Goal: Task Accomplishment & Management: Manage account settings

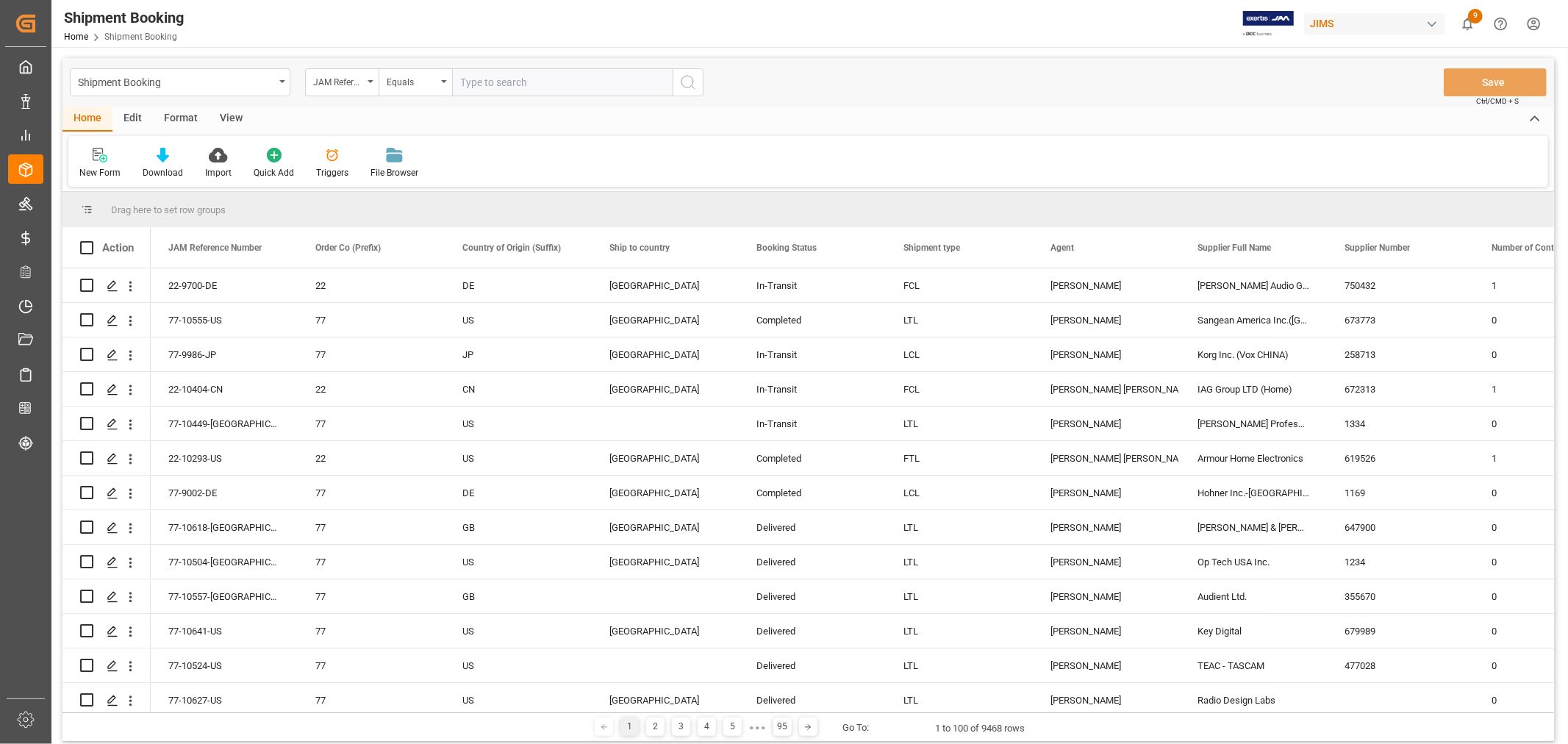
click at [500, 79] on input "text" at bounding box center [562, 82] width 221 height 28
paste input "77-10601-US"
type input "77-10601-US"
click at [696, 86] on icon "search button" at bounding box center [688, 82] width 18 height 18
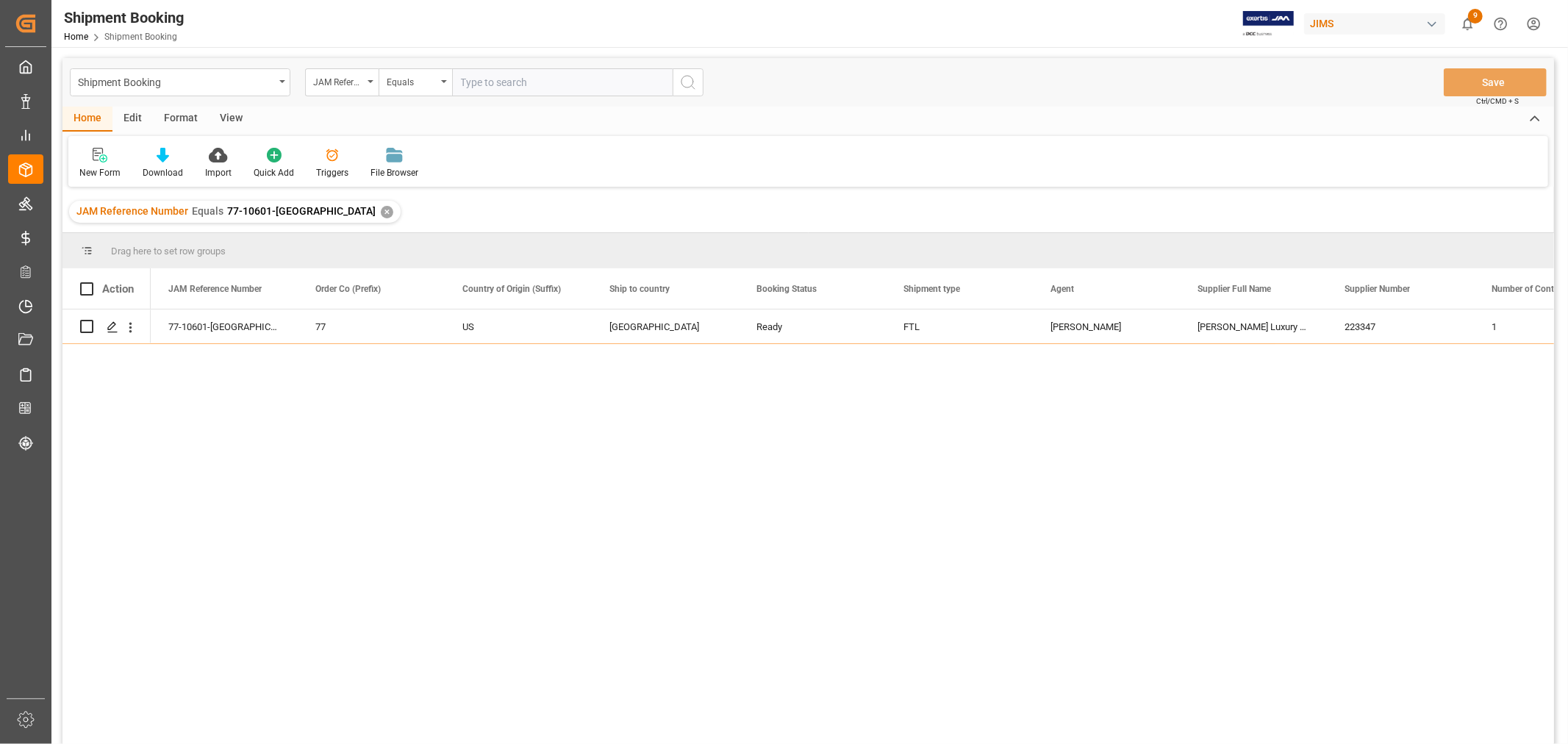
click at [302, 204] on div "JAM Reference Number Equals 77-10601-US ✕" at bounding box center [235, 211] width 332 height 22
click at [381, 209] on div "✕" at bounding box center [387, 212] width 12 height 12
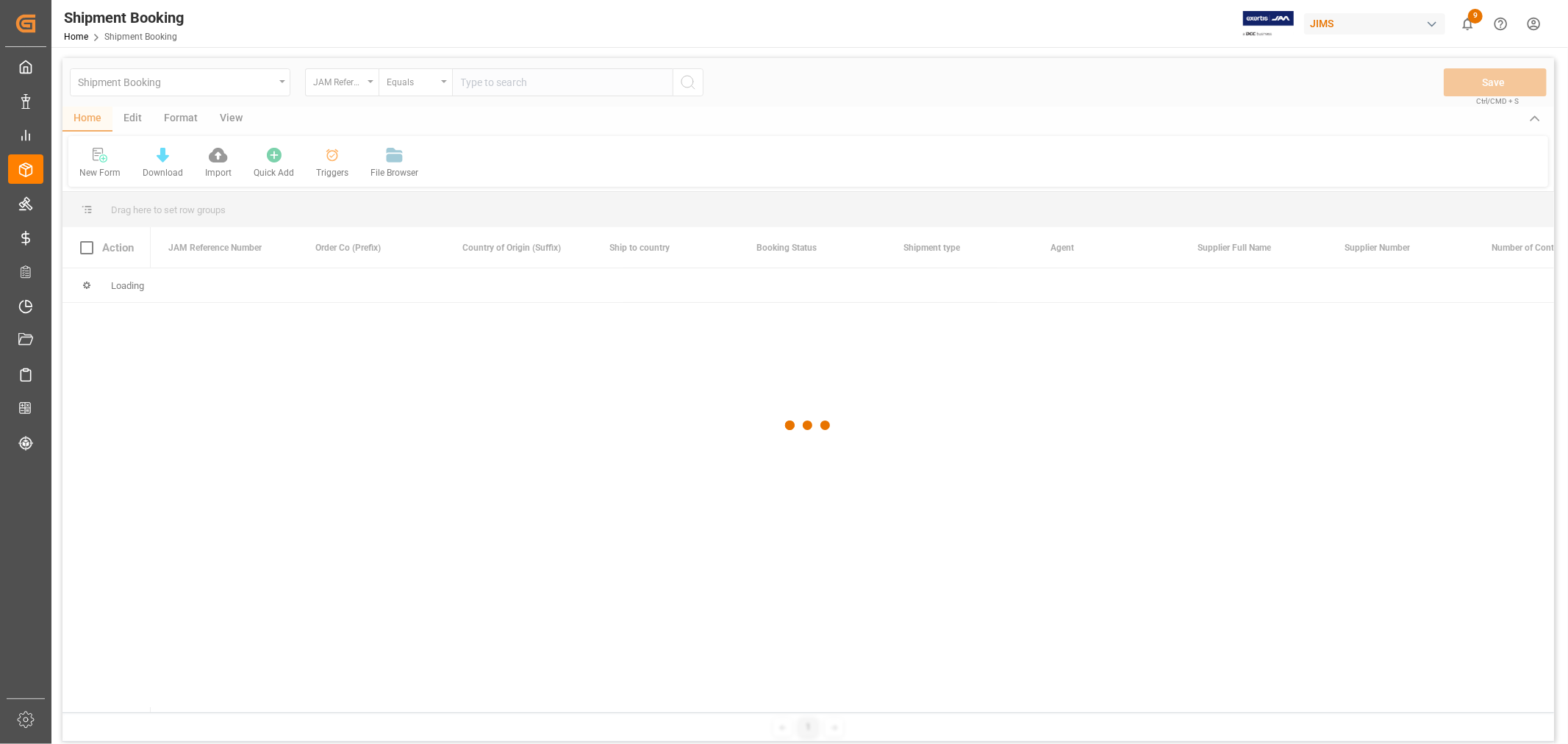
click at [480, 83] on div at bounding box center [807, 426] width 1492 height 735
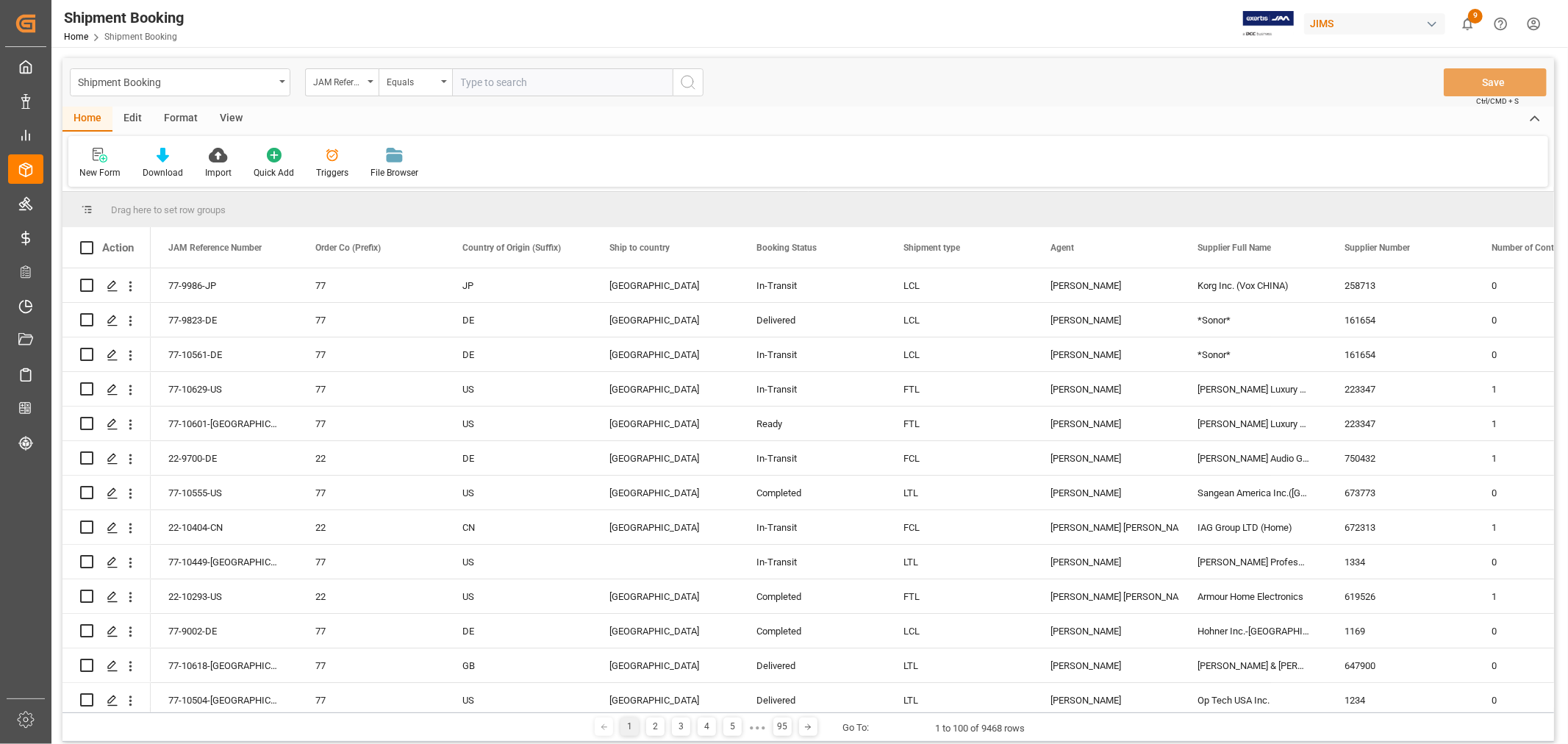
click at [476, 83] on input "text" at bounding box center [562, 82] width 221 height 28
type input "77-10094-CN"
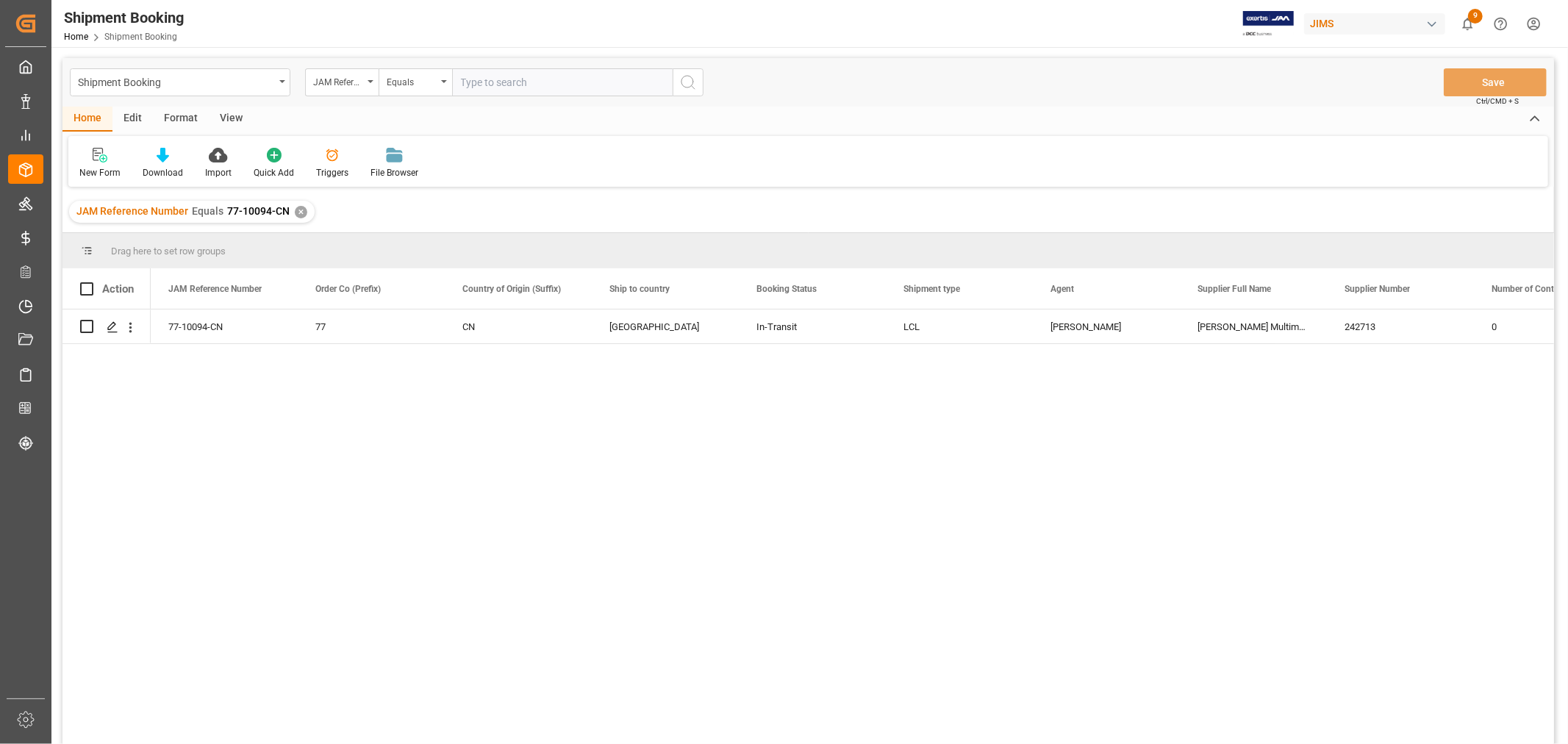
click at [233, 114] on div "View" at bounding box center [231, 119] width 45 height 25
click at [98, 175] on div "Default" at bounding box center [94, 172] width 28 height 13
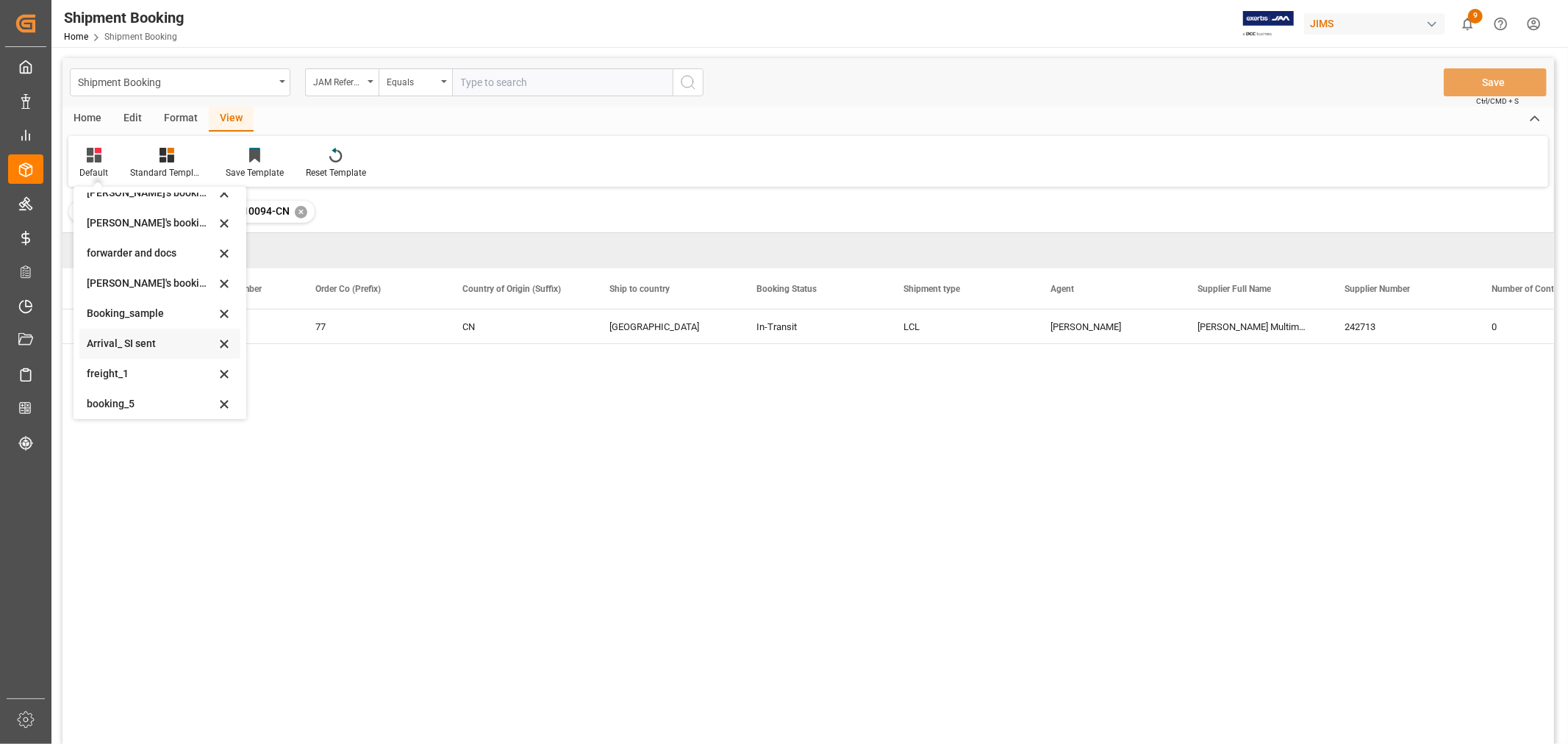
scroll to position [140, 0]
click at [126, 405] on div "booking_5" at bounding box center [151, 398] width 129 height 15
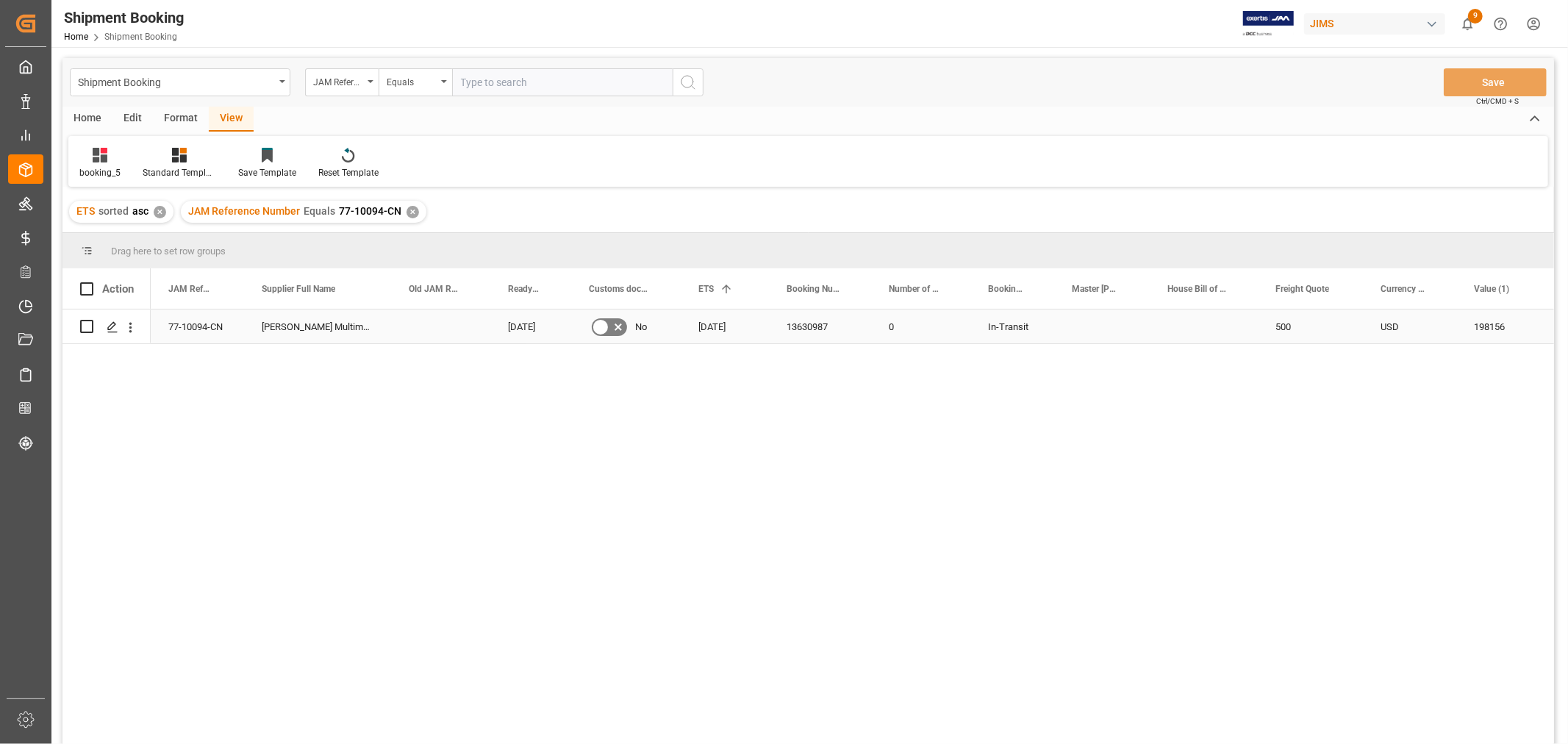
click at [800, 317] on div "13630987" at bounding box center [820, 326] width 102 height 34
click at [412, 210] on div "✕" at bounding box center [413, 212] width 12 height 12
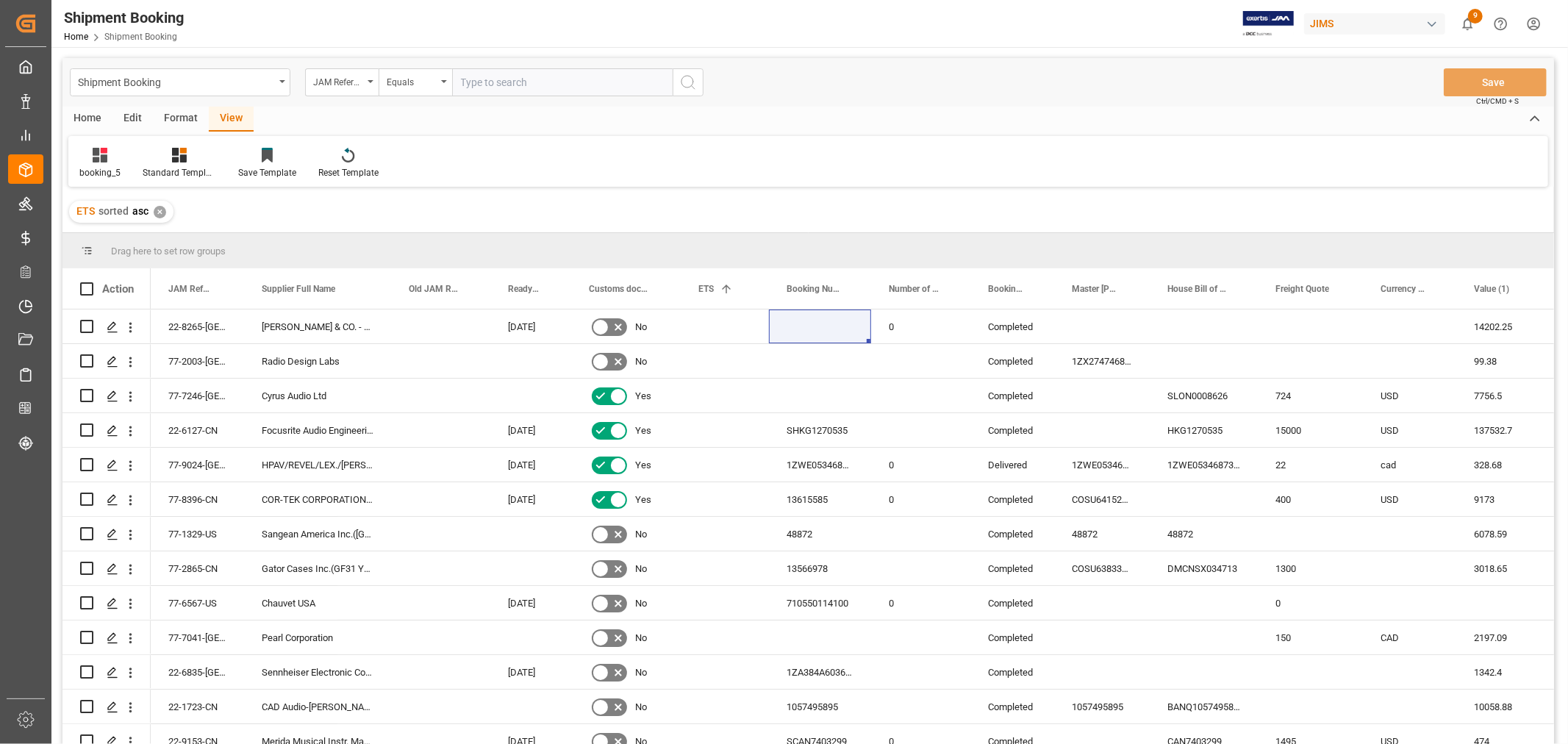
click at [530, 76] on input "text" at bounding box center [562, 82] width 221 height 28
type input "77-10208-cn"
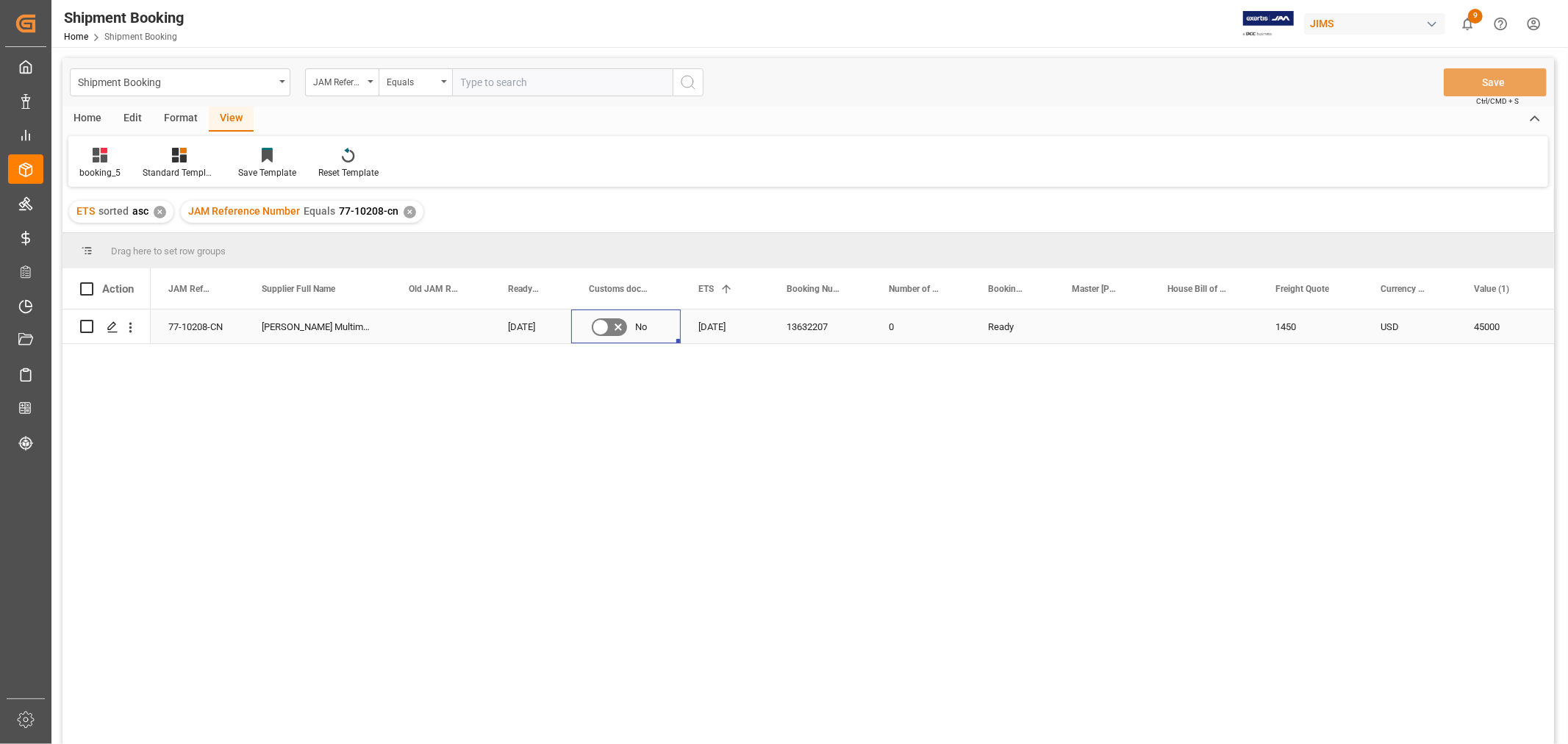
click at [612, 327] on icon "Press SPACE to select this row." at bounding box center [619, 327] width 18 height 18
click at [0, 0] on input "Press SPACE to select this row." at bounding box center [0, 0] width 0 height 0
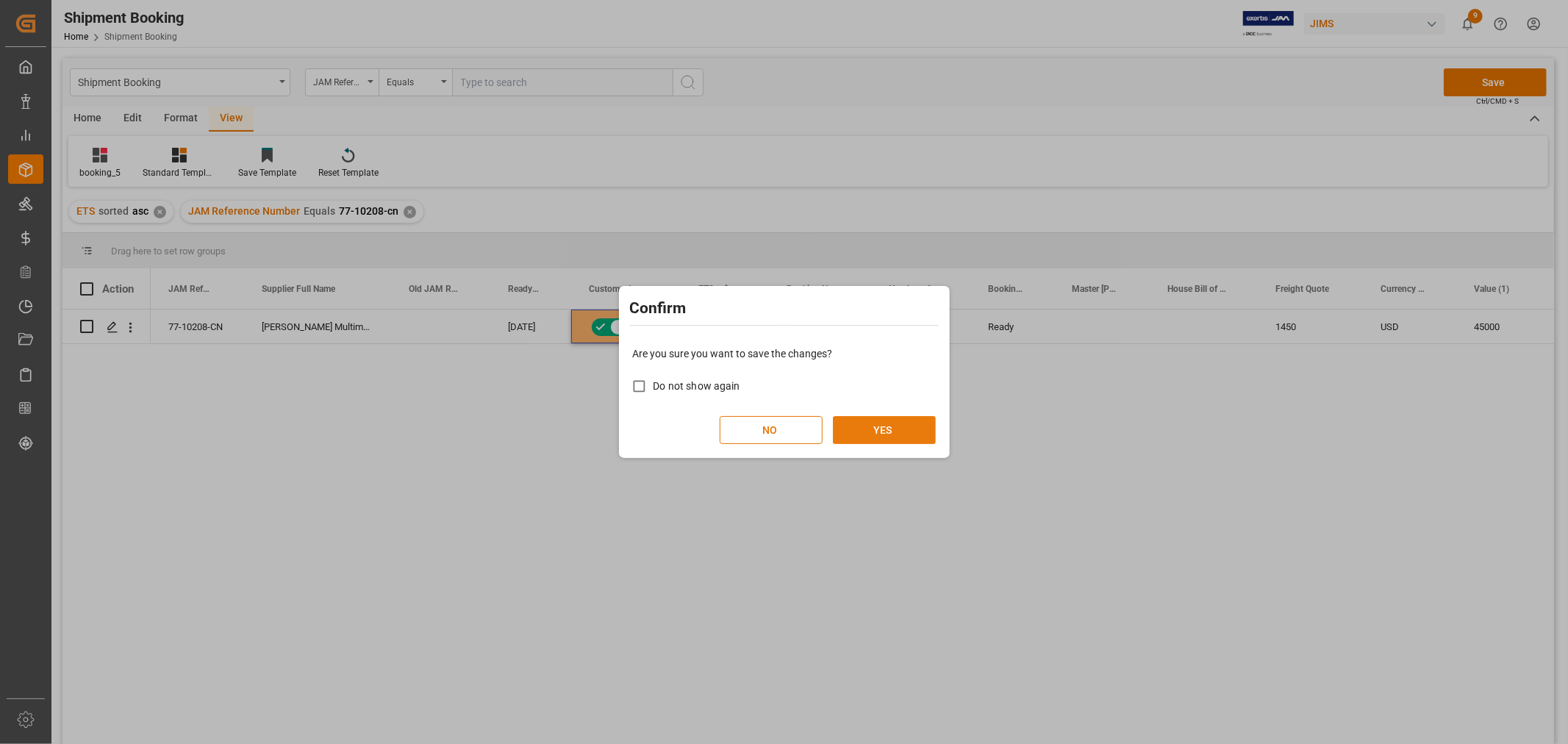
click at [868, 423] on button "YES" at bounding box center [885, 430] width 103 height 28
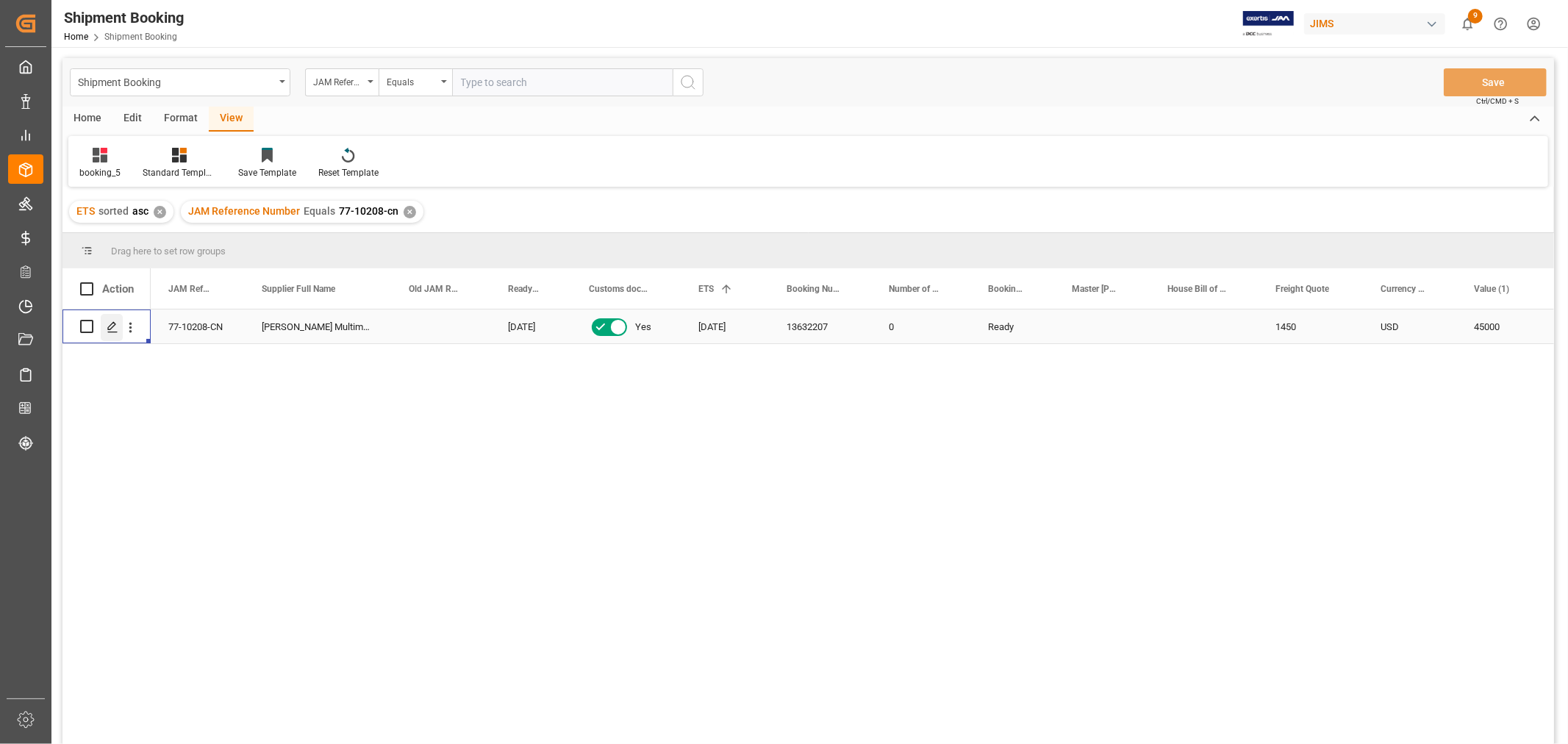
click at [110, 333] on div "Press SPACE to select this row." at bounding box center [112, 327] width 22 height 27
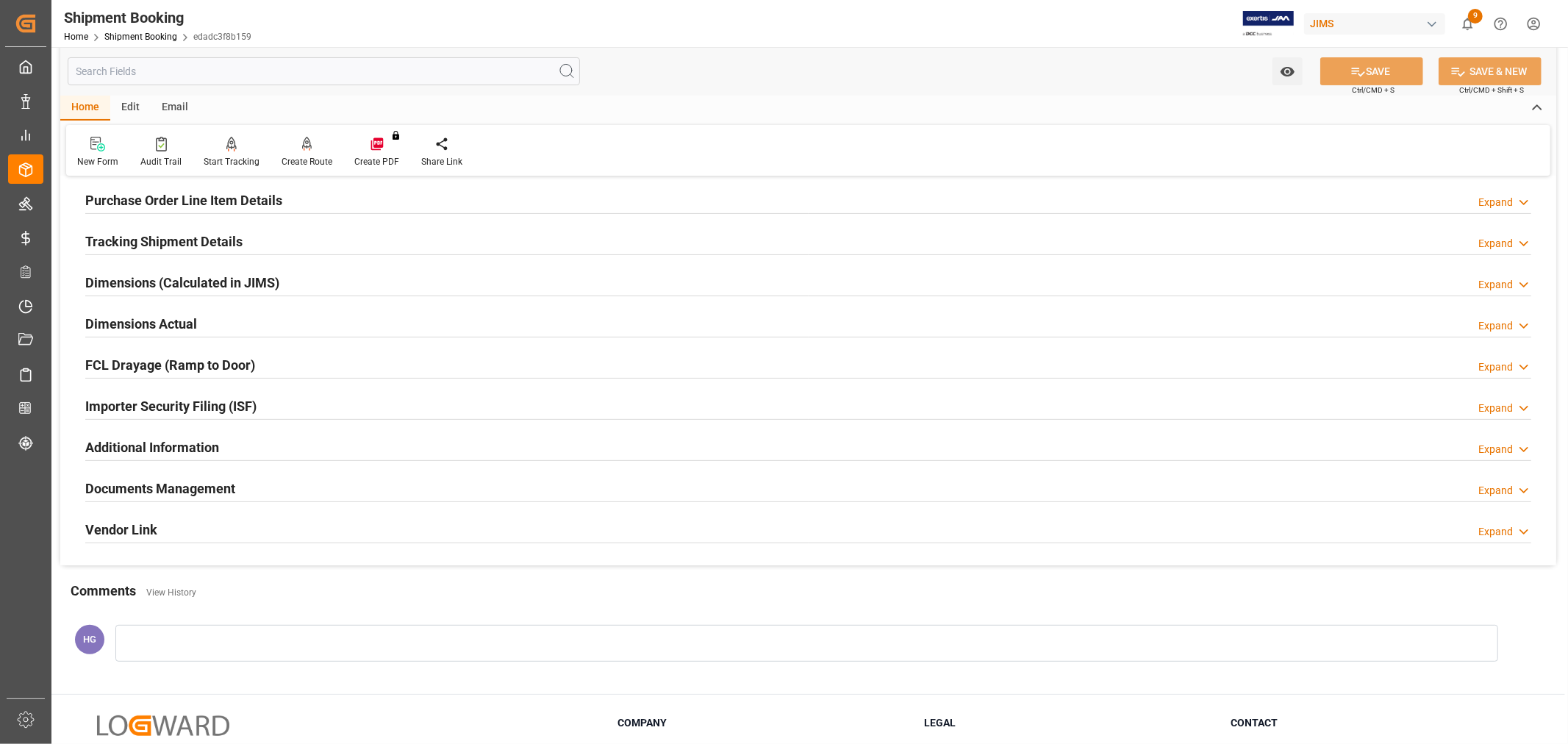
scroll to position [245, 0]
click at [207, 489] on h2 "Documents Management" at bounding box center [160, 487] width 150 height 20
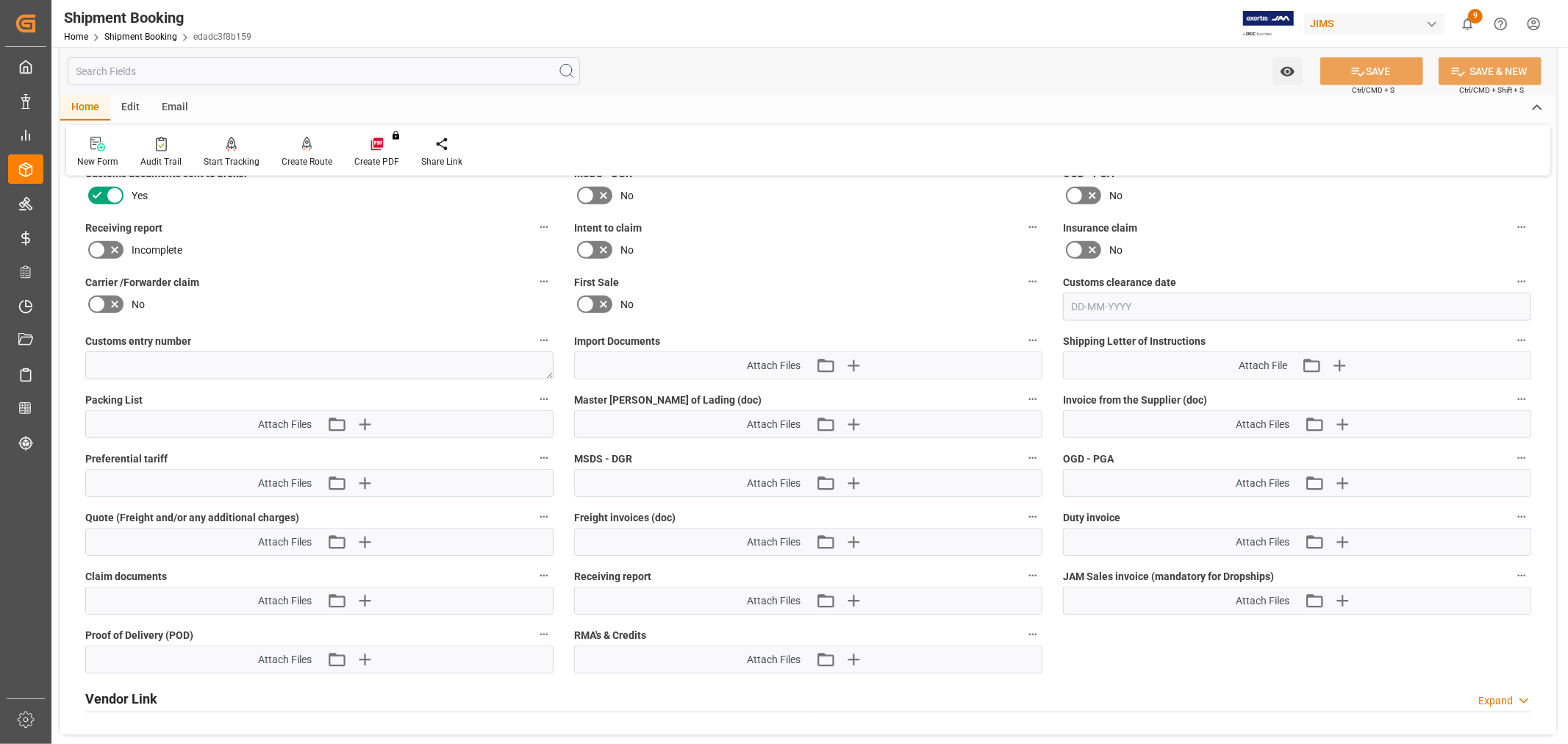
scroll to position [654, 0]
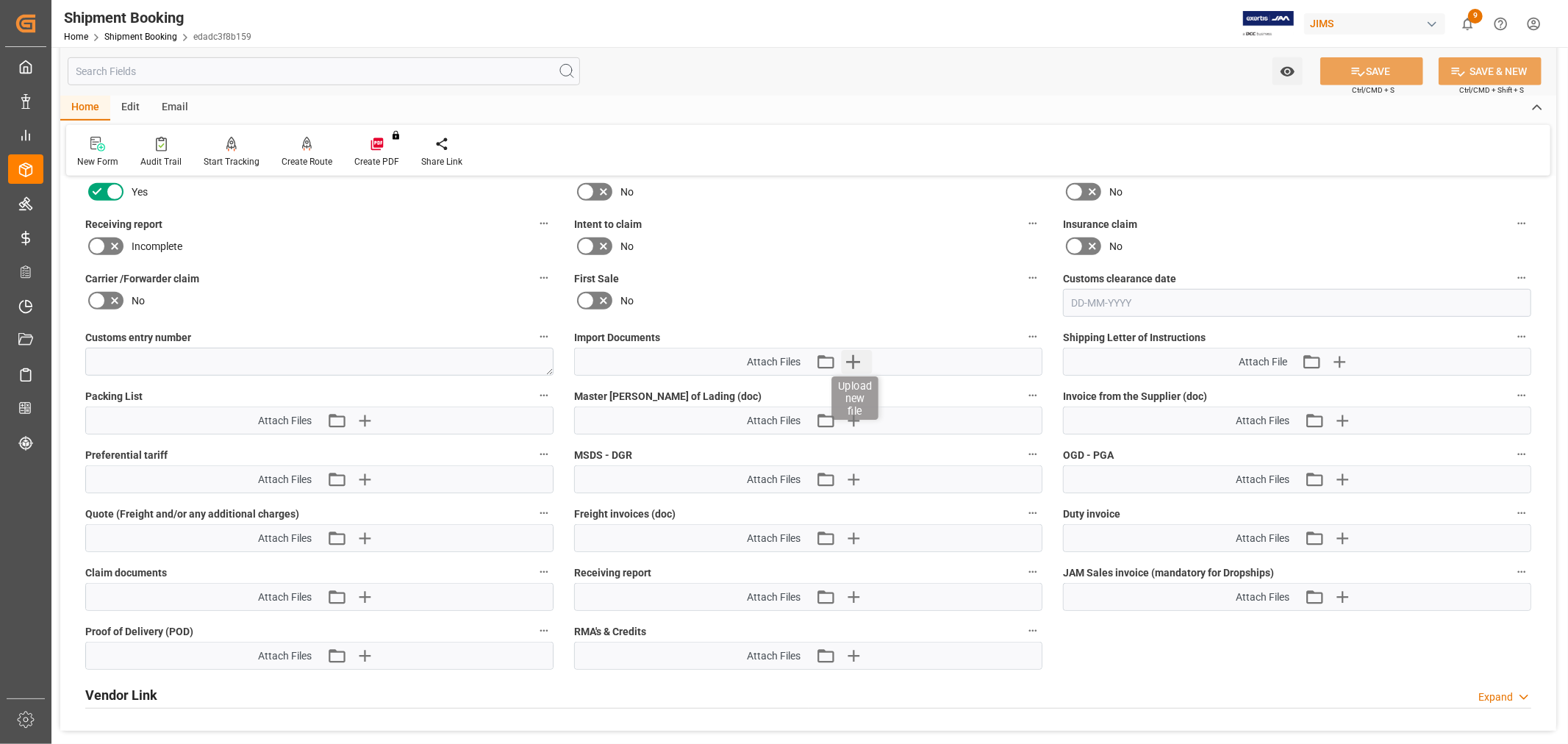
click at [850, 359] on icon "button" at bounding box center [853, 362] width 24 height 24
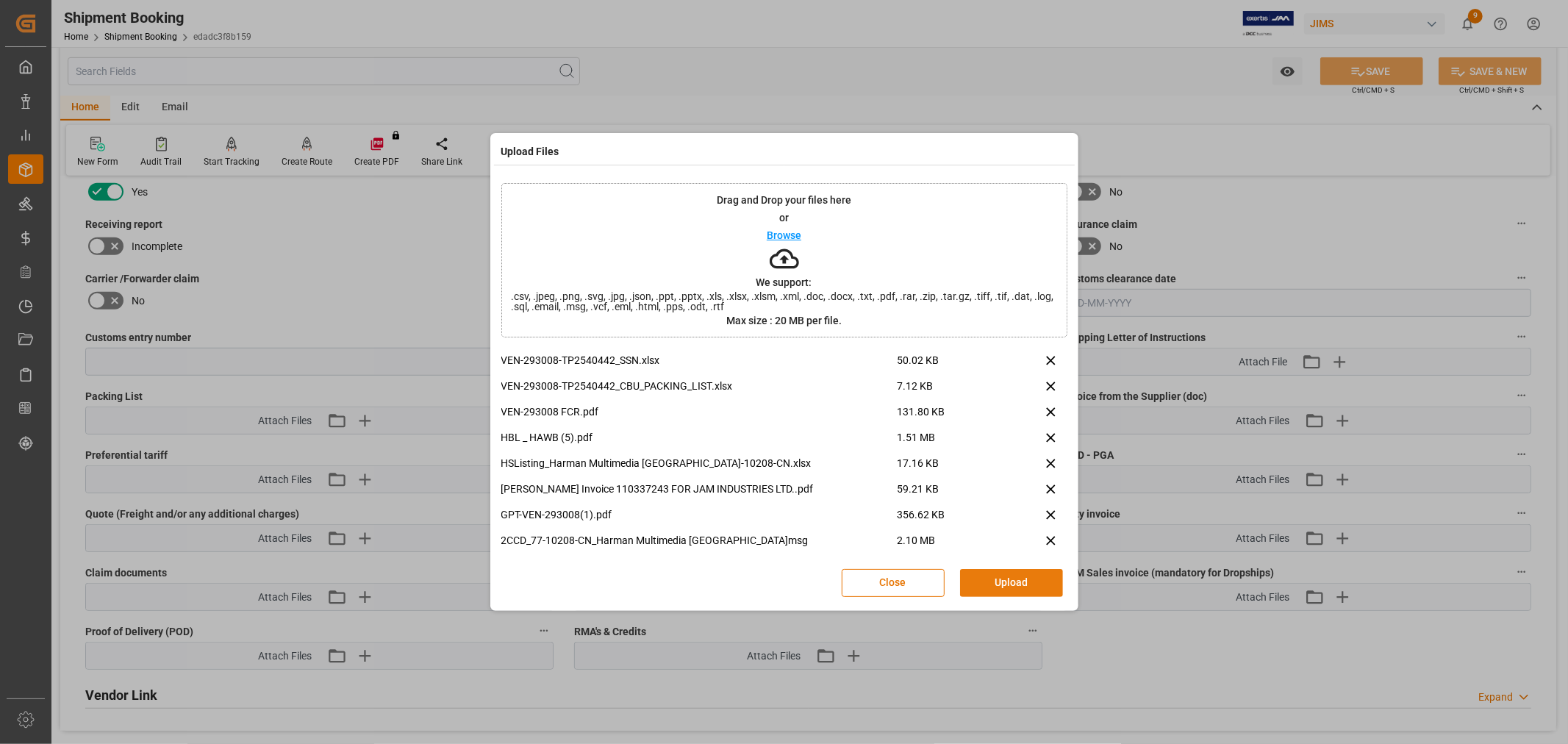
click at [1012, 580] on button "Upload" at bounding box center [1011, 583] width 103 height 28
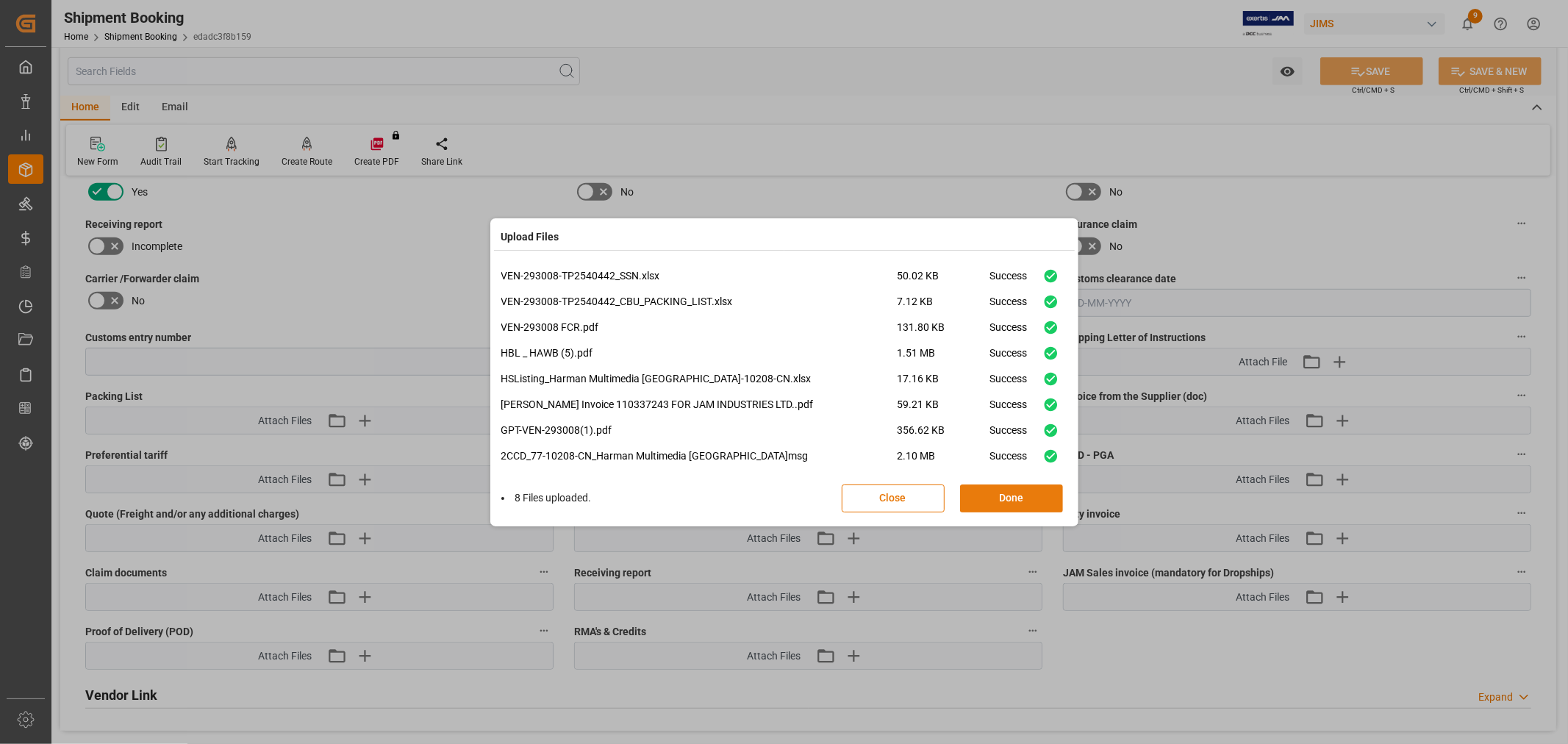
click at [998, 494] on button "Done" at bounding box center [1011, 499] width 103 height 28
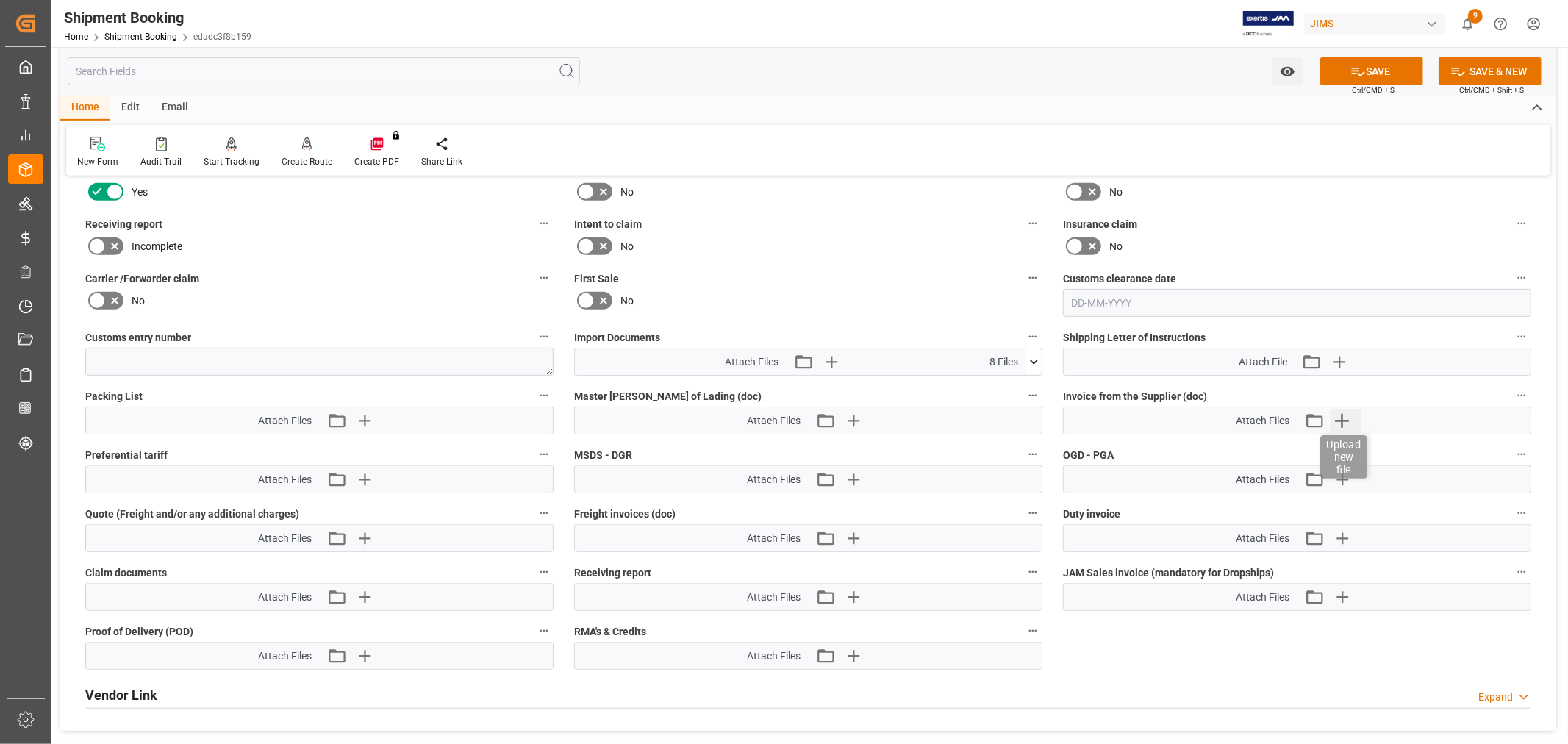
click at [1338, 418] on icon "button" at bounding box center [1341, 420] width 24 height 24
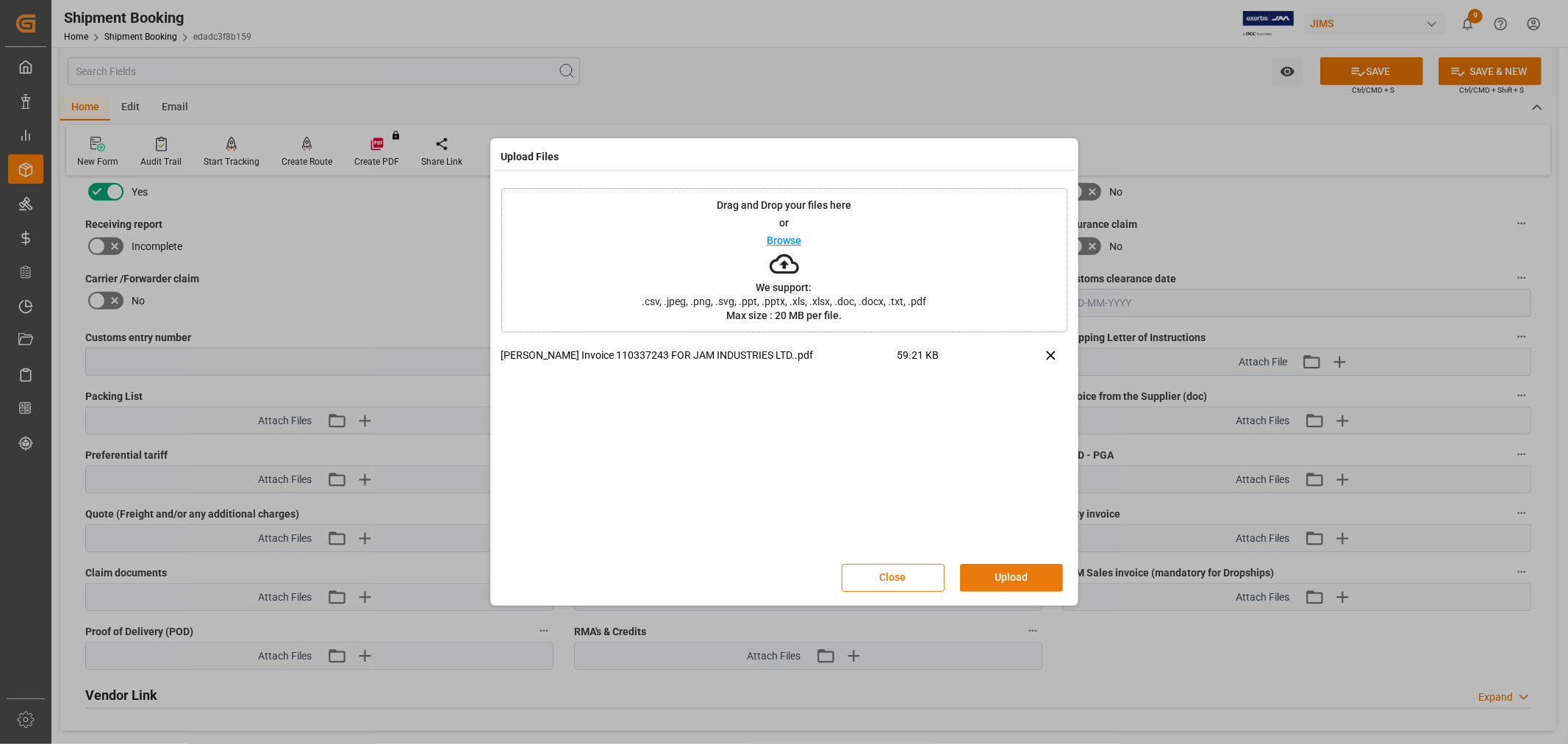
click at [989, 575] on button "Upload" at bounding box center [1011, 578] width 103 height 28
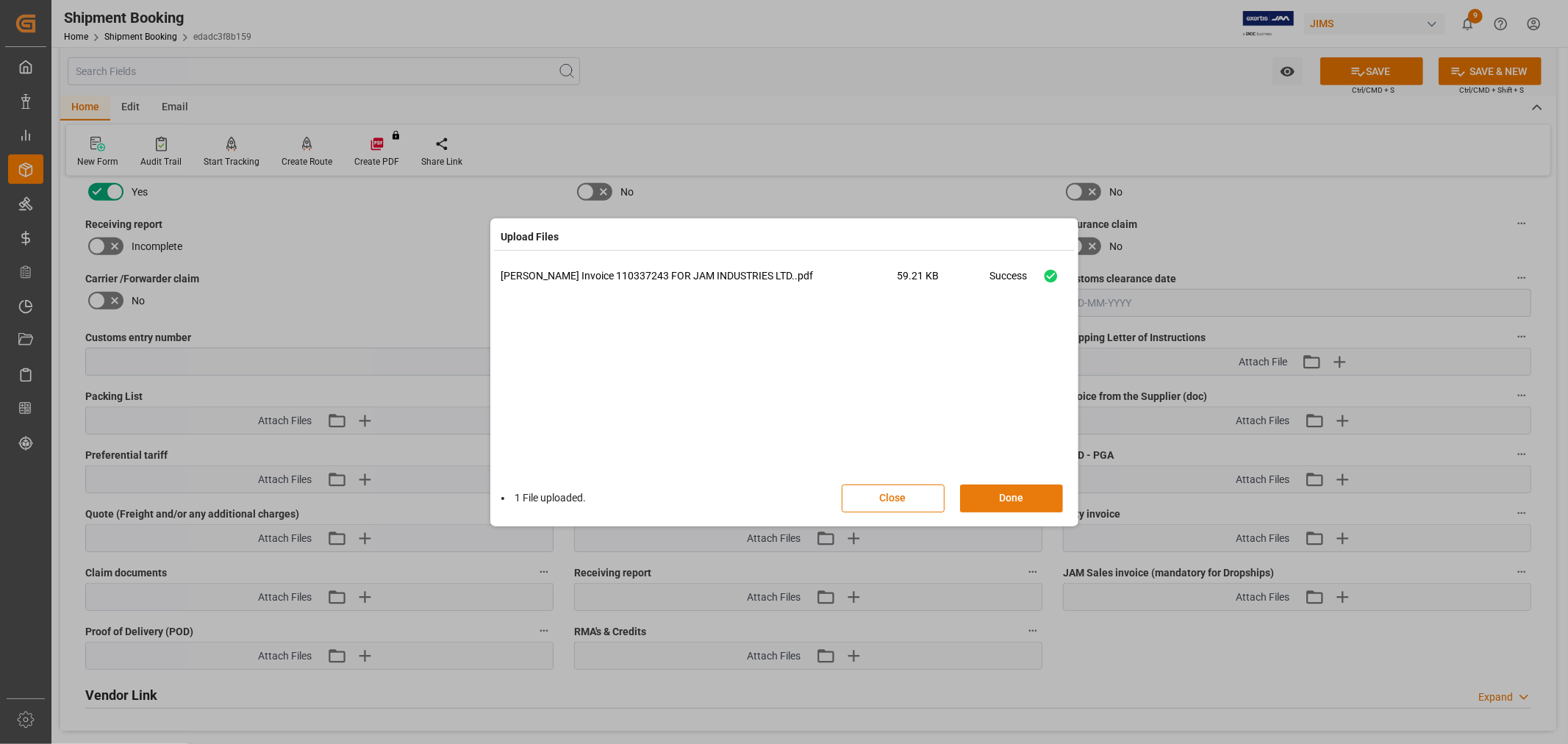
click at [995, 493] on button "Done" at bounding box center [1011, 499] width 103 height 28
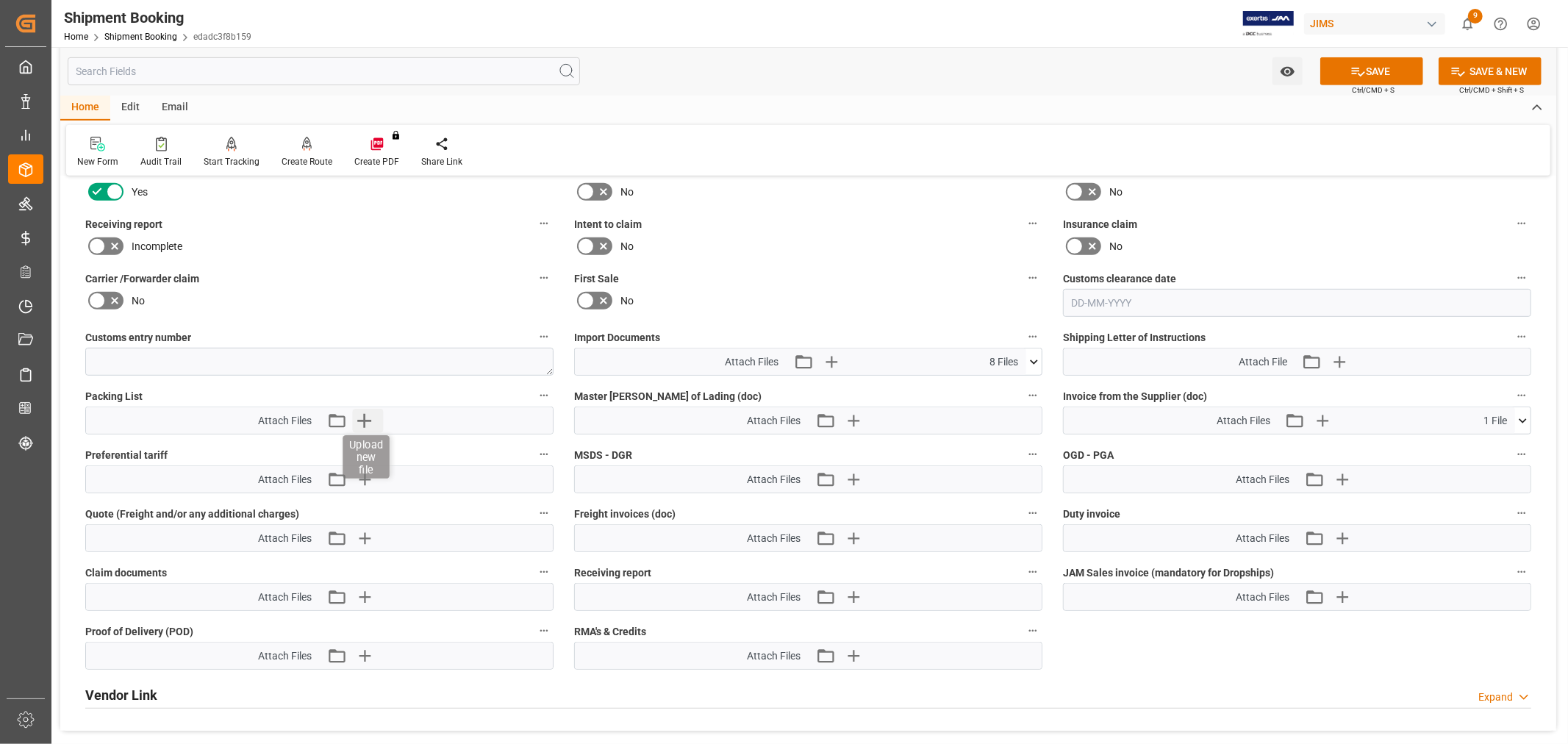
click at [363, 425] on icon "button" at bounding box center [363, 420] width 24 height 24
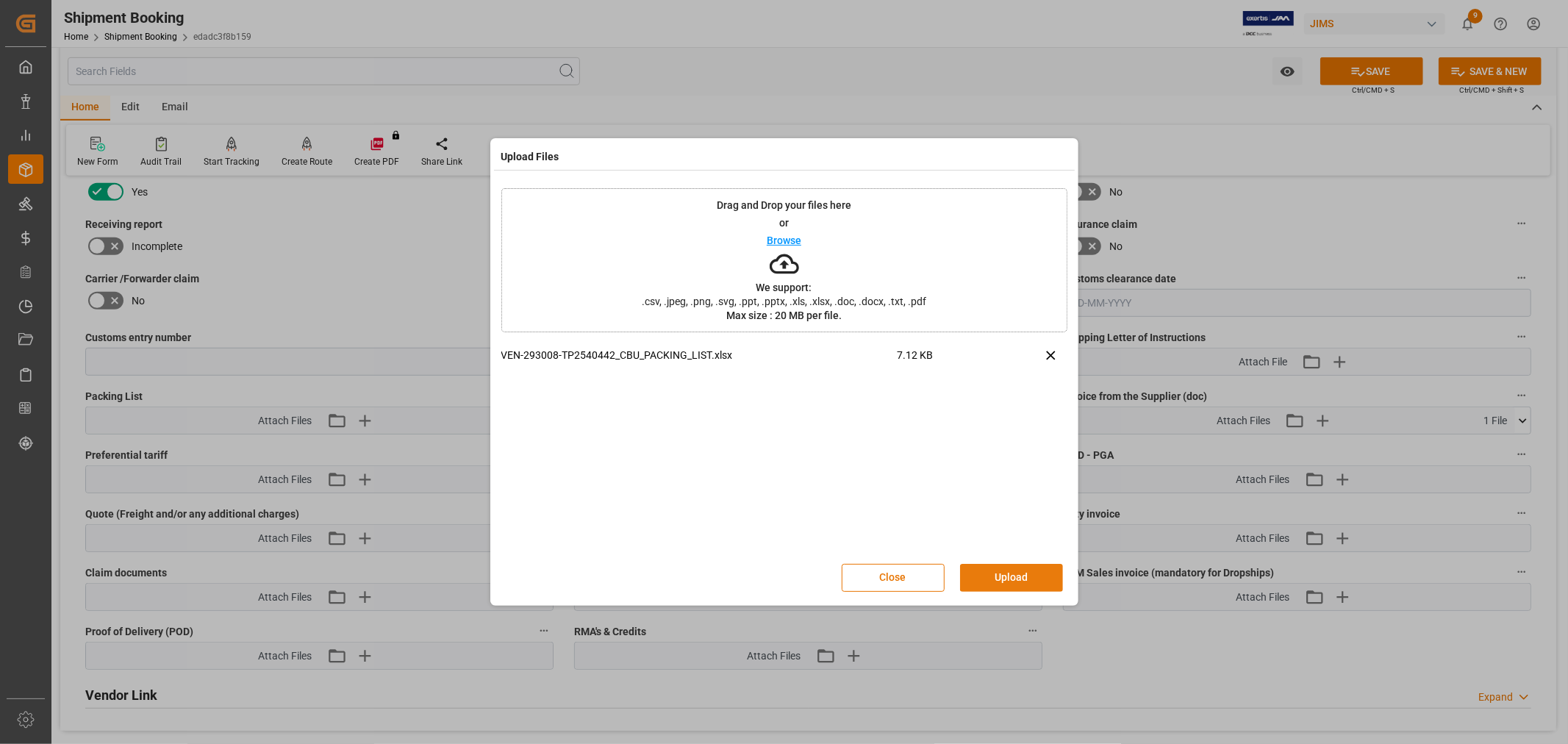
click at [1019, 585] on button "Upload" at bounding box center [1011, 578] width 103 height 28
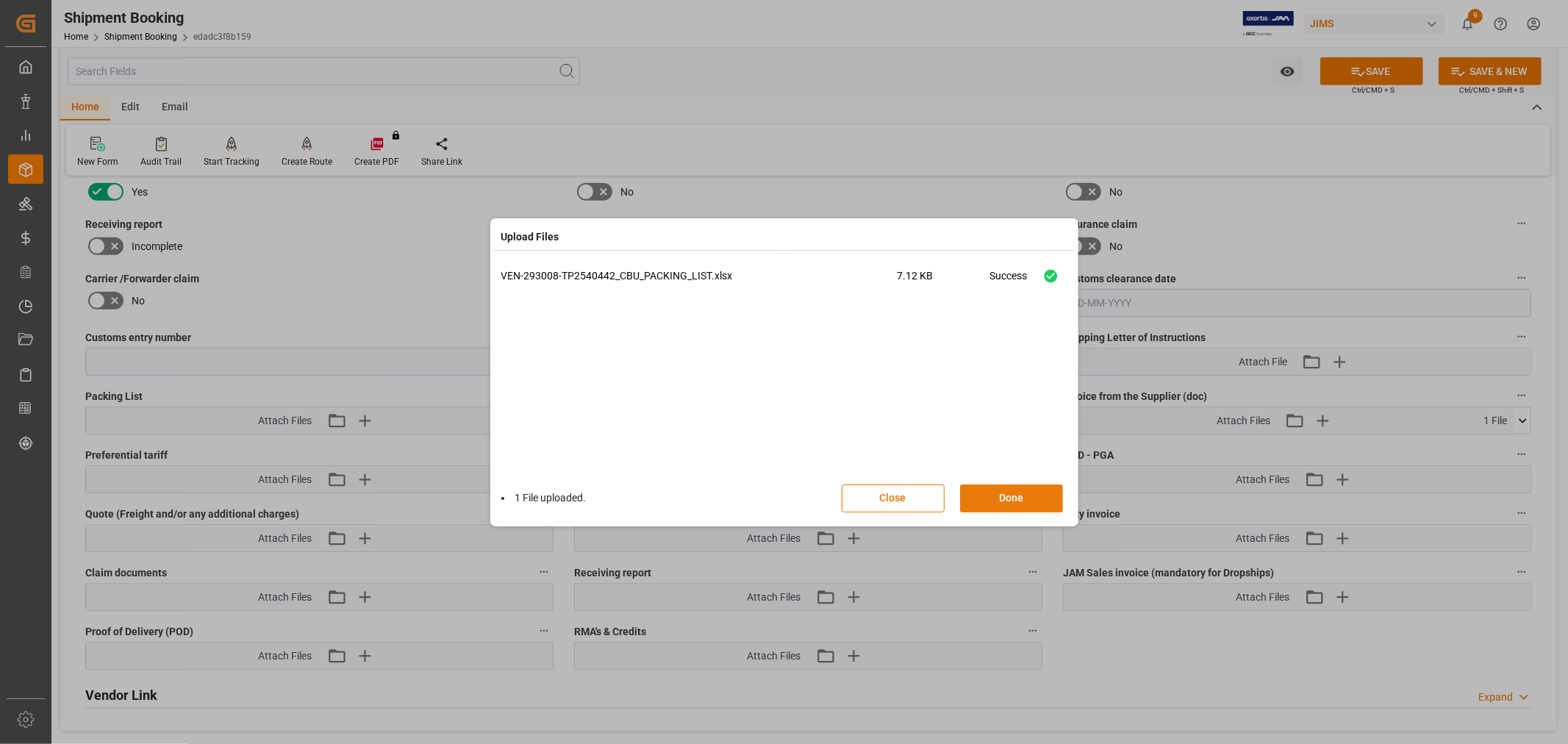
click at [1008, 486] on button "Done" at bounding box center [1011, 499] width 103 height 28
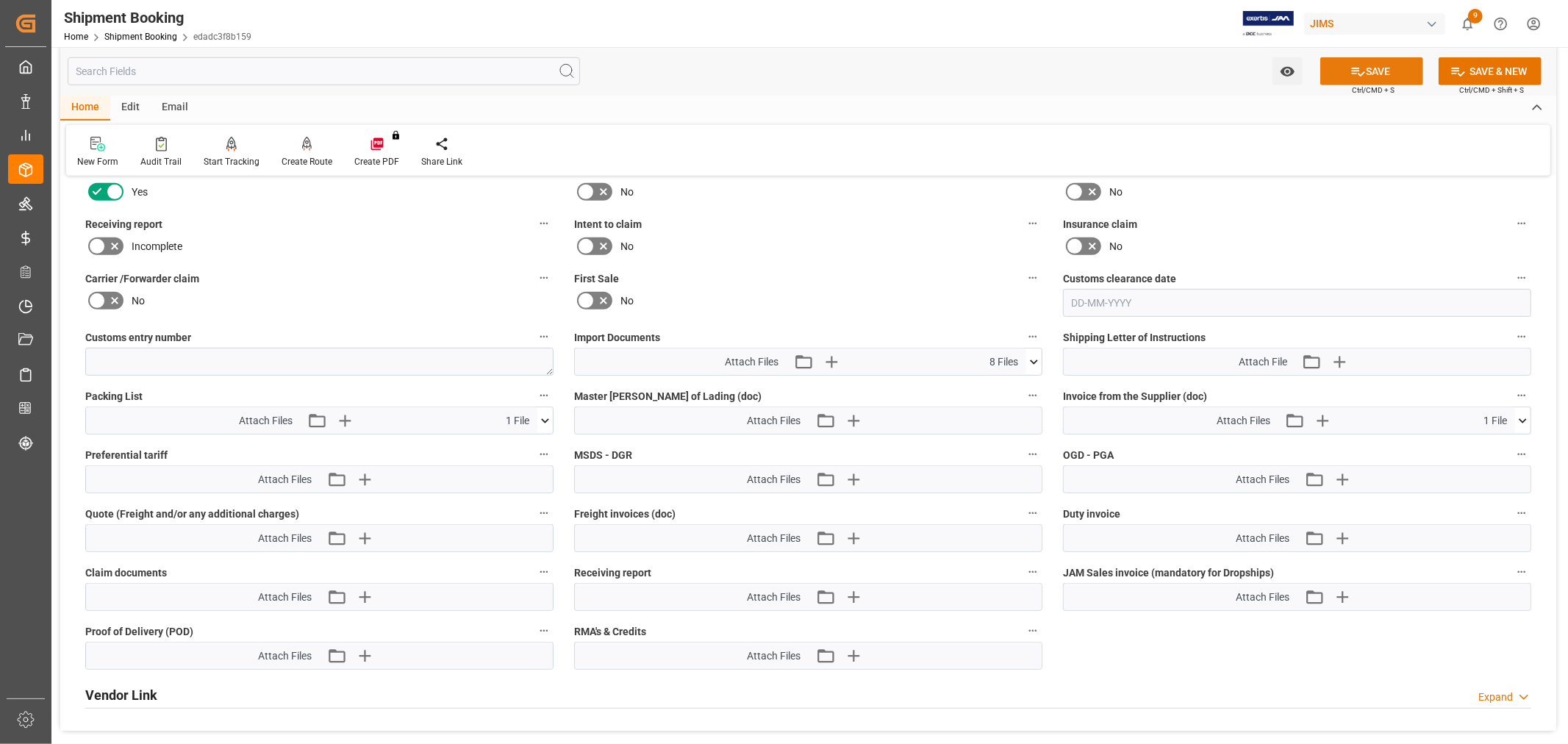
click at [1346, 61] on button "SAVE" at bounding box center [1372, 72] width 103 height 28
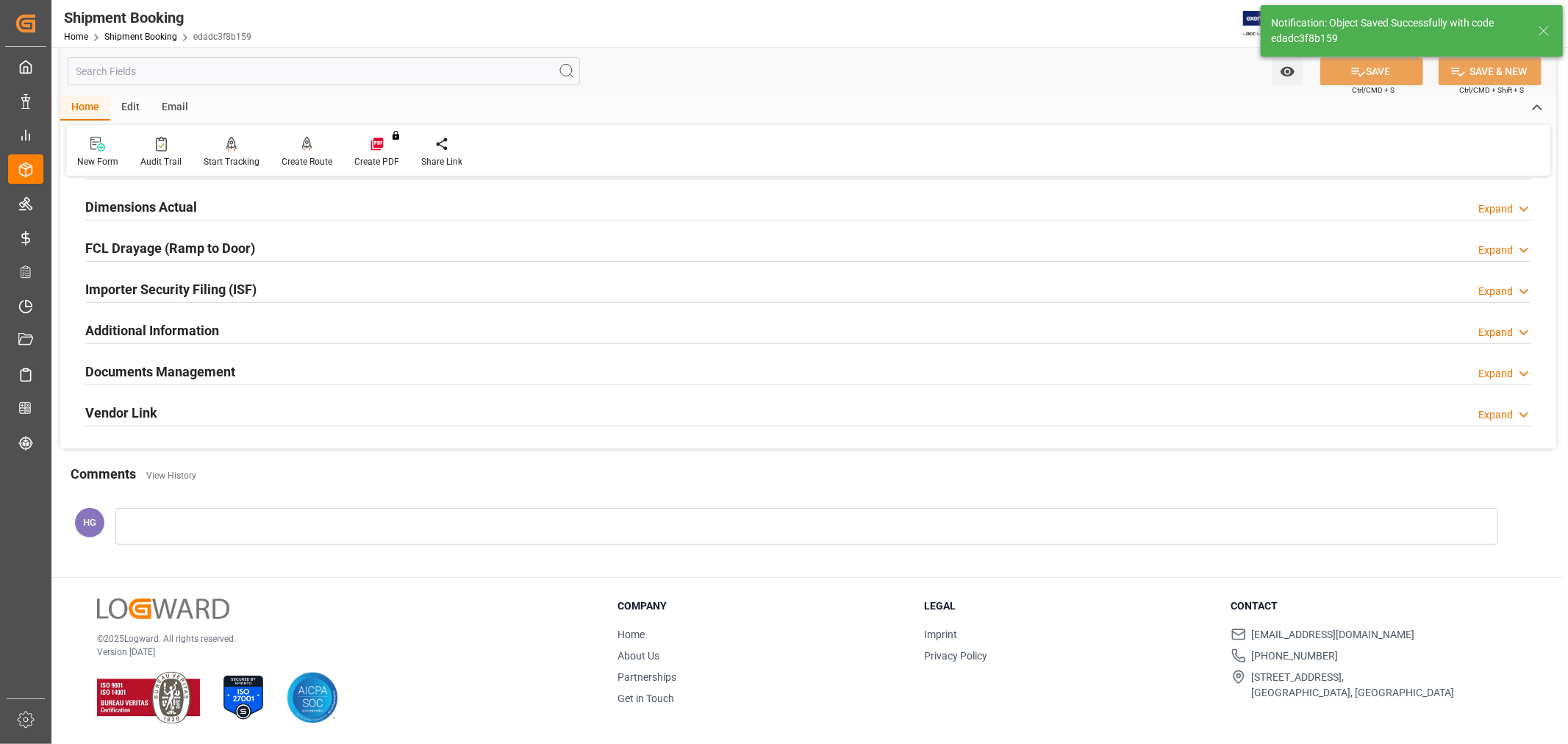
scroll to position [361, 0]
click at [197, 375] on h2 "Documents Management" at bounding box center [160, 372] width 150 height 20
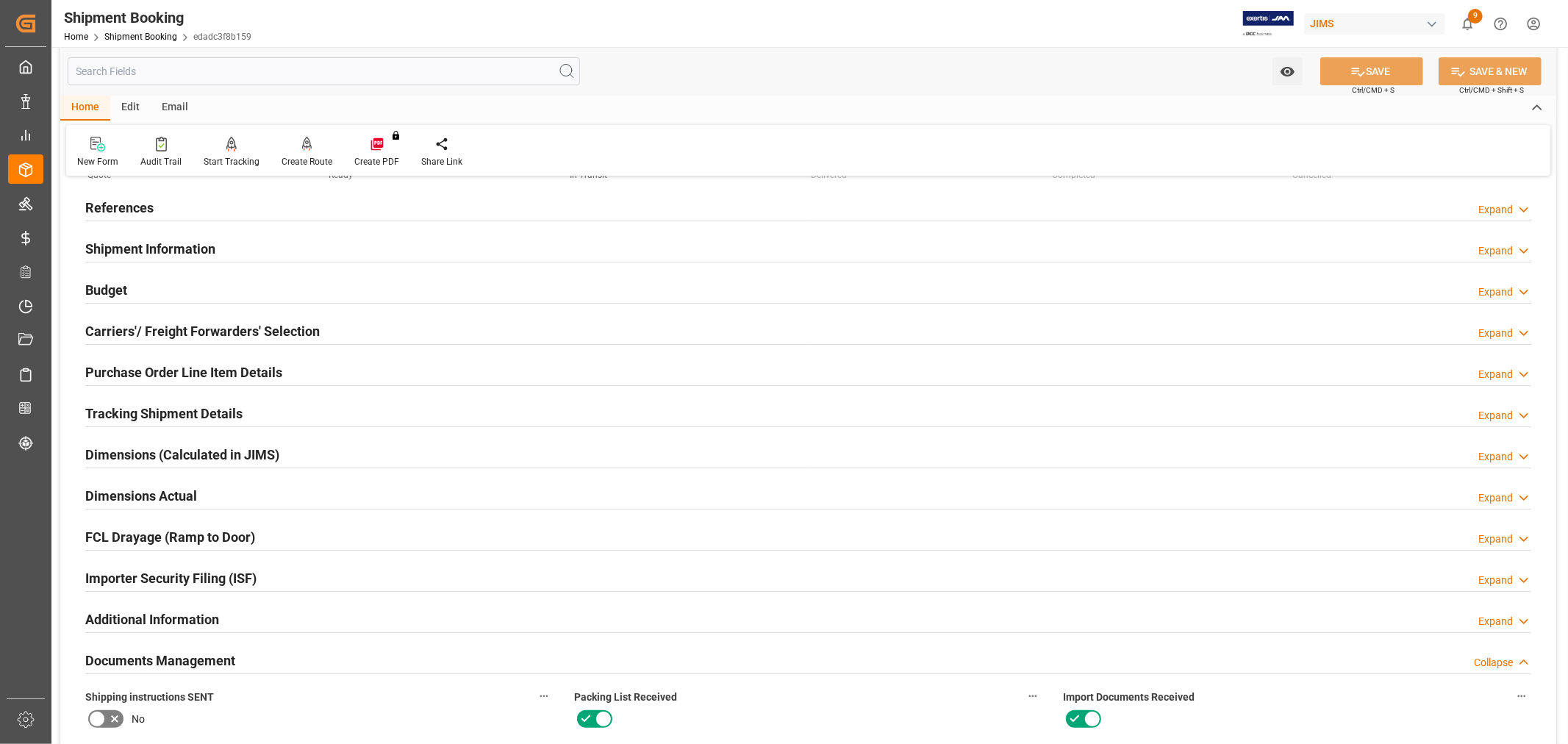
scroll to position [0, 0]
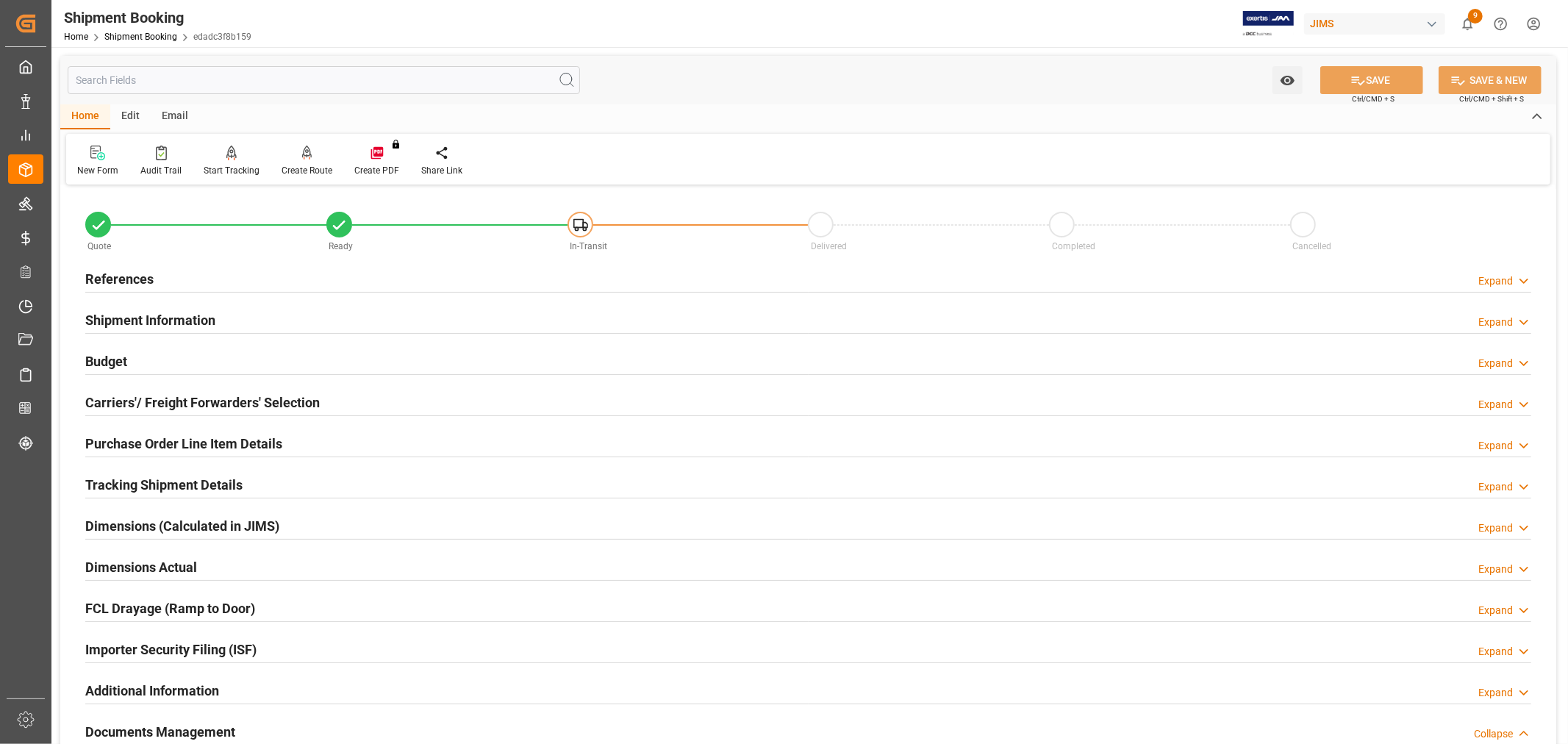
click at [125, 272] on h2 "References" at bounding box center [119, 279] width 68 height 20
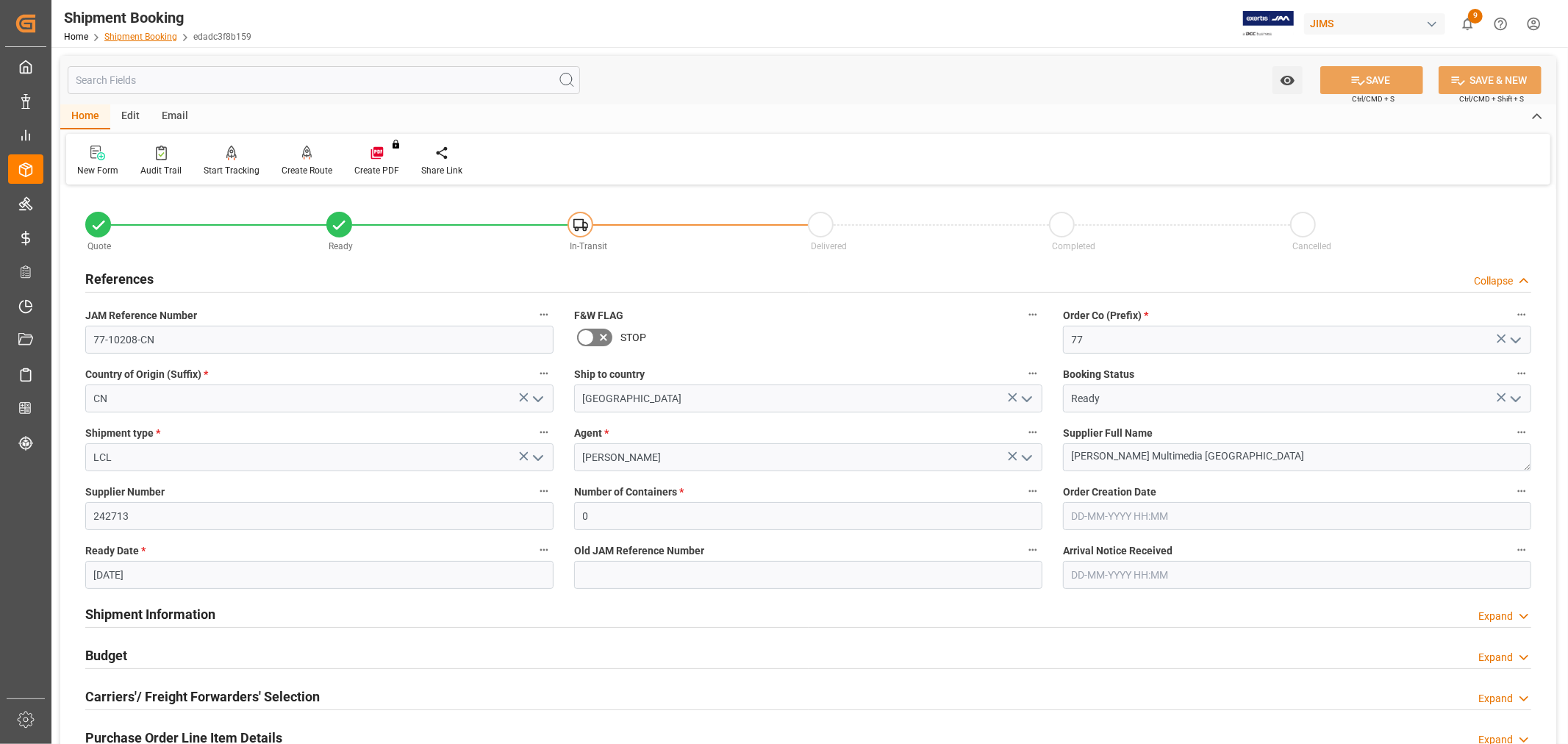
click at [149, 34] on link "Shipment Booking" at bounding box center [141, 37] width 73 height 11
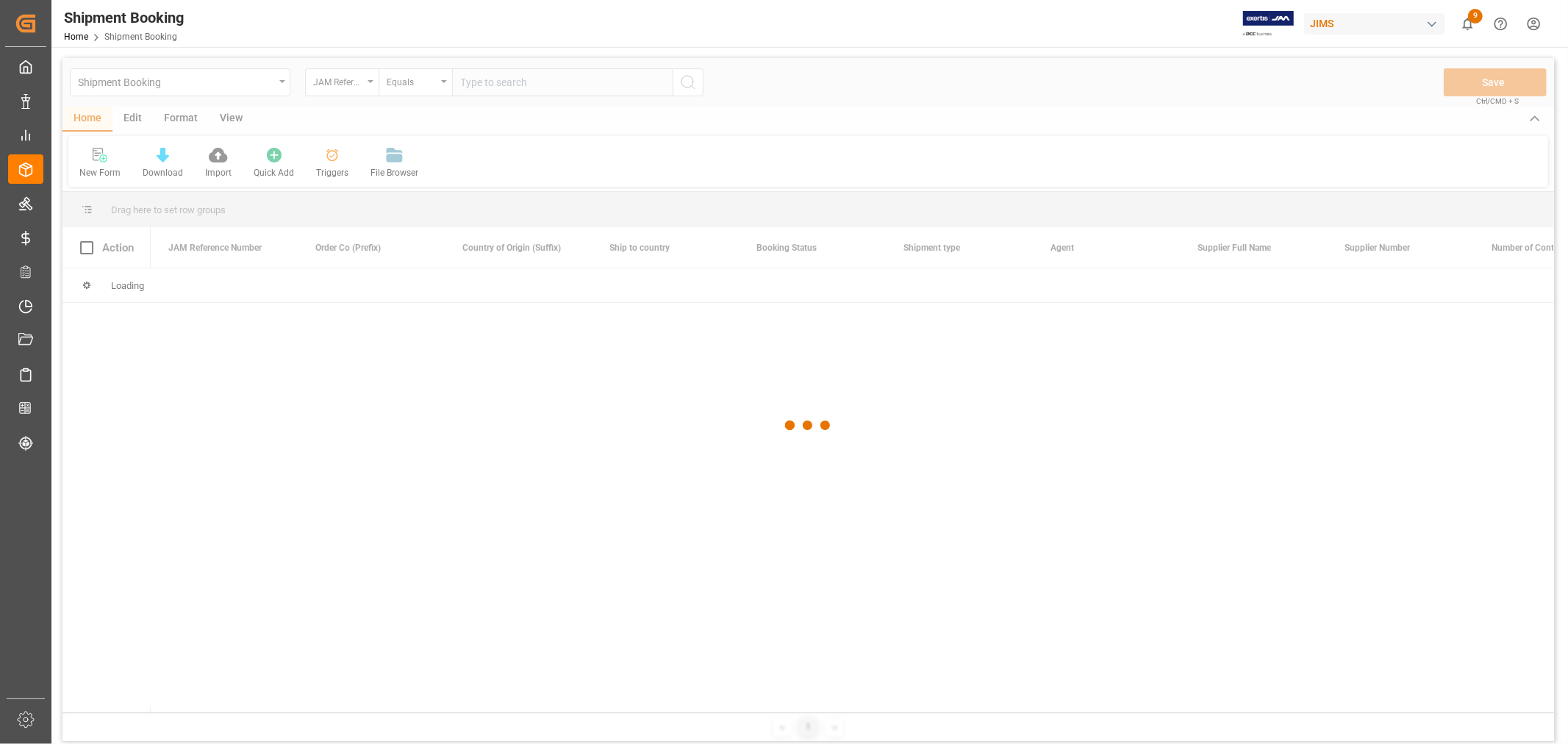
click at [503, 80] on div at bounding box center [807, 426] width 1492 height 735
click at [503, 84] on div at bounding box center [807, 426] width 1492 height 735
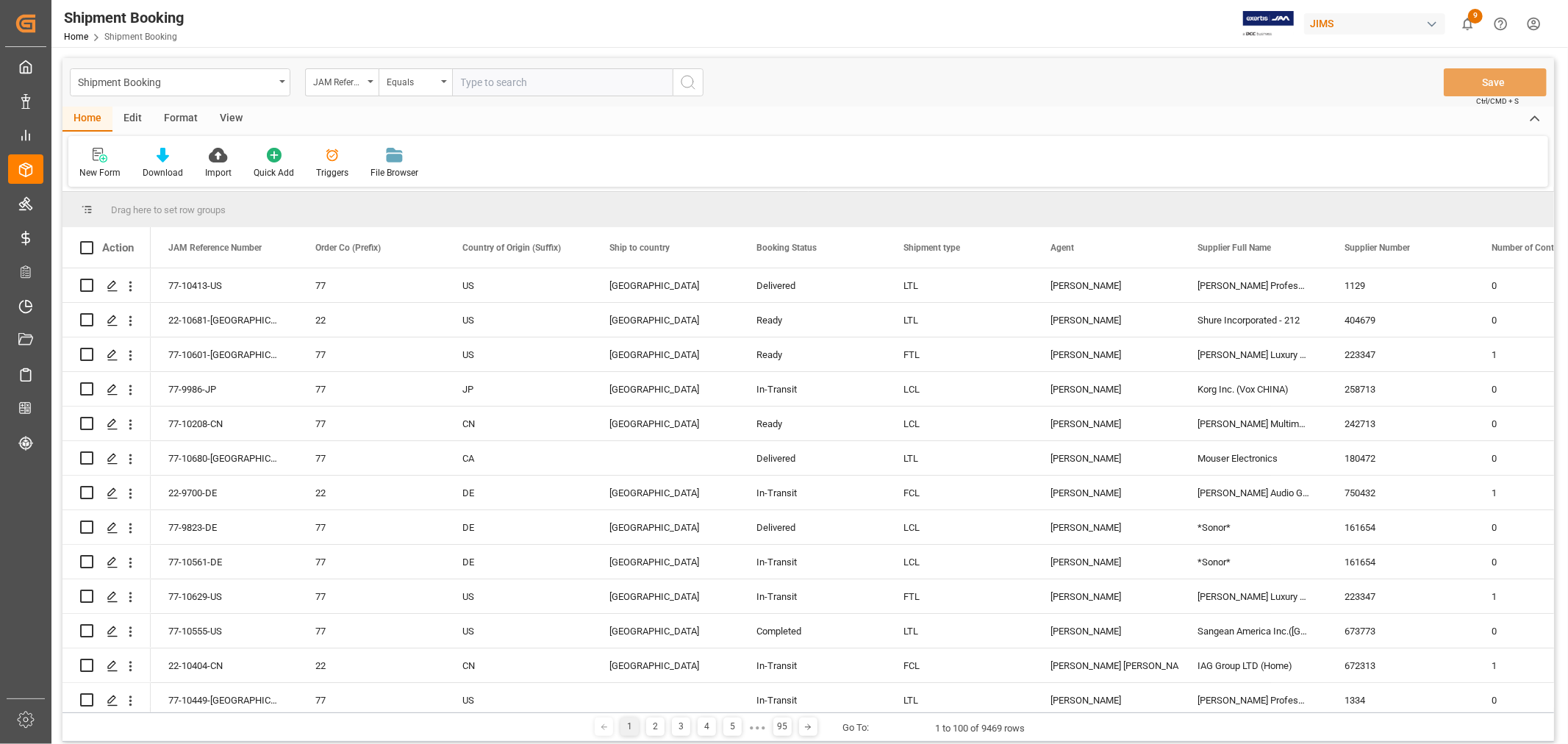
click at [502, 84] on input "text" at bounding box center [562, 82] width 221 height 28
paste input "77-10148-CN"
type input "77-10148-CN"
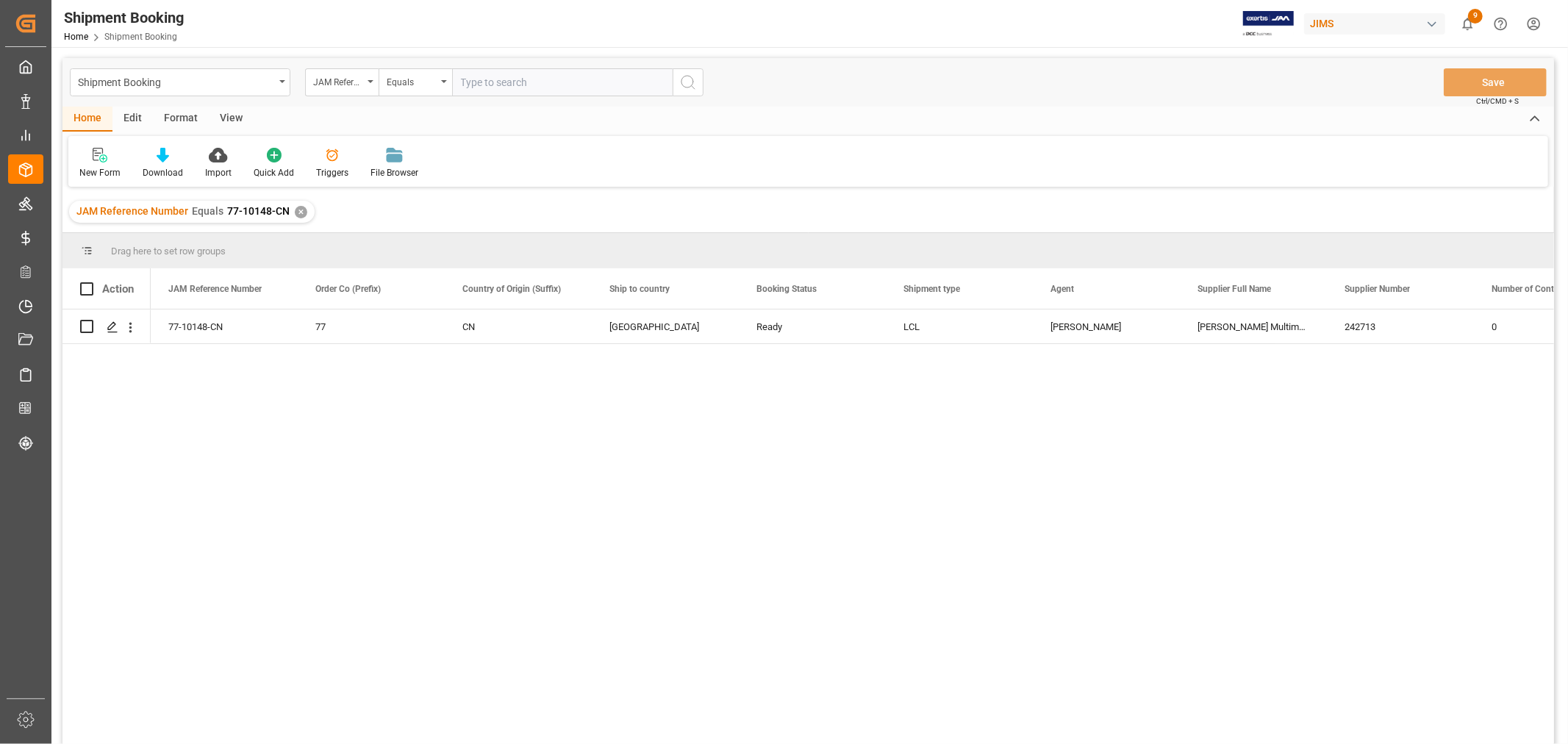
click at [234, 115] on div "View" at bounding box center [231, 119] width 45 height 25
click at [96, 171] on div "Default" at bounding box center [94, 172] width 28 height 13
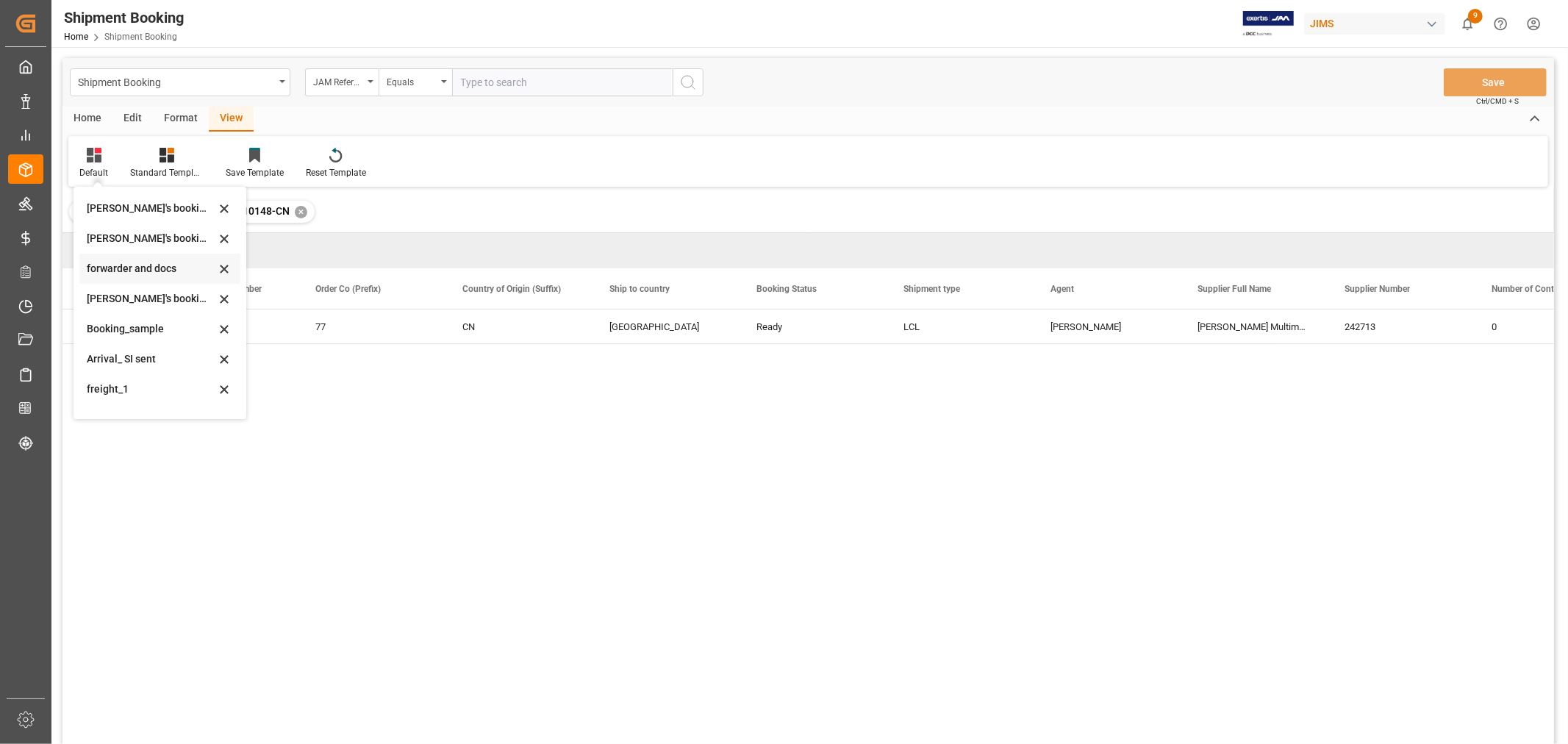
scroll to position [140, 0]
click at [118, 400] on div "booking_5" at bounding box center [151, 398] width 129 height 15
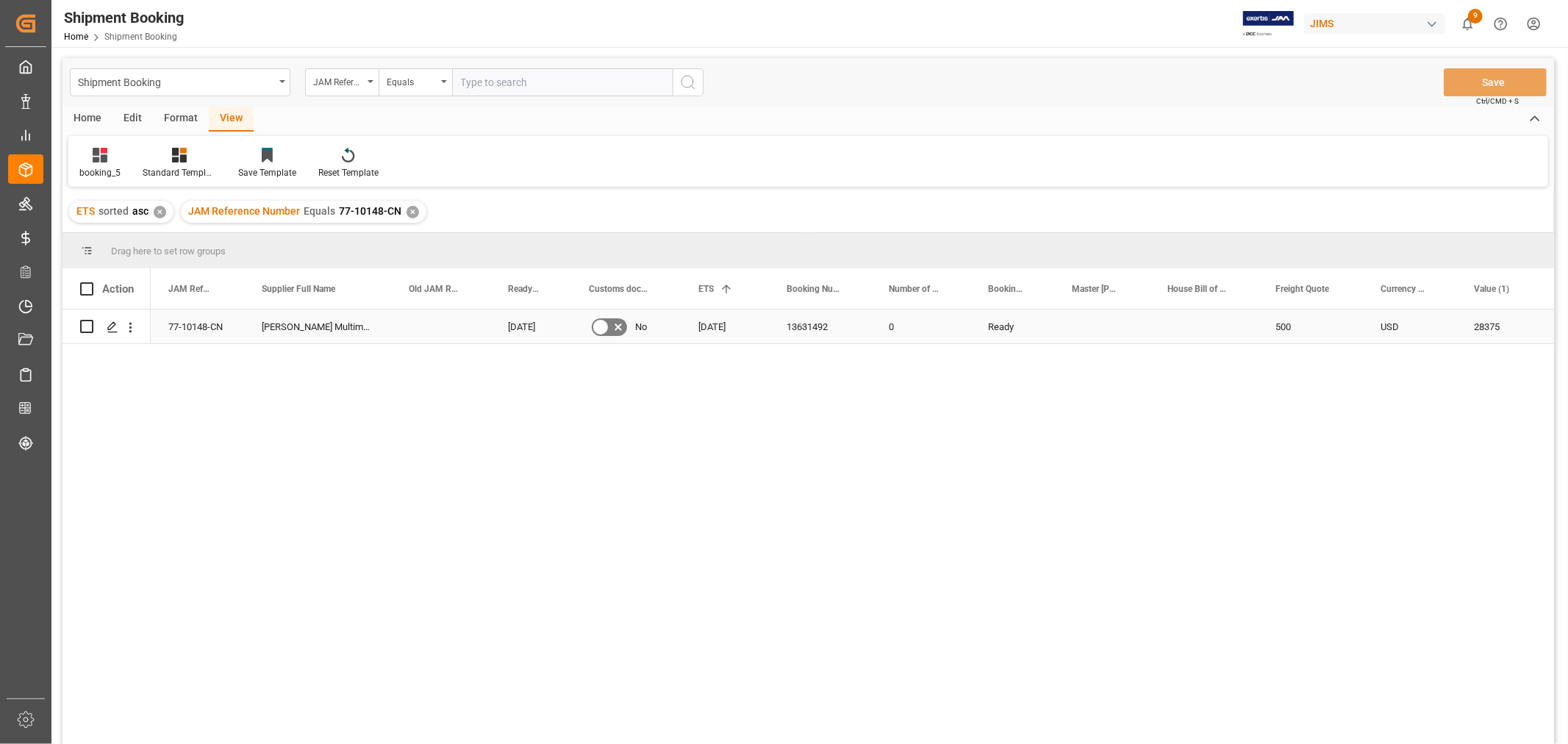
click at [820, 326] on div "13631492" at bounding box center [820, 326] width 102 height 34
click at [605, 325] on icon "Press SPACE to select this row." at bounding box center [601, 327] width 18 height 18
click at [0, 0] on input "Press SPACE to select this row." at bounding box center [0, 0] width 0 height 0
click at [1498, 86] on button "Save" at bounding box center [1495, 82] width 103 height 28
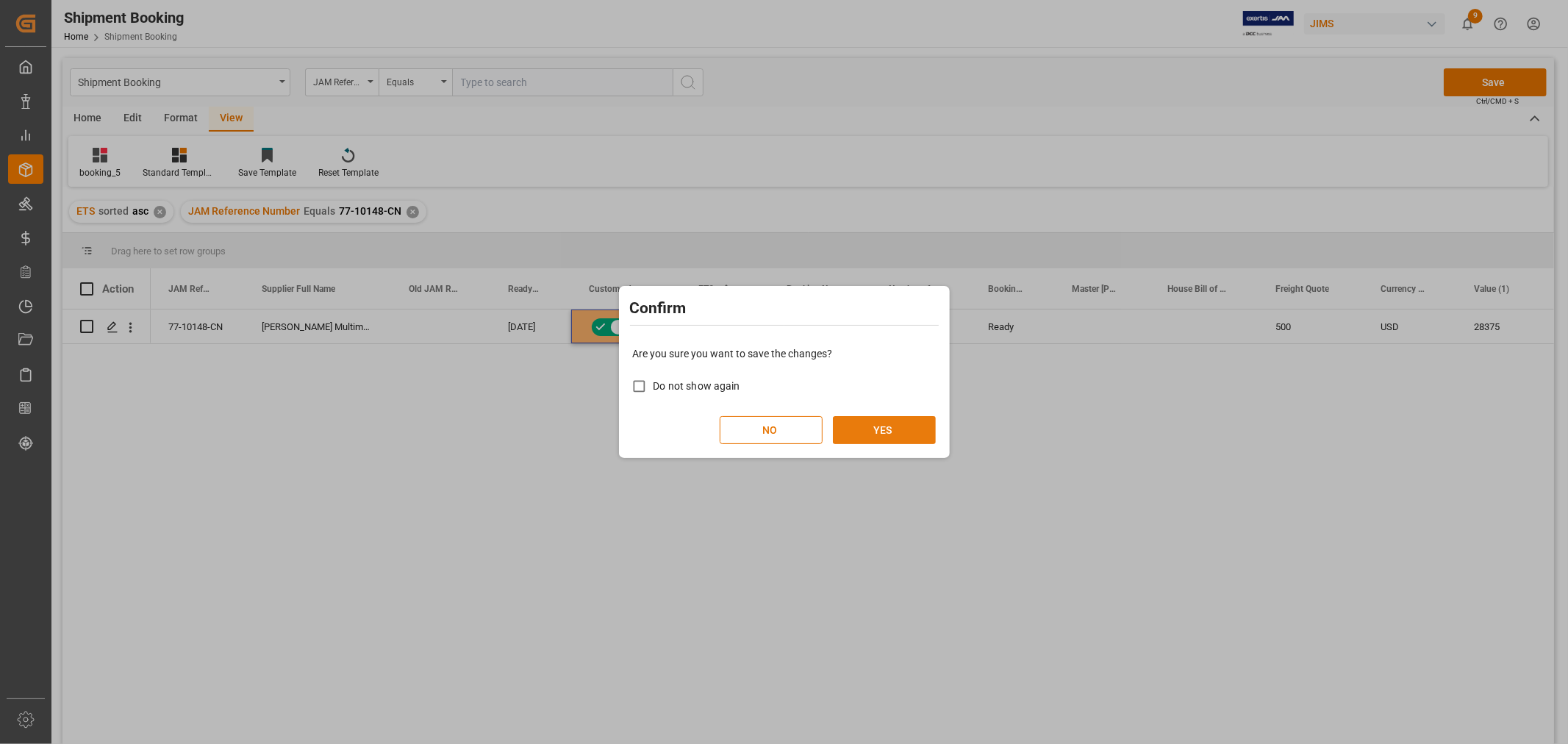
click at [899, 417] on button "YES" at bounding box center [885, 430] width 103 height 28
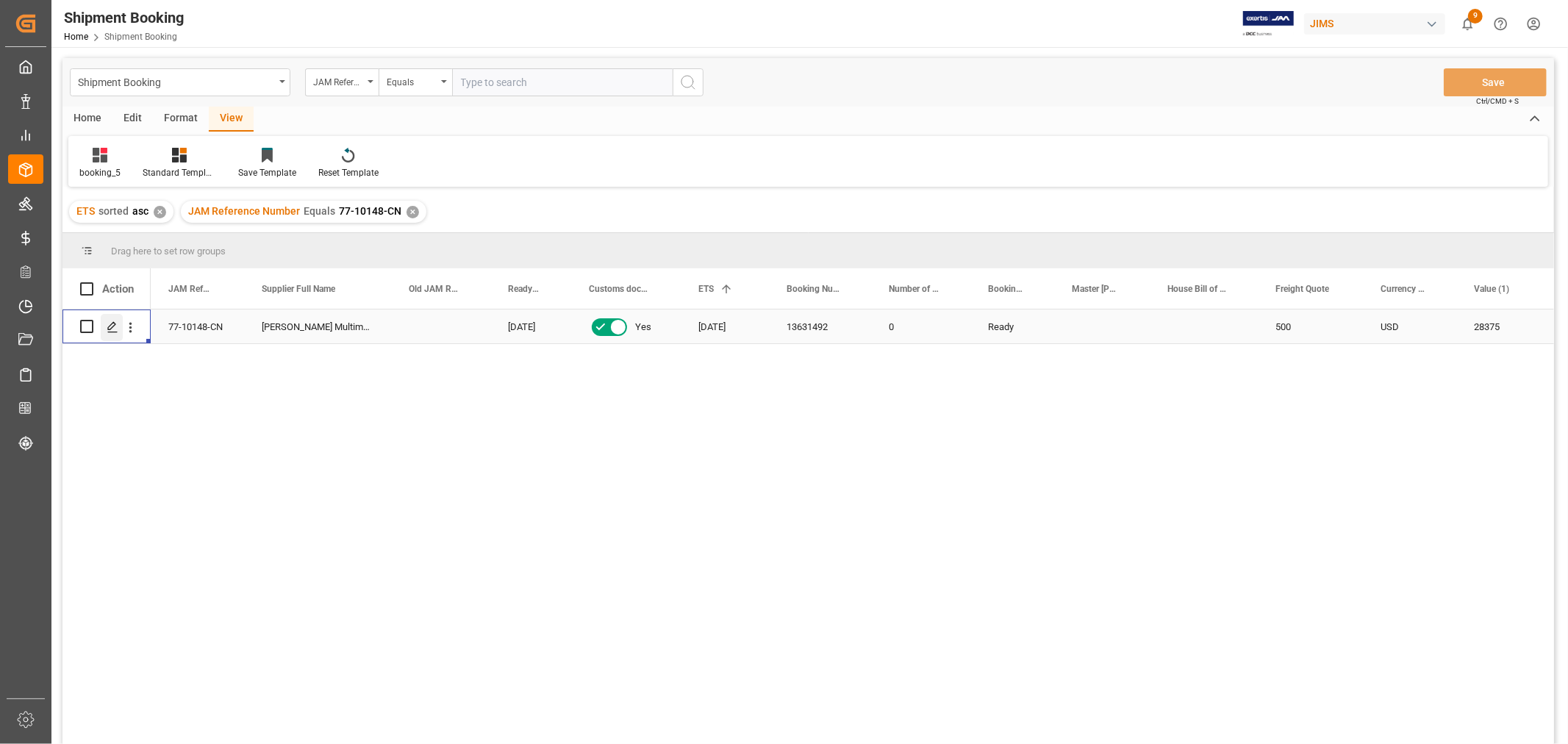
click at [118, 326] on icon "Press SPACE to select this row." at bounding box center [112, 326] width 12 height 12
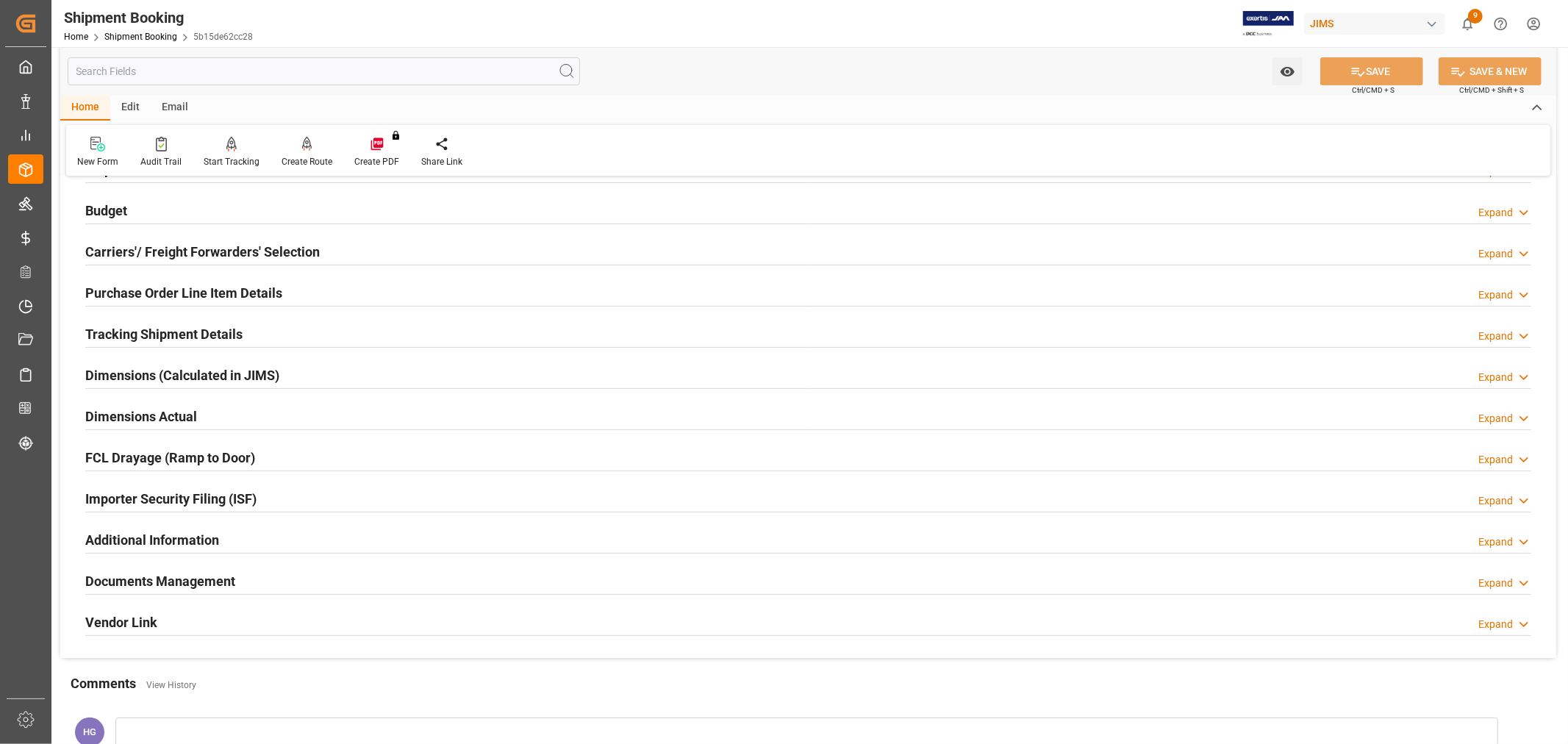
scroll to position [326, 0]
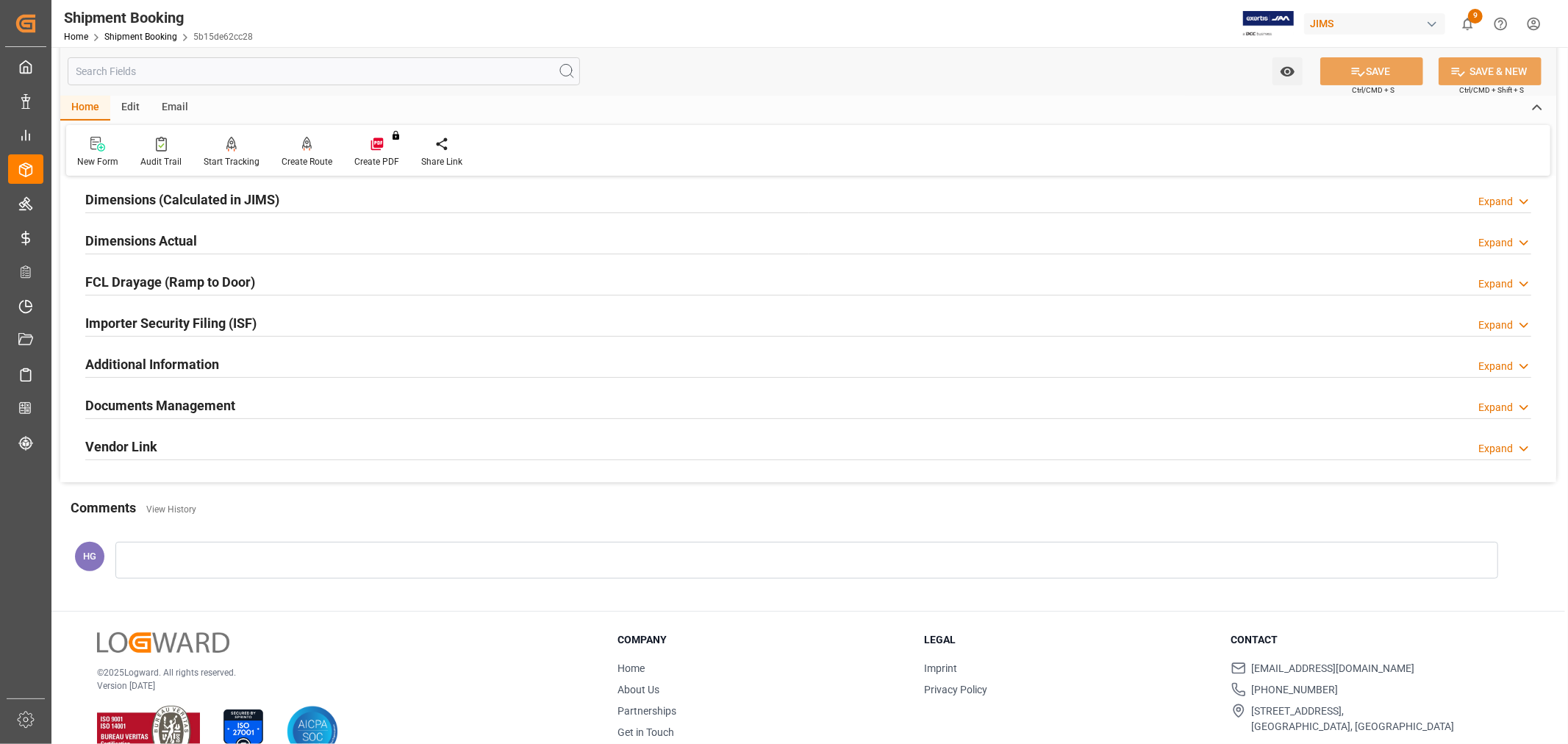
click at [183, 412] on h2 "Documents Management" at bounding box center [160, 405] width 150 height 20
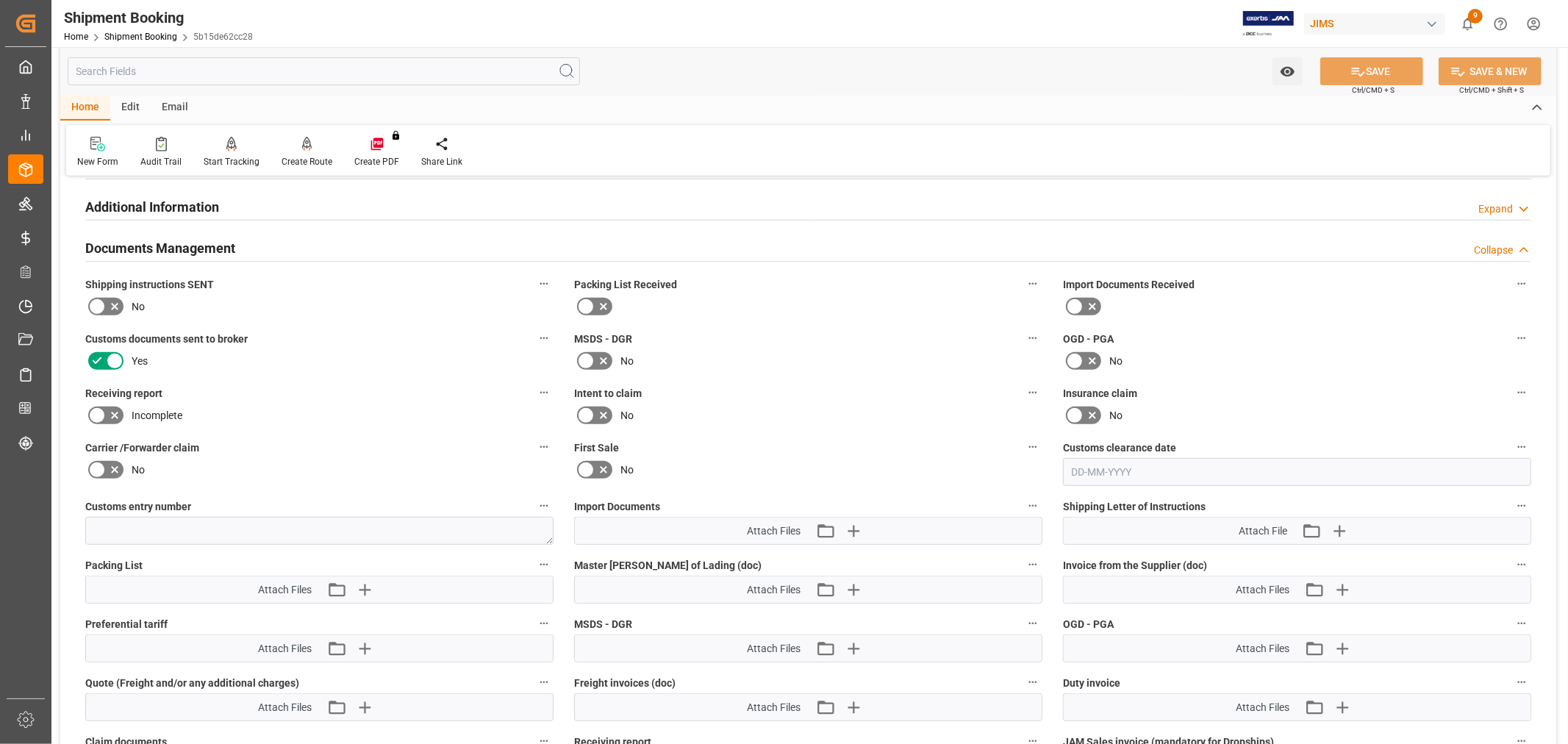
scroll to position [735, 0]
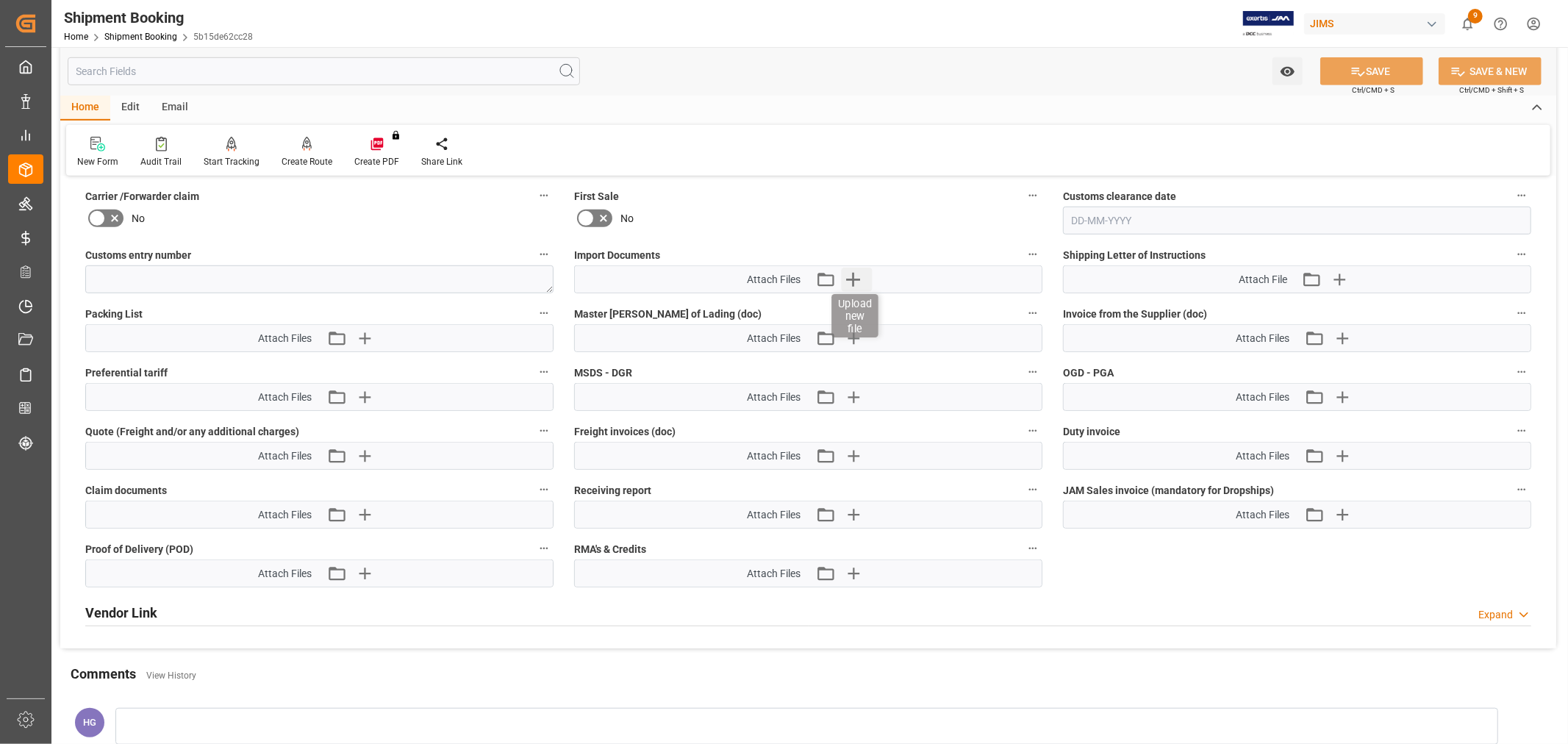
click at [851, 280] on icon "button" at bounding box center [853, 279] width 24 height 24
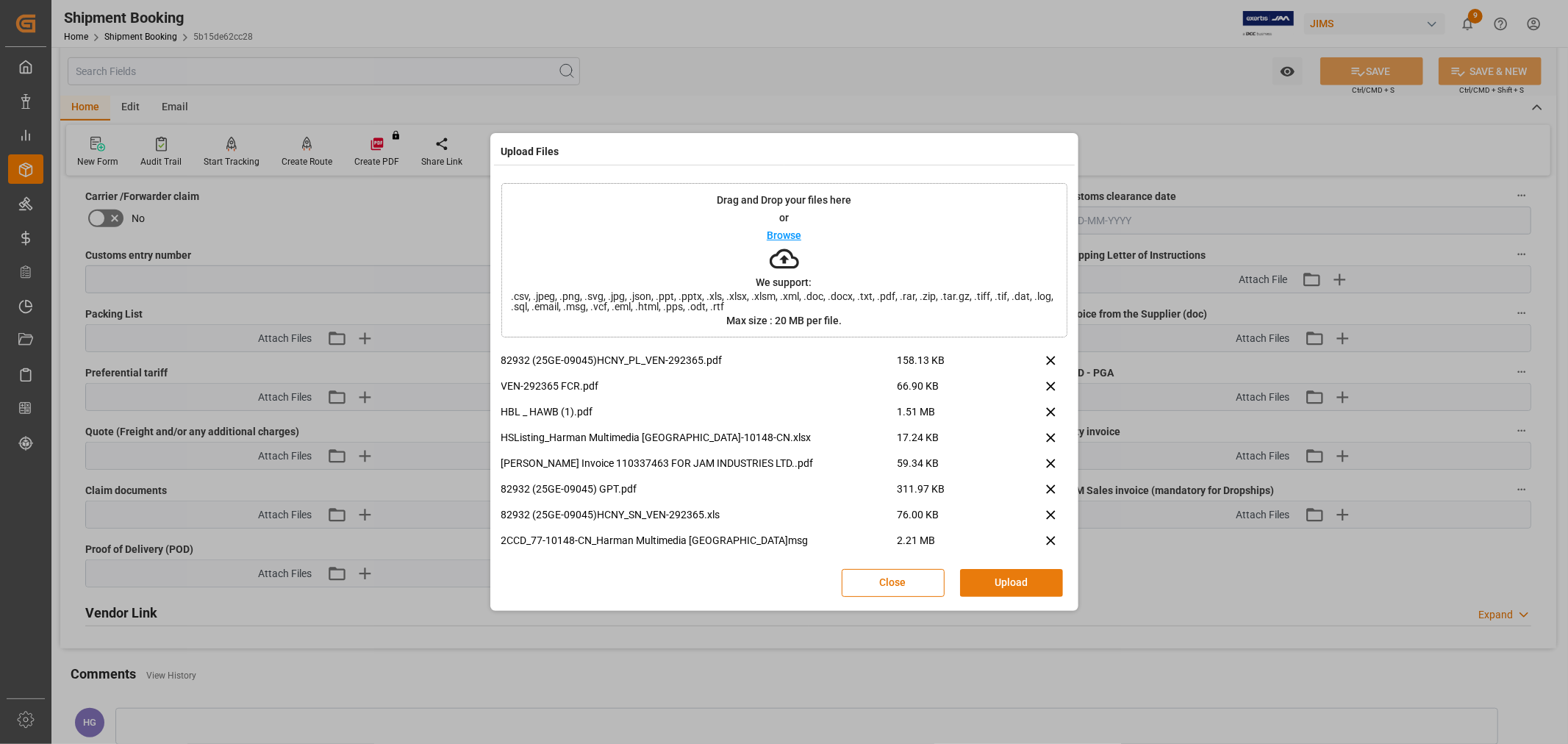
click at [994, 580] on button "Upload" at bounding box center [1011, 583] width 103 height 28
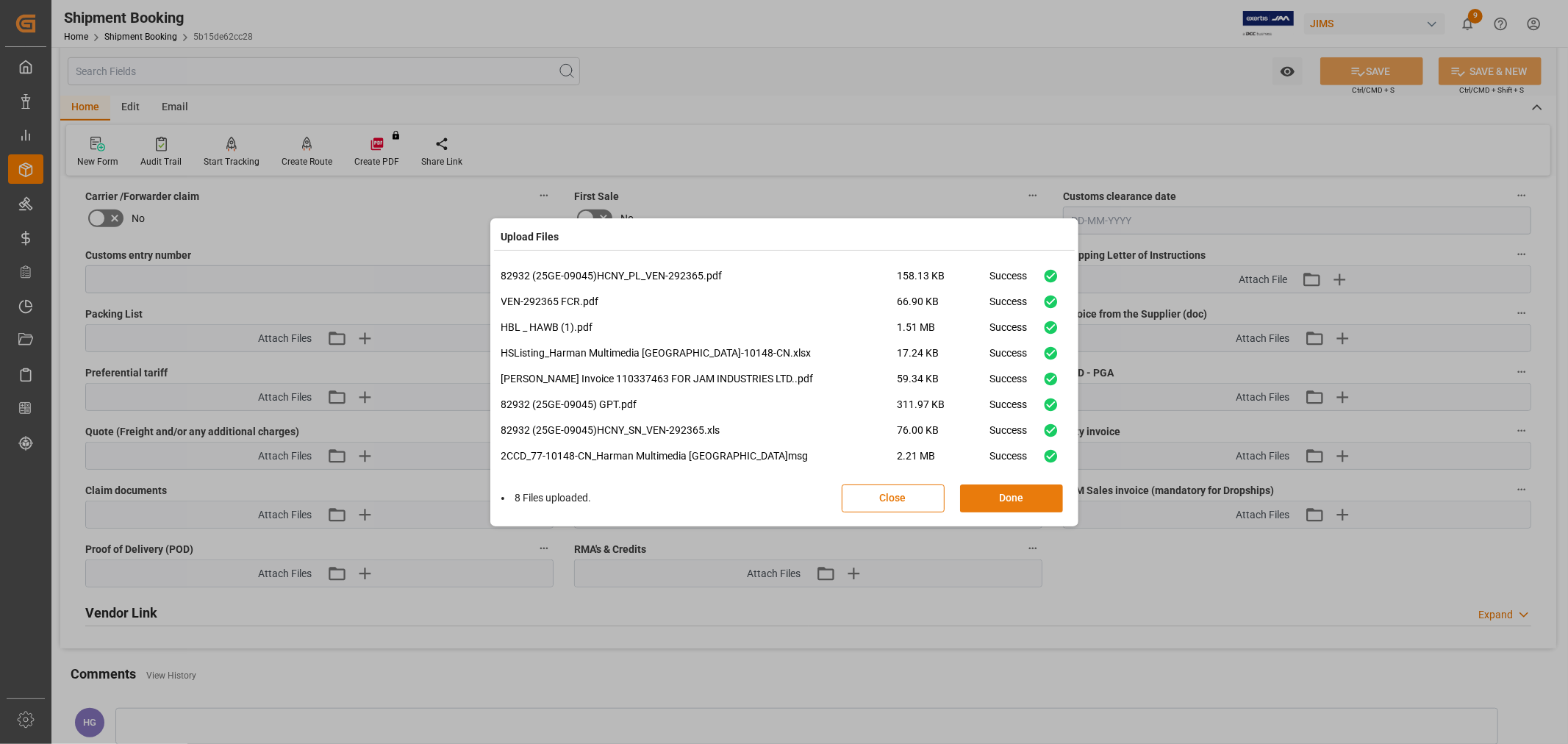
click at [1029, 493] on button "Done" at bounding box center [1011, 499] width 103 height 28
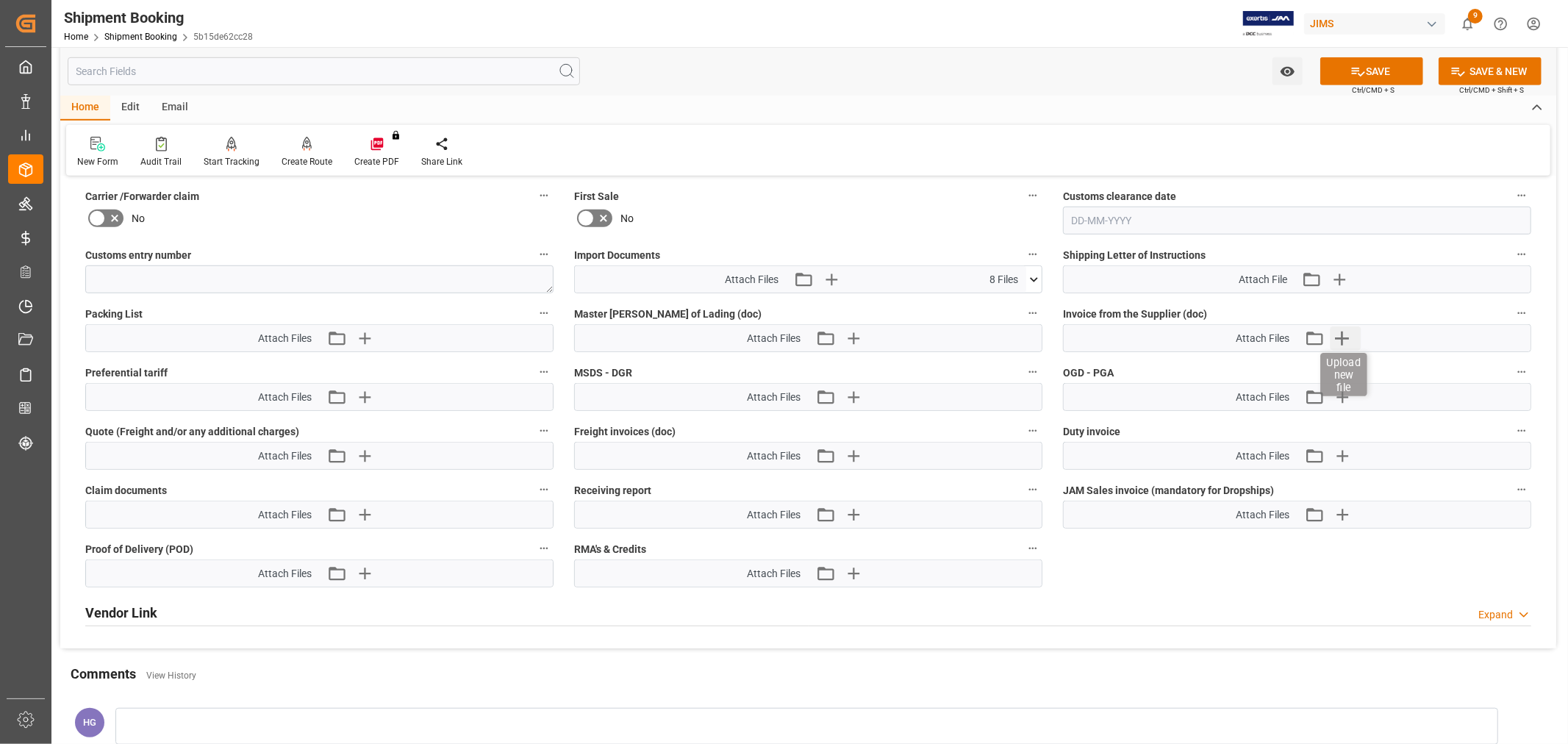
click at [1343, 335] on icon "button" at bounding box center [1341, 338] width 24 height 24
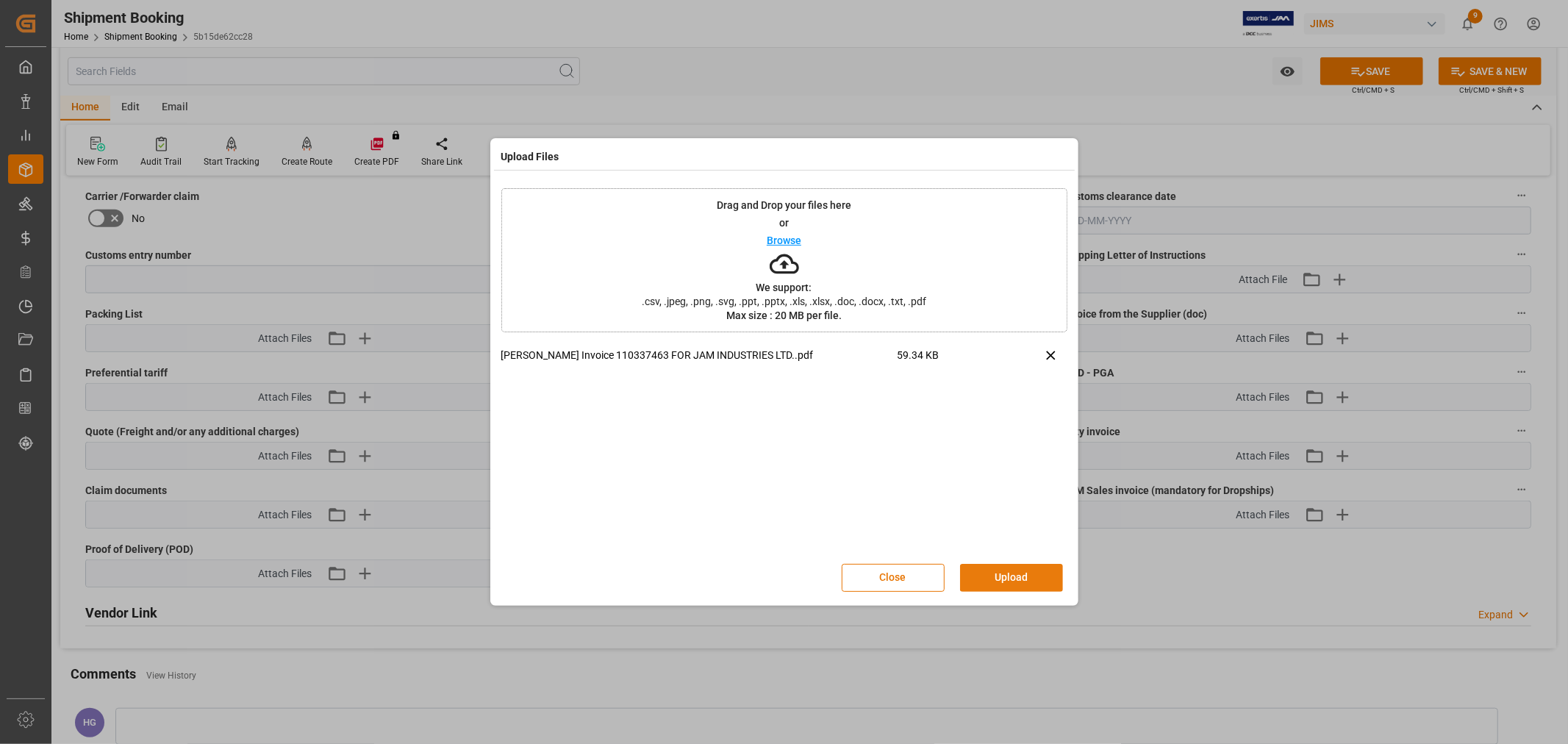
click at [987, 578] on button "Upload" at bounding box center [1011, 578] width 103 height 28
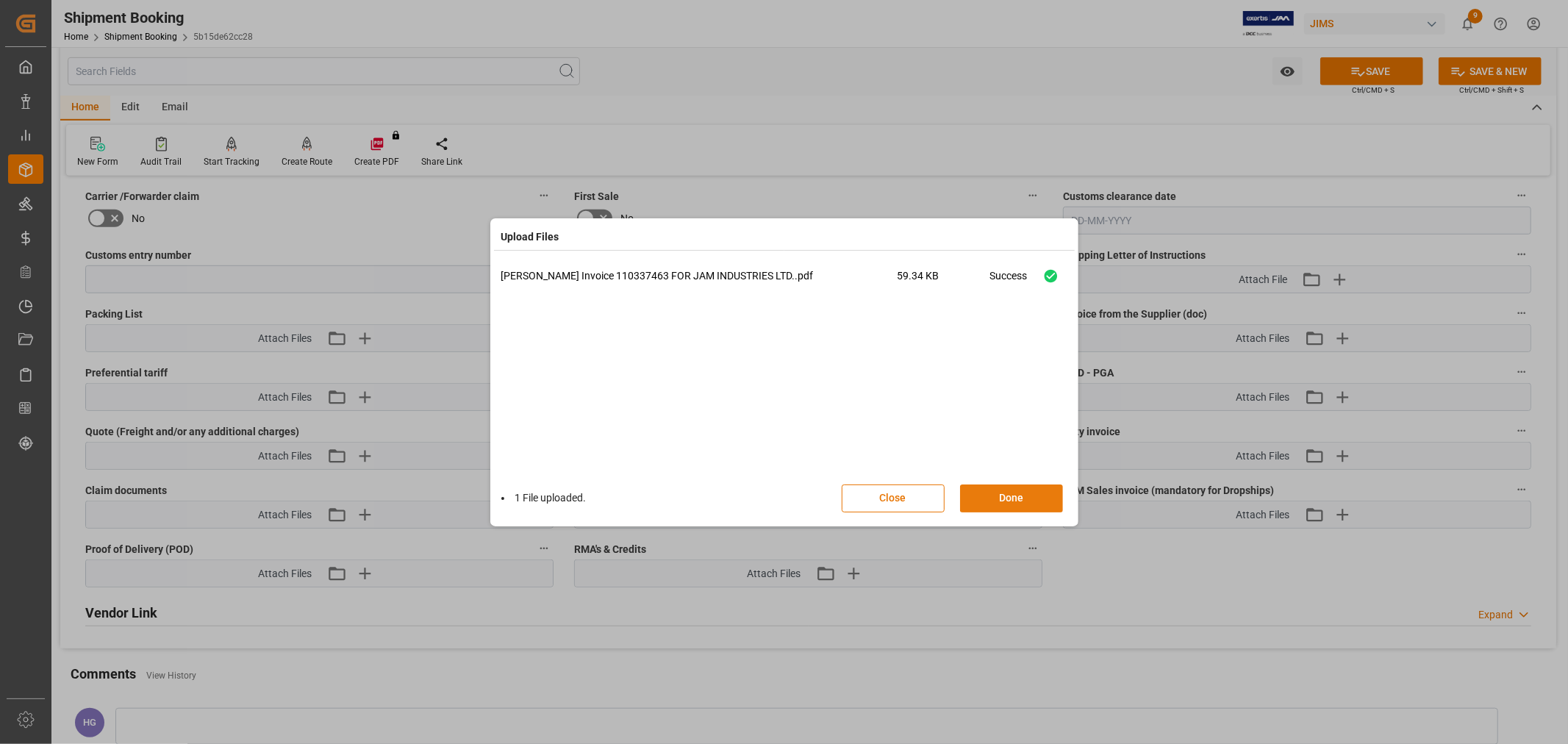
click at [993, 491] on button "Done" at bounding box center [1011, 499] width 103 height 28
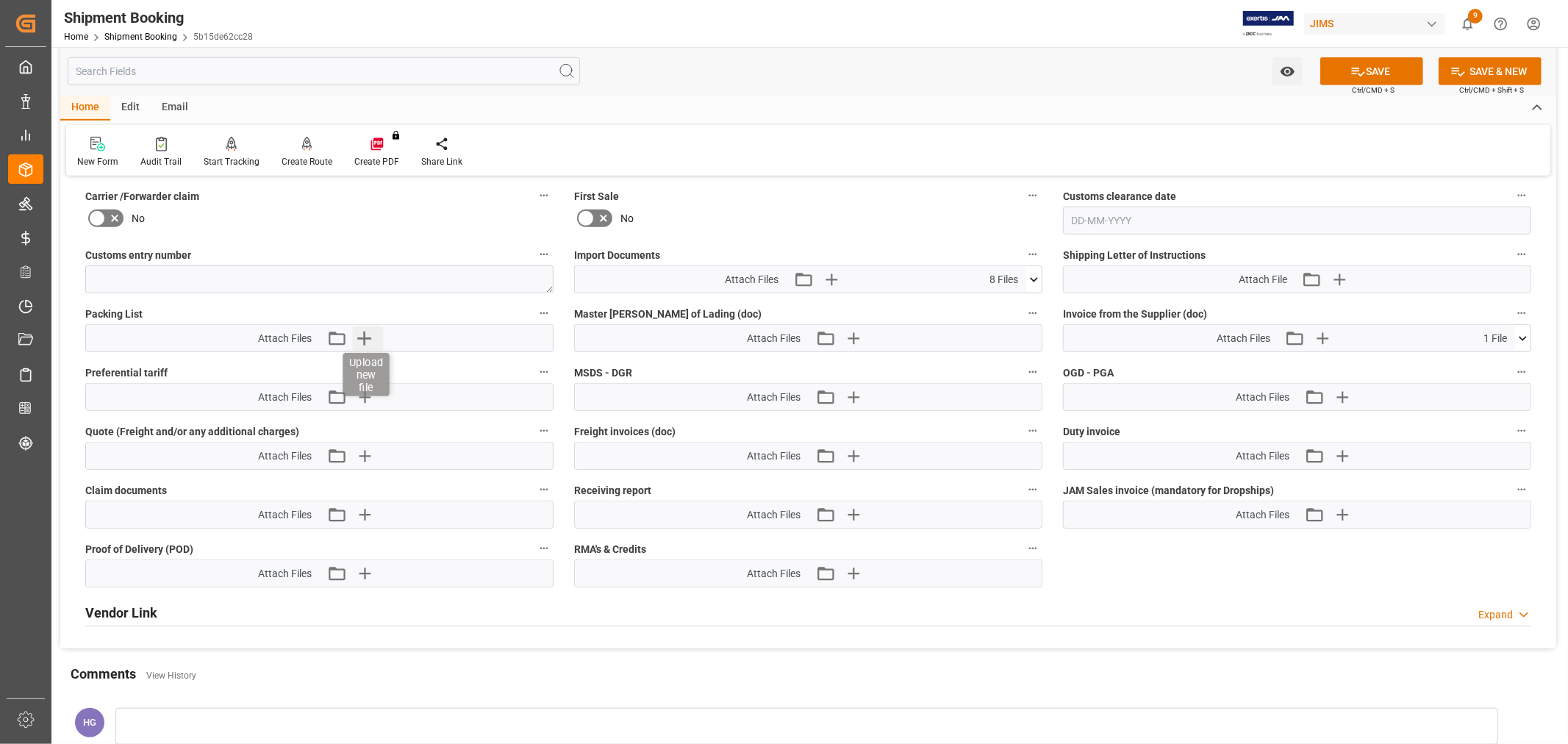
click at [368, 333] on icon "button" at bounding box center [363, 338] width 24 height 24
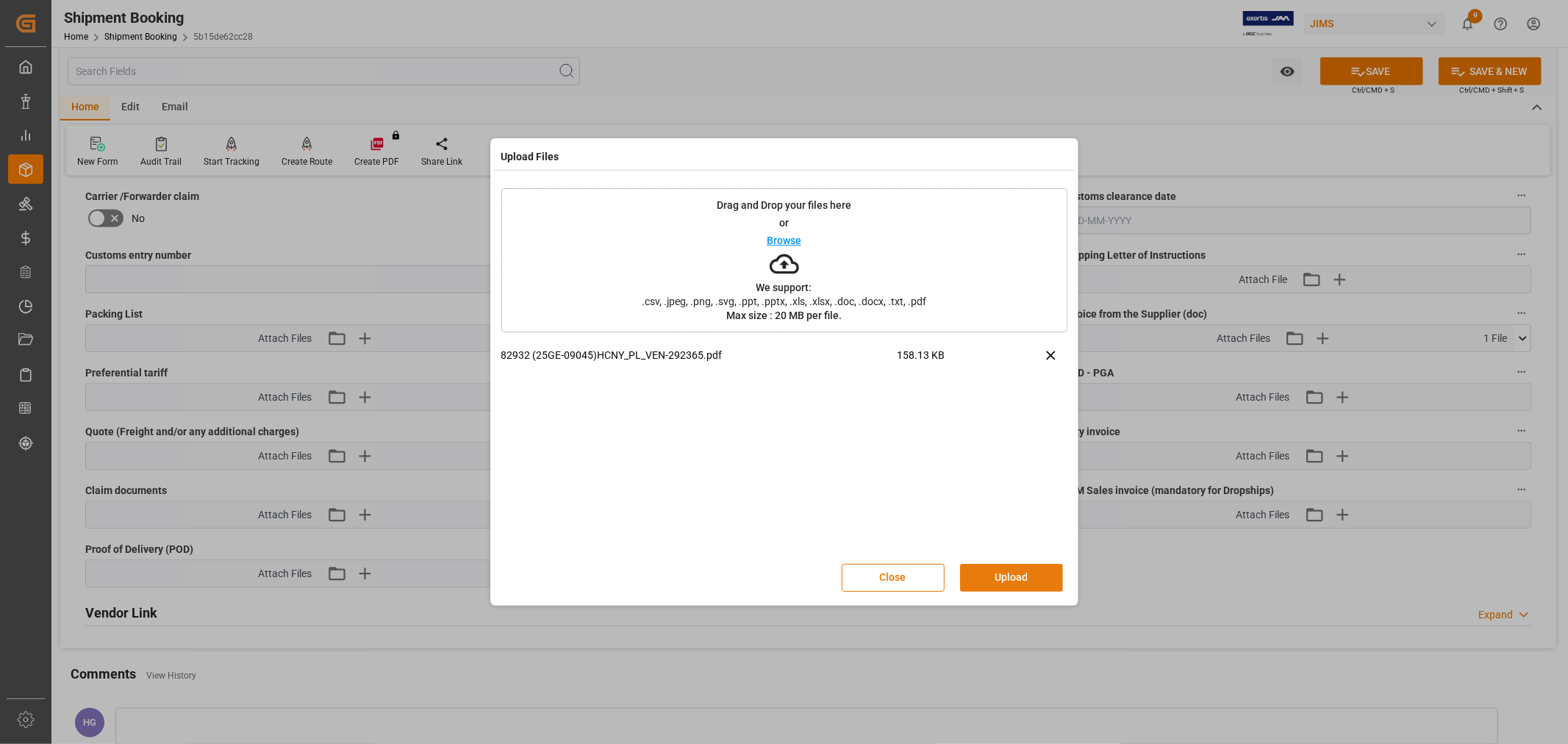
click at [980, 567] on button "Upload" at bounding box center [1011, 578] width 103 height 28
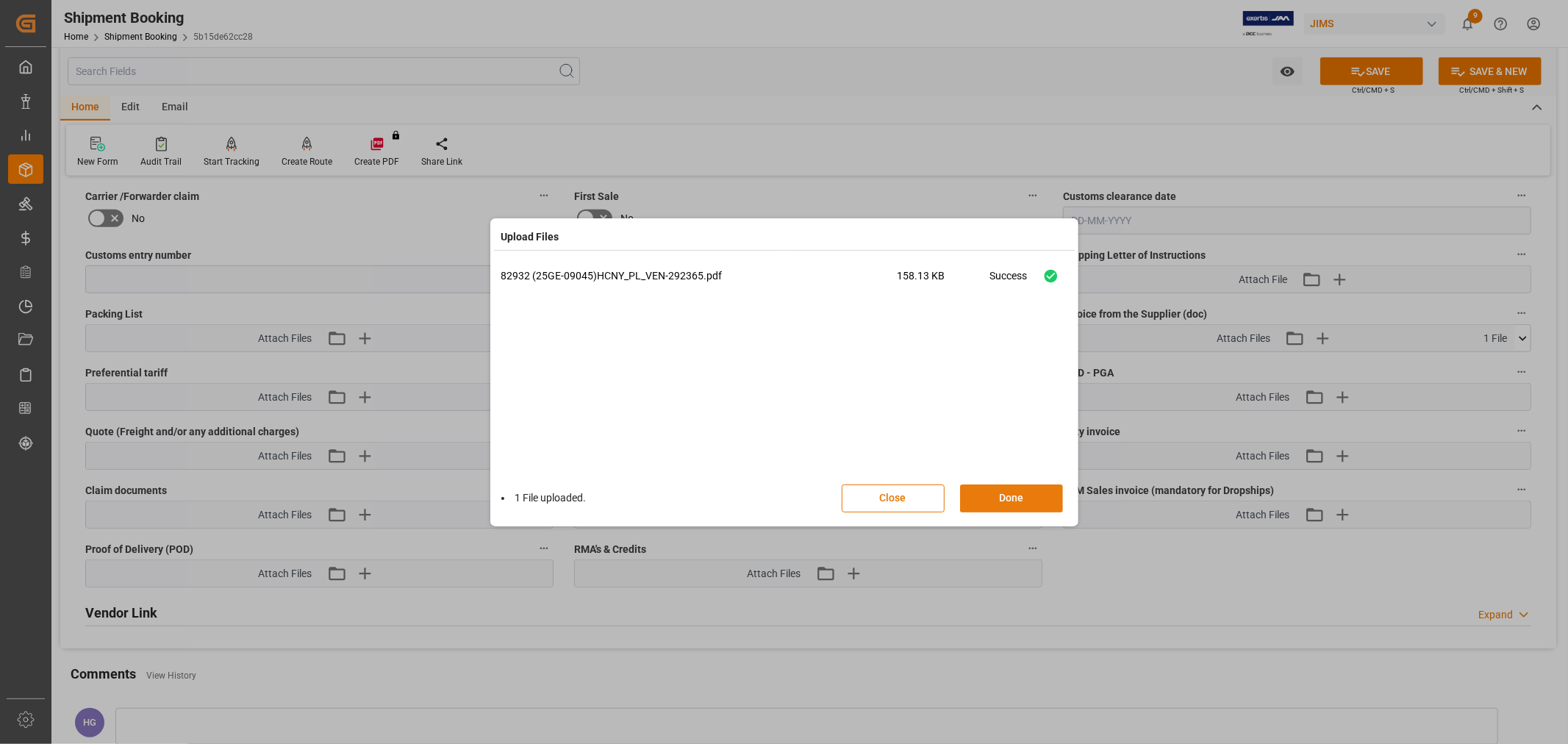
click at [988, 489] on button "Done" at bounding box center [1011, 499] width 103 height 28
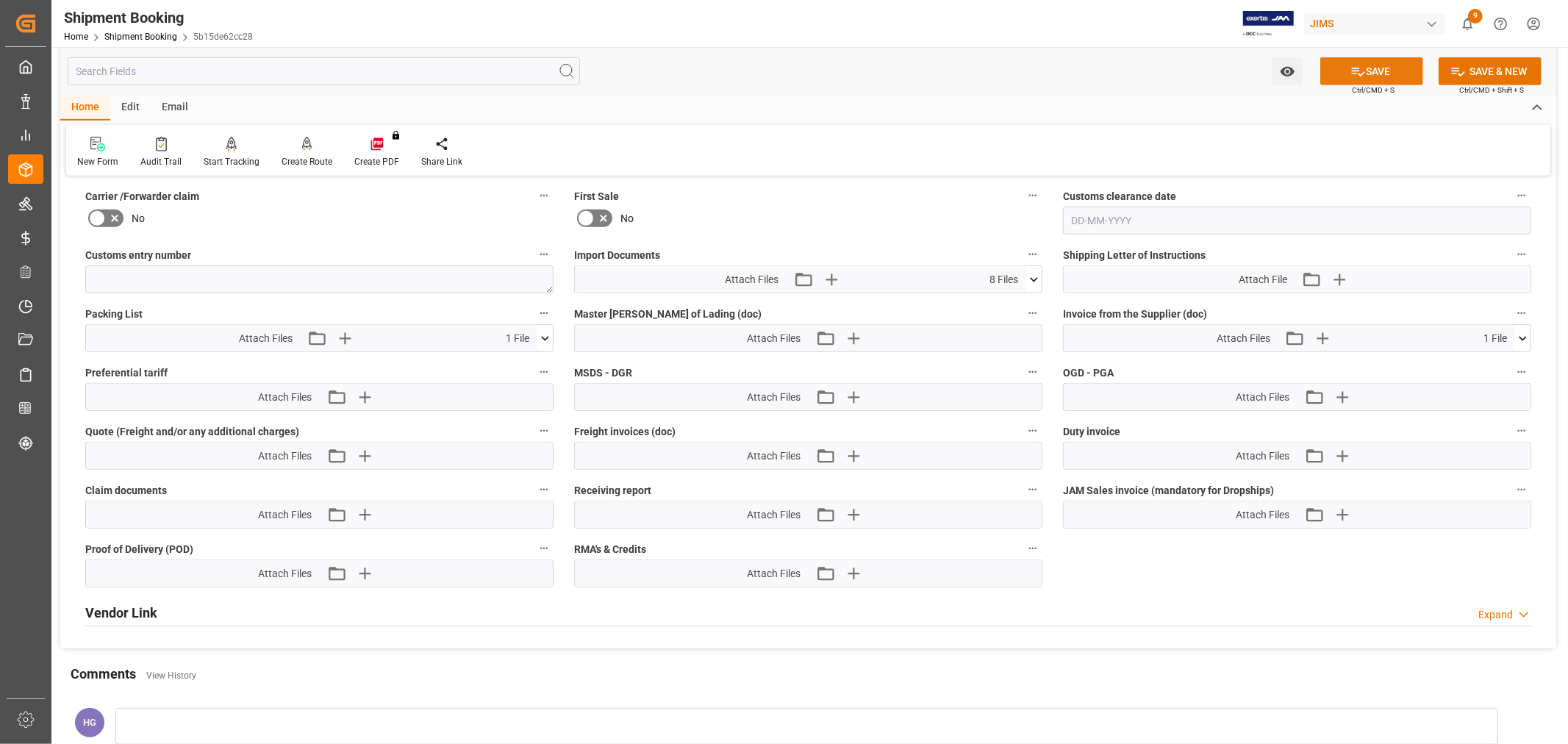
click at [1362, 62] on button "SAVE" at bounding box center [1372, 72] width 103 height 28
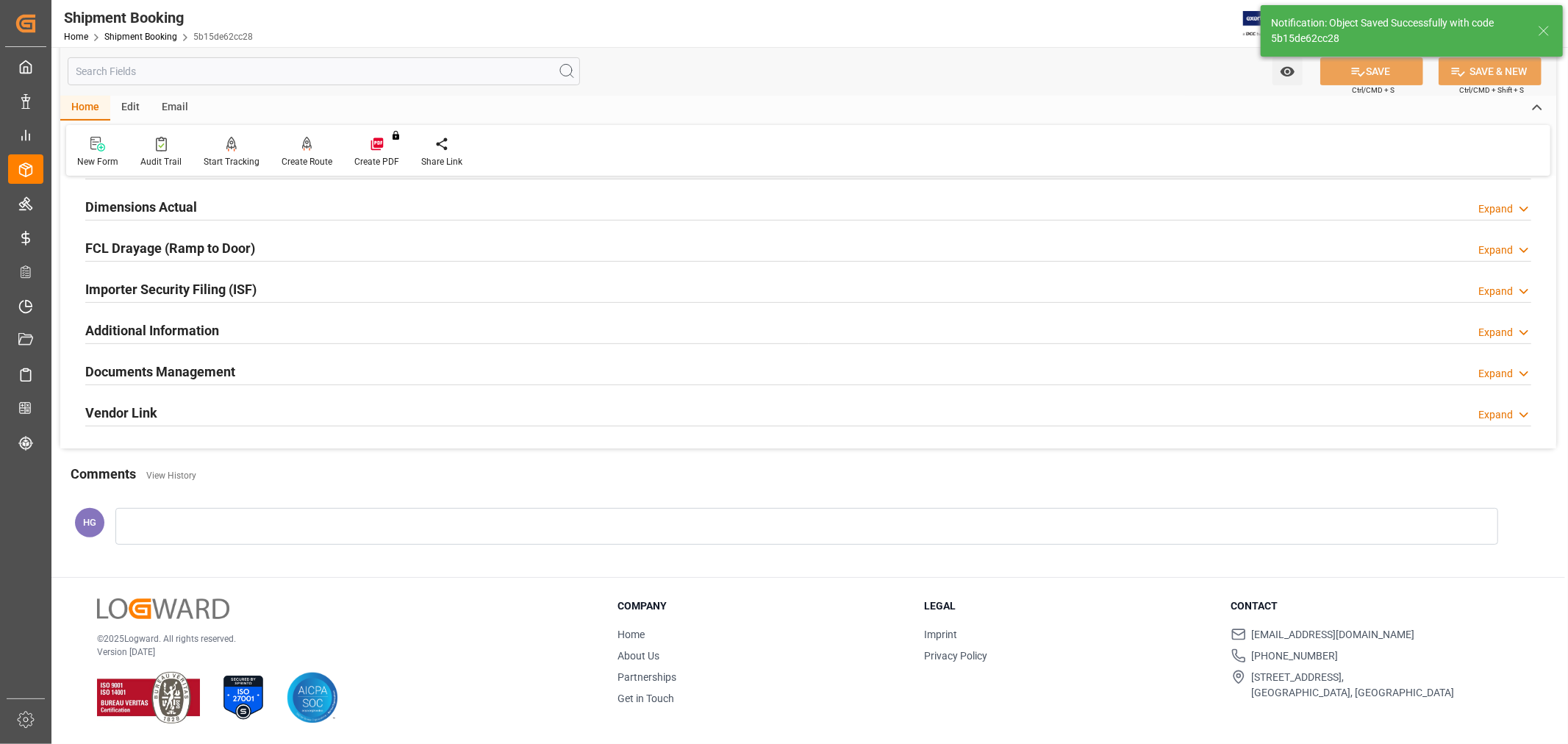
scroll to position [163, 0]
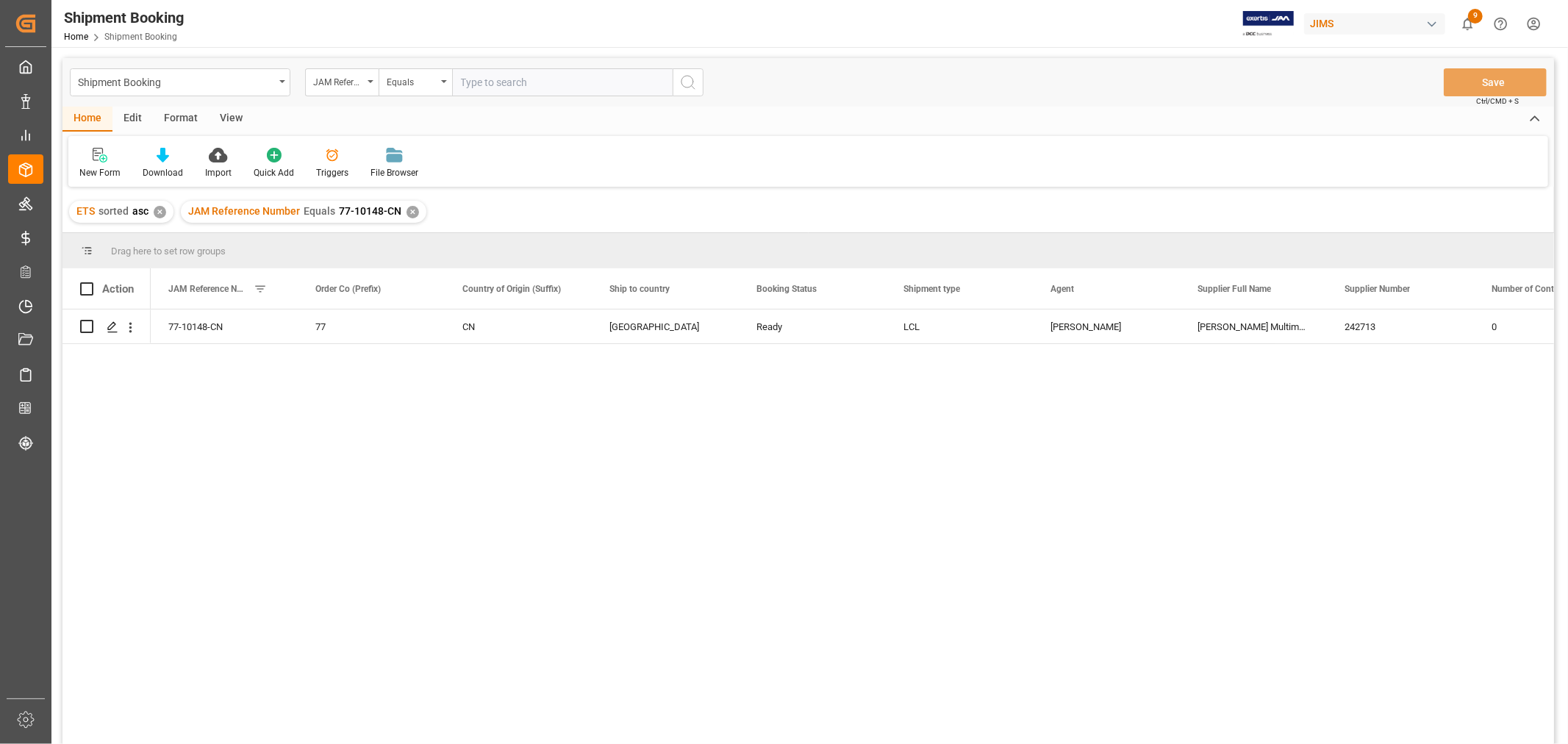
click at [225, 116] on div "View" at bounding box center [231, 119] width 45 height 25
click at [90, 173] on div "Default" at bounding box center [94, 172] width 28 height 13
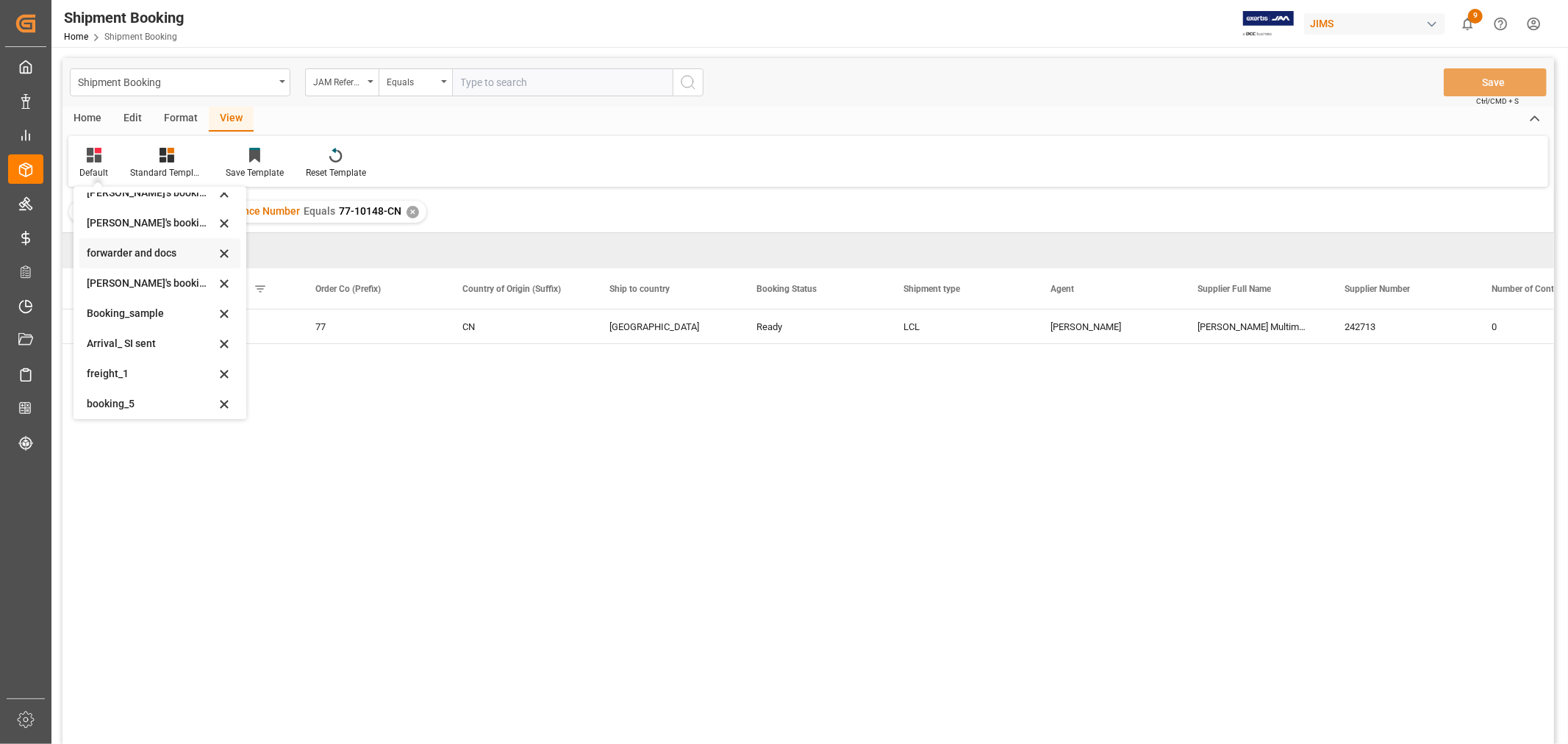
scroll to position [140, 0]
click at [130, 395] on div "booking_5" at bounding box center [151, 398] width 129 height 15
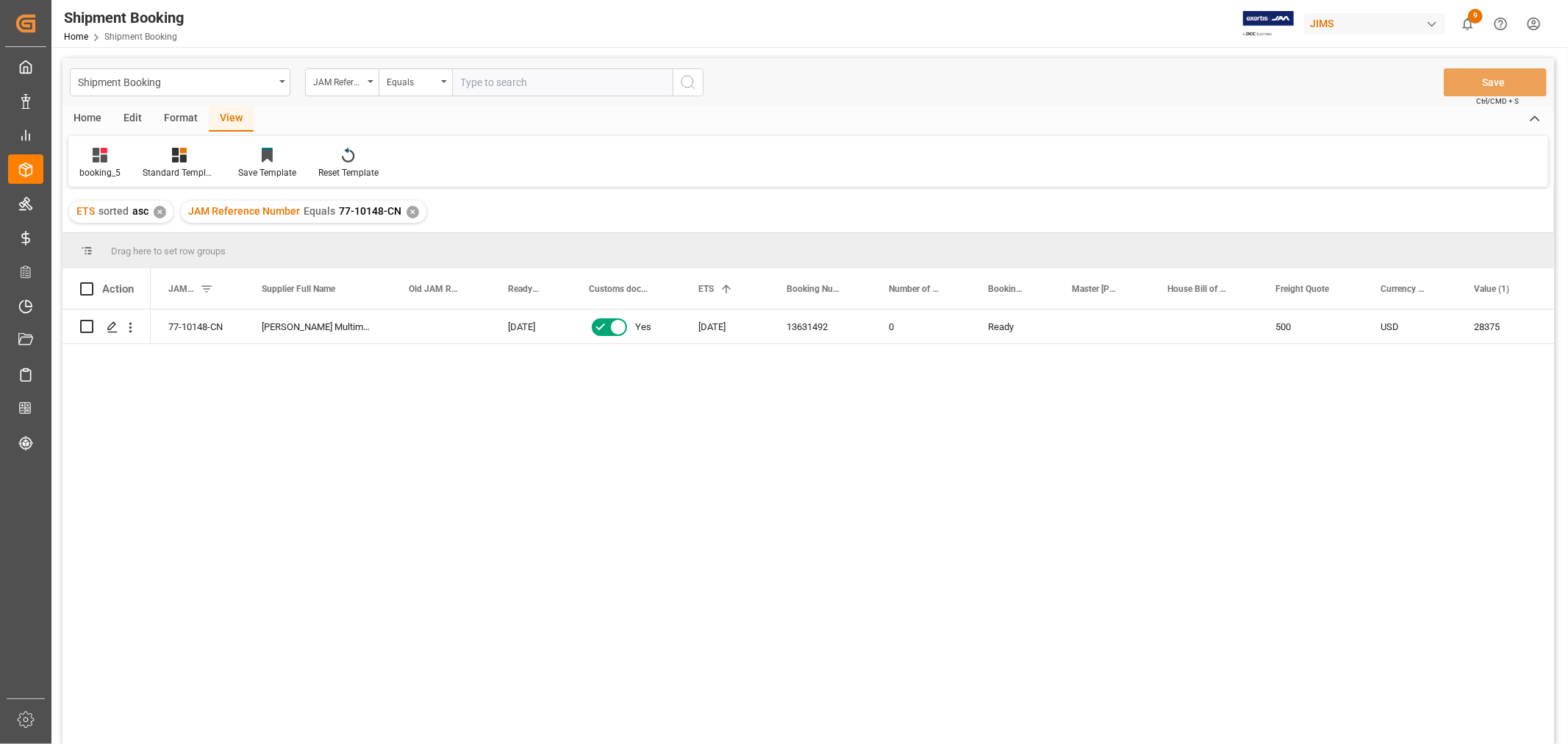
click at [971, 581] on div "77-10148-CN Ready Harman Multimedia China 0 05-08-2025 Yes 15-08-2020 13631492 …" at bounding box center [852, 531] width 1403 height 444
click at [407, 209] on div "✕" at bounding box center [413, 212] width 12 height 12
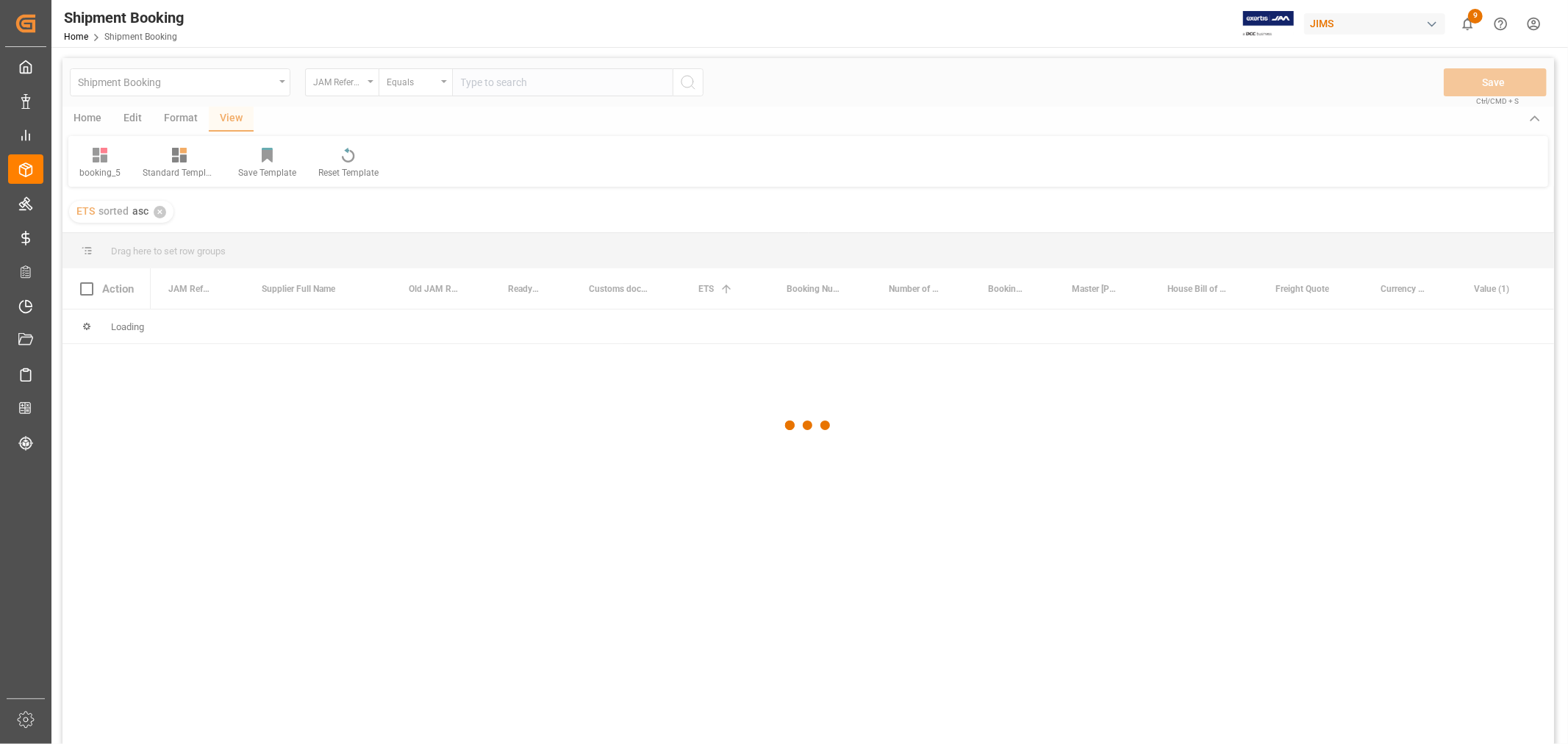
click at [472, 86] on div at bounding box center [807, 426] width 1492 height 735
click at [479, 85] on div at bounding box center [807, 426] width 1492 height 735
click at [479, 85] on input "text" at bounding box center [562, 82] width 221 height 28
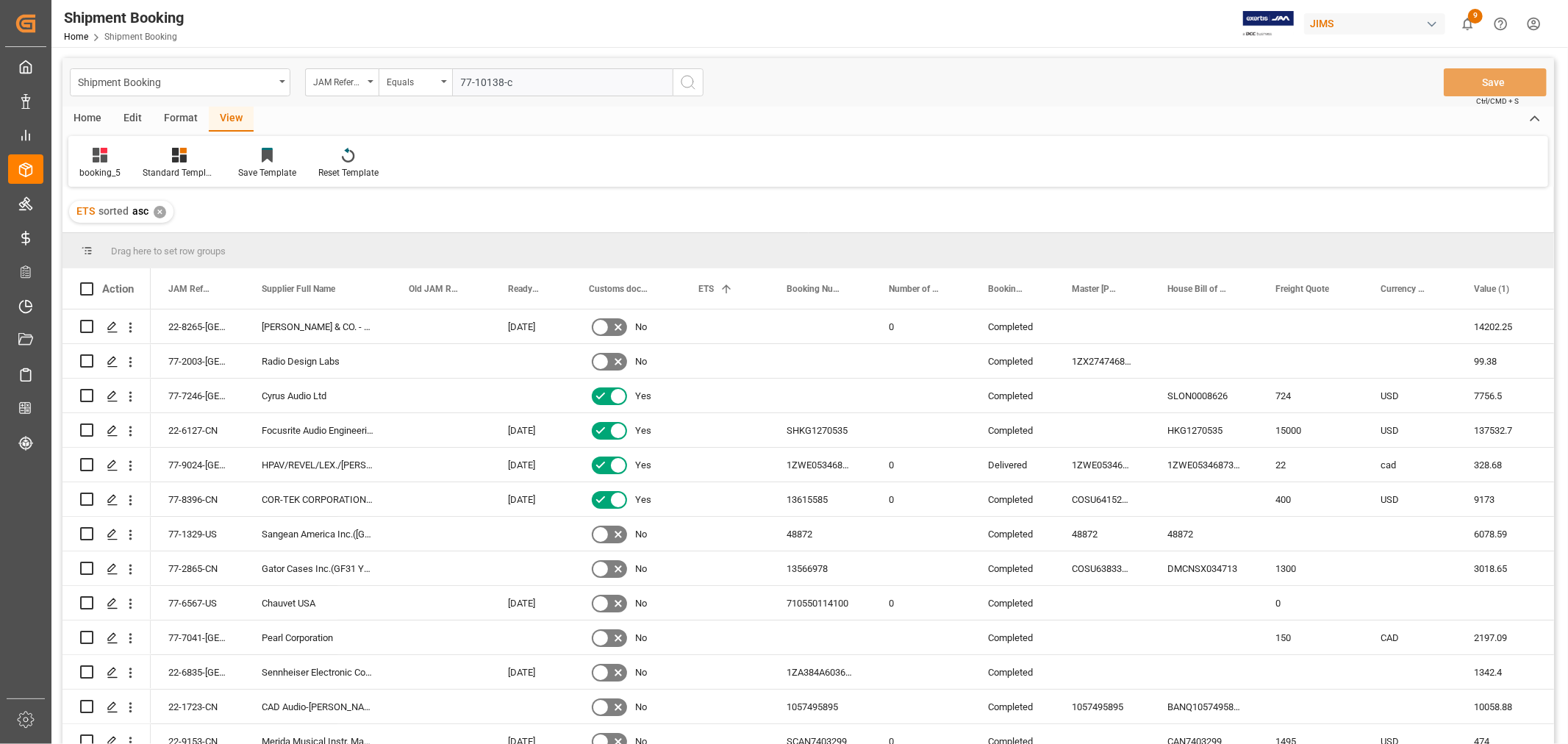
type input "77-10138-cn"
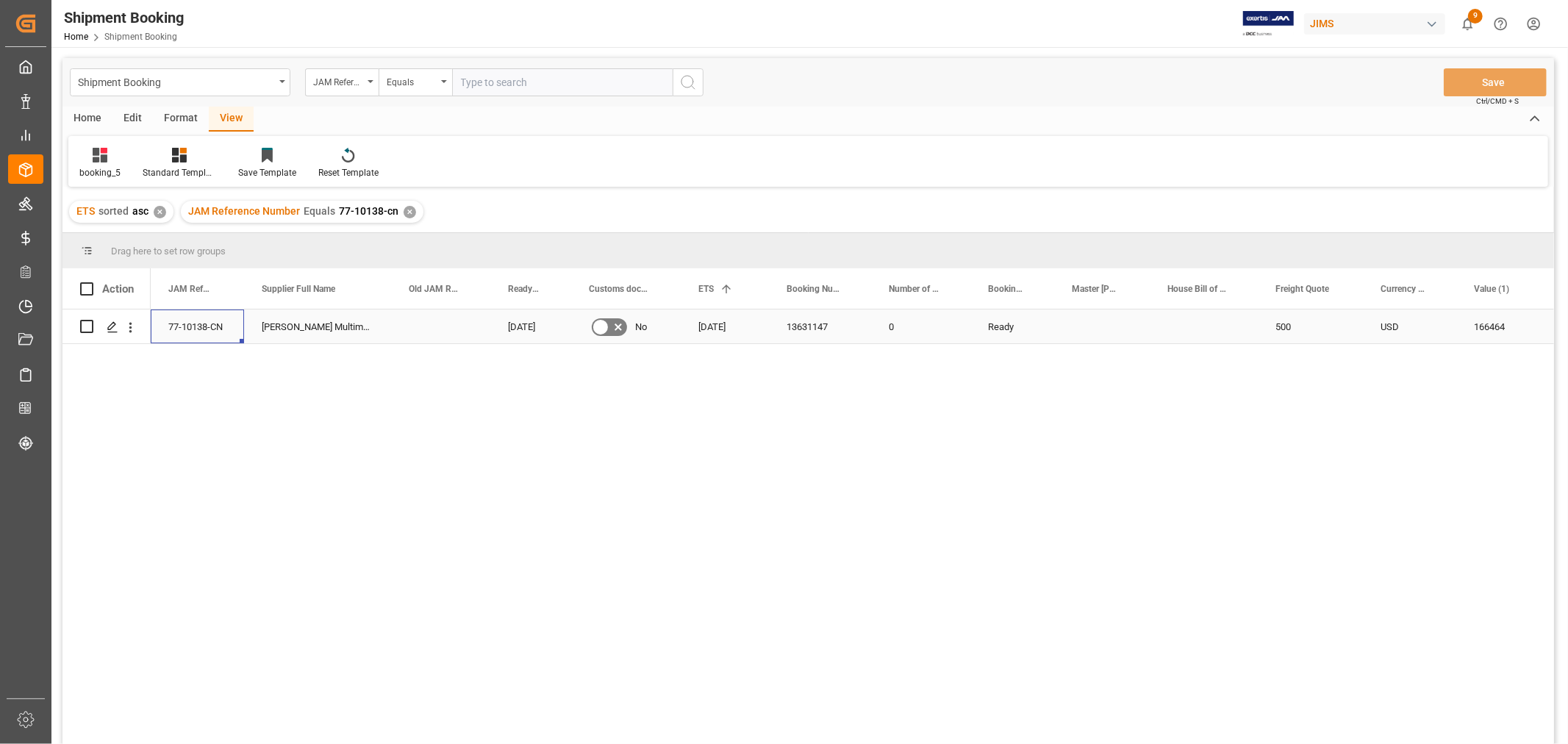
click at [199, 331] on div "77-10138-CN" at bounding box center [197, 326] width 93 height 34
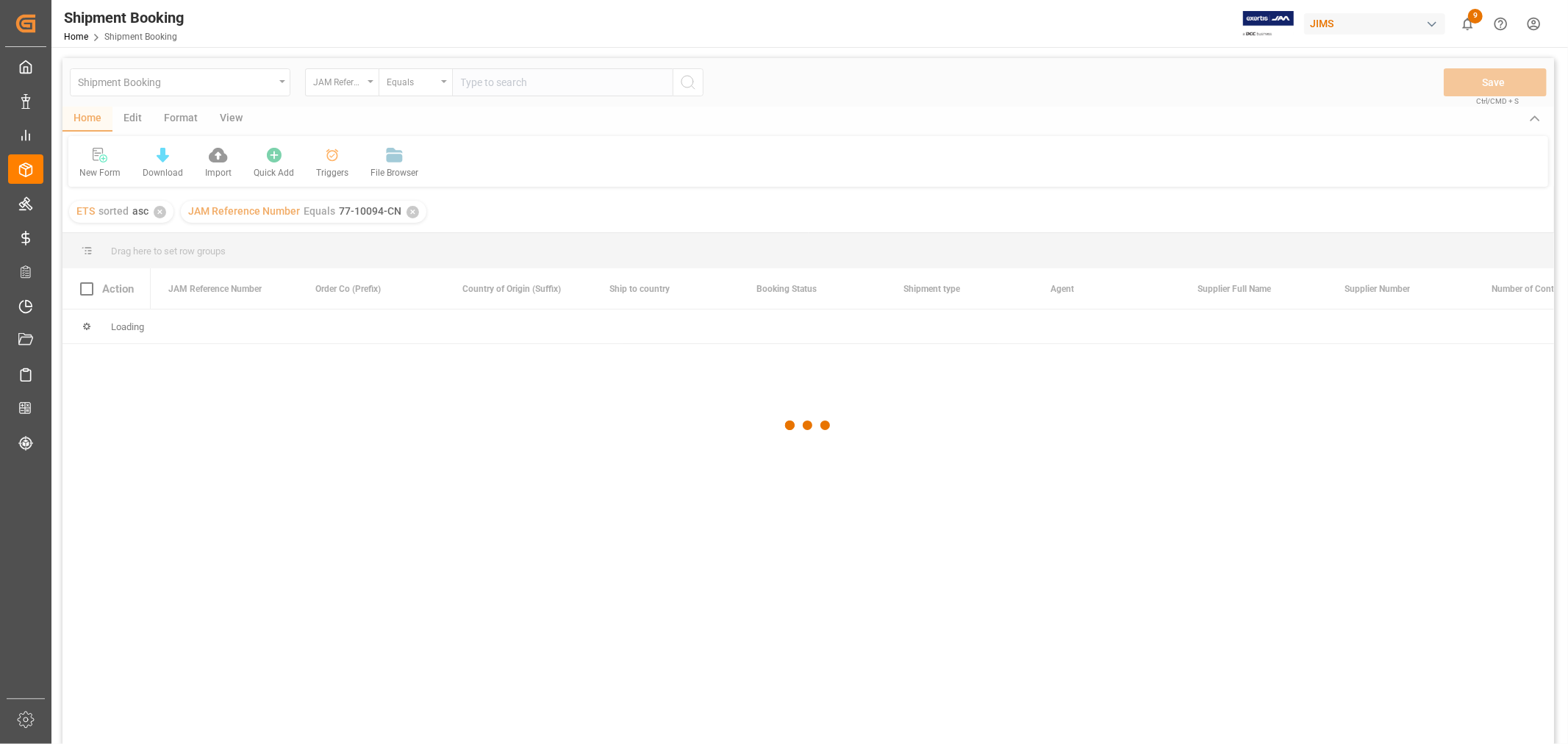
click at [223, 83] on div at bounding box center [807, 426] width 1492 height 735
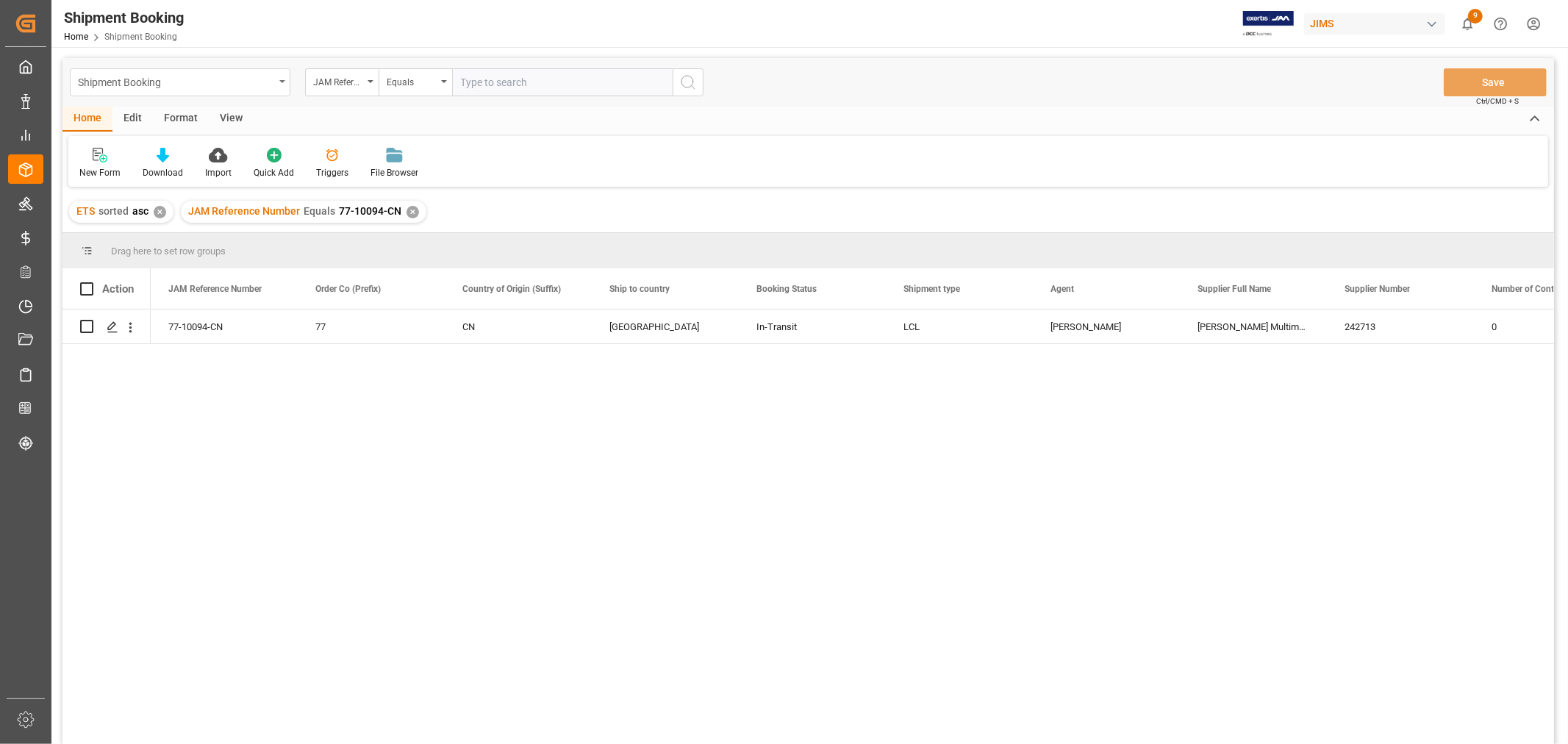
click at [222, 84] on div "Shipment Booking" at bounding box center [176, 81] width 196 height 19
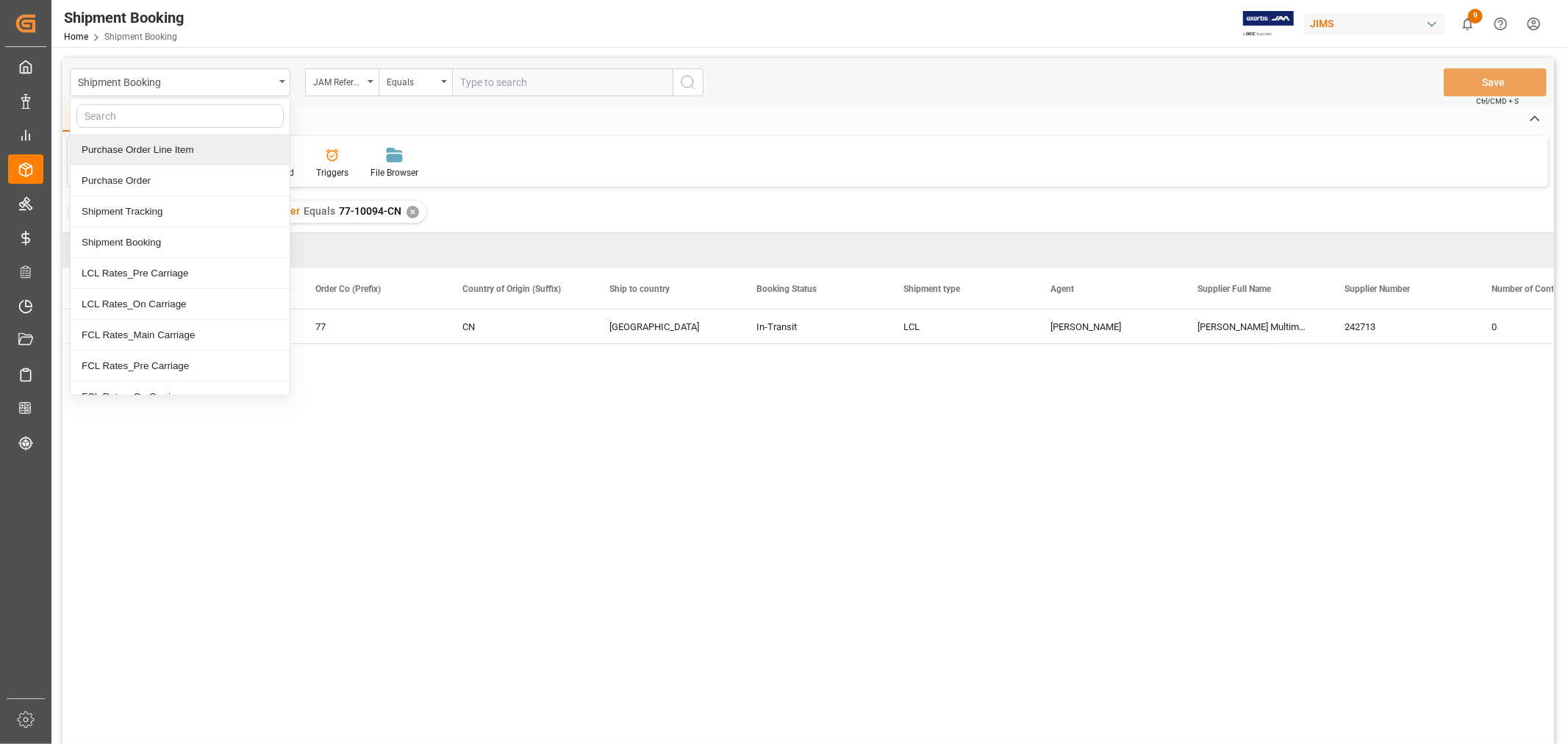
click at [178, 150] on div "Purchase Order Line Item" at bounding box center [180, 150] width 219 height 31
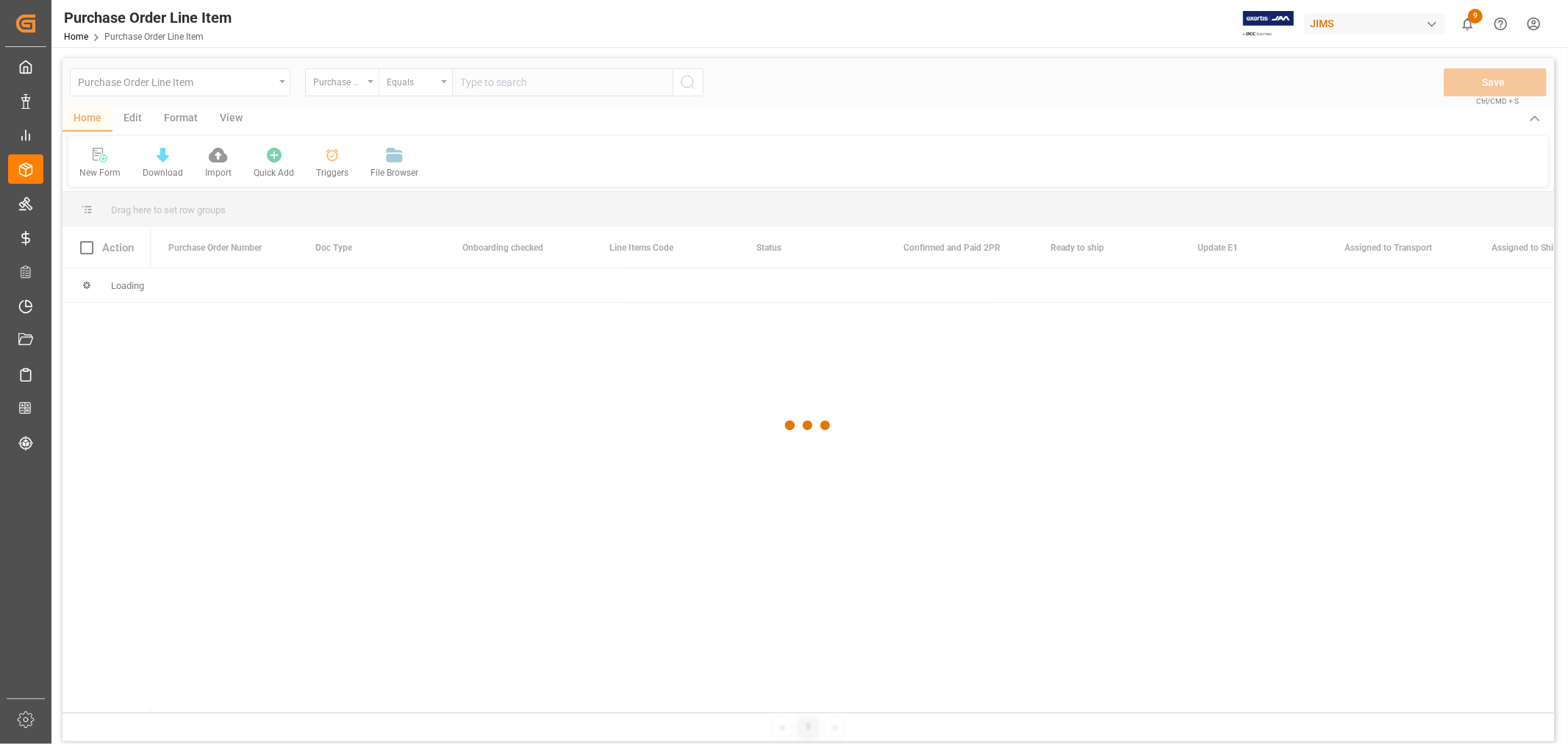
click at [355, 80] on div at bounding box center [807, 426] width 1492 height 735
click at [344, 81] on div at bounding box center [807, 426] width 1492 height 735
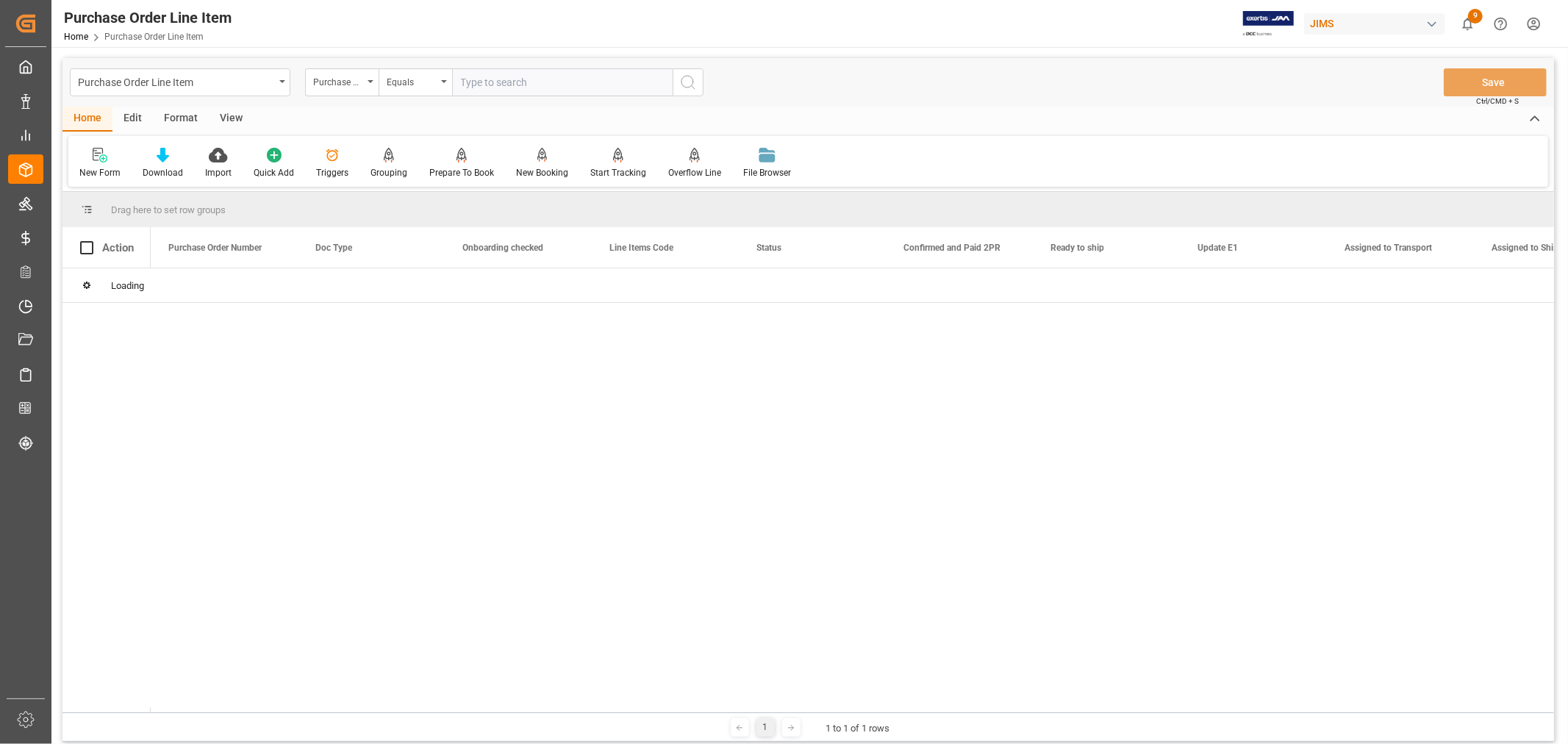
click at [344, 81] on div "Purchase Order Number" at bounding box center [338, 80] width 50 height 17
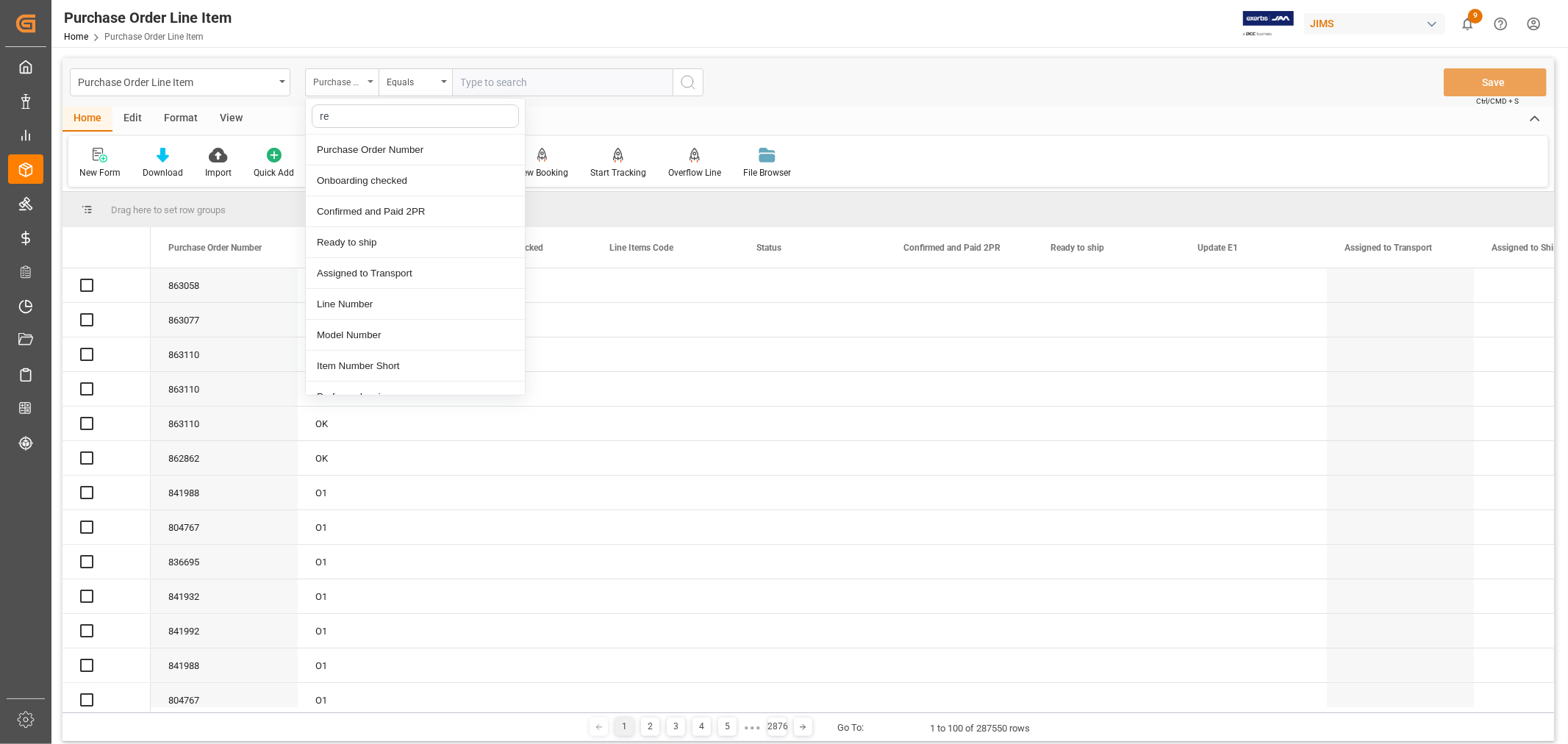
type input "ref"
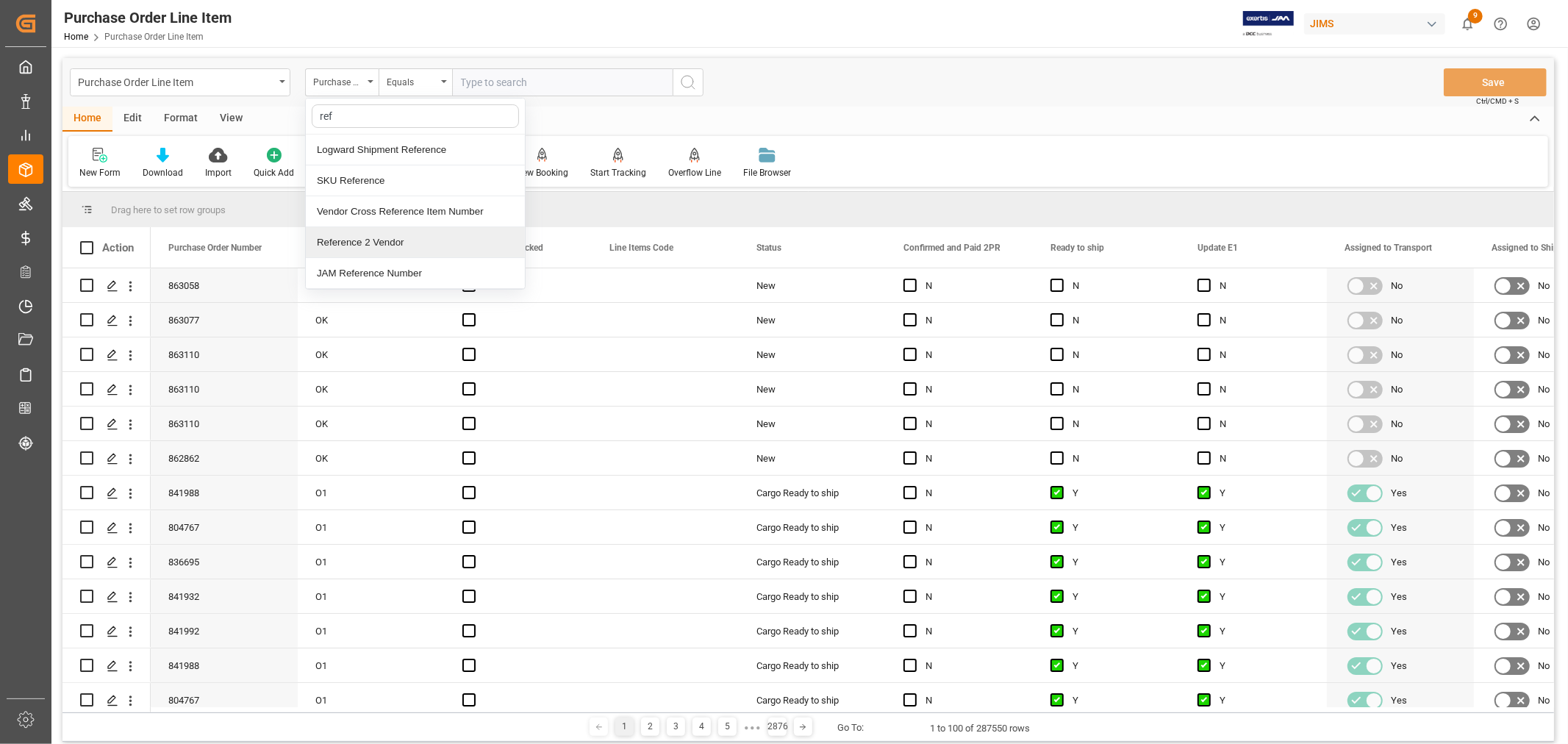
click at [387, 241] on div "Reference 2 Vendor" at bounding box center [415, 242] width 219 height 31
click at [468, 75] on input "text" at bounding box center [562, 82] width 221 height 28
paste input "77-10208-CN"
type input "77-10208-CN"
click at [689, 83] on icon "search button" at bounding box center [688, 82] width 18 height 18
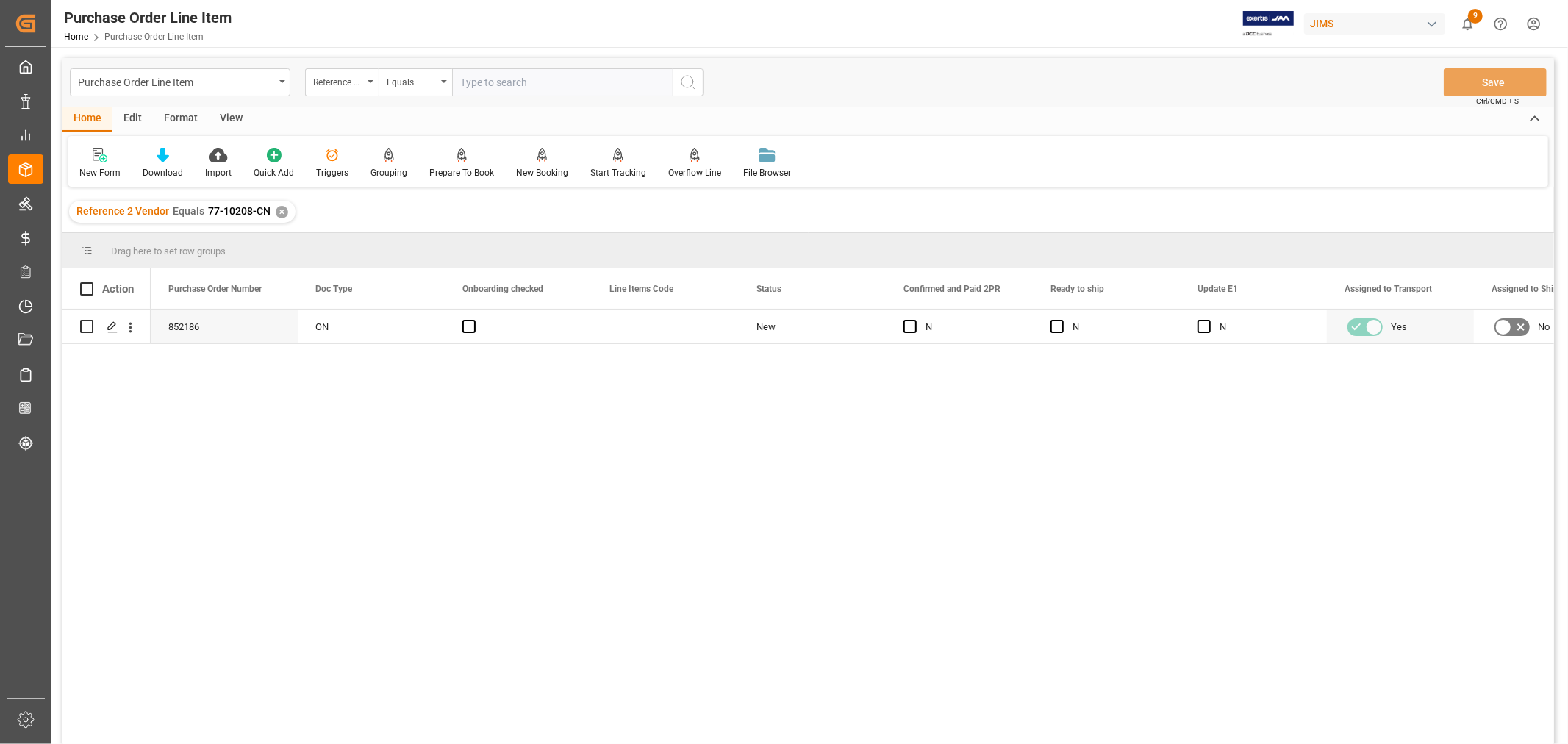
click at [218, 122] on div "View" at bounding box center [231, 119] width 45 height 25
click at [91, 170] on div "Default" at bounding box center [94, 172] width 28 height 13
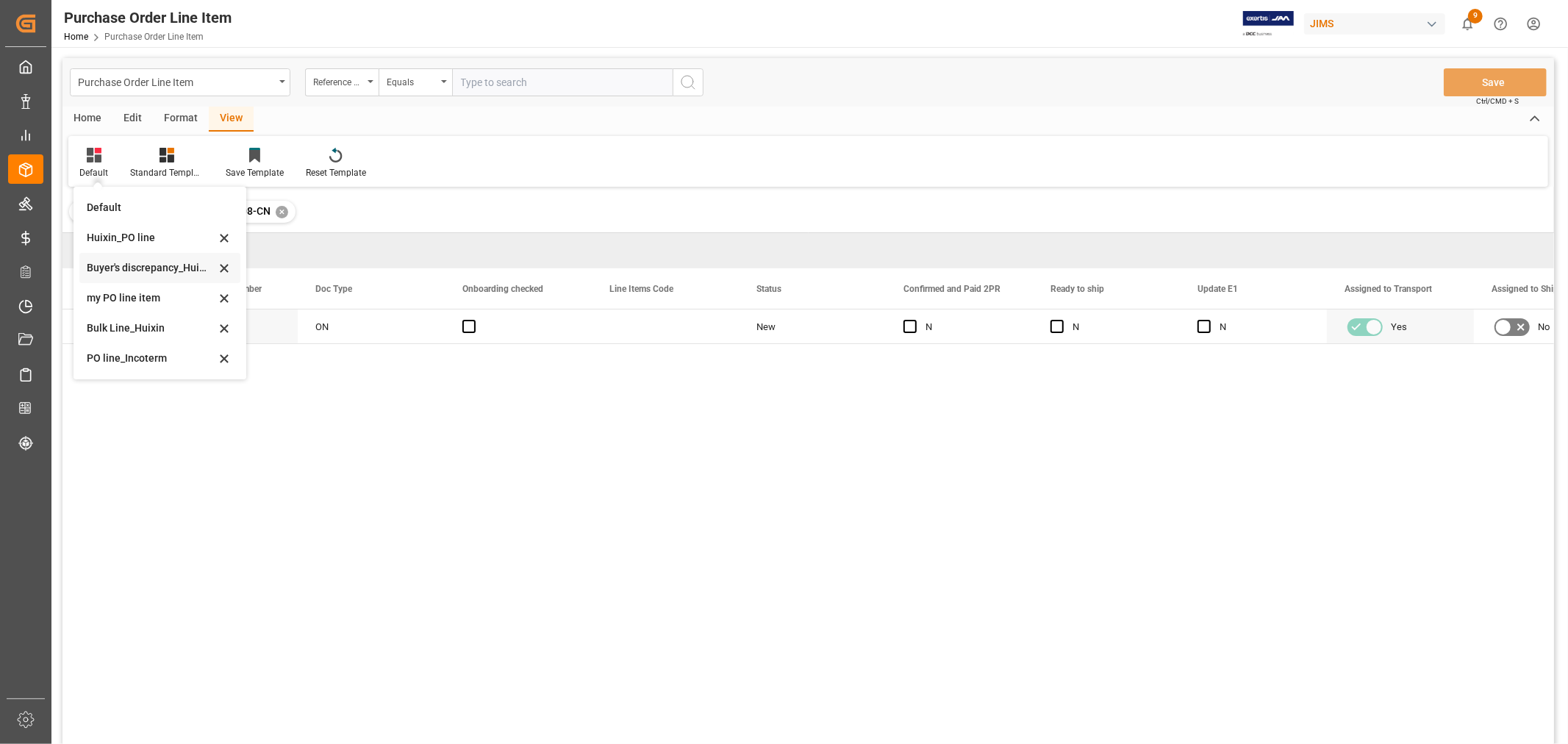
click at [134, 268] on div "Buyer's discrepancy_Huixin" at bounding box center [151, 268] width 129 height 15
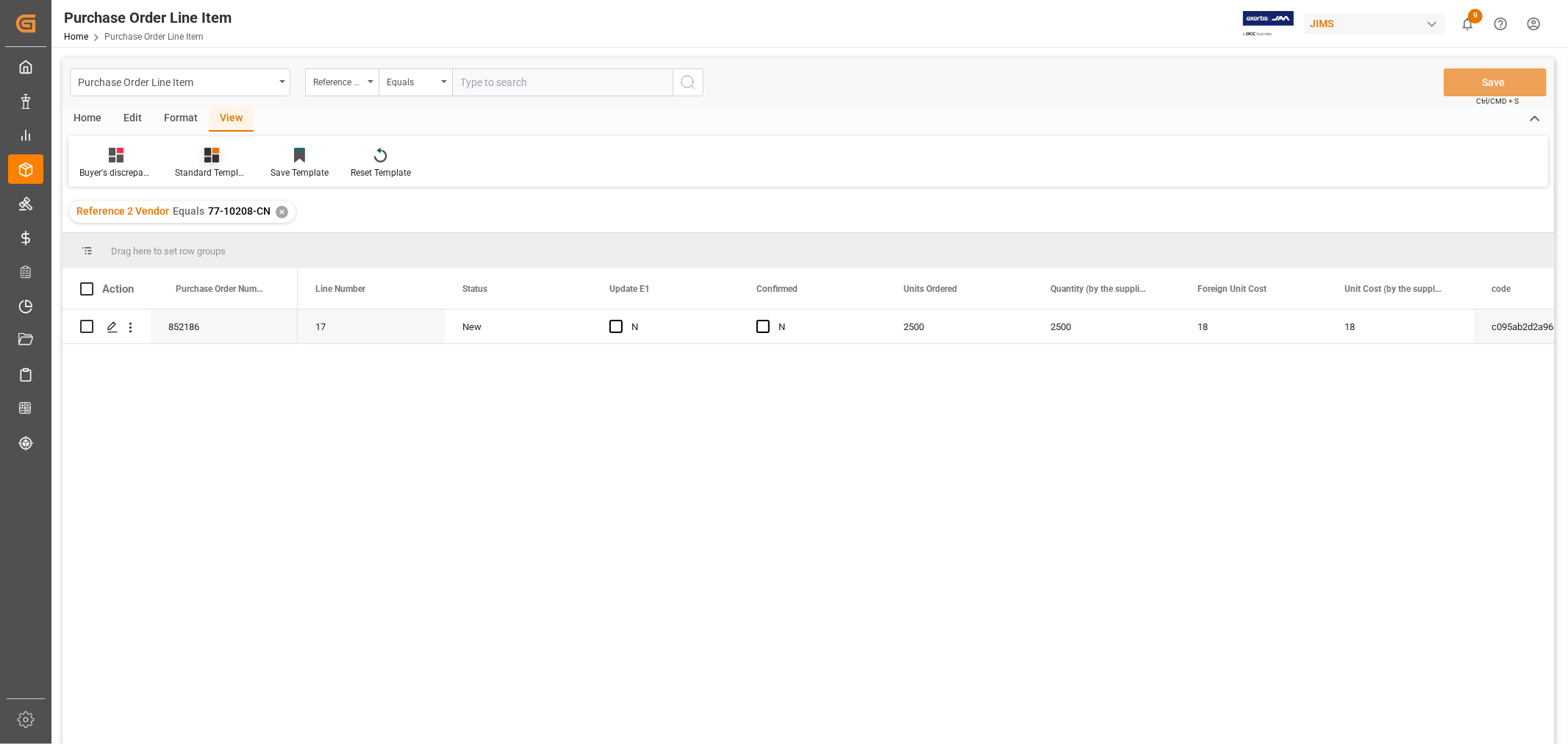
click at [209, 168] on div "Standard Templates" at bounding box center [211, 172] width 74 height 13
click at [230, 259] on div "HS Listing CANADA" at bounding box center [251, 268] width 144 height 30
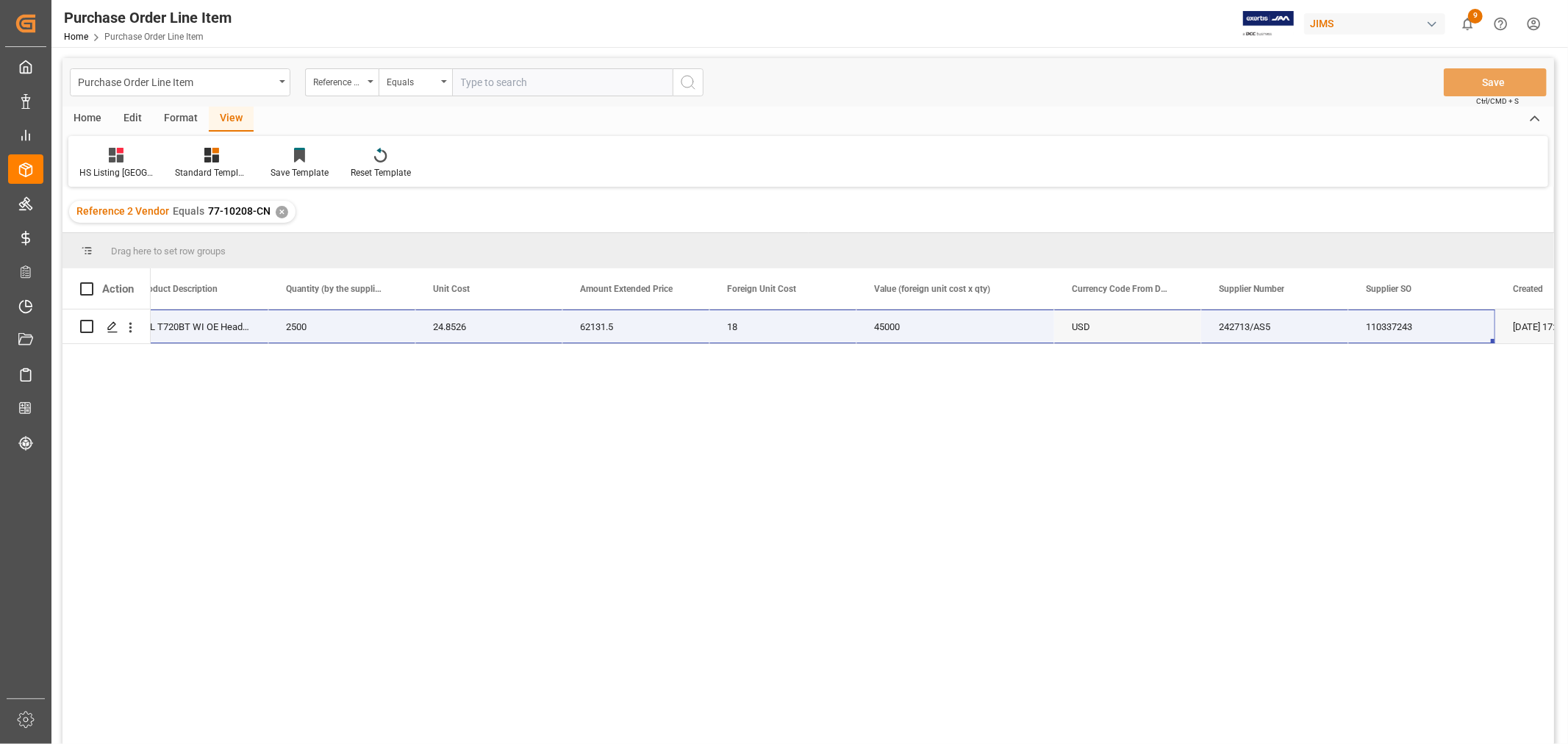
scroll to position [0, 823]
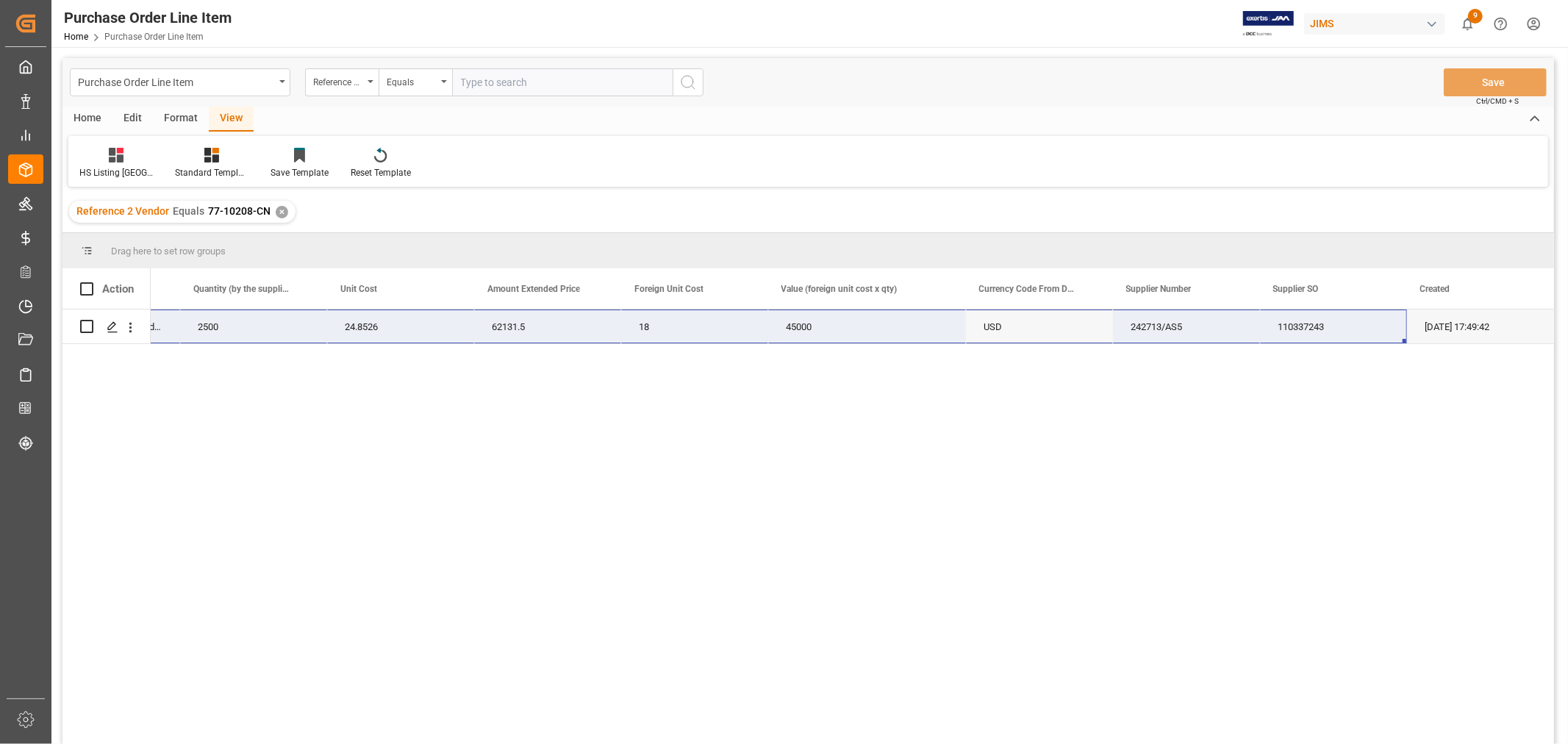
drag, startPoint x: 170, startPoint y: 325, endPoint x: 1369, endPoint y: 325, distance: 1199.0
click at [1369, 325] on div "77-10208-CN JBLT720BTPURAM JBL T720BT WI OE Headphone Pur 2500 24.8526 62131.5 …" at bounding box center [425, 326] width 2256 height 35
click at [279, 214] on div "✕" at bounding box center [282, 212] width 12 height 12
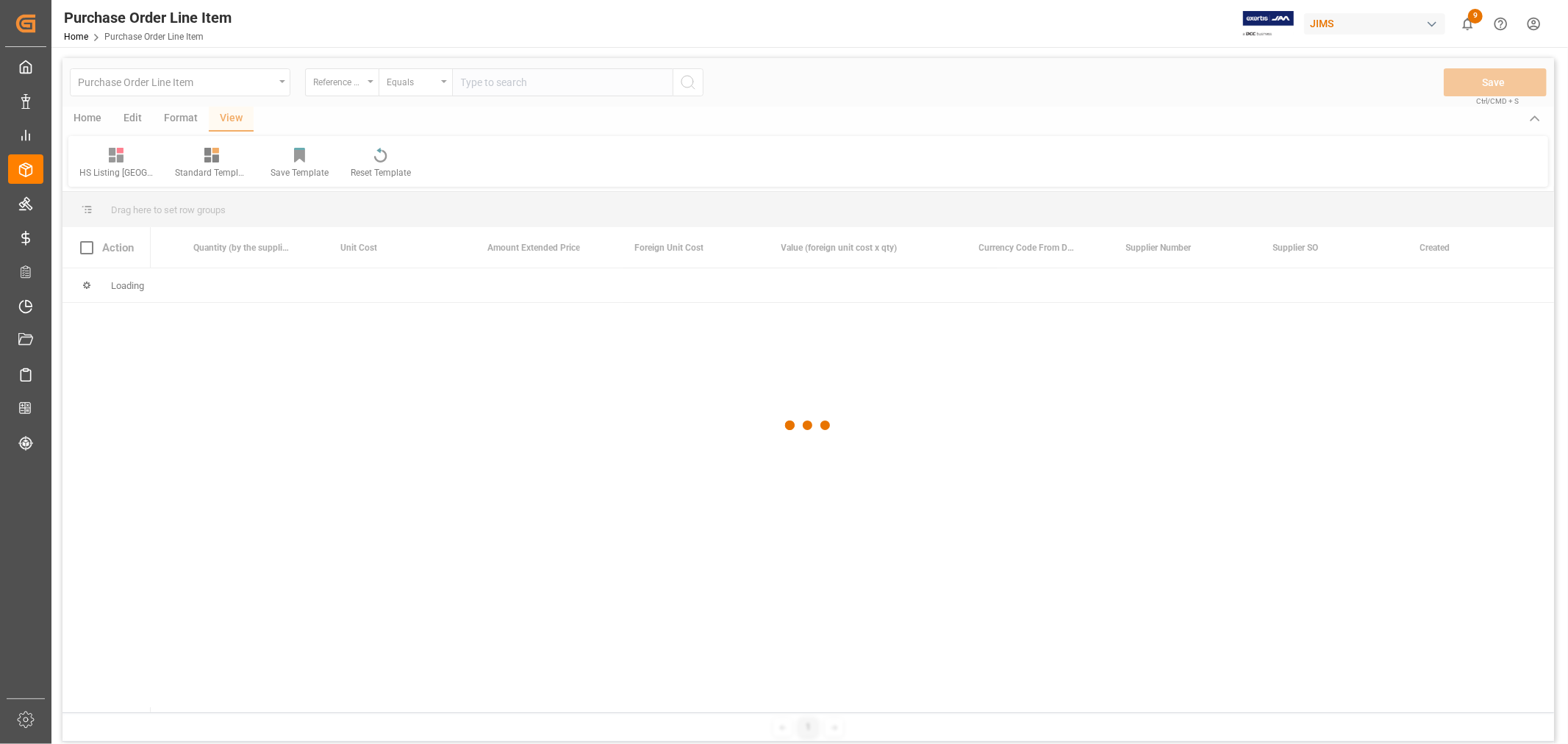
click at [524, 77] on div at bounding box center [807, 426] width 1492 height 735
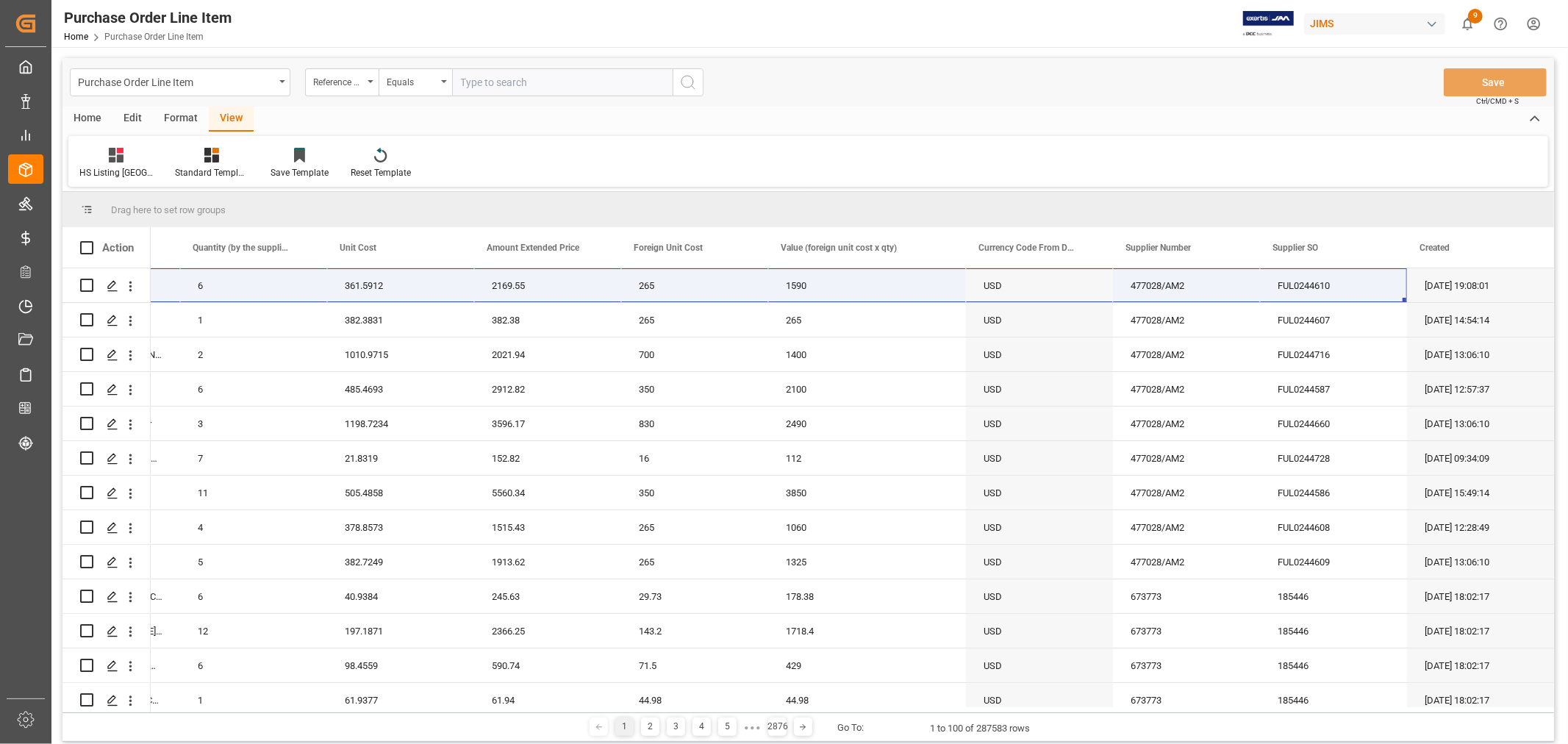
click at [524, 77] on input "text" at bounding box center [562, 82] width 221 height 28
type input "77-10148-cn"
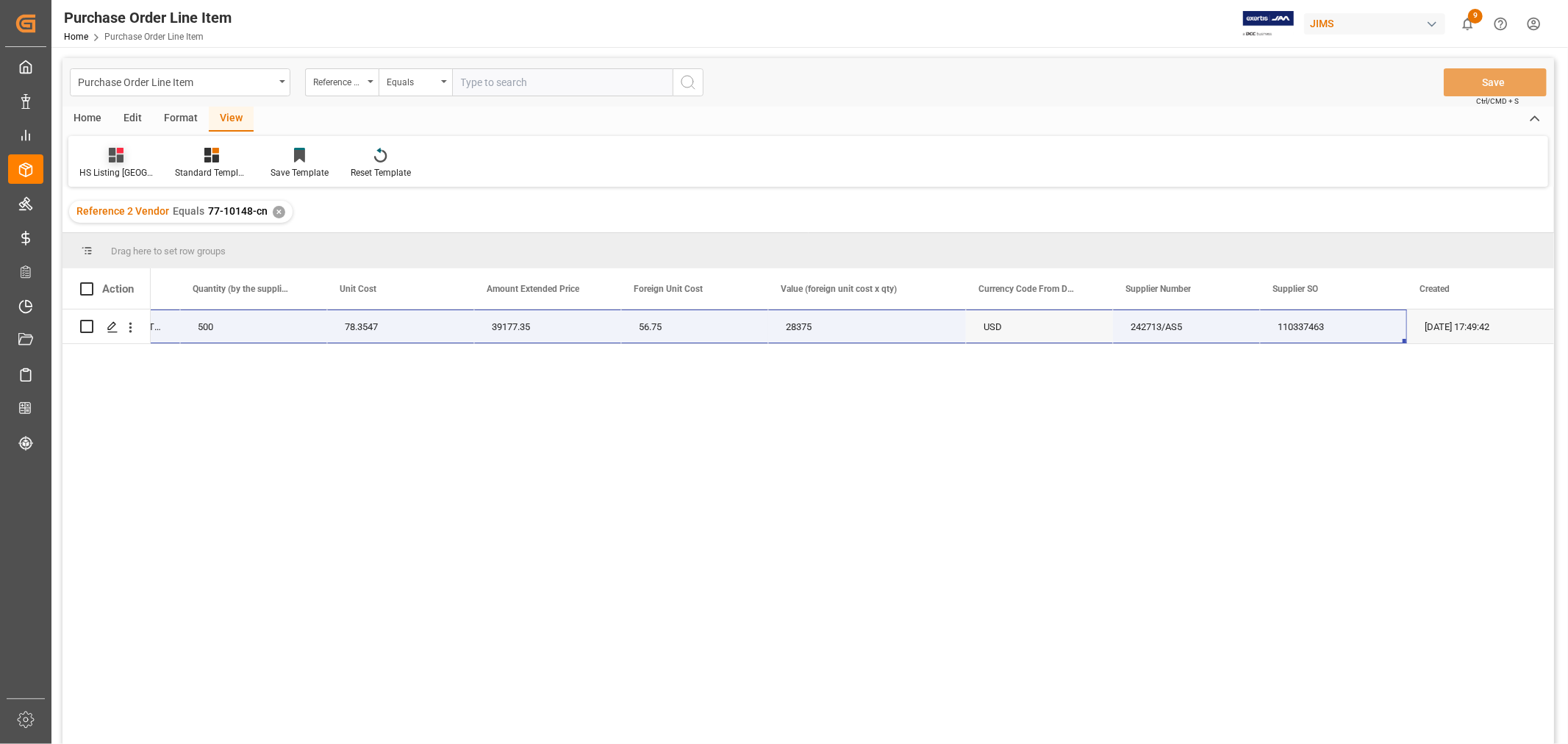
click at [120, 162] on div "HS Listing CANADA" at bounding box center [116, 163] width 96 height 32
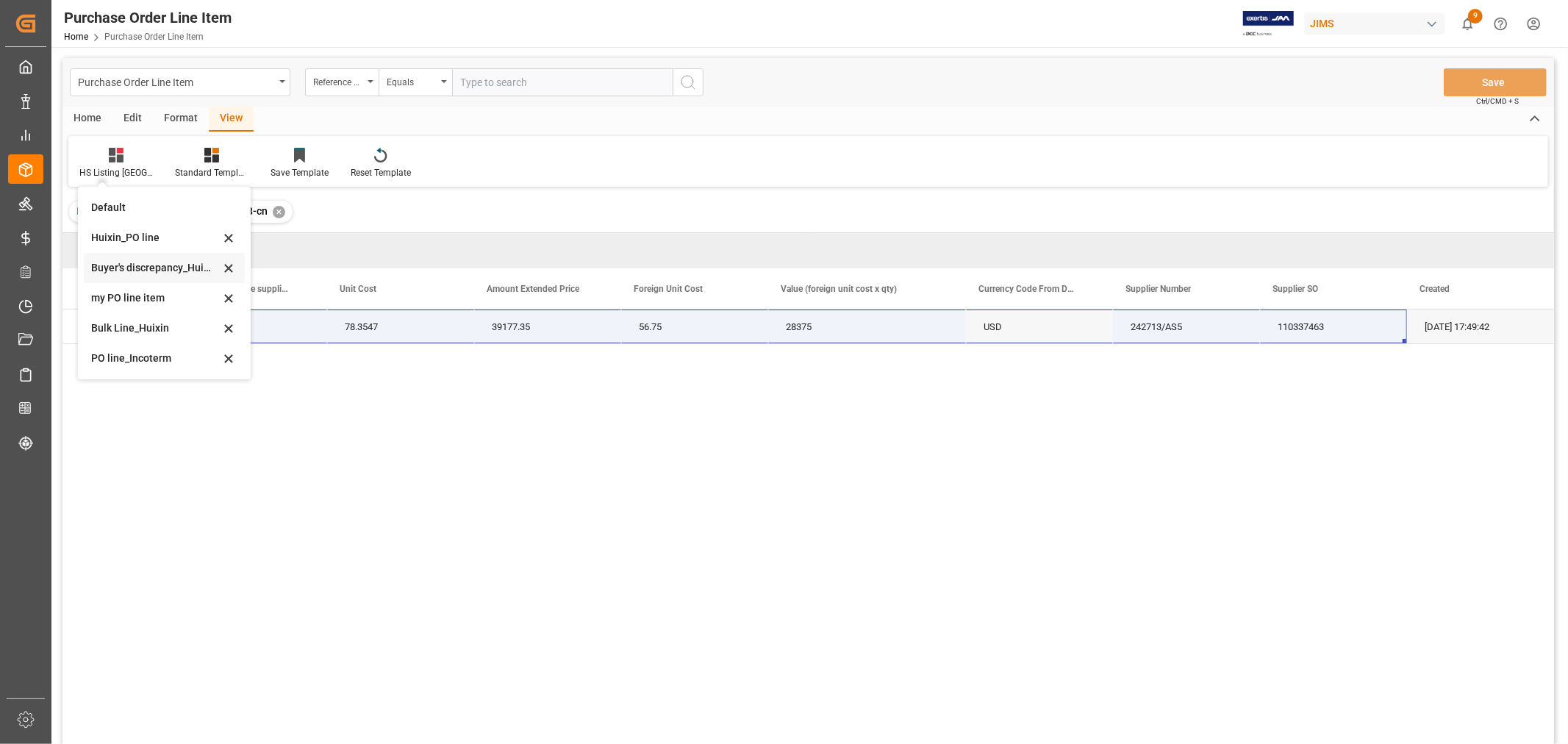
click at [151, 274] on div "Buyer's discrepancy_Huixin" at bounding box center [155, 268] width 129 height 15
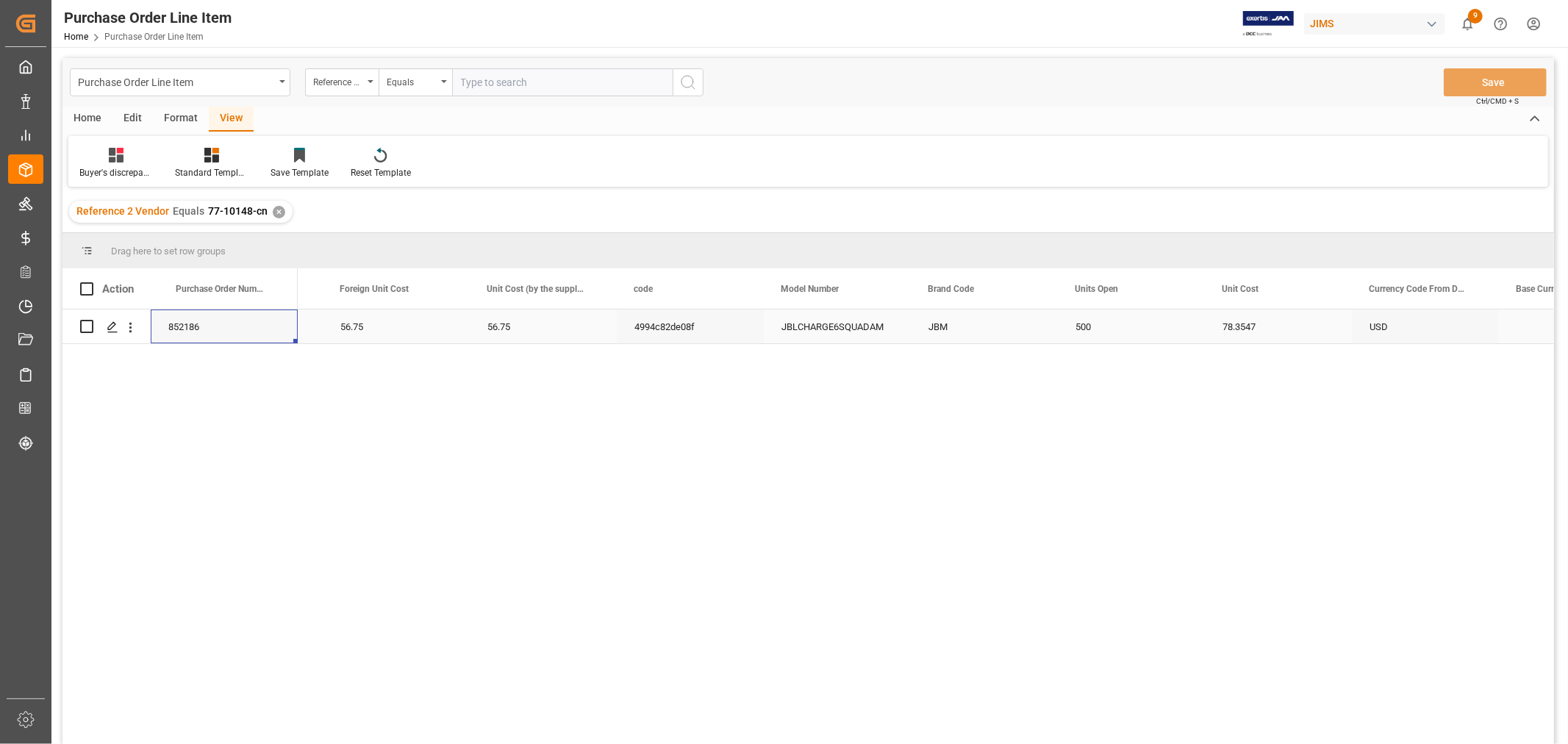
click at [240, 336] on div "852186" at bounding box center [224, 326] width 147 height 34
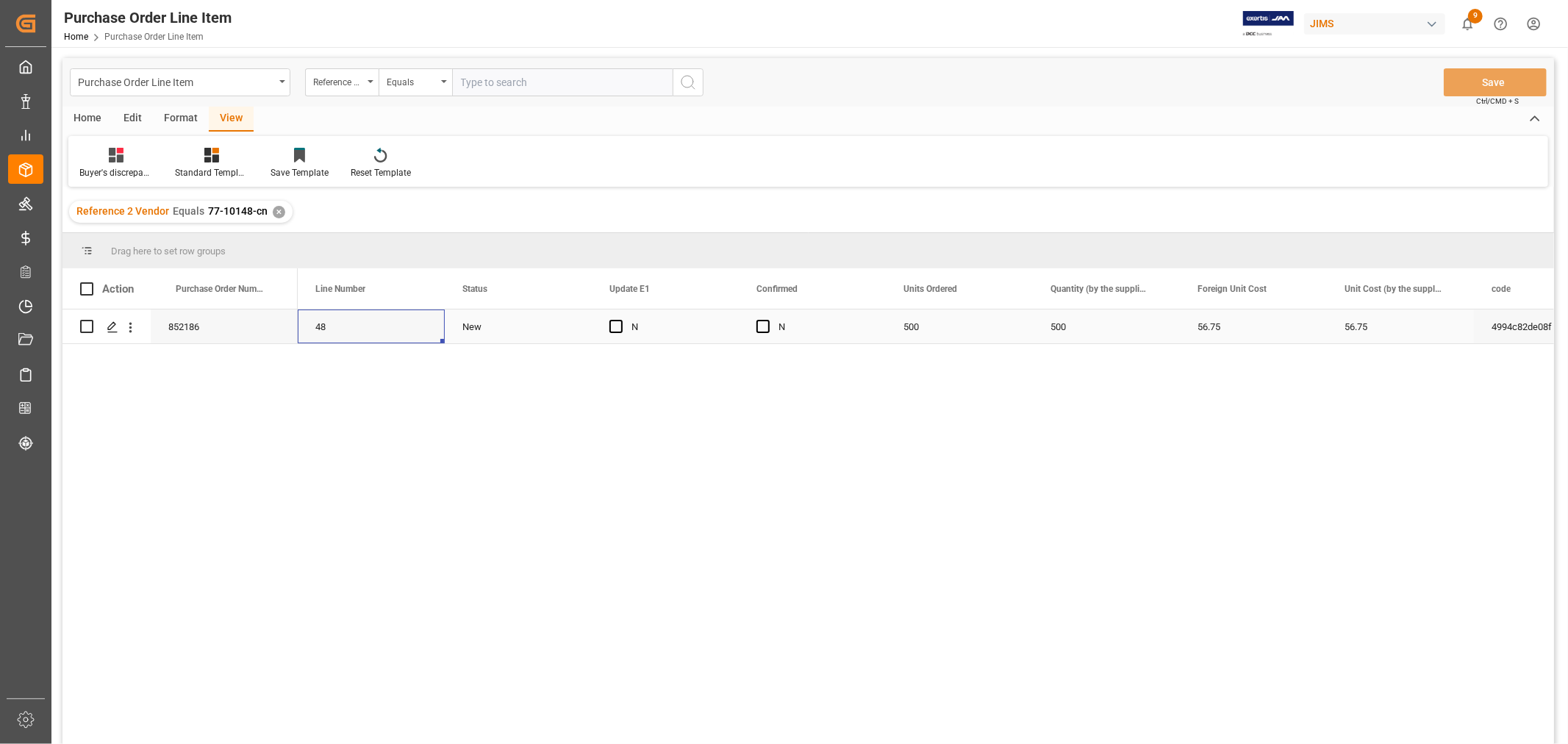
click at [339, 325] on div "48" at bounding box center [371, 326] width 147 height 34
click at [215, 166] on div "Standard Templates" at bounding box center [211, 172] width 74 height 13
click at [230, 263] on div "HS Listing CANADA" at bounding box center [251, 268] width 129 height 15
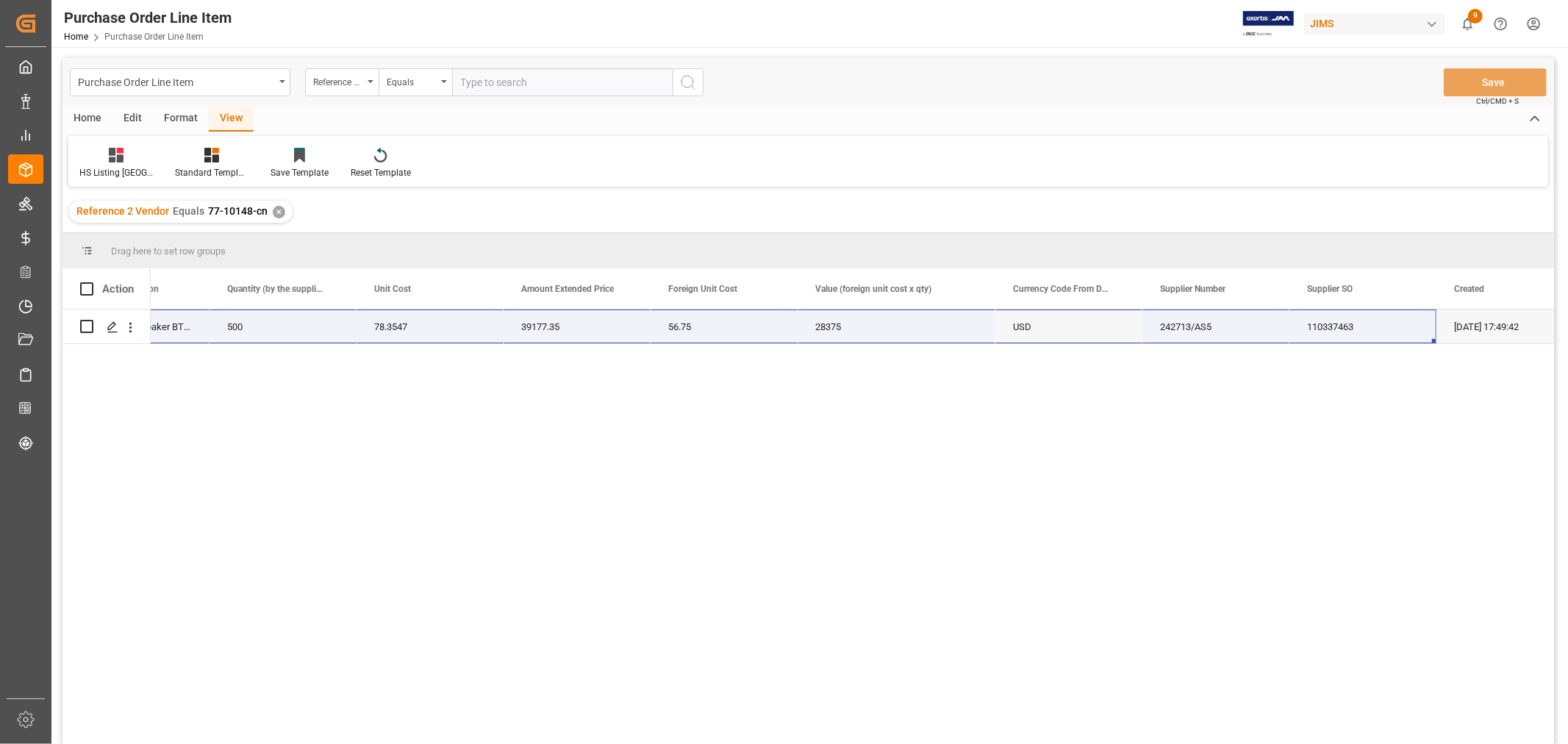
scroll to position [0, 853]
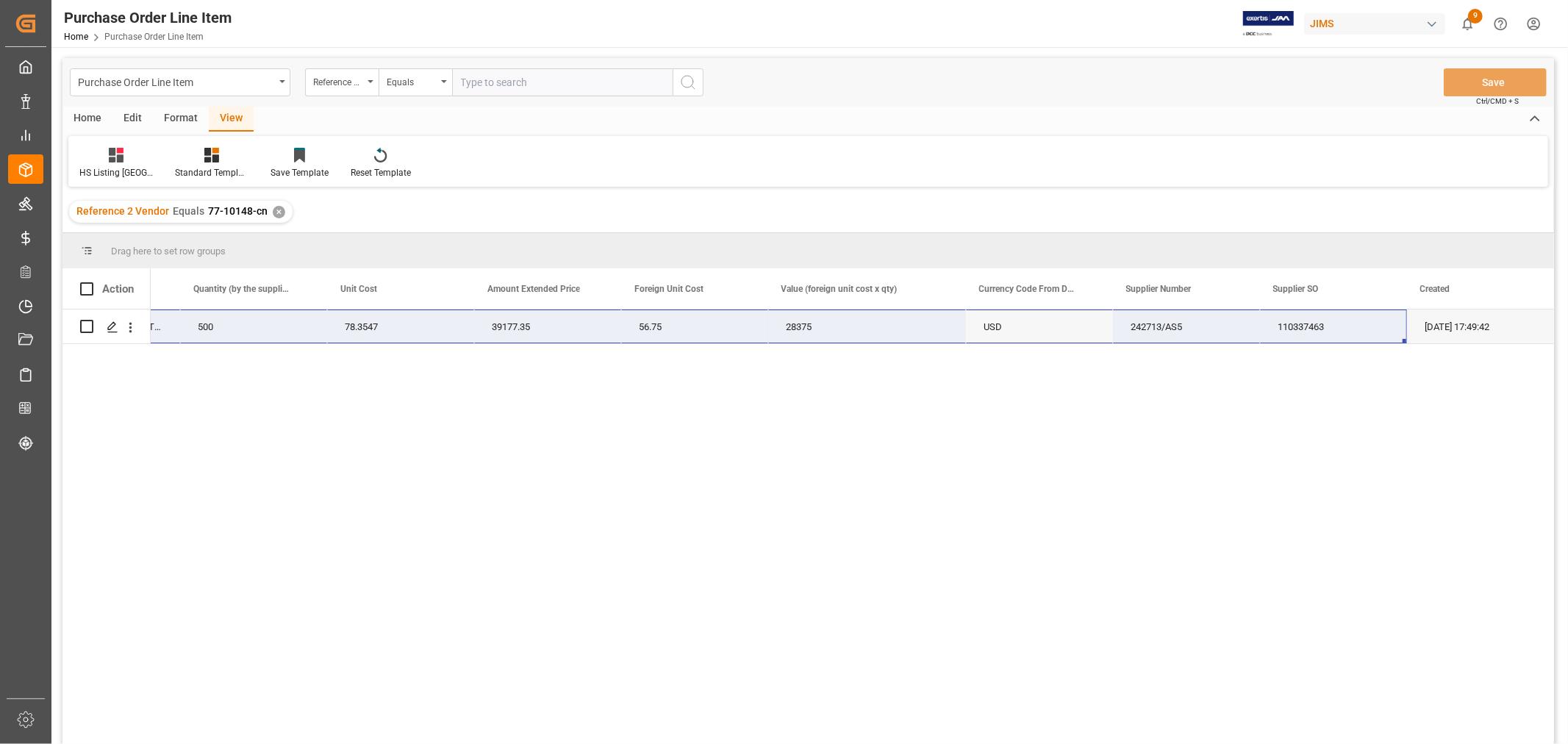
drag, startPoint x: 191, startPoint y: 329, endPoint x: 1372, endPoint y: 321, distance: 1181.0
click at [1372, 321] on div "77-10148-CN JBLCHARGE6SQUADAM JBL Charge6 Sepaker BT Squad 500 78.3547 39177.35…" at bounding box center [425, 326] width 2256 height 35
click at [1033, 450] on div "77-10148-CN JBLCHARGE6SQUADAM JBL Charge6 Sepaker BT Squad 500 78.3547 39177.35…" at bounding box center [852, 531] width 1403 height 444
click at [276, 215] on div "✕" at bounding box center [279, 212] width 12 height 12
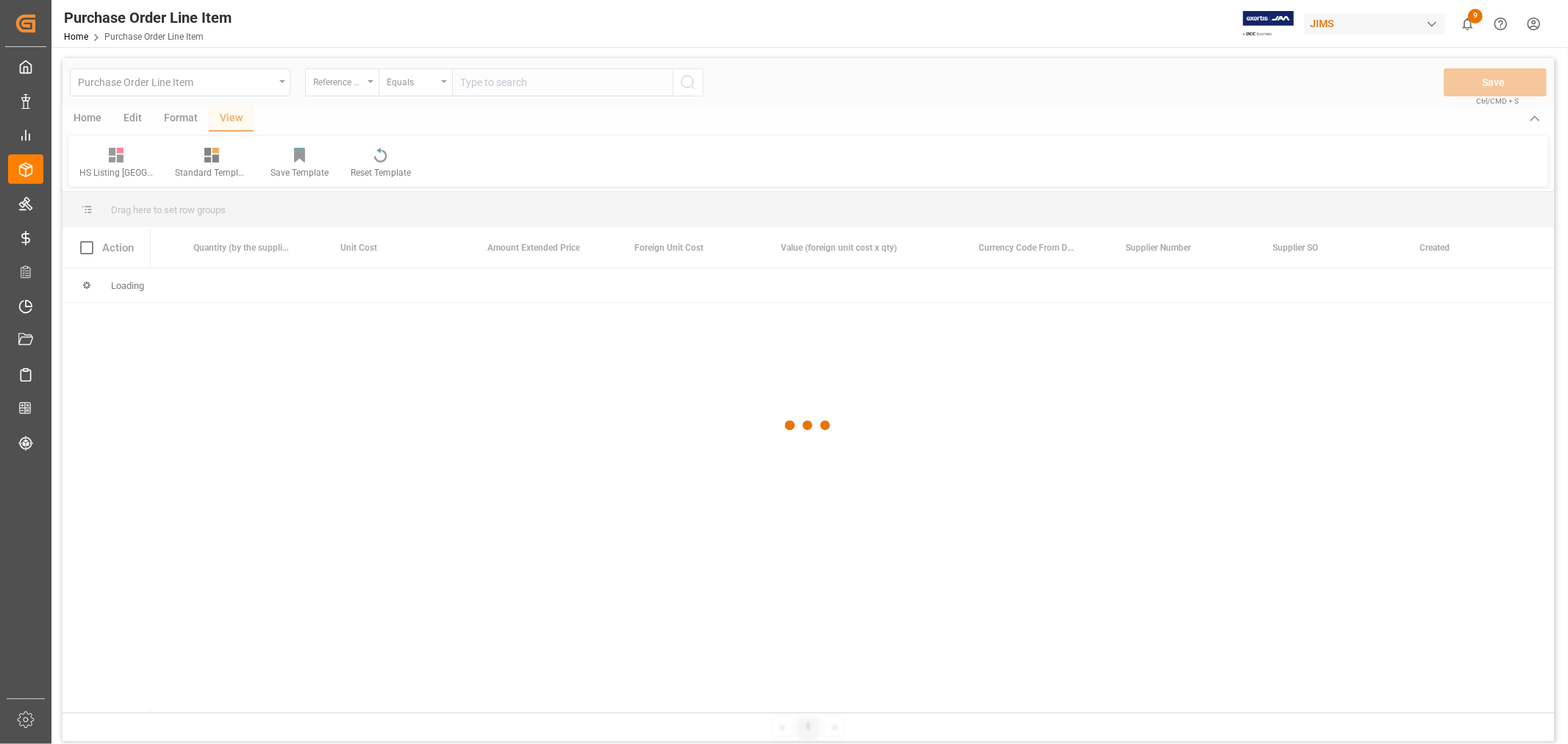
click at [456, 83] on div at bounding box center [807, 426] width 1492 height 735
click at [464, 83] on div at bounding box center [807, 426] width 1492 height 735
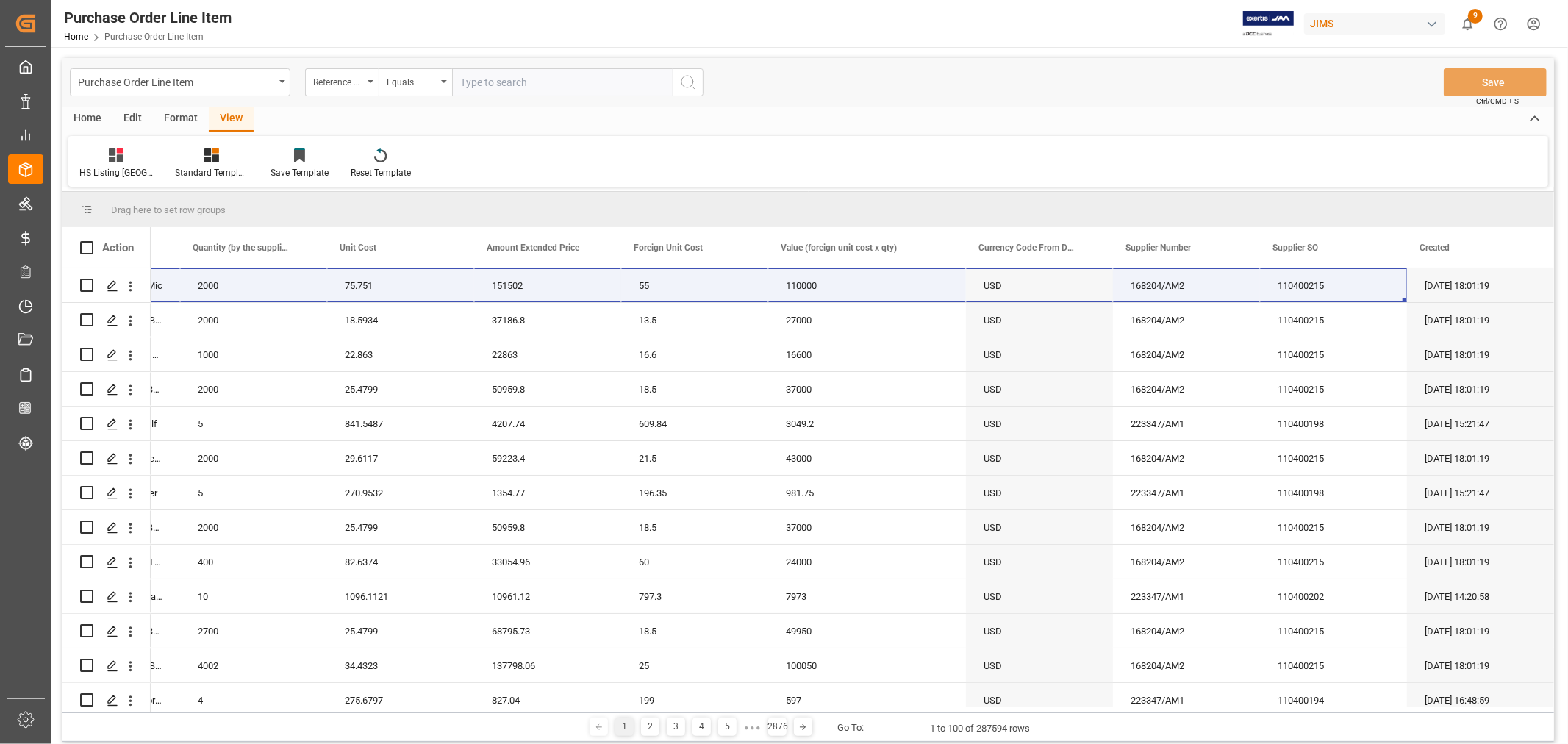
click at [464, 83] on input "text" at bounding box center [562, 82] width 221 height 28
paste input "77-10138-CN"
type input "77-10138-CN"
click at [691, 83] on icon "search button" at bounding box center [688, 82] width 18 height 18
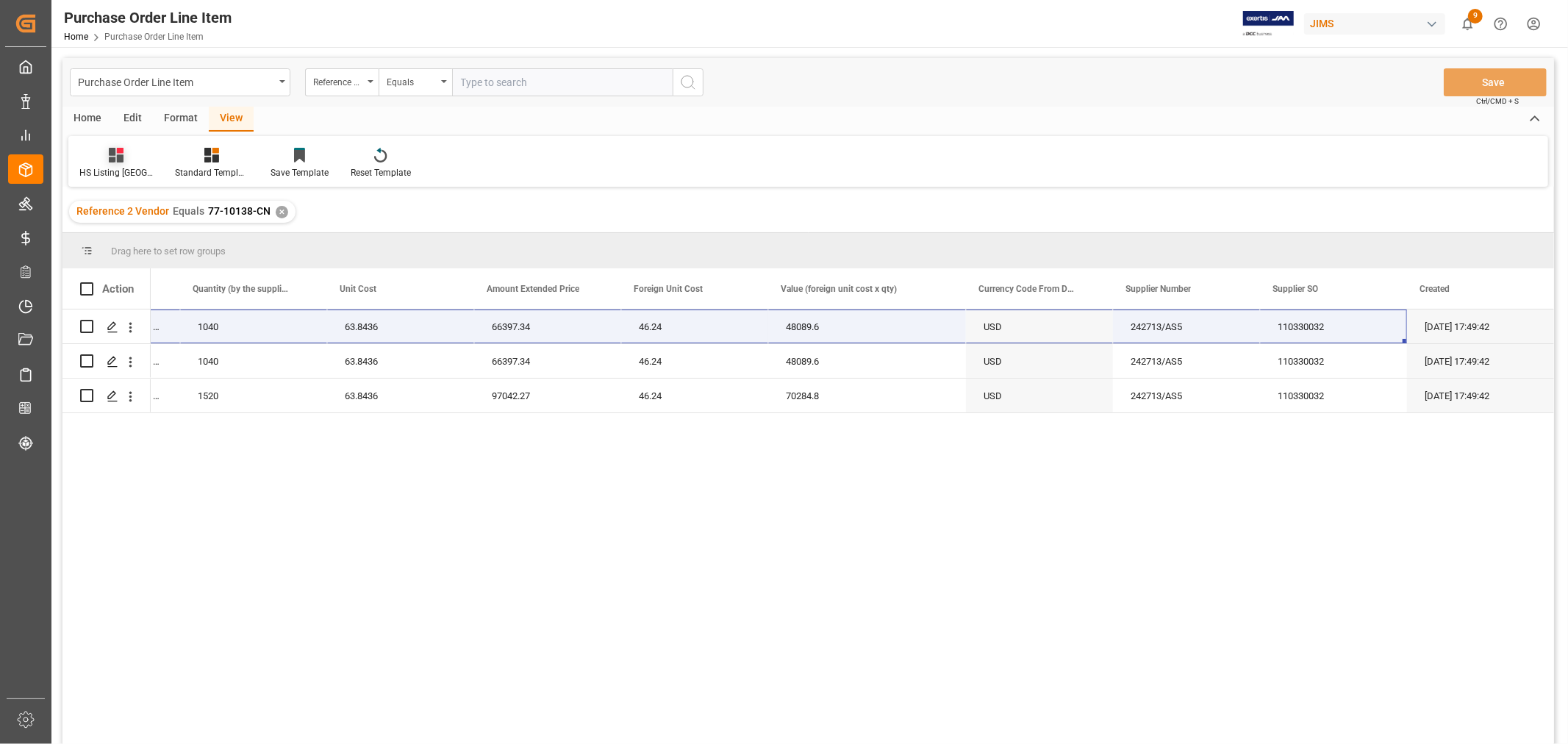
click at [115, 170] on div "HS Listing CANADA" at bounding box center [116, 172] width 74 height 13
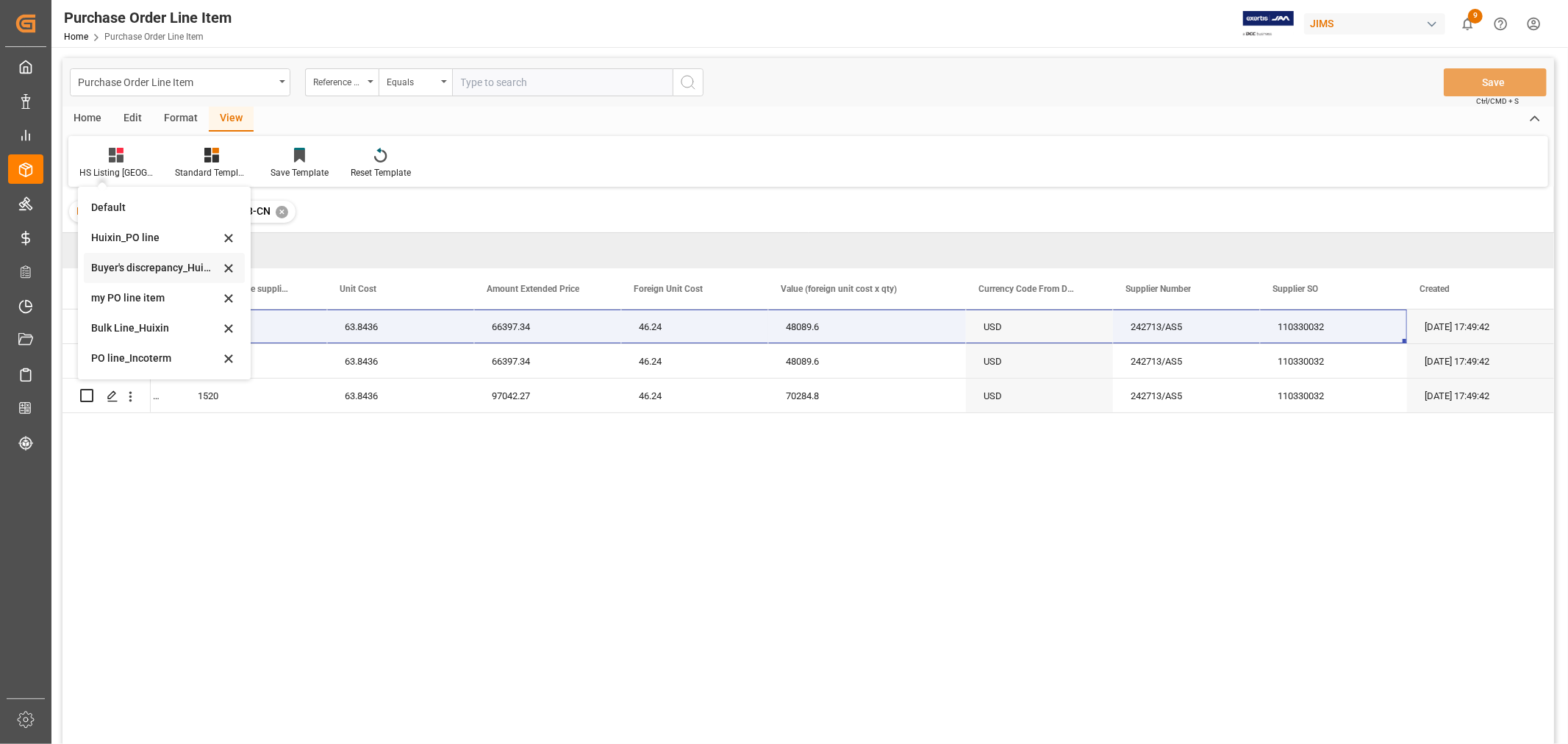
click at [129, 267] on div "Buyer's discrepancy_Huixin" at bounding box center [155, 268] width 129 height 15
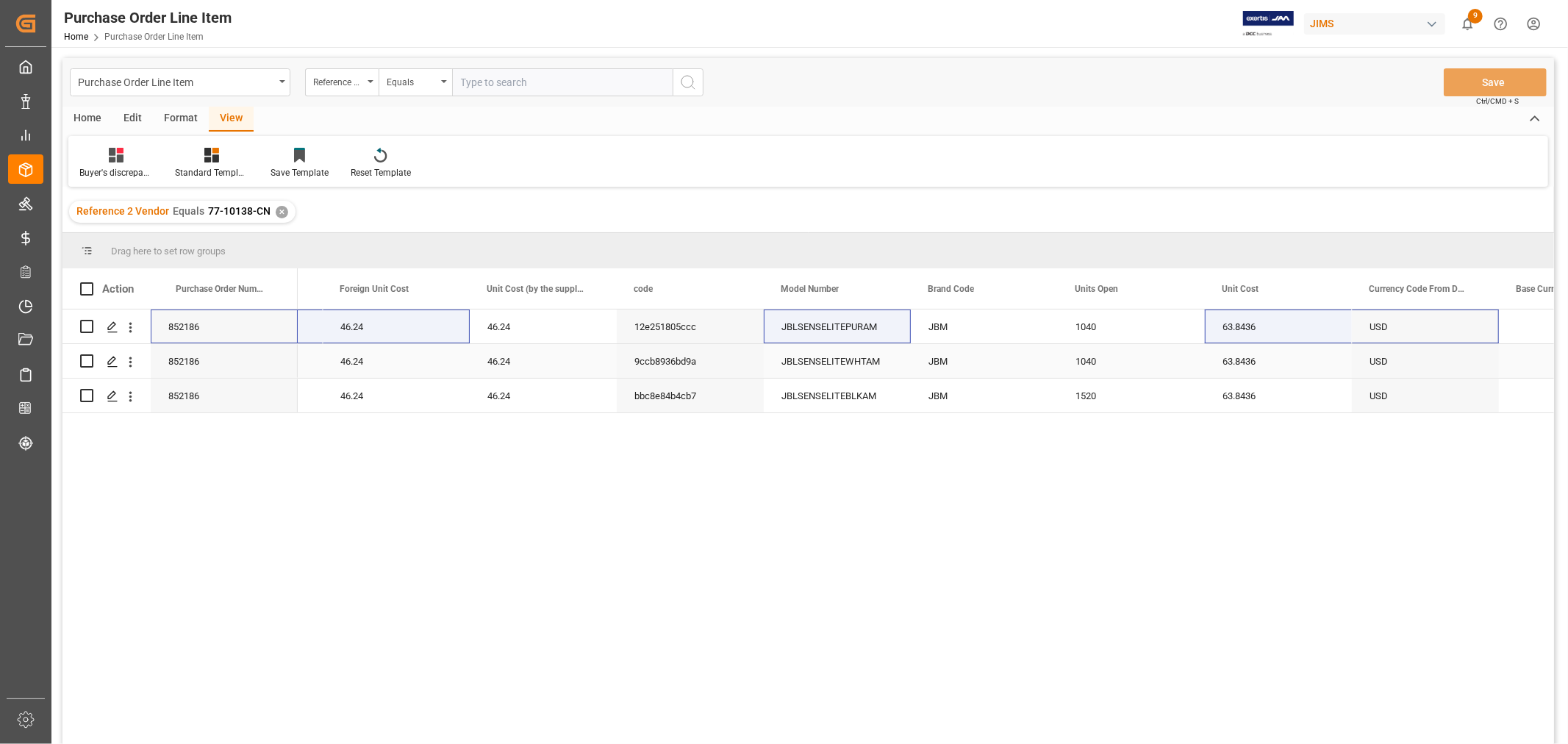
click at [387, 355] on div "46.24" at bounding box center [396, 361] width 147 height 34
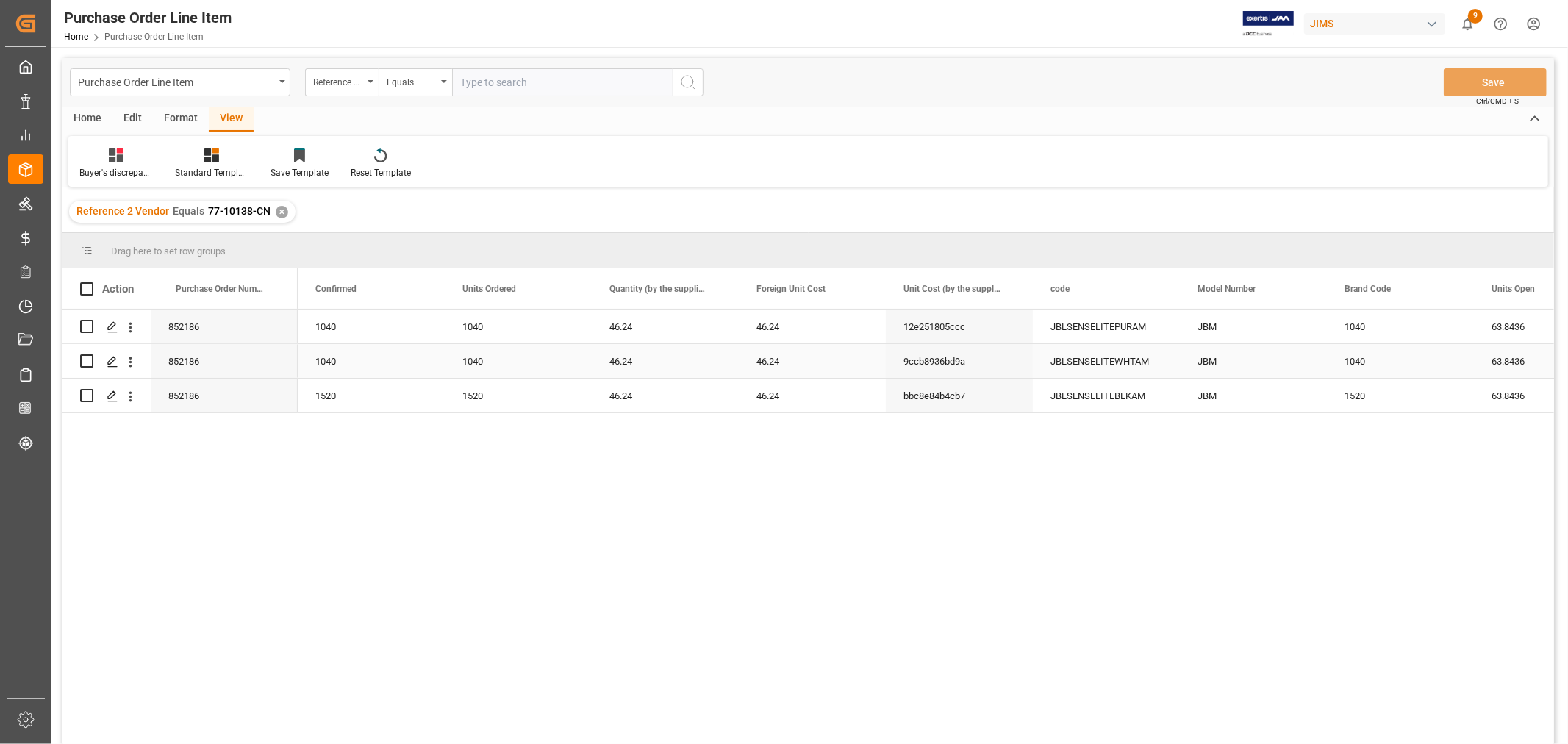
scroll to position [0, 441]
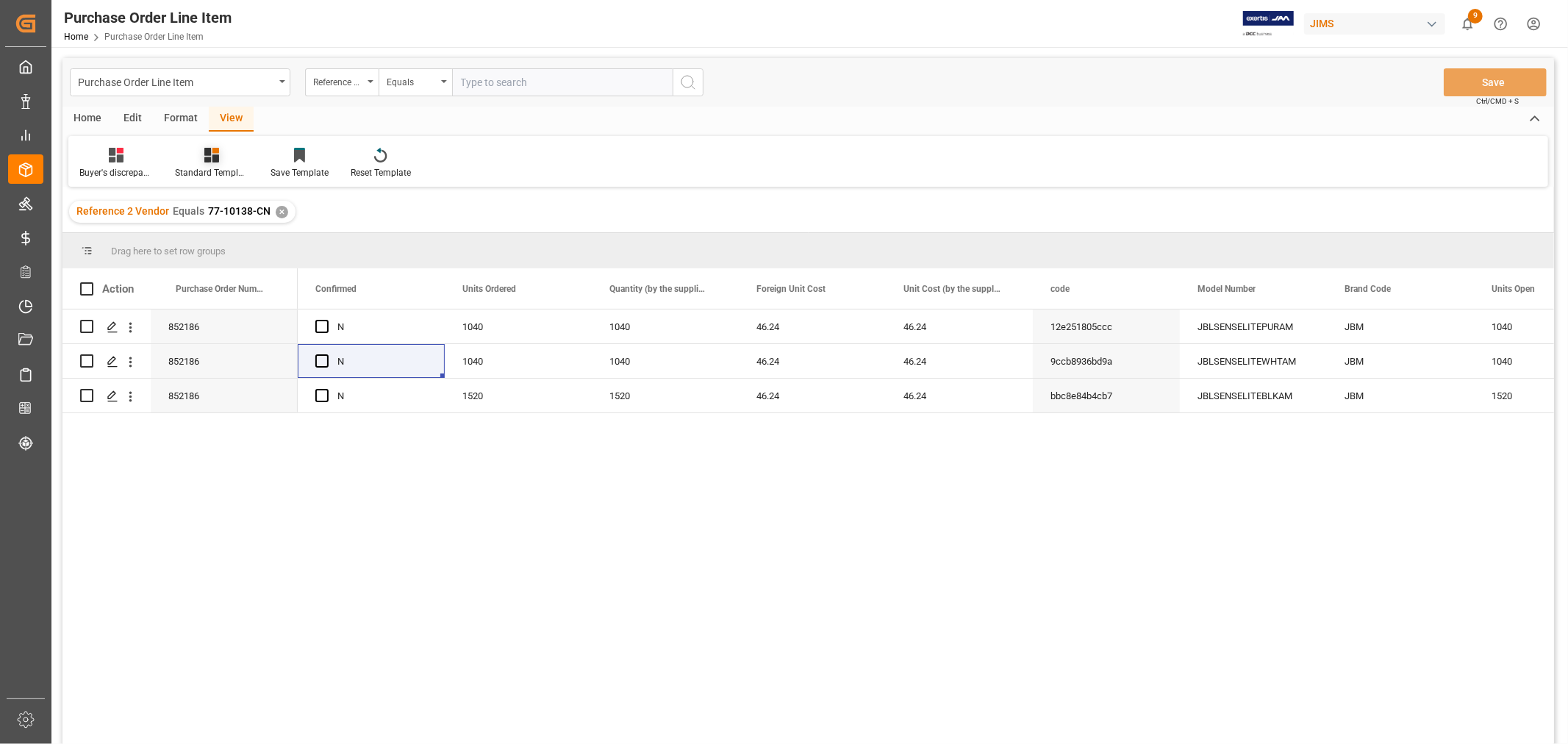
click at [209, 172] on div "Standard Templates" at bounding box center [211, 172] width 74 height 13
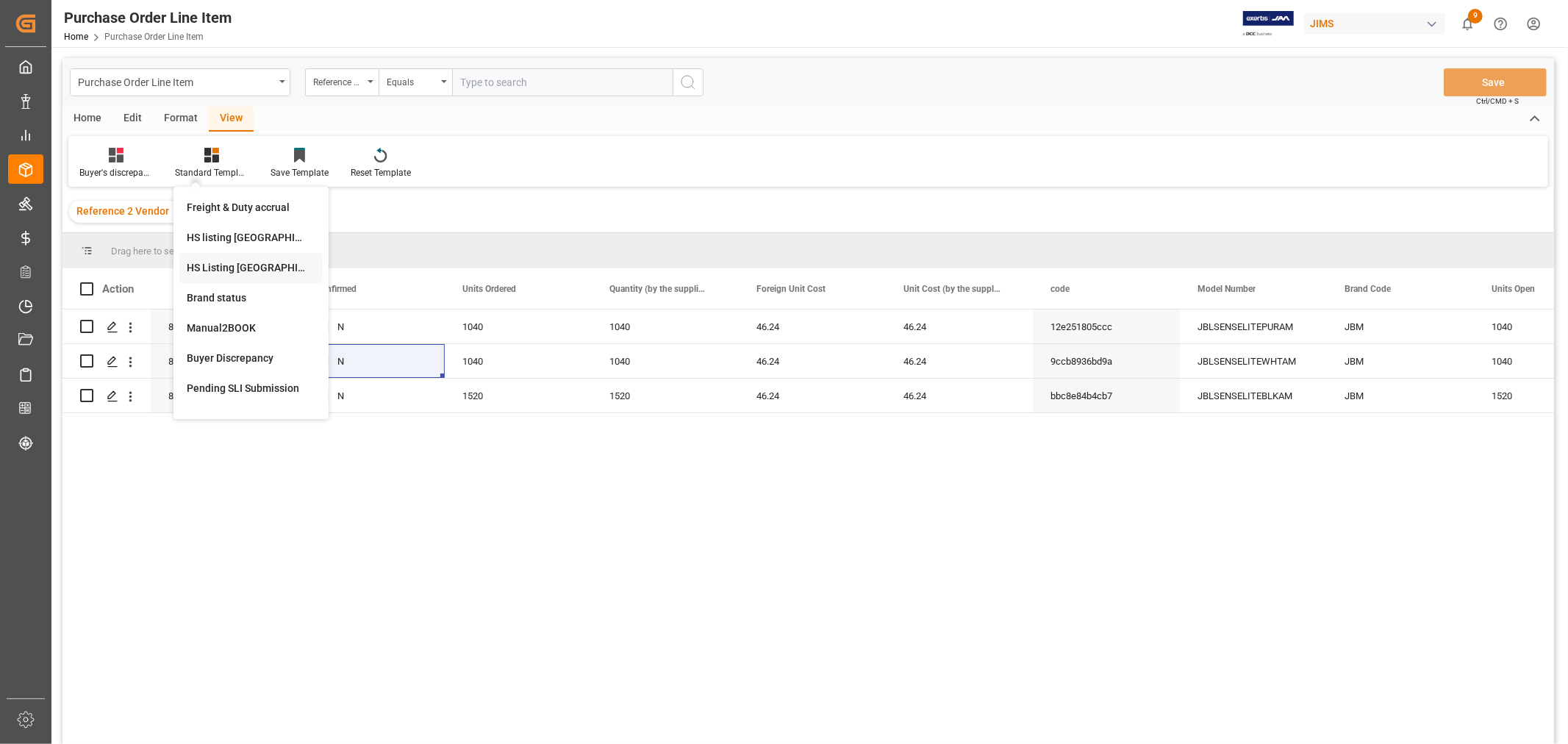
click at [237, 272] on div "HS Listing CANADA" at bounding box center [251, 268] width 129 height 15
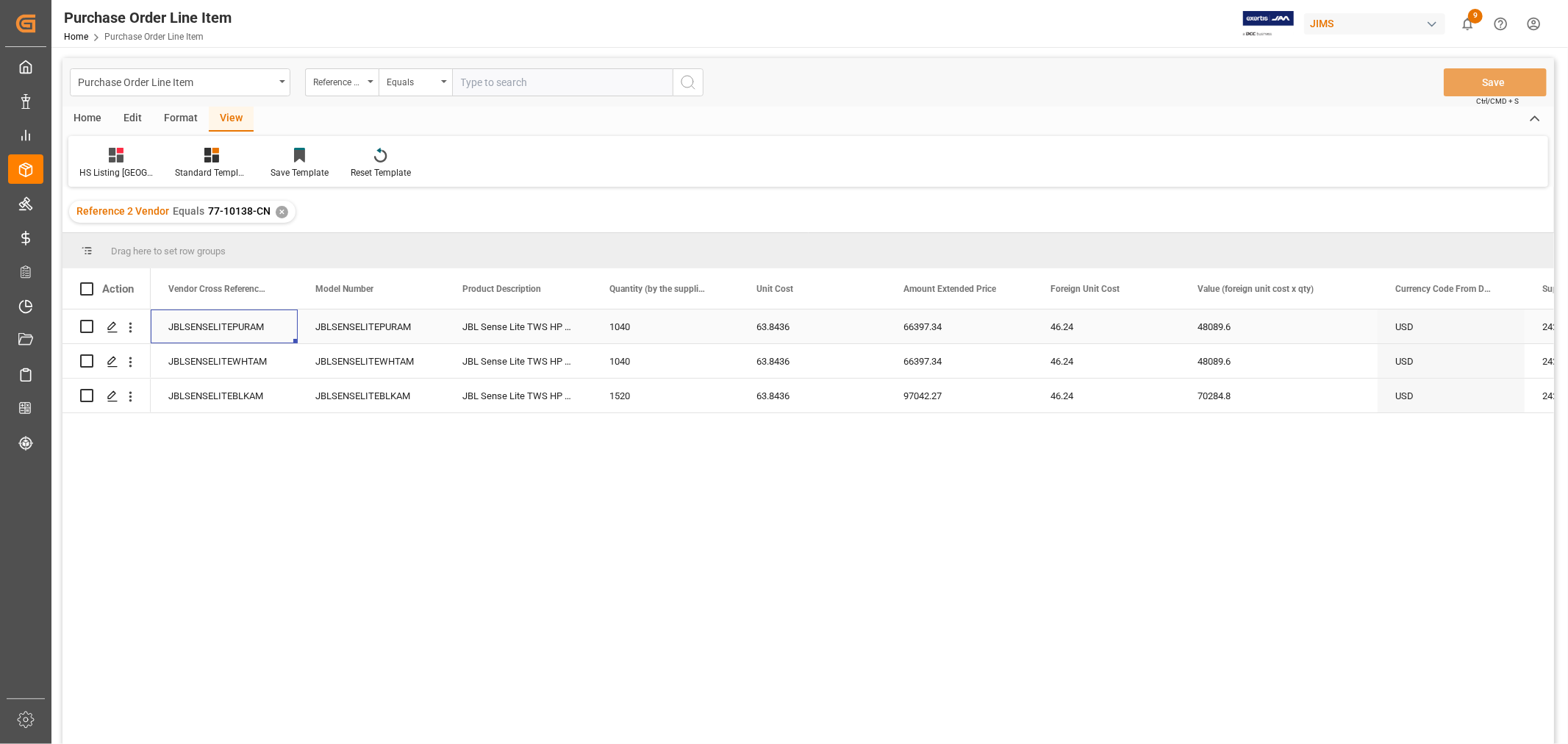
click at [244, 332] on div "JBLSENSELITEPURAM" at bounding box center [224, 326] width 147 height 34
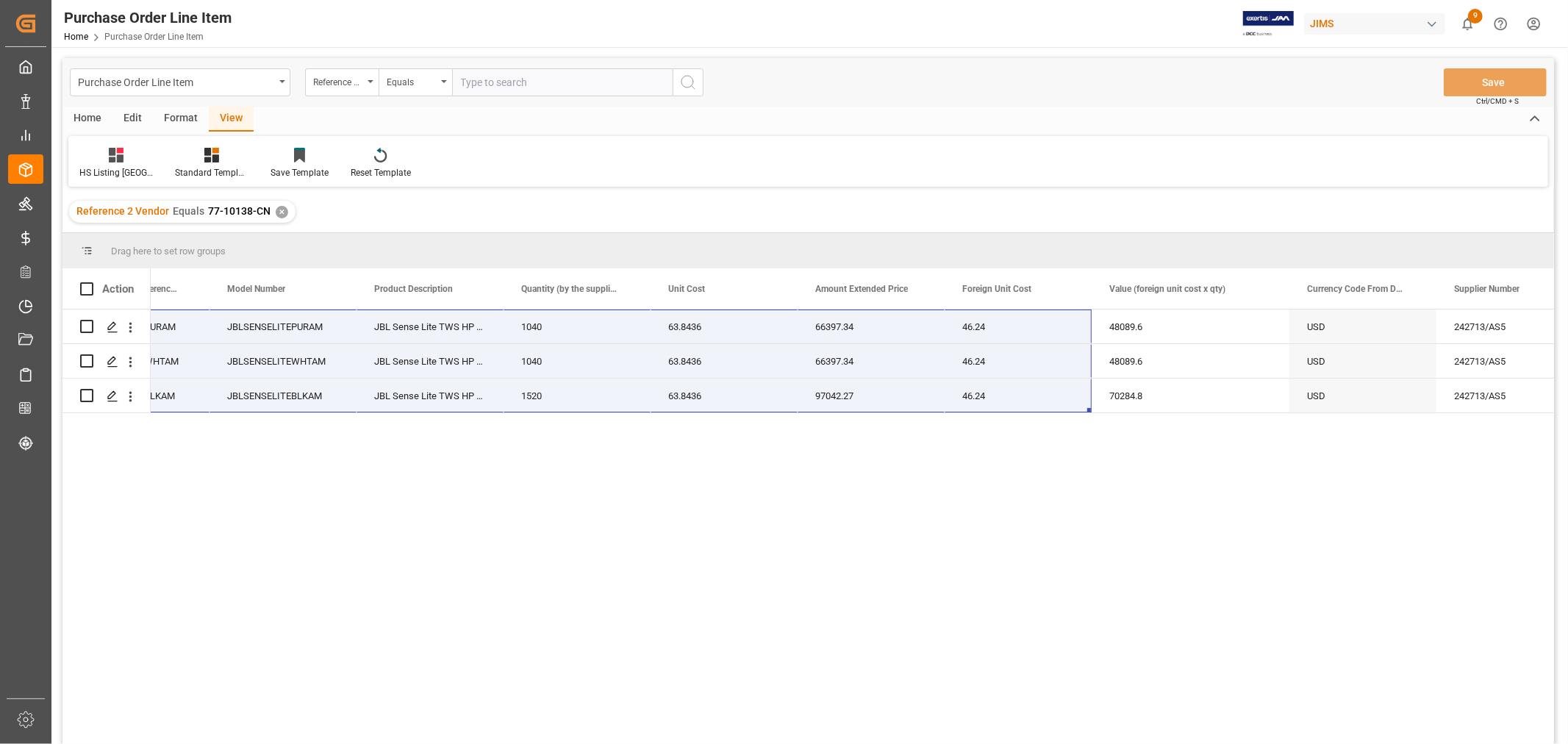
scroll to position [0, 647]
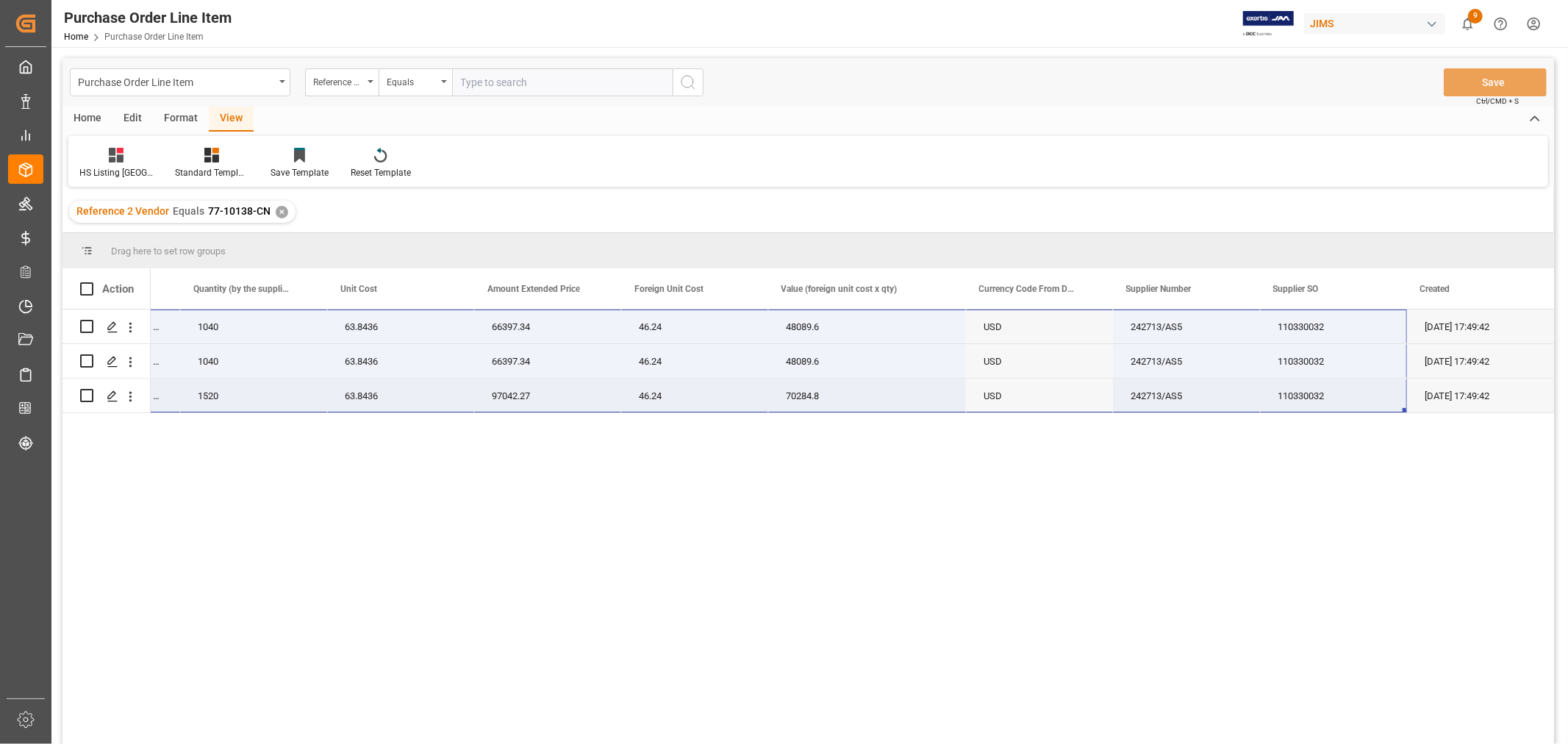
drag, startPoint x: 217, startPoint y: 317, endPoint x: 1355, endPoint y: 411, distance: 1141.9
click at [1355, 411] on div "JBLSENSELITEPURAM JBL Sense Lite TWS HP PUR 1040 63.8436 66397.34 46.24 48089.6…" at bounding box center [425, 361] width 2256 height 104
click at [1240, 641] on div "JBLSENSELITEPURAM JBL Sense Lite TWS HP PUR 1040 63.8436 66397.34 46.24 48089.6…" at bounding box center [852, 531] width 1403 height 444
click at [279, 214] on div "✕" at bounding box center [282, 212] width 12 height 12
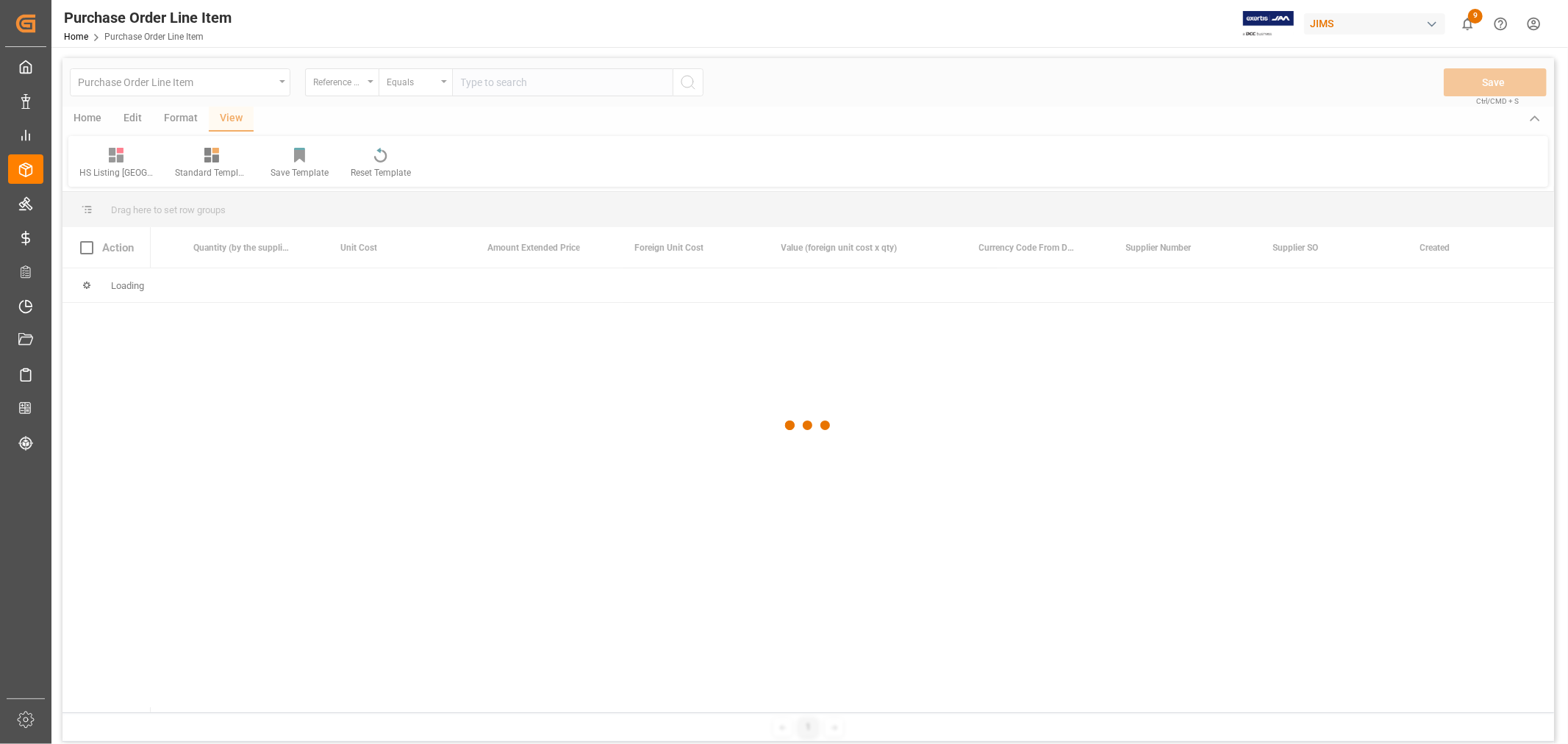
click at [480, 96] on div at bounding box center [807, 426] width 1492 height 735
click at [481, 84] on div at bounding box center [807, 426] width 1492 height 735
click at [479, 82] on div at bounding box center [807, 426] width 1492 height 735
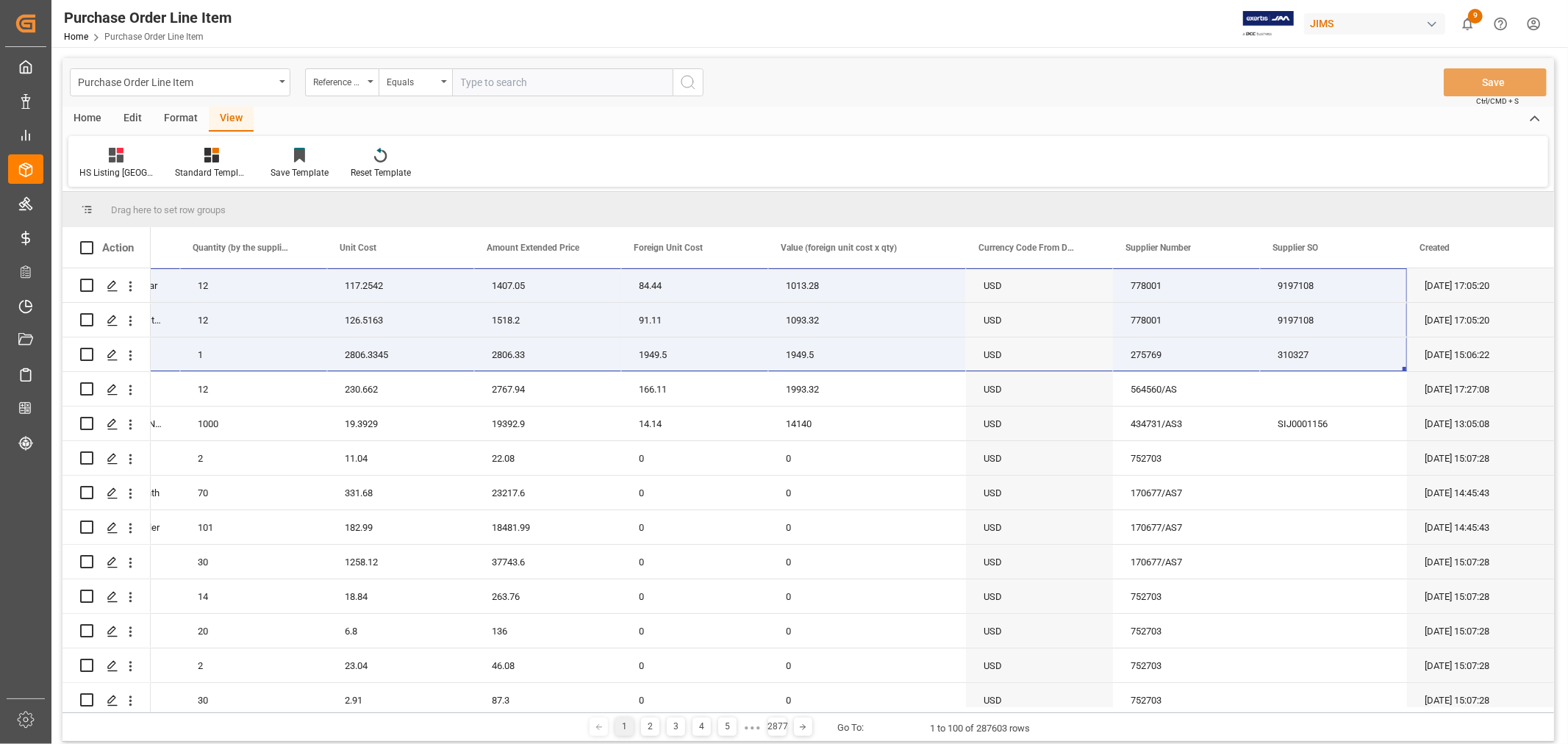
click at [479, 82] on input "text" at bounding box center [562, 82] width 221 height 28
paste input "77-10291-CN"
type input "77-10291-CN"
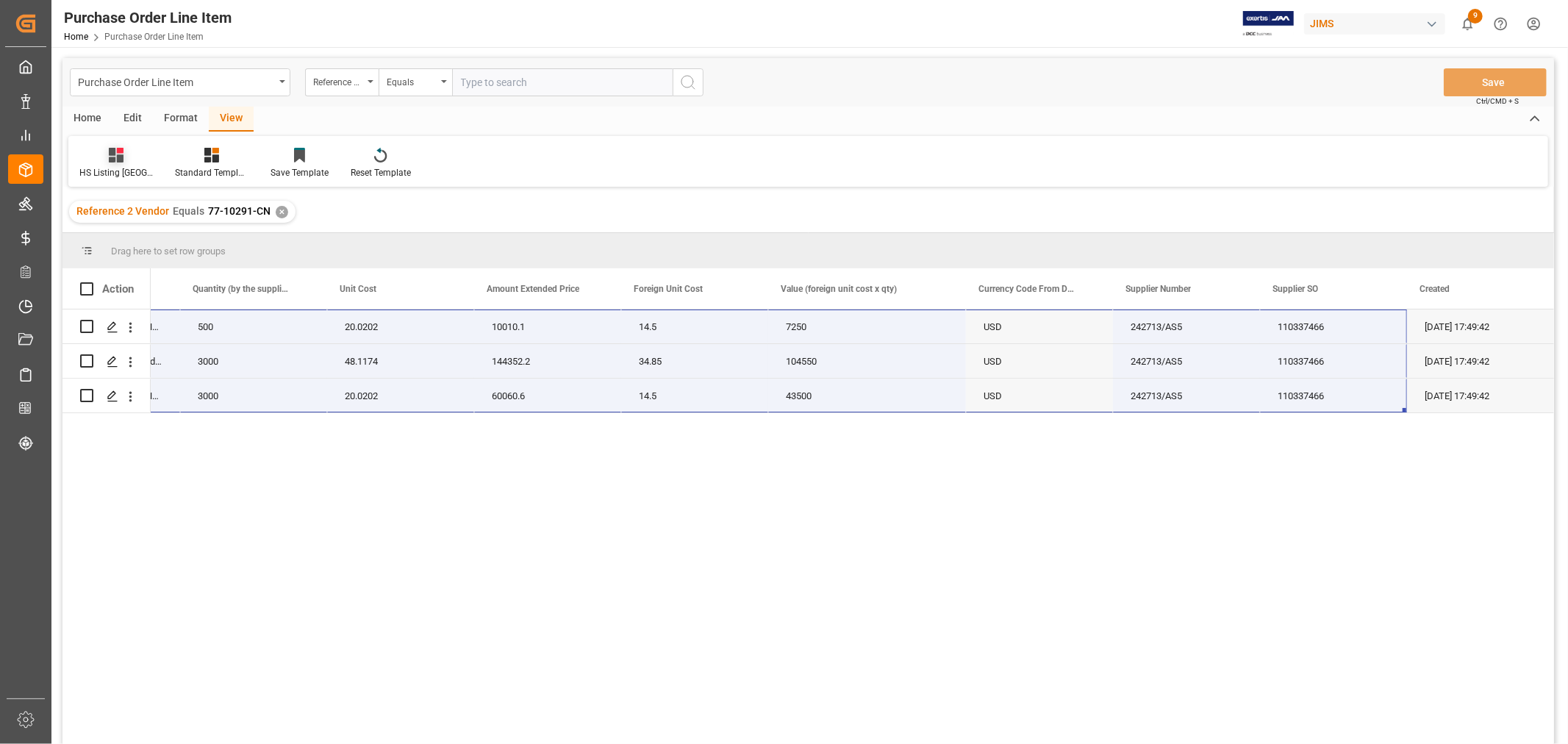
click at [116, 159] on icon at bounding box center [116, 155] width 15 height 15
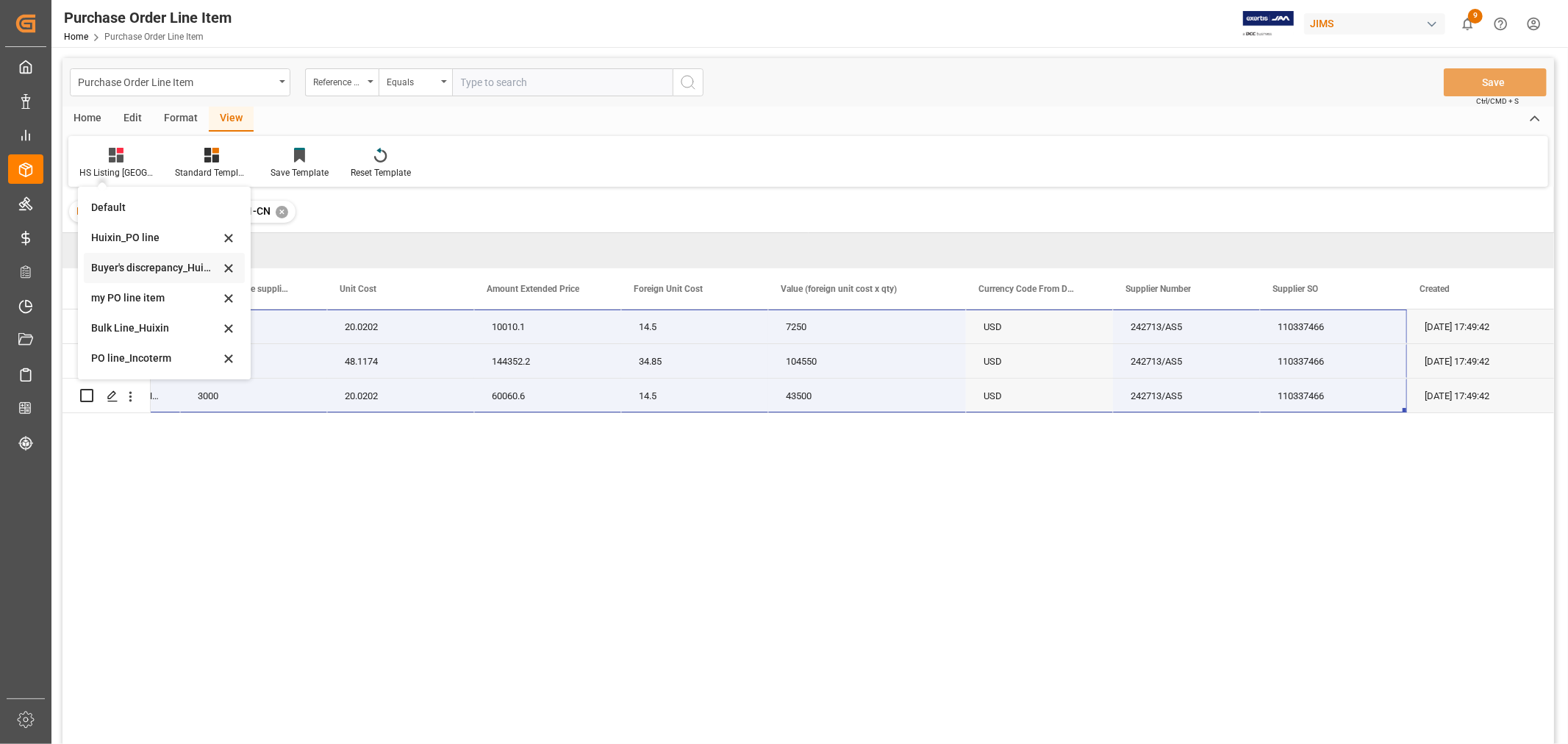
click at [157, 270] on div "Buyer's discrepancy_Huixin" at bounding box center [155, 268] width 129 height 15
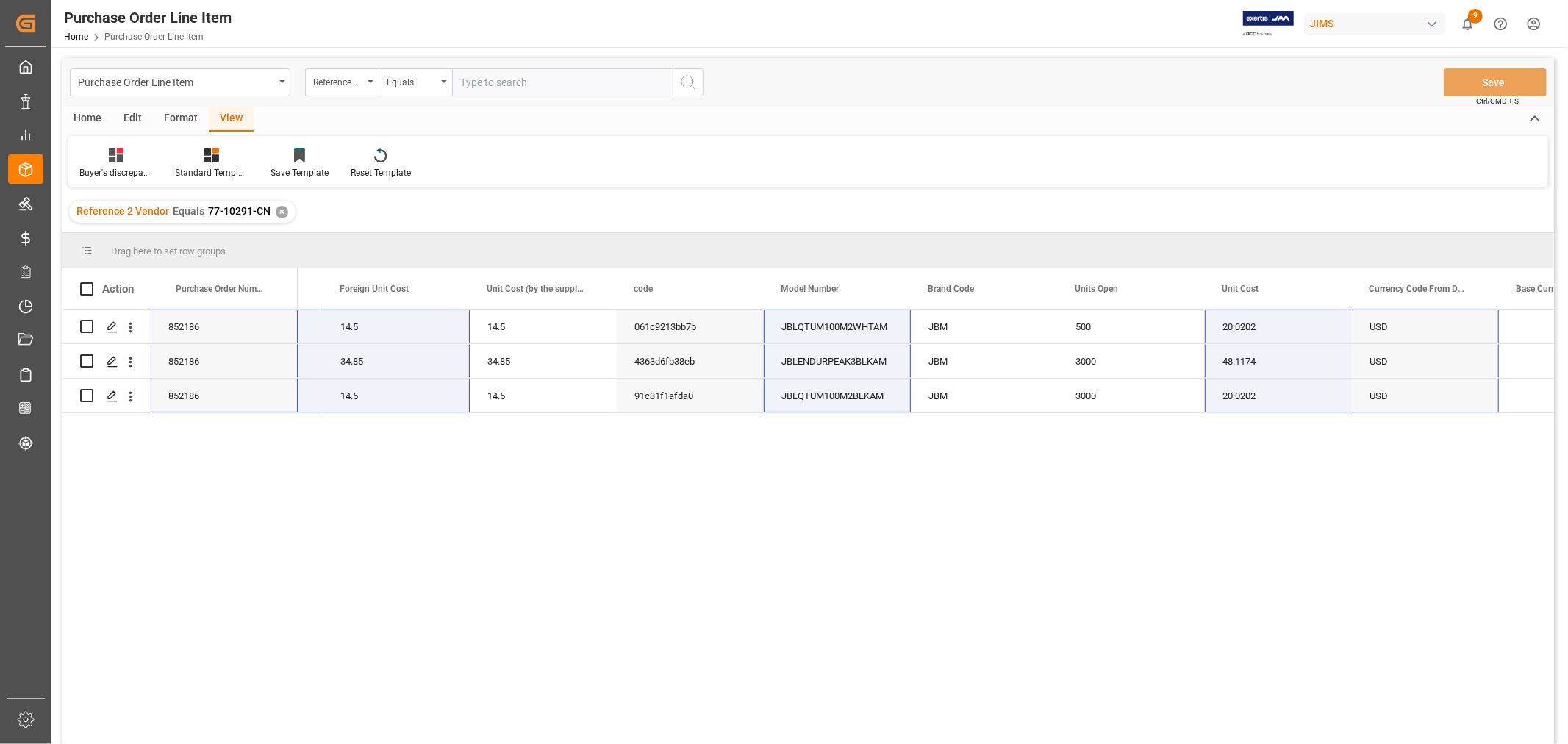
click at [490, 415] on div "500 500 14.5 14.5 061c9213bb7b JBLQTUM100M2WHTAM JBM 500 20.0202 USD 08-08-2025…" at bounding box center [925, 531] width 1256 height 444
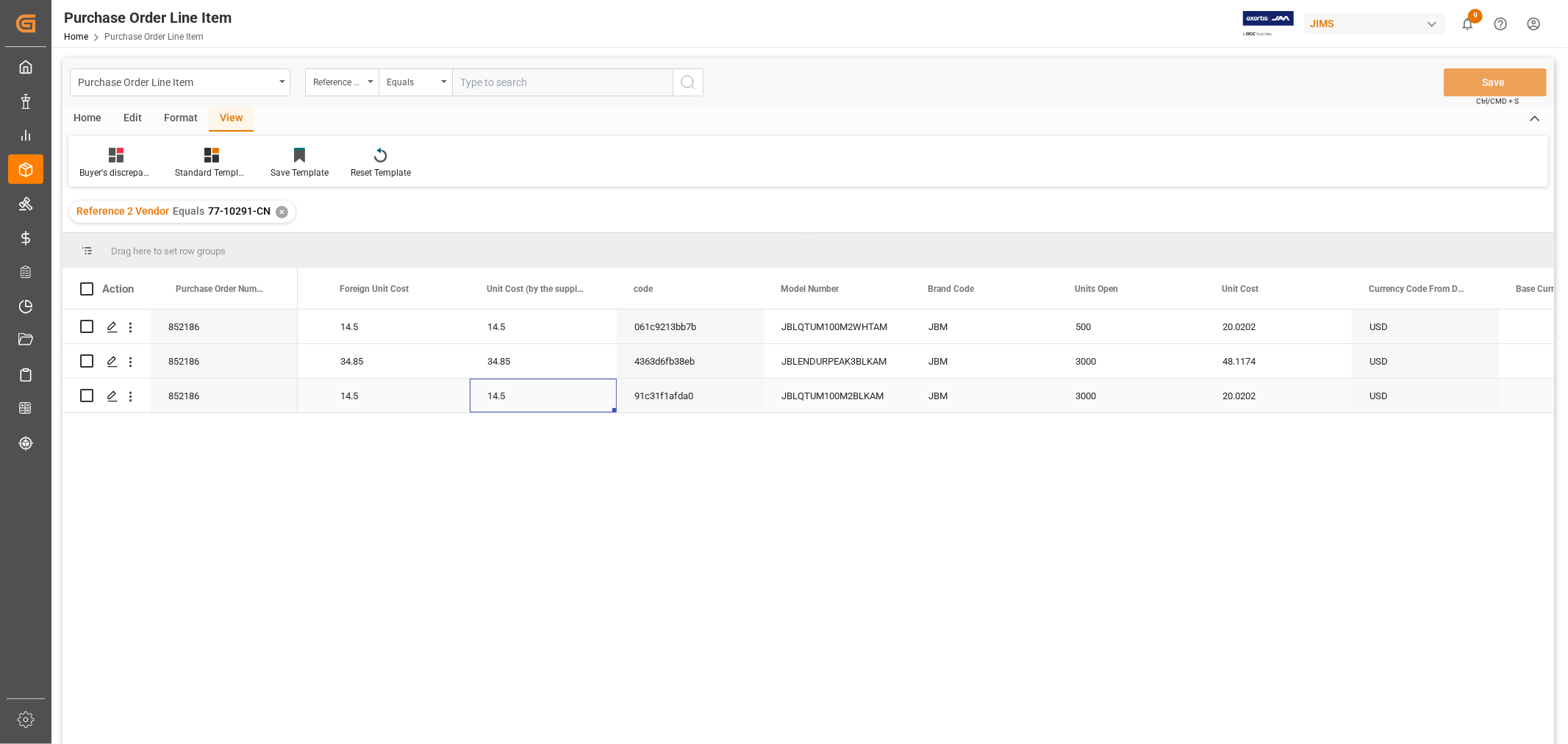
click at [505, 406] on div "14.5" at bounding box center [543, 395] width 147 height 34
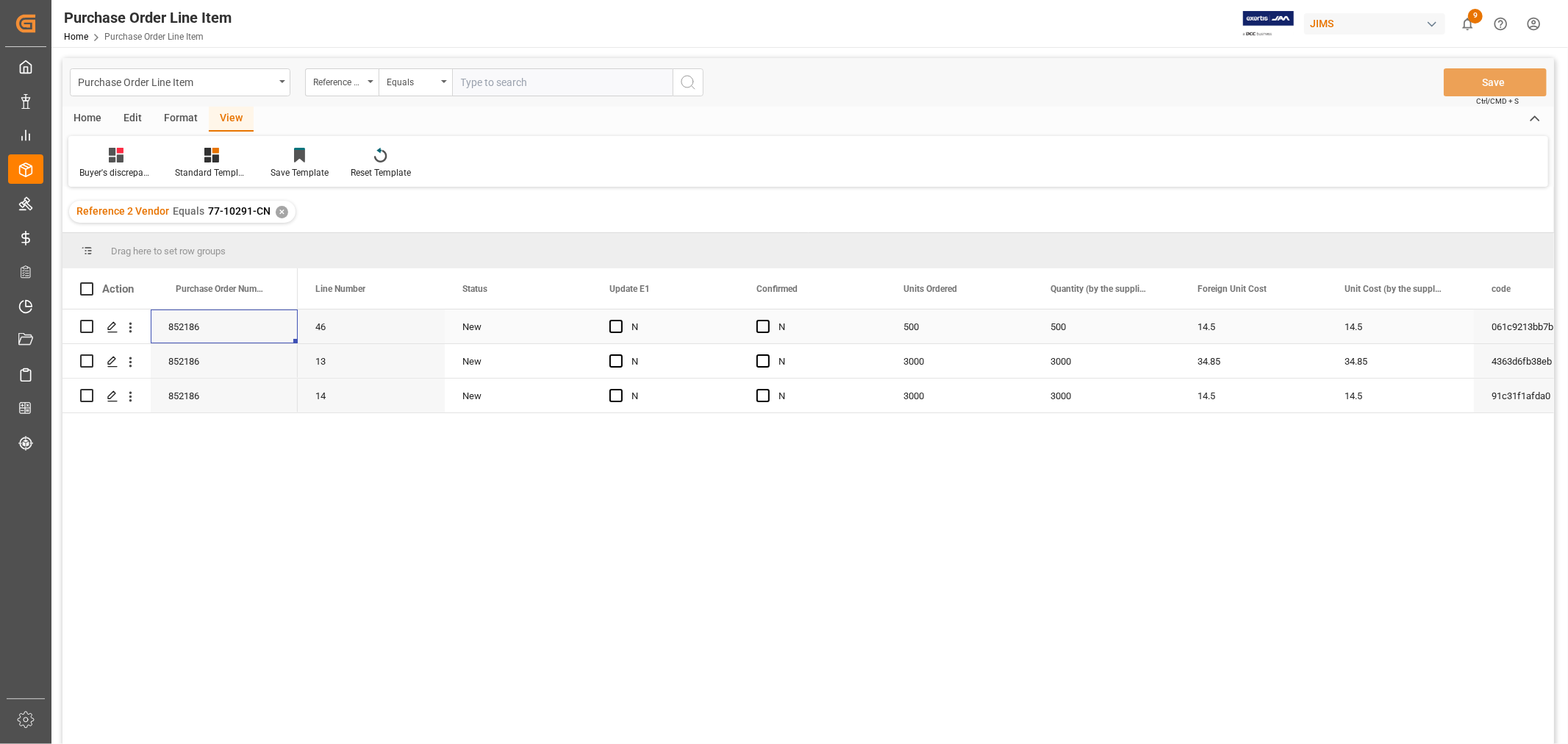
click at [219, 329] on div "852186" at bounding box center [224, 326] width 147 height 34
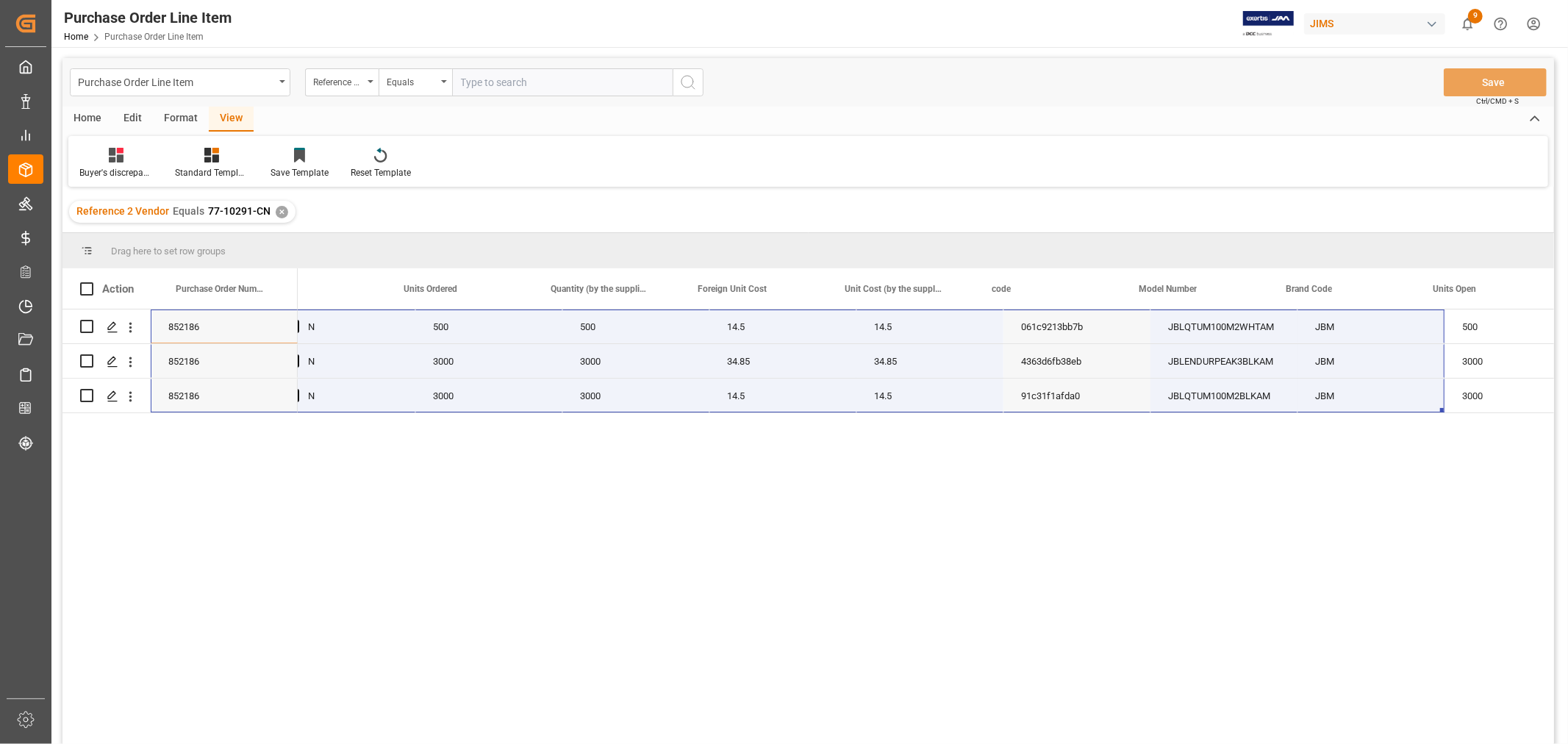
scroll to position [0, 529]
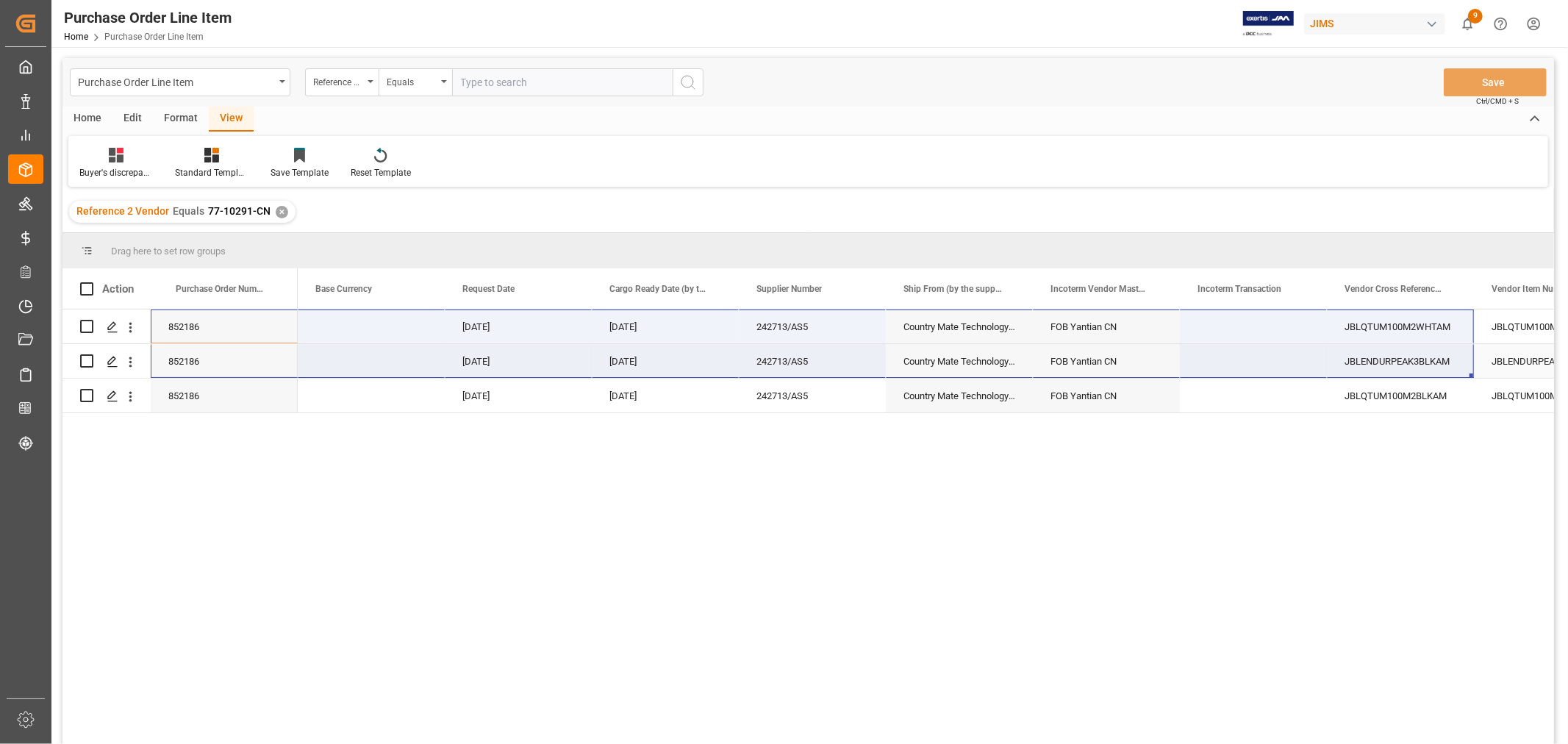
drag, startPoint x: 232, startPoint y: 324, endPoint x: 1407, endPoint y: 365, distance: 1175.7
click at [1407, 365] on div "852186 852186 852186 20.0202 USD 08-08-2025 08-08-2025 242713/AS5 Country Mate …" at bounding box center [807, 529] width 1492 height 439
click at [203, 157] on div at bounding box center [211, 154] width 74 height 15
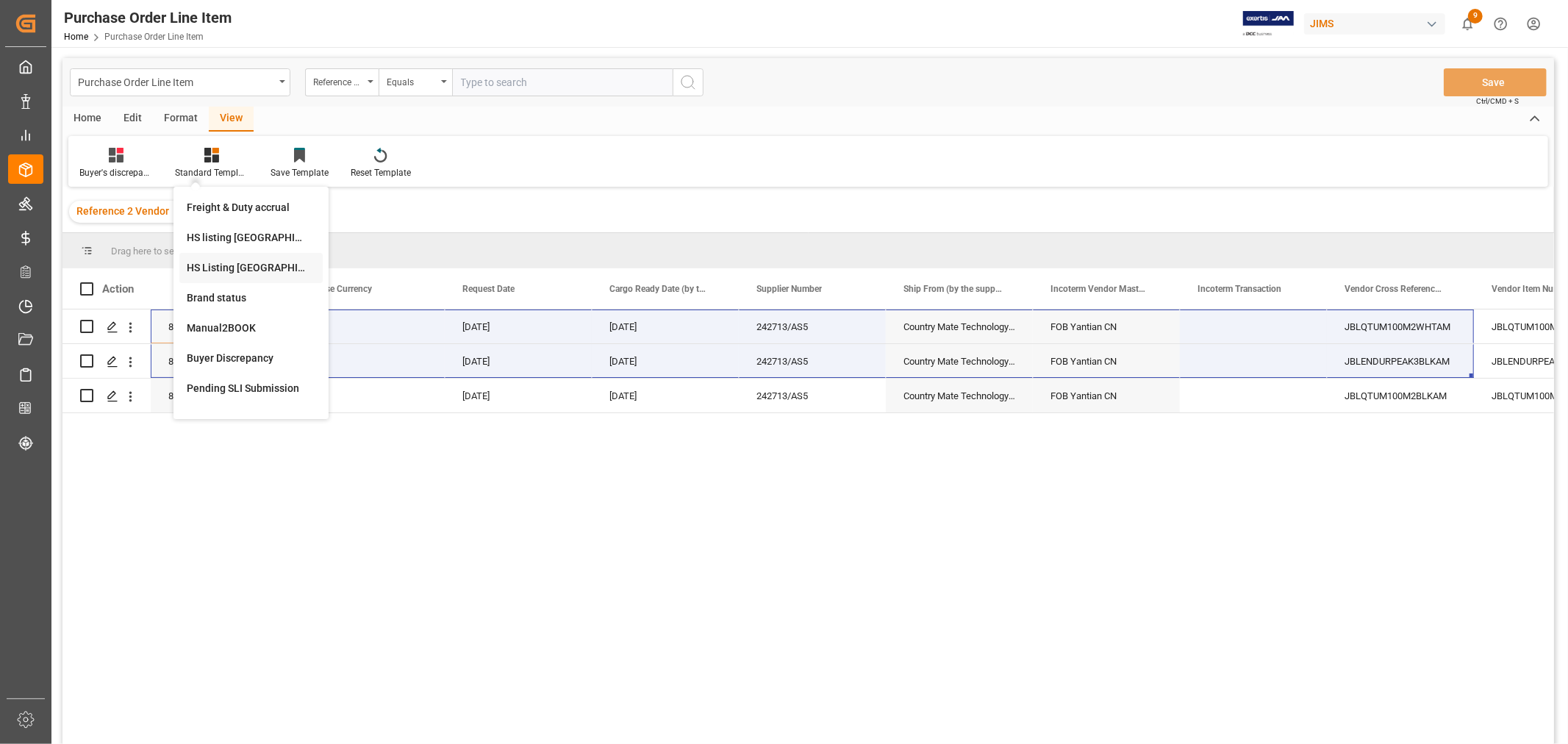
click at [222, 270] on div "HS Listing CANADA" at bounding box center [251, 268] width 129 height 15
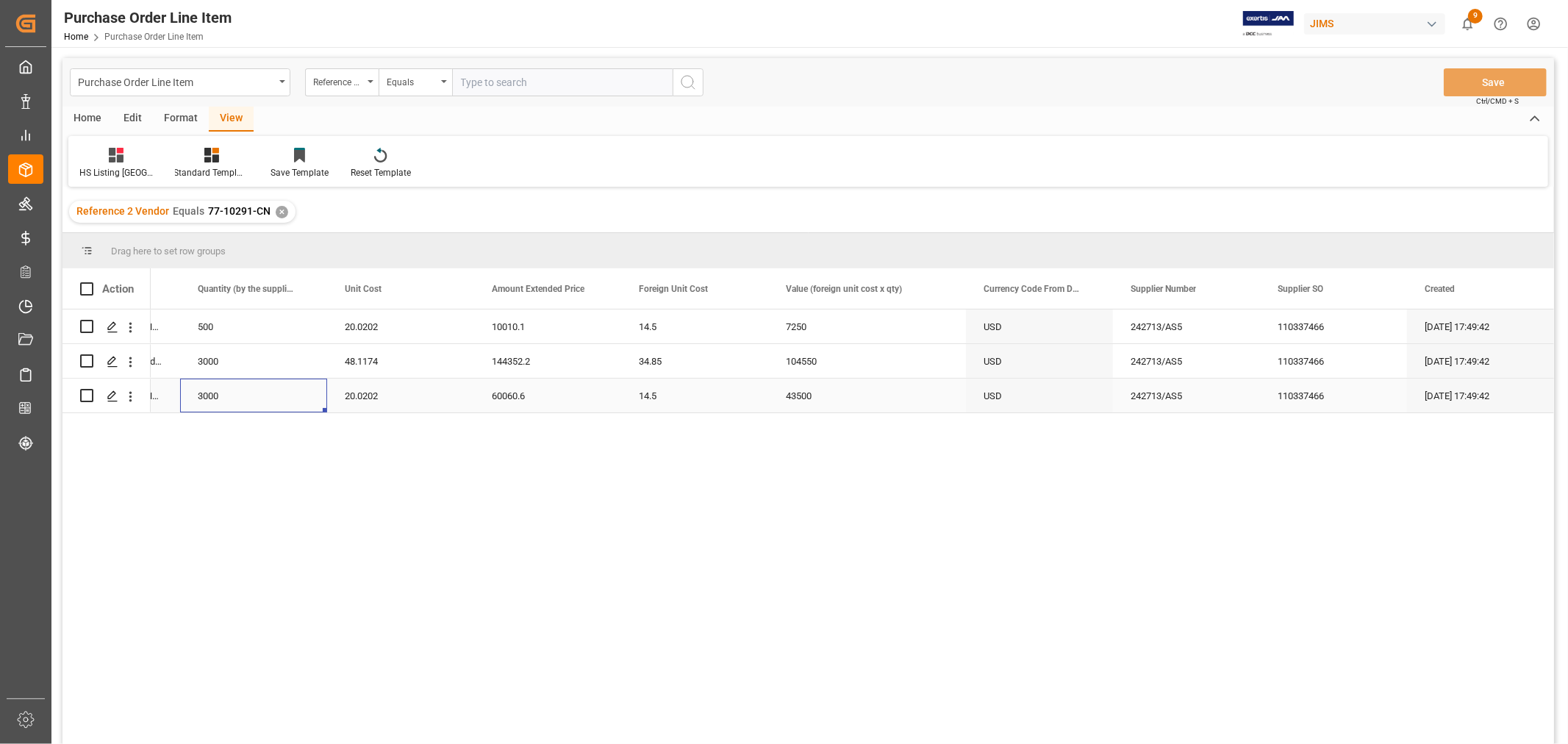
click at [321, 391] on div "3000" at bounding box center [254, 395] width 147 height 34
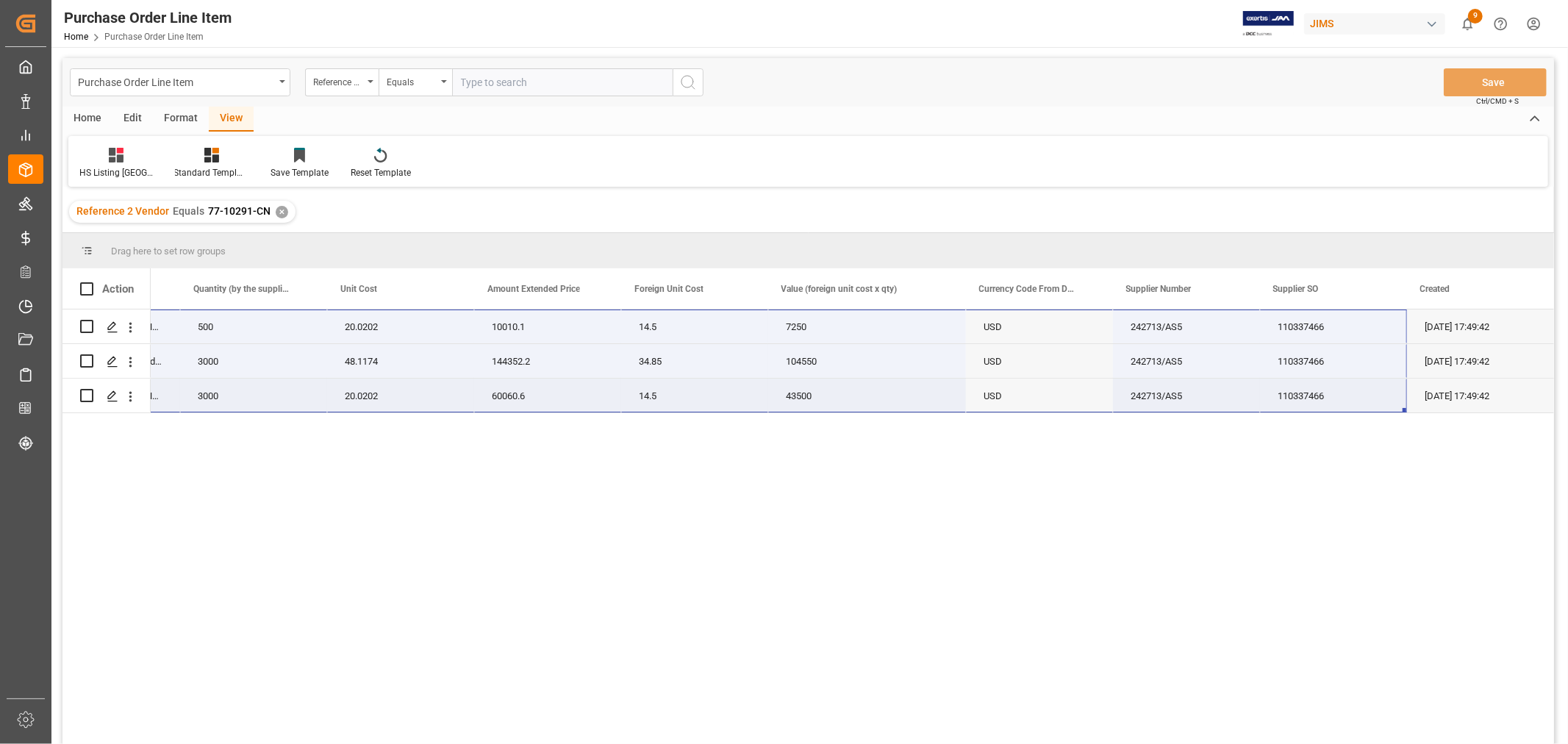
drag, startPoint x: 175, startPoint y: 320, endPoint x: 1342, endPoint y: 399, distance: 1169.7
click at [1342, 399] on div "JBLQTUM100M2WHTAM JBL Q100M2 GAMING HP wired WHT 500 20.0202 10010.1 14.5 7250 …" at bounding box center [425, 361] width 2256 height 104
click at [281, 210] on div "✕" at bounding box center [282, 212] width 12 height 12
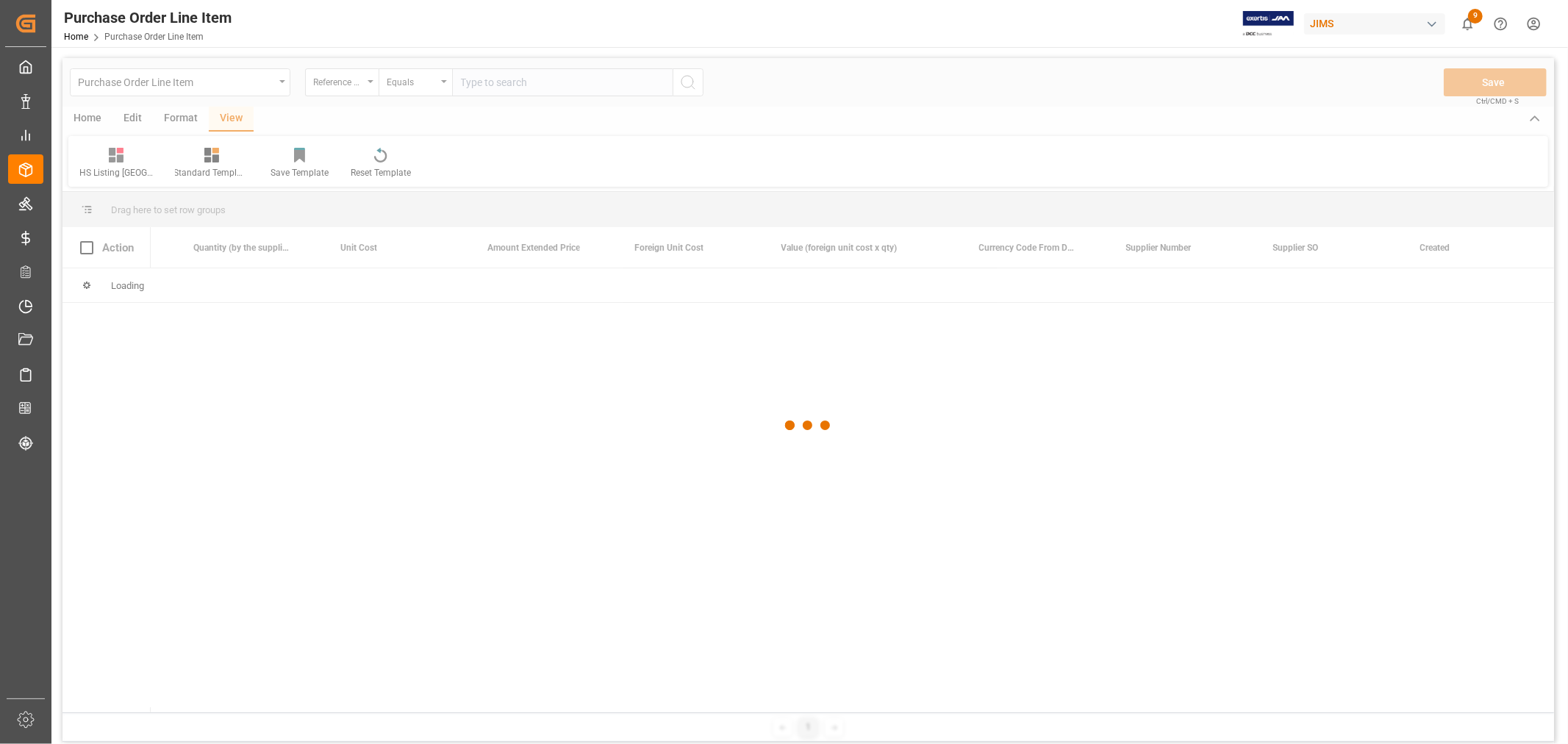
click at [504, 76] on div at bounding box center [807, 426] width 1492 height 735
click at [507, 82] on div at bounding box center [807, 426] width 1492 height 735
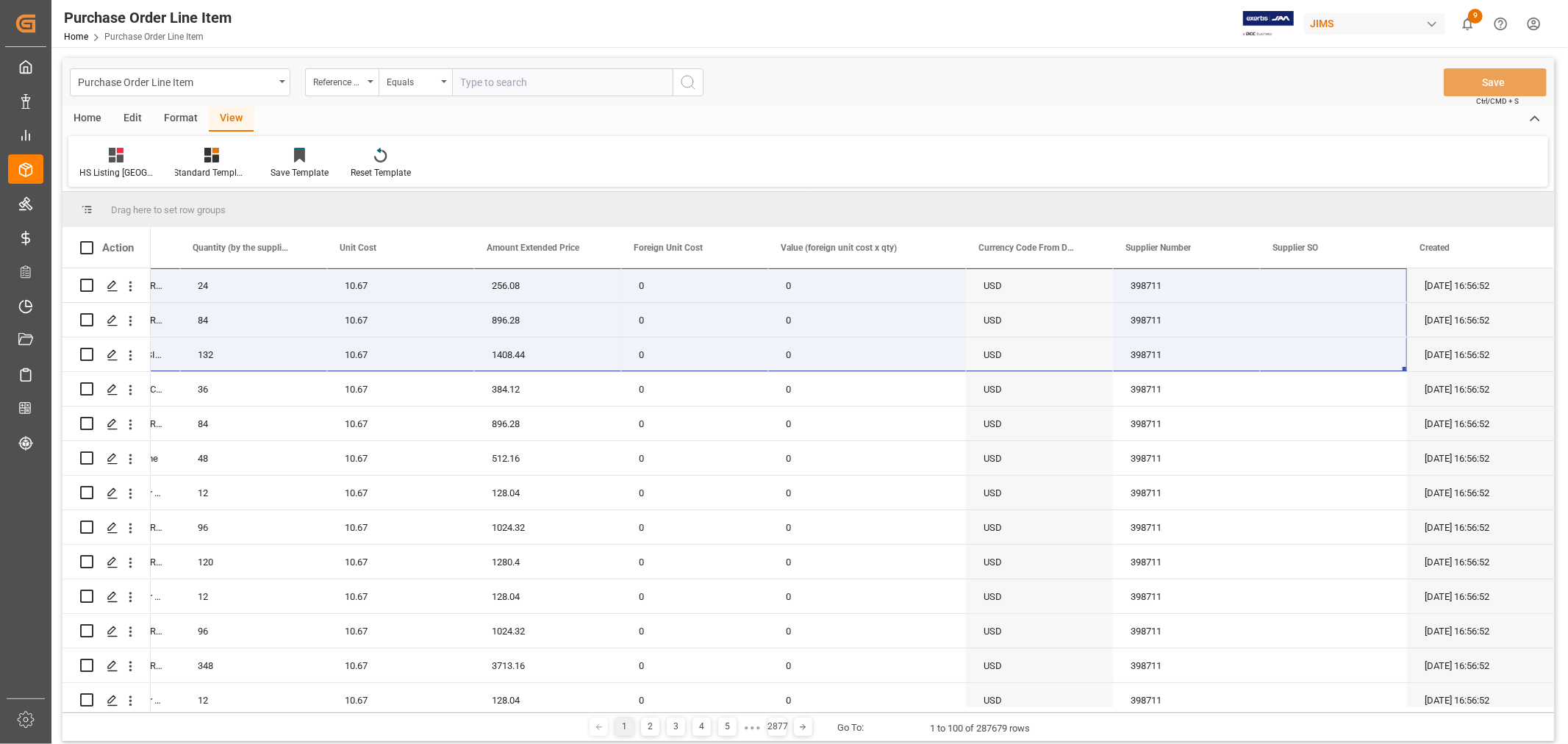
click at [474, 77] on input "text" at bounding box center [562, 82] width 221 height 28
type input "77-10285-CN"
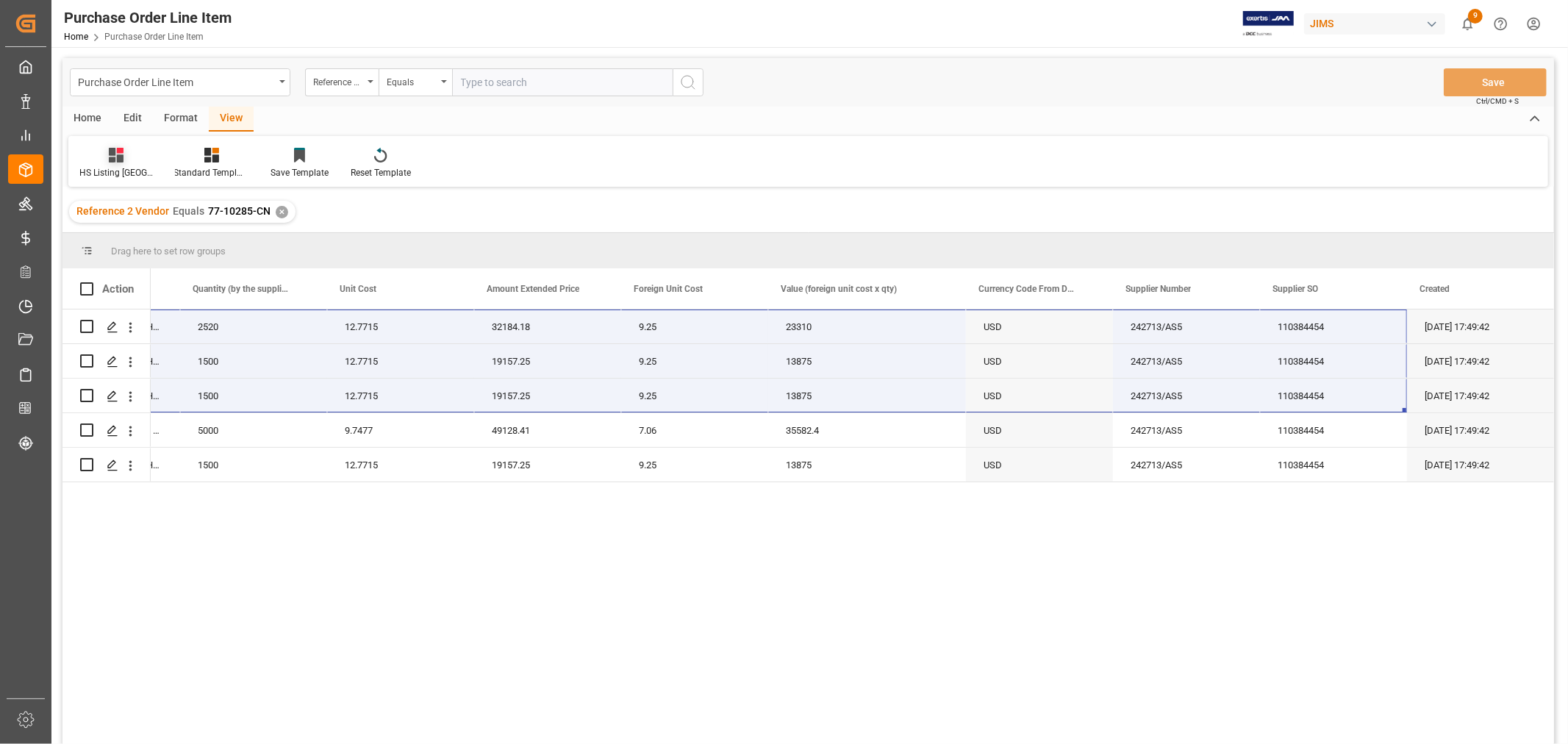
click at [113, 161] on icon at bounding box center [116, 155] width 15 height 15
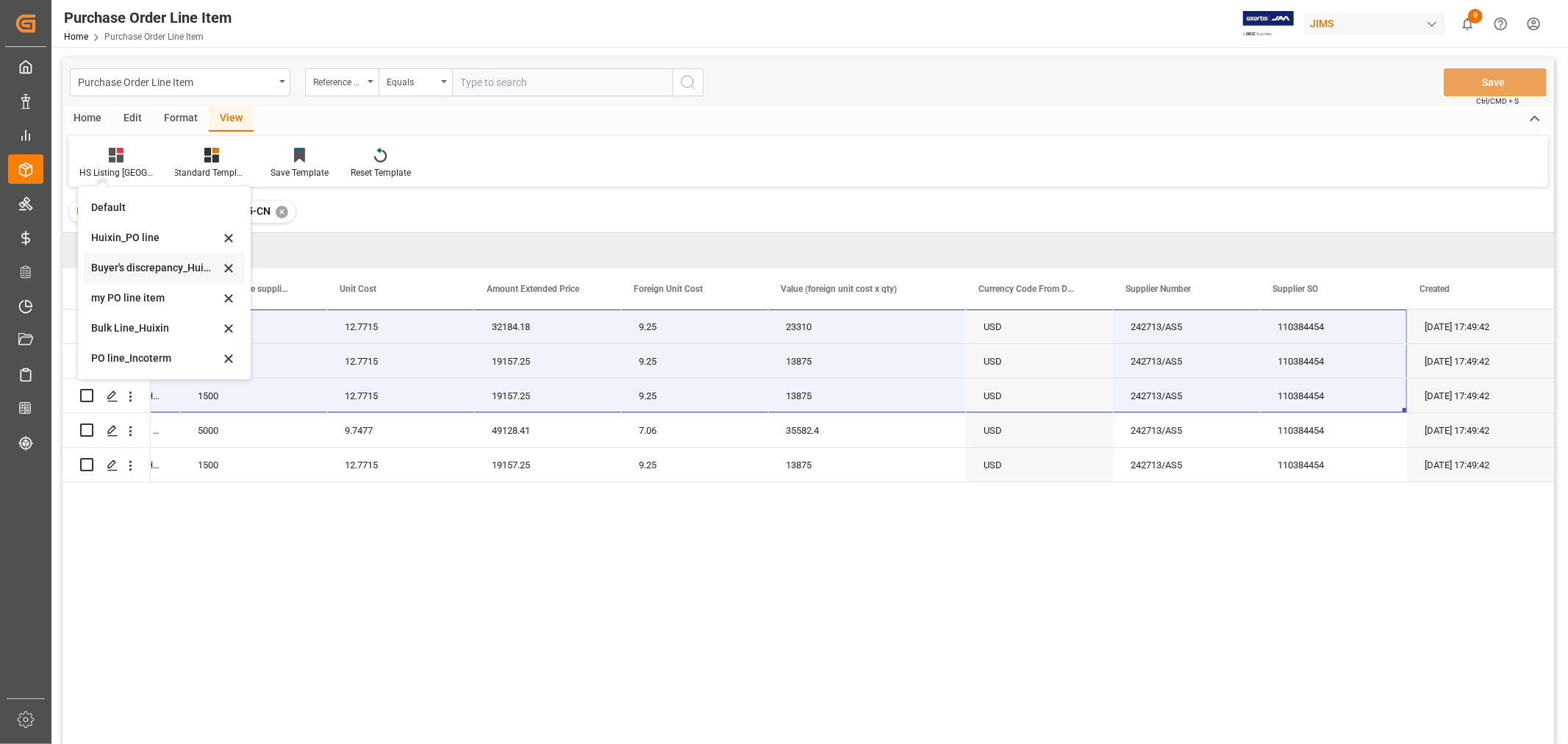
click at [170, 267] on div "Buyer's discrepancy_Huixin" at bounding box center [155, 268] width 129 height 15
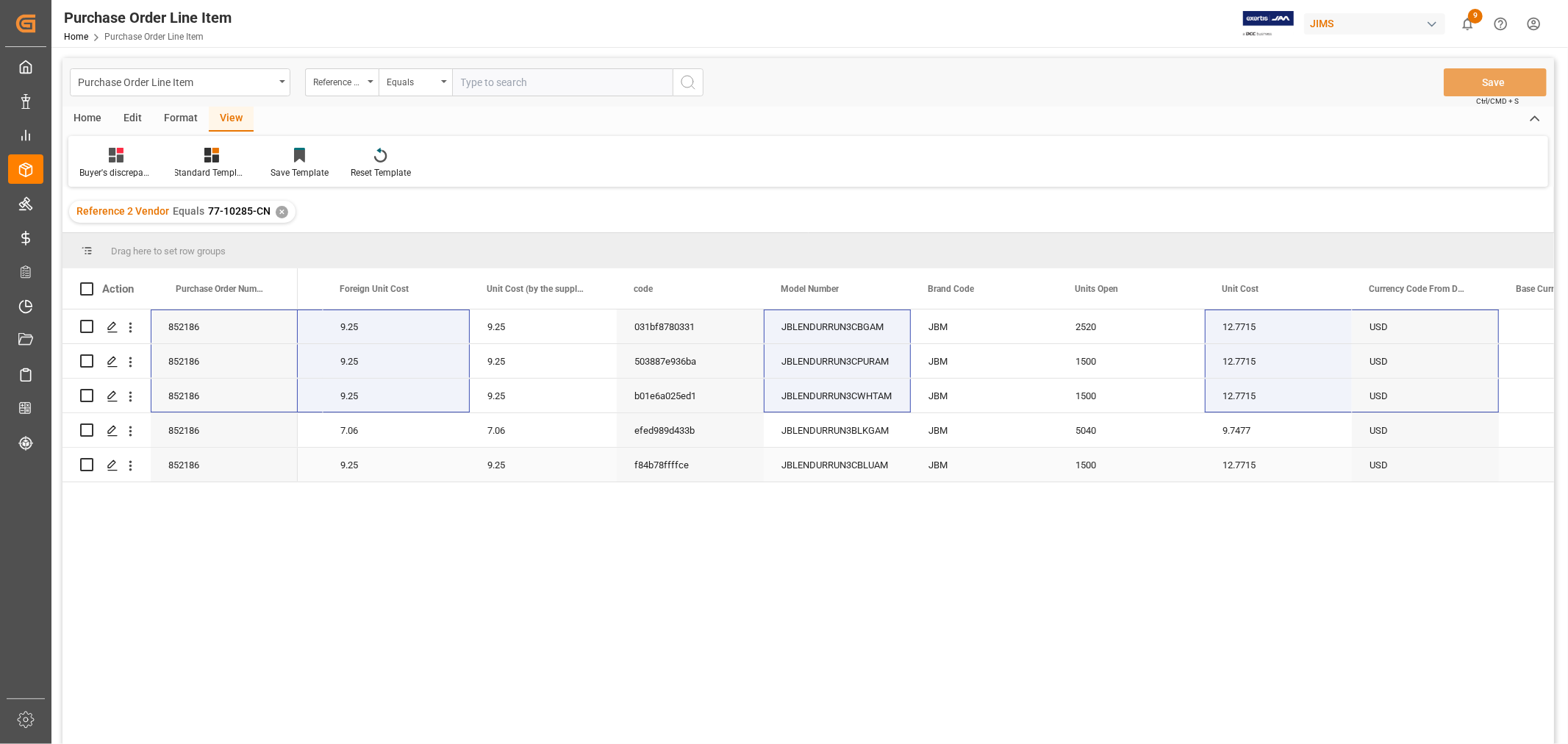
click at [494, 476] on div "9.25" at bounding box center [543, 465] width 147 height 34
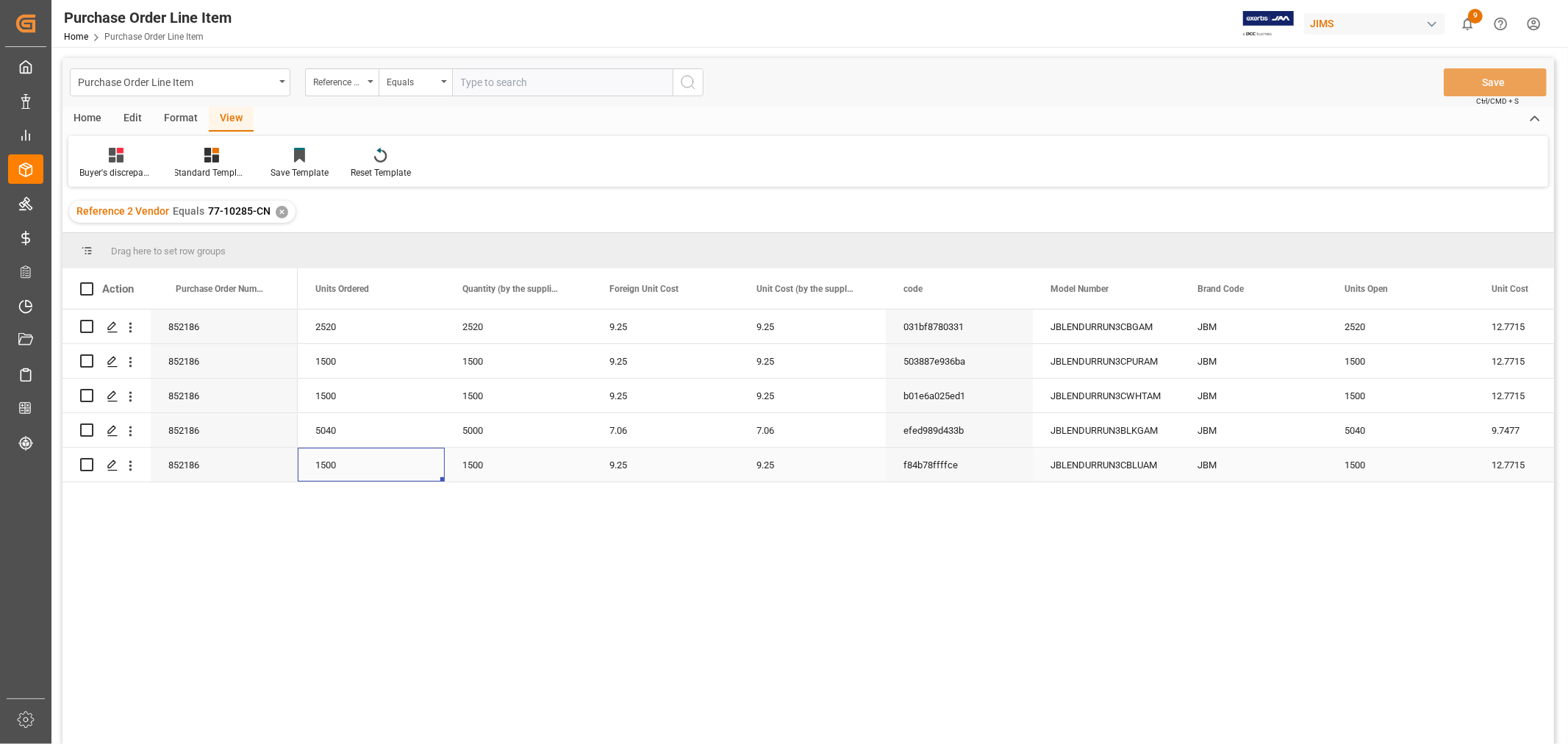
scroll to position [0, 441]
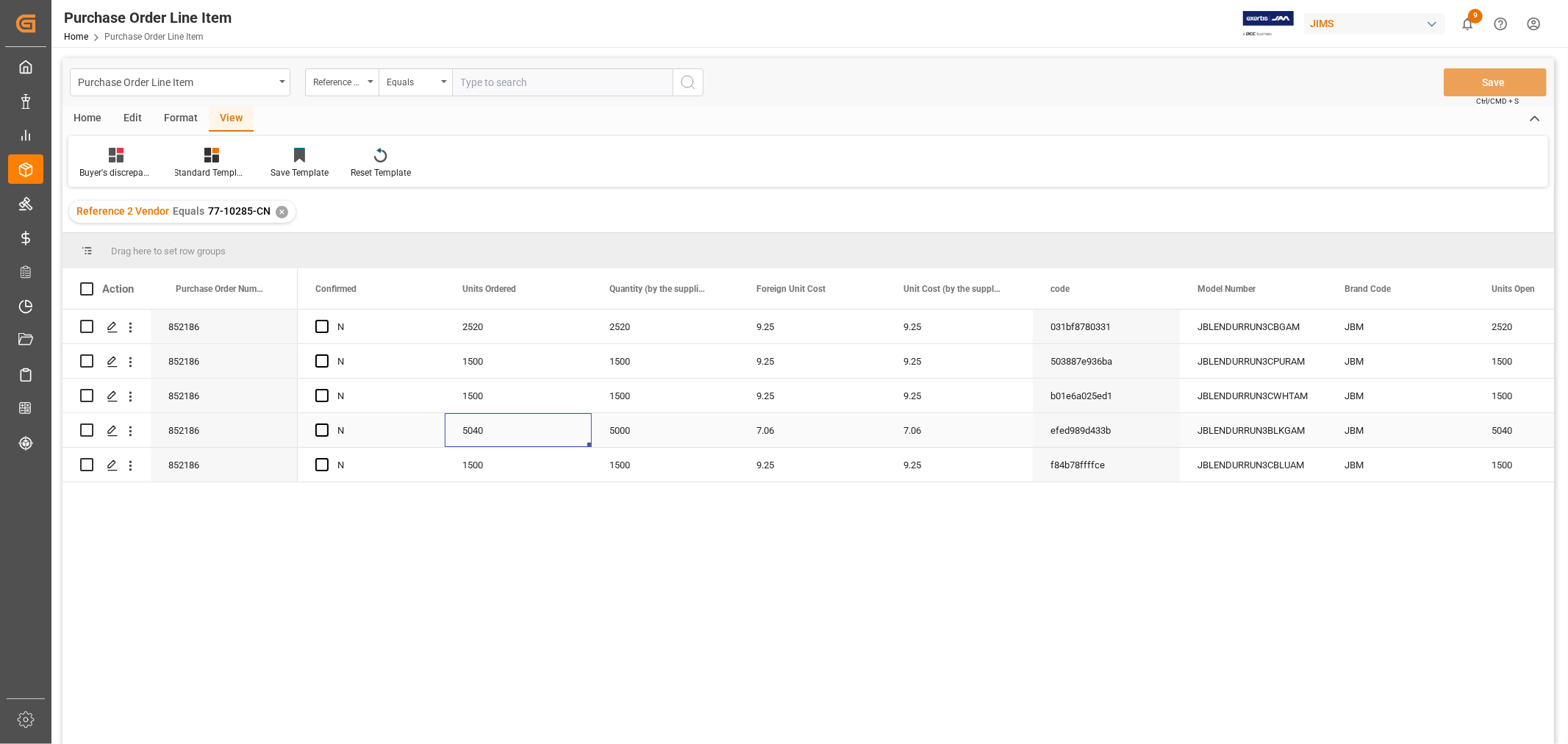
click at [488, 429] on div "5040" at bounding box center [519, 430] width 147 height 34
click at [614, 419] on div "5000" at bounding box center [666, 430] width 147 height 34
click at [776, 428] on div "7.06" at bounding box center [813, 430] width 147 height 34
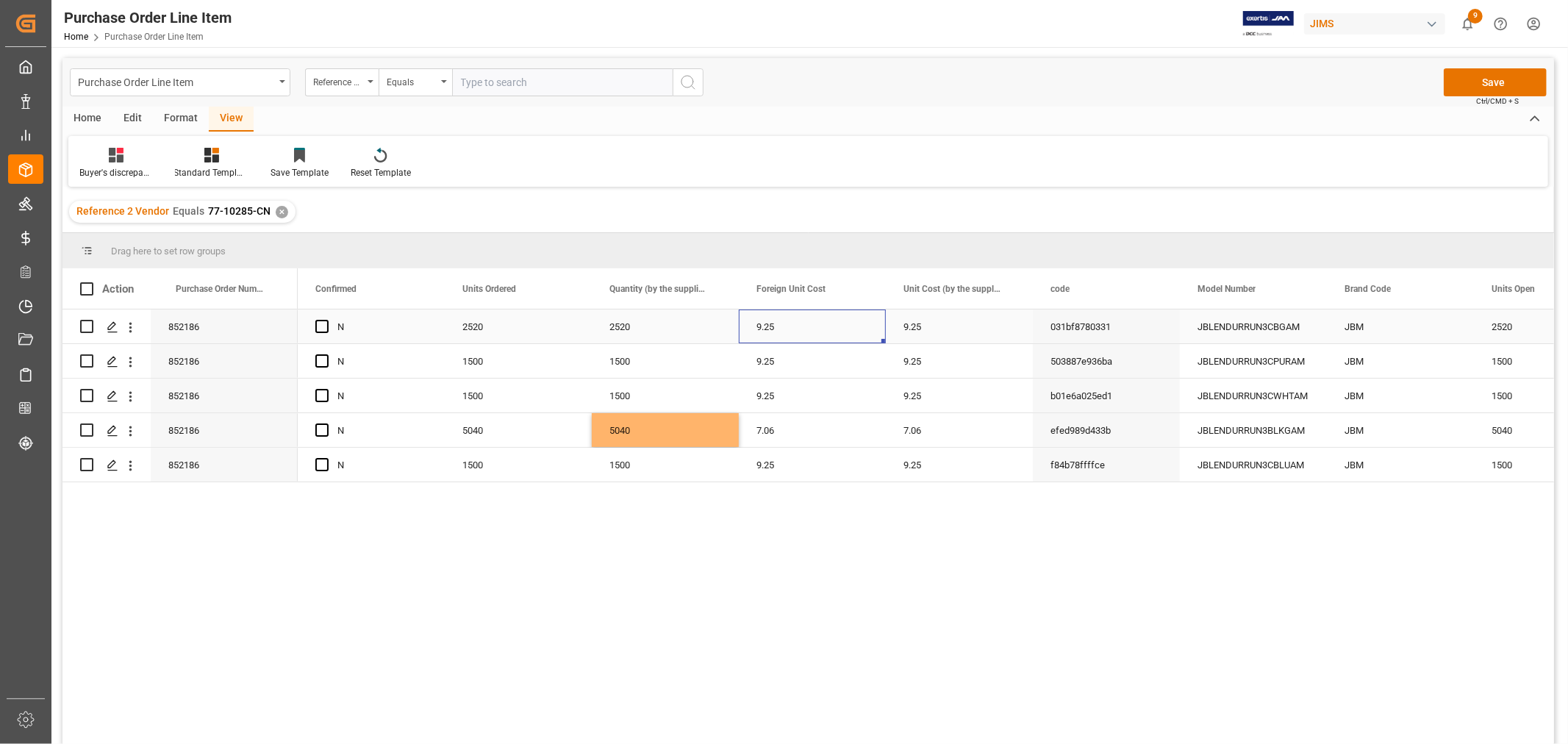
click at [864, 340] on div "9.25" at bounding box center [813, 326] width 147 height 34
click at [1482, 75] on button "Save" at bounding box center [1495, 82] width 103 height 28
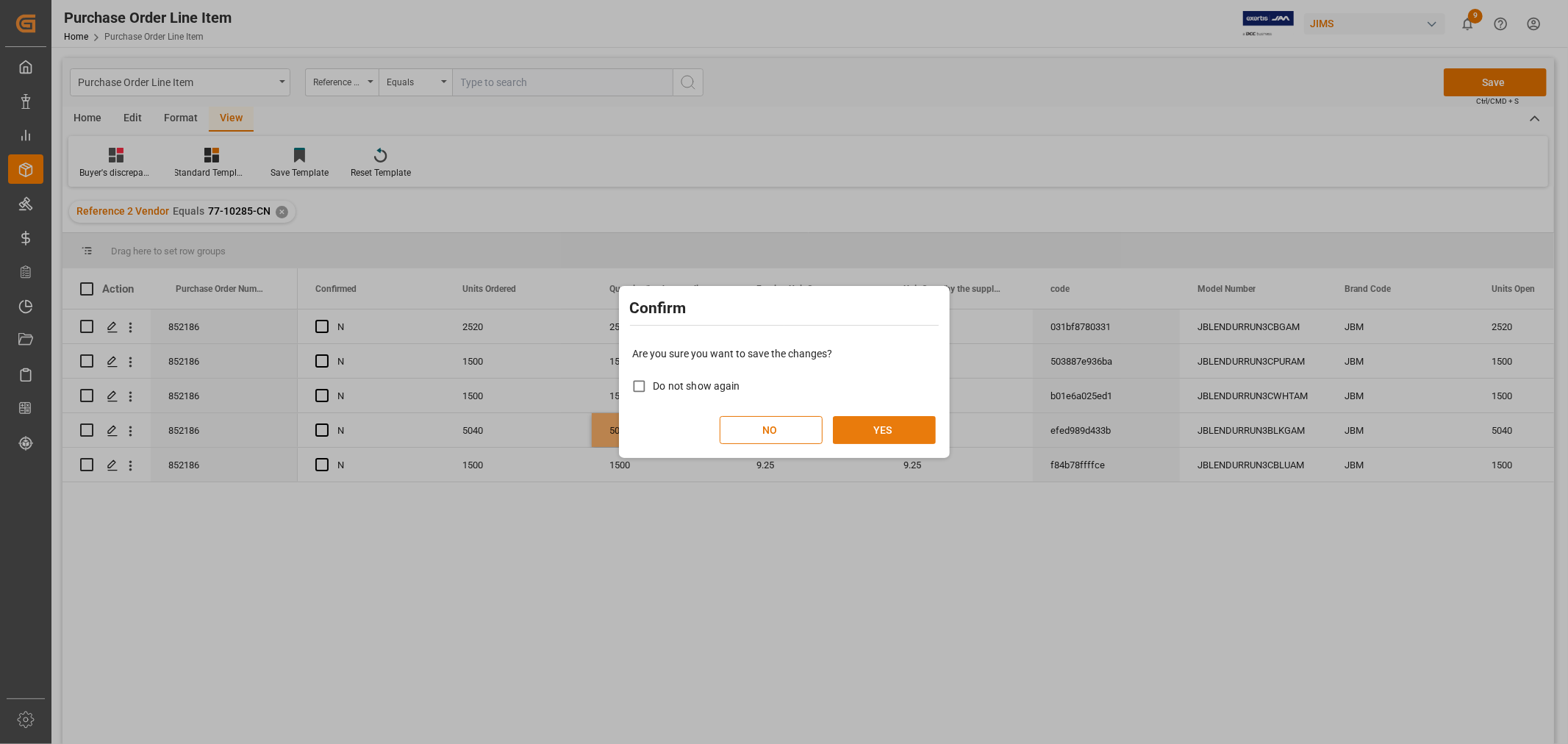
click at [899, 432] on button "YES" at bounding box center [885, 430] width 103 height 28
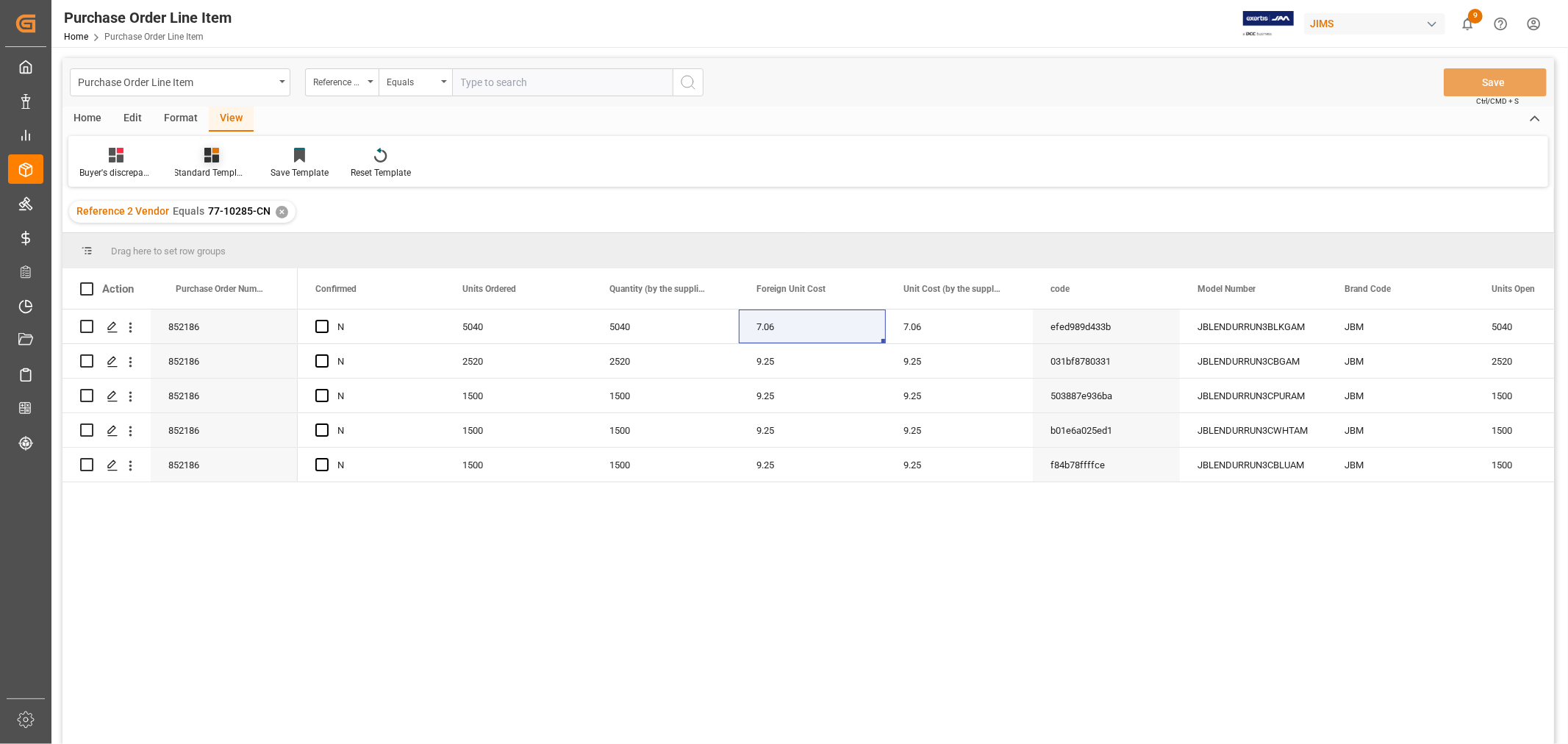
click at [222, 166] on div "Standard Templates" at bounding box center [211, 172] width 74 height 13
click at [234, 263] on div "HS Listing CANADA" at bounding box center [251, 268] width 129 height 15
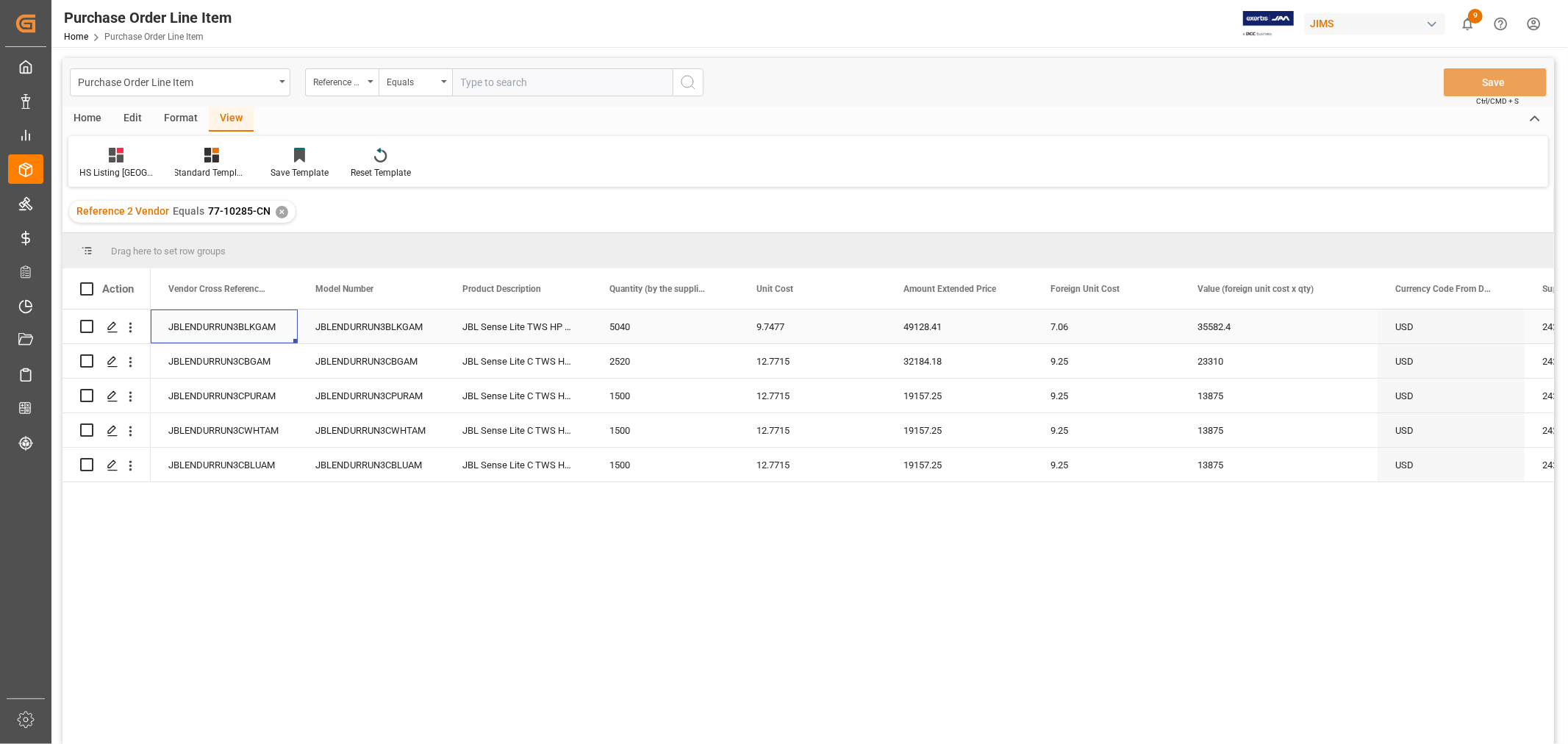
click at [192, 328] on div "JBLENDURRUN3BLKGAM" at bounding box center [224, 326] width 147 height 34
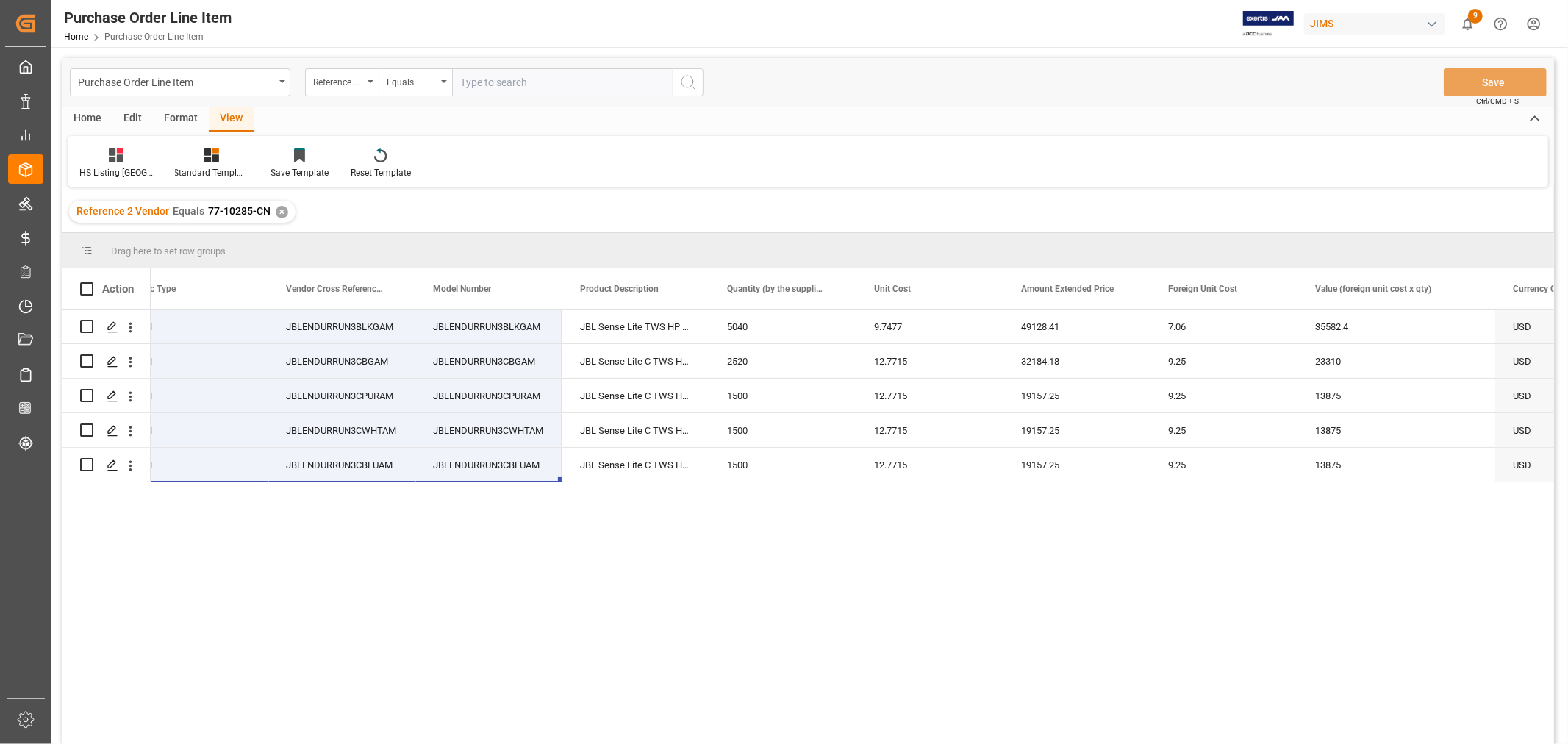
scroll to position [0, 382]
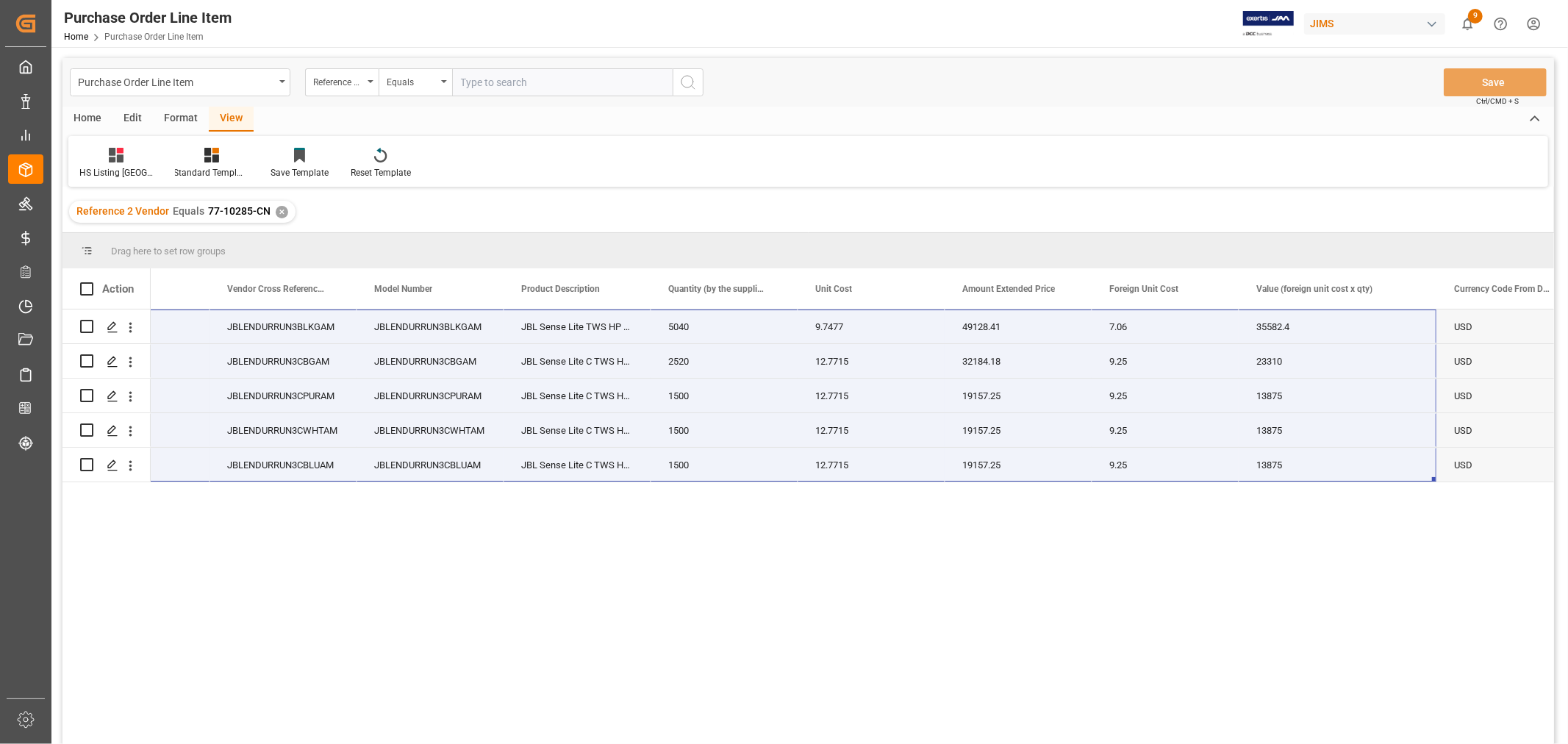
drag, startPoint x: 202, startPoint y: 325, endPoint x: 1394, endPoint y: 500, distance: 1204.8
click at [1394, 500] on div "852186 ON JBLENDURRUN3BLKGAM JBLENDURRUN3BLKGAM JBL Sense Lite TWS HP BlkGry 50…" at bounding box center [852, 531] width 1403 height 444
click at [1317, 221] on div "Reference 2 Vendor Equals 77-10285-CN ✕" at bounding box center [807, 212] width 1492 height 41
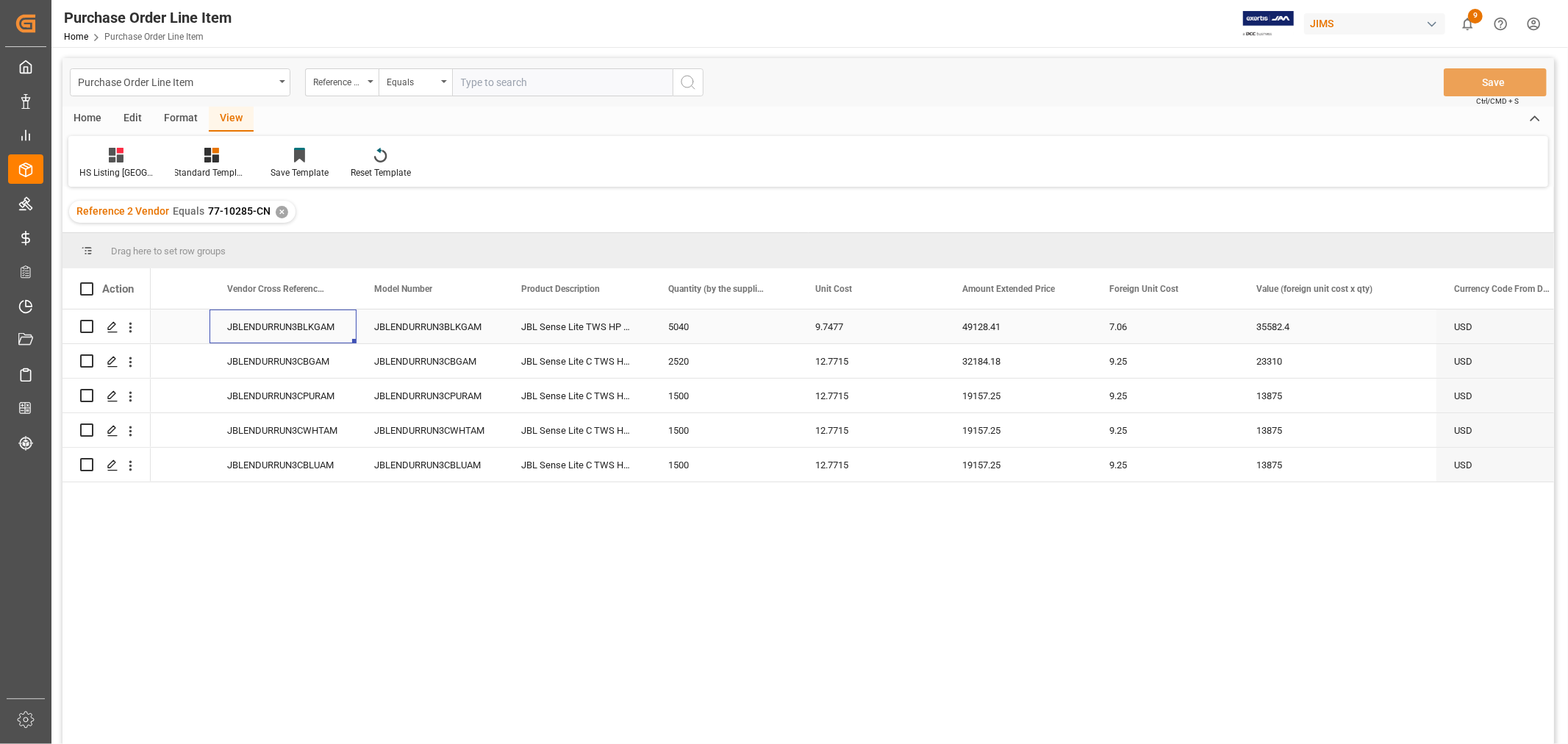
click at [238, 327] on div "JBLENDURRUN3BLKGAM" at bounding box center [283, 326] width 147 height 34
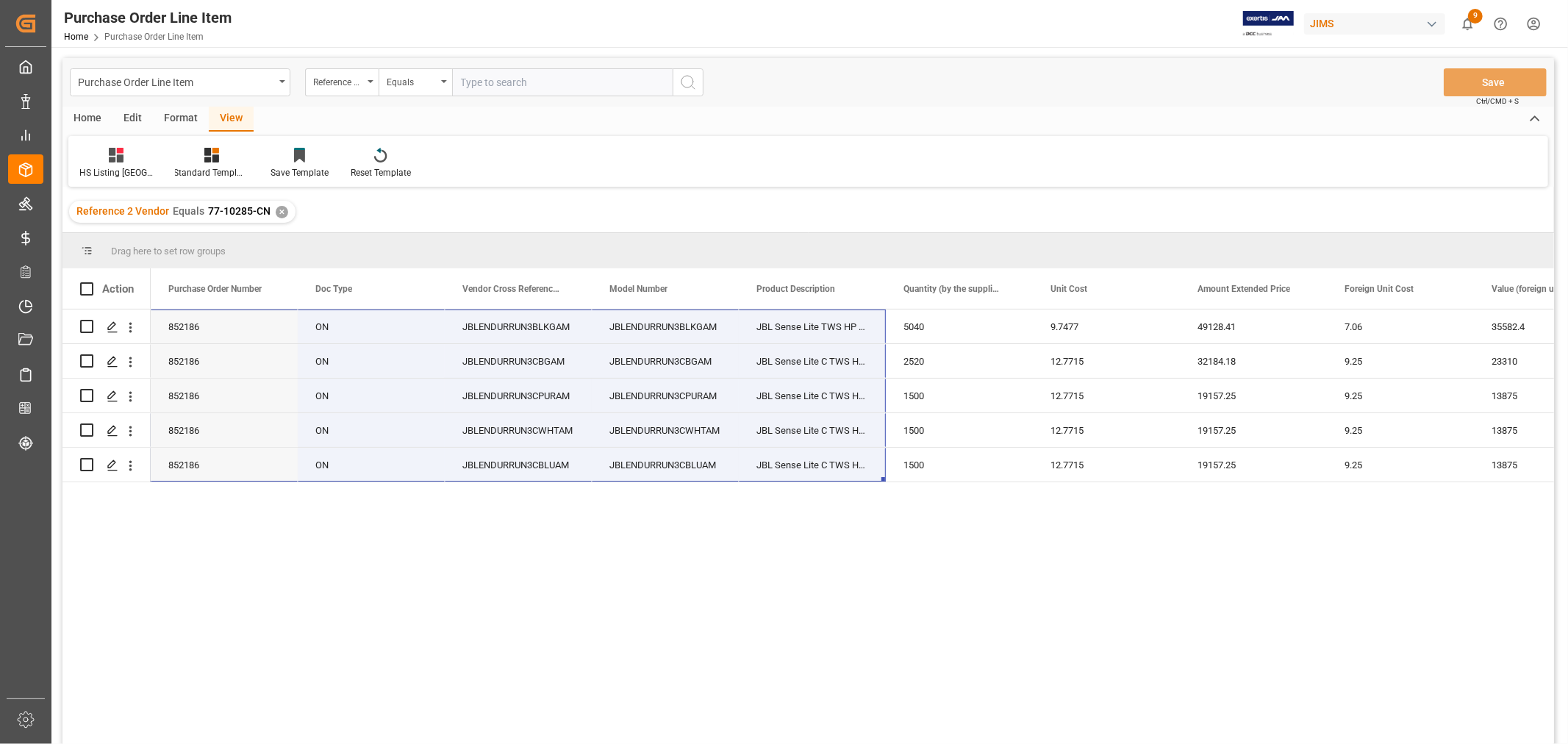
scroll to position [0, 206]
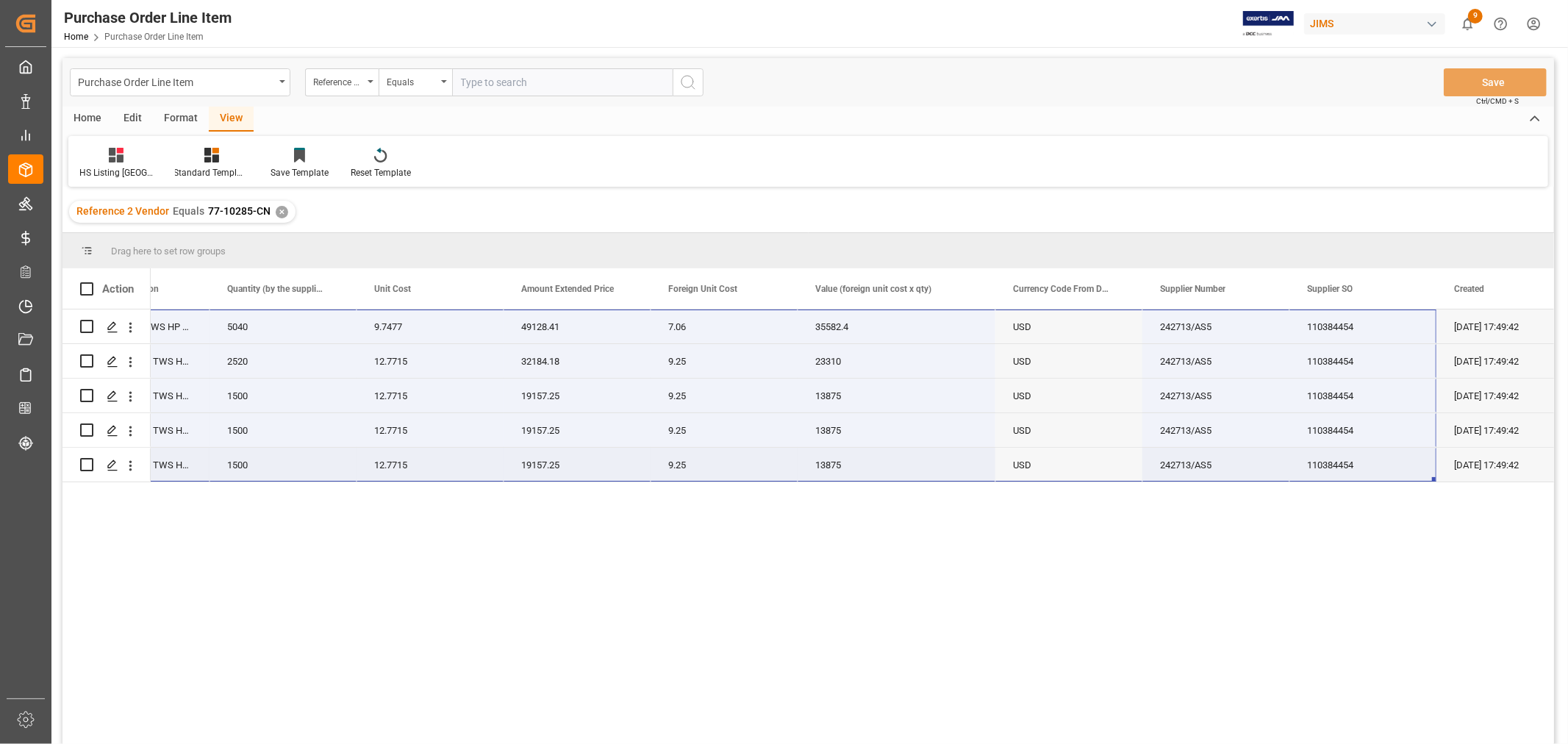
drag, startPoint x: 218, startPoint y: 327, endPoint x: 1310, endPoint y: 454, distance: 1099.4
click at [1310, 454] on div "JBLENDURRUN3BLKGAM JBL Sense Lite TWS HP BlkGry 5040 9.7477 49128.41 7.06 35582…" at bounding box center [455, 395] width 2256 height 173
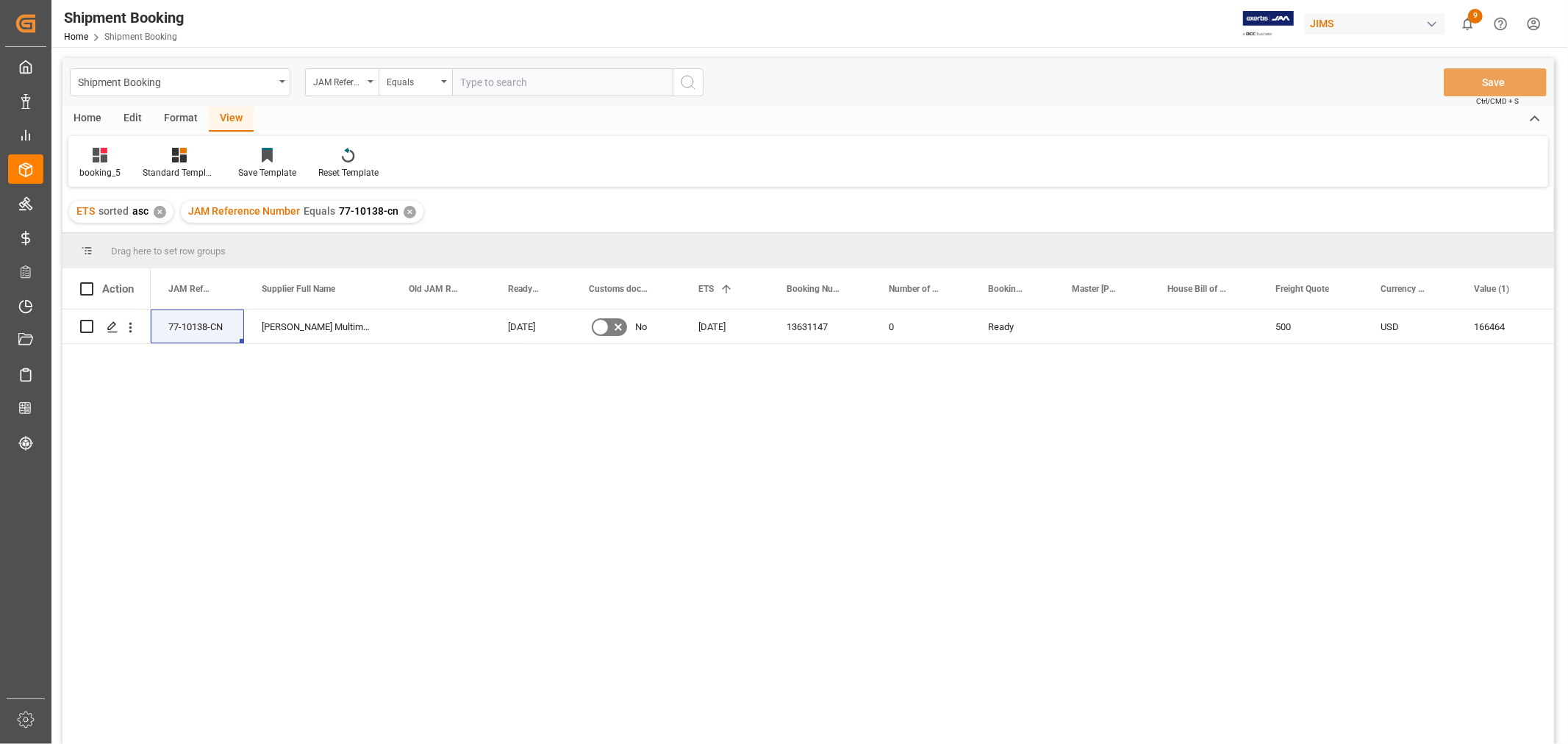
click at [406, 212] on div "✕" at bounding box center [410, 212] width 12 height 12
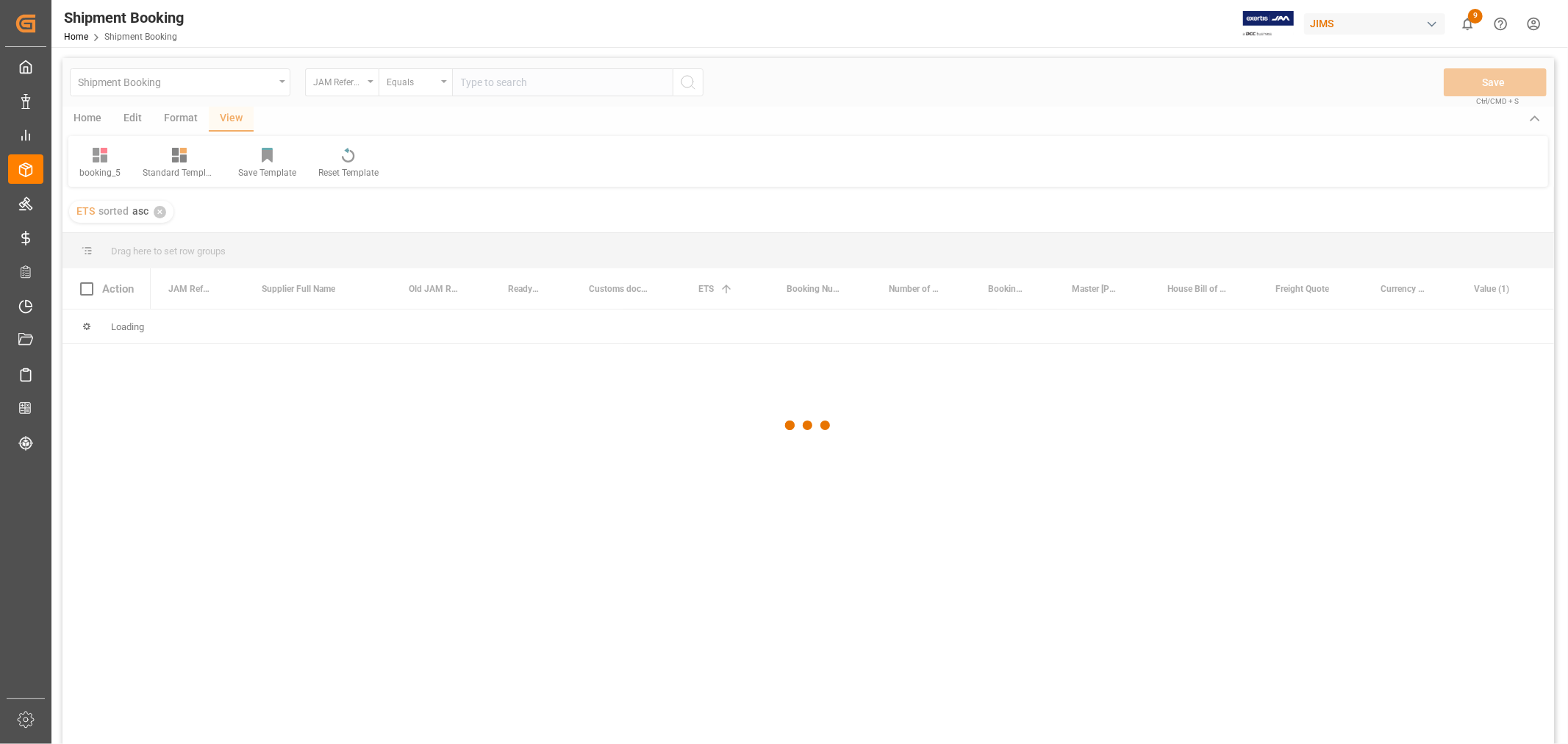
click at [510, 80] on div at bounding box center [807, 426] width 1492 height 735
click at [510, 83] on div at bounding box center [807, 426] width 1492 height 735
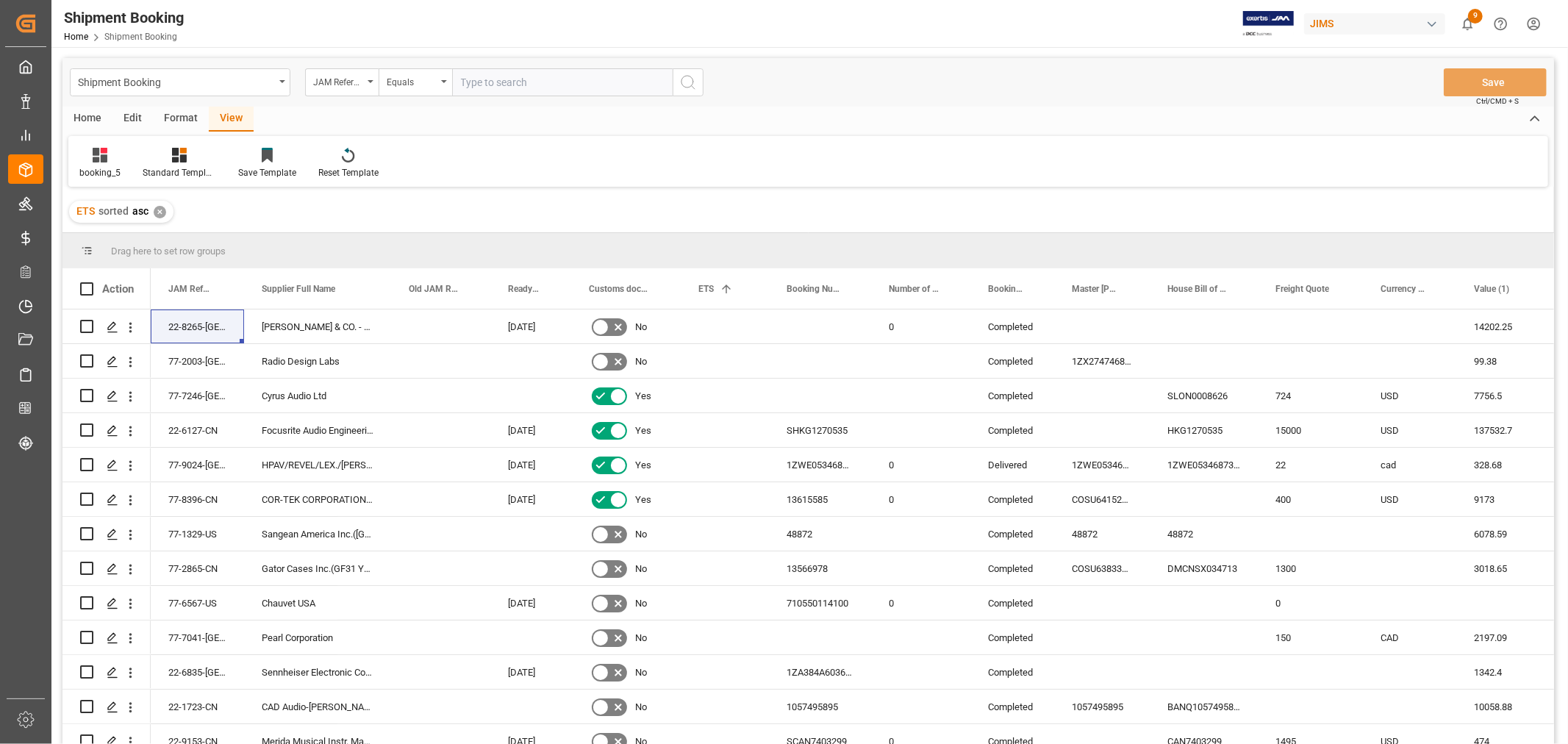
click at [510, 83] on input "text" at bounding box center [562, 82] width 221 height 28
type input "77-10291-CN"
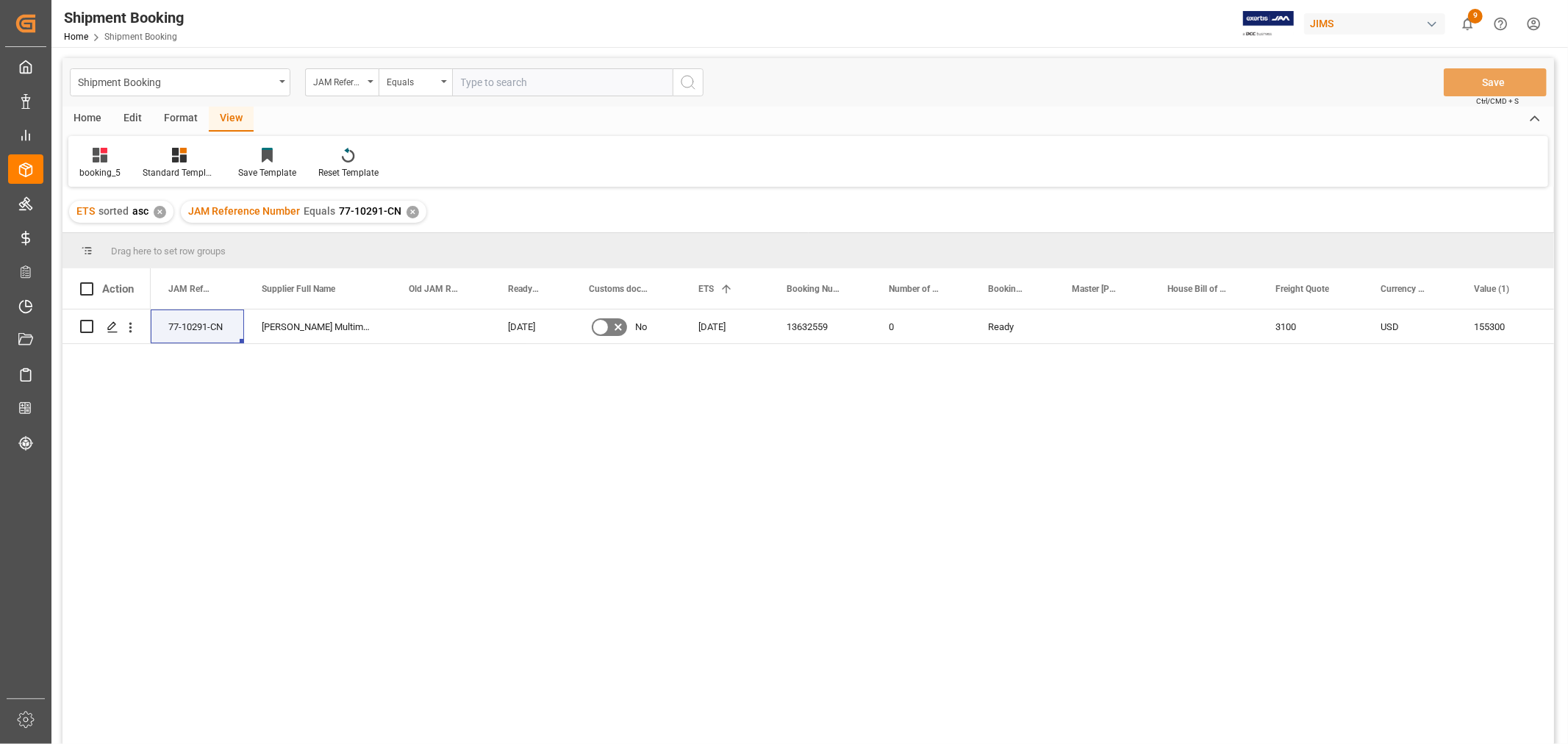
click at [786, 583] on div "77-10291-CN [PERSON_NAME] Multimedia [GEOGRAPHIC_DATA] [DATE] No [DATE] 1363255…" at bounding box center [852, 531] width 1403 height 444
click at [113, 321] on icon "Press SPACE to select this row." at bounding box center [112, 326] width 12 height 12
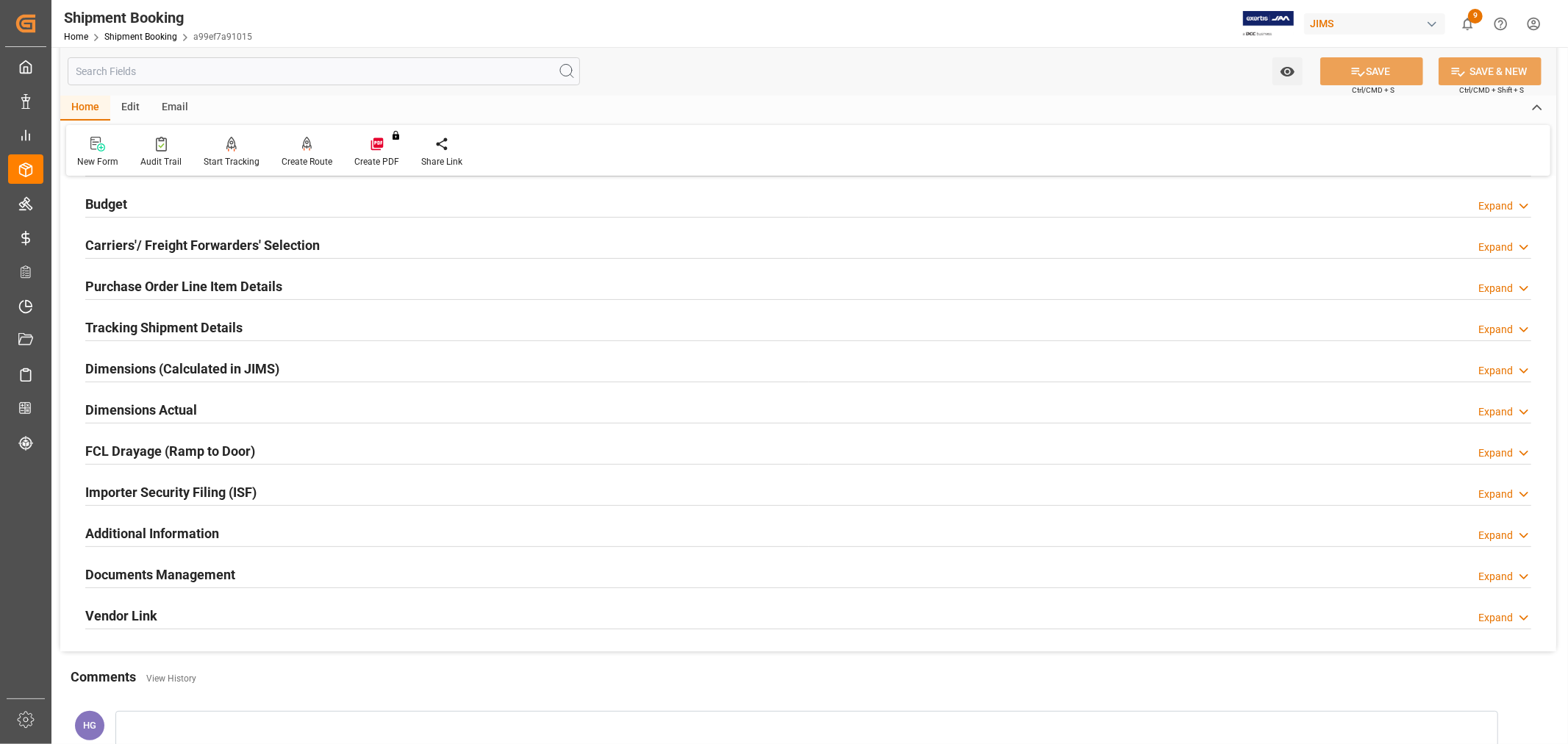
scroll to position [326, 0]
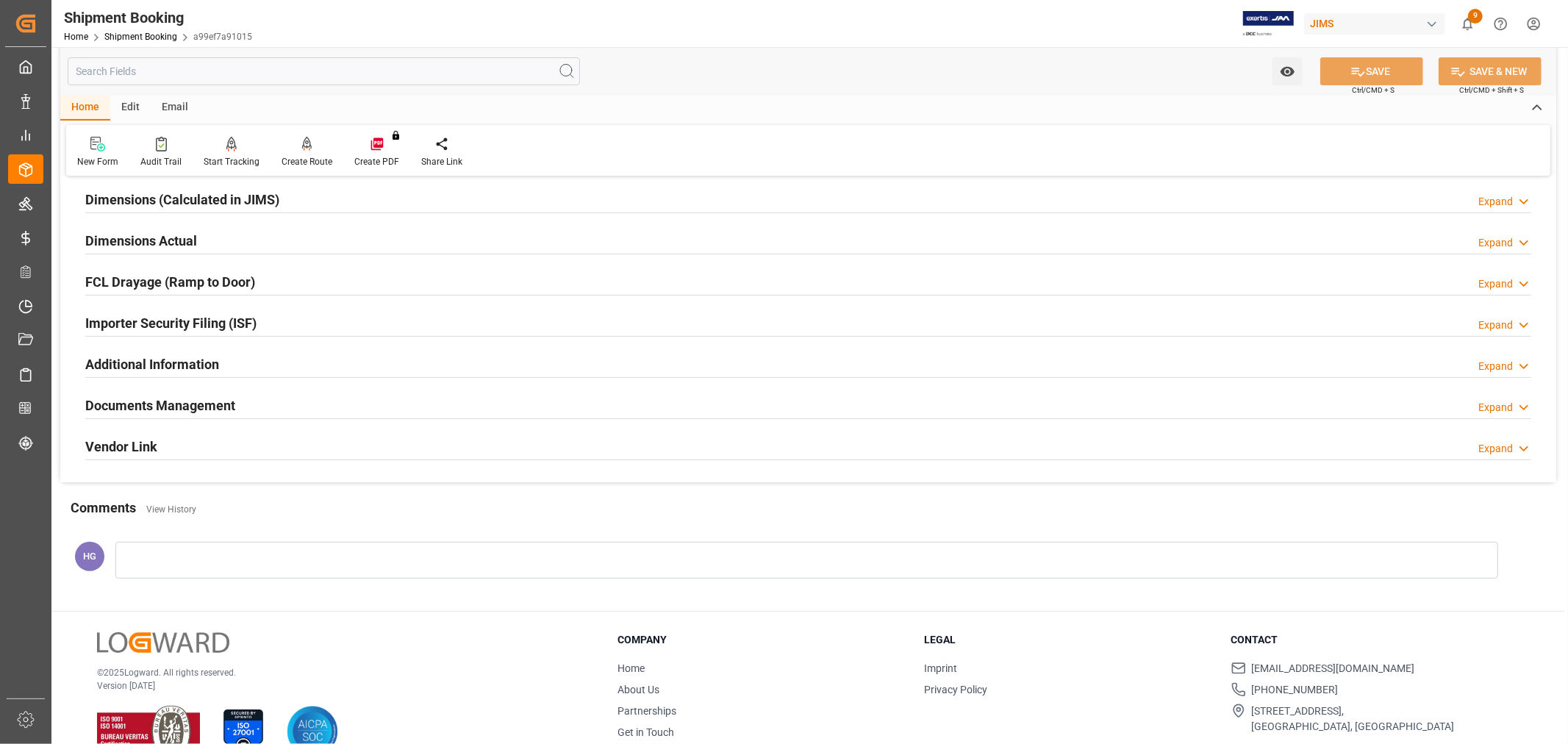
click at [184, 411] on h2 "Documents Management" at bounding box center [160, 405] width 150 height 20
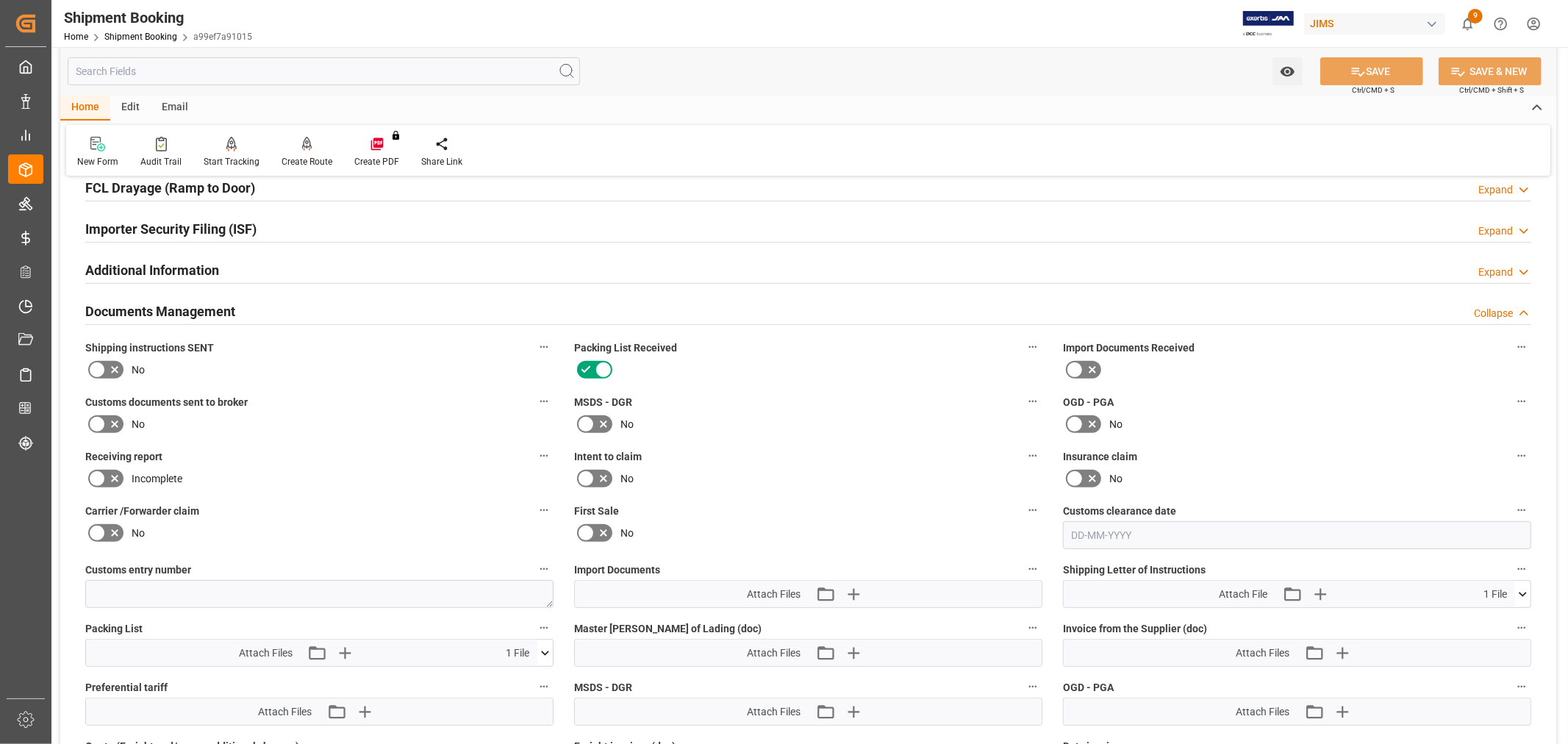
scroll to position [654, 0]
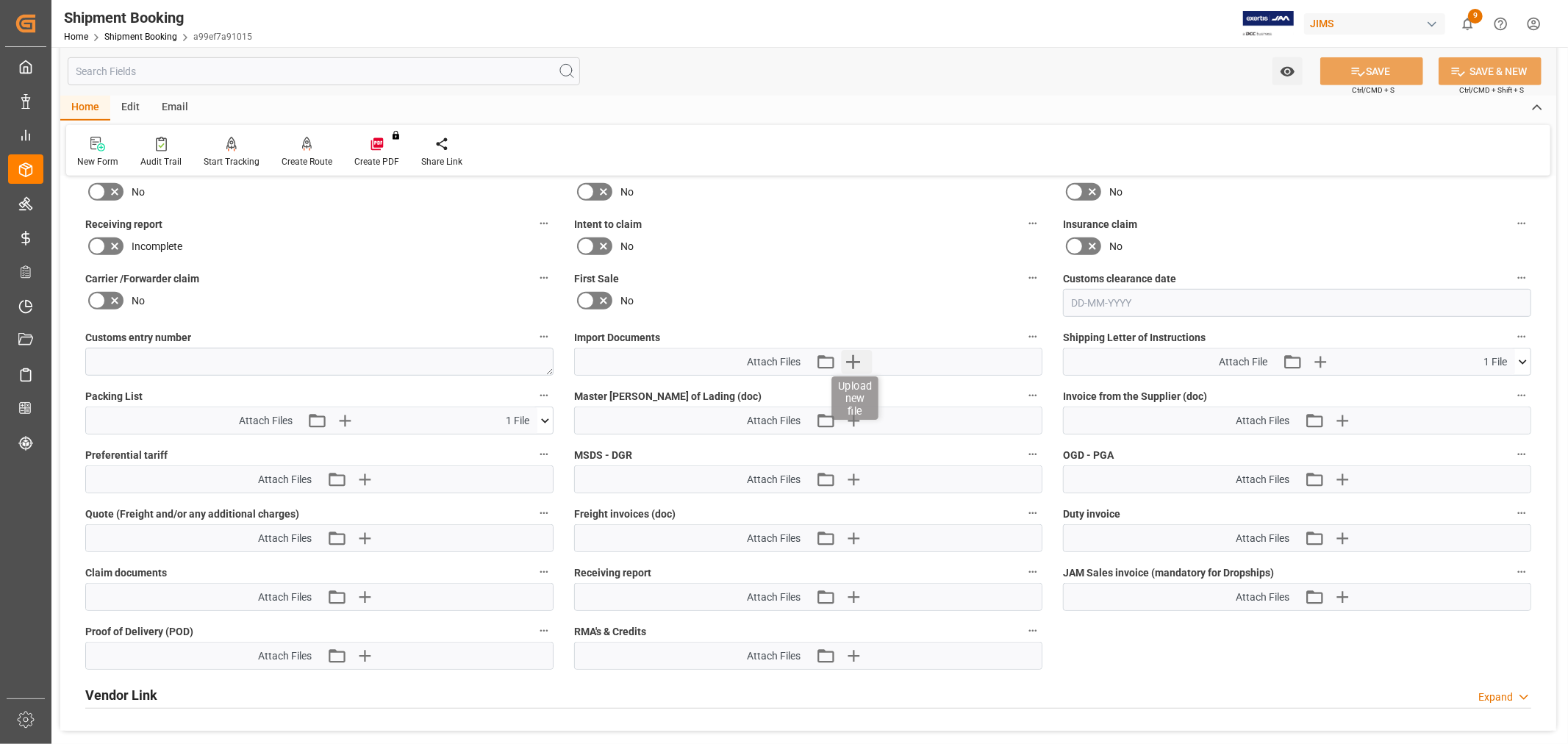
click at [853, 356] on icon "button" at bounding box center [854, 363] width 14 height 14
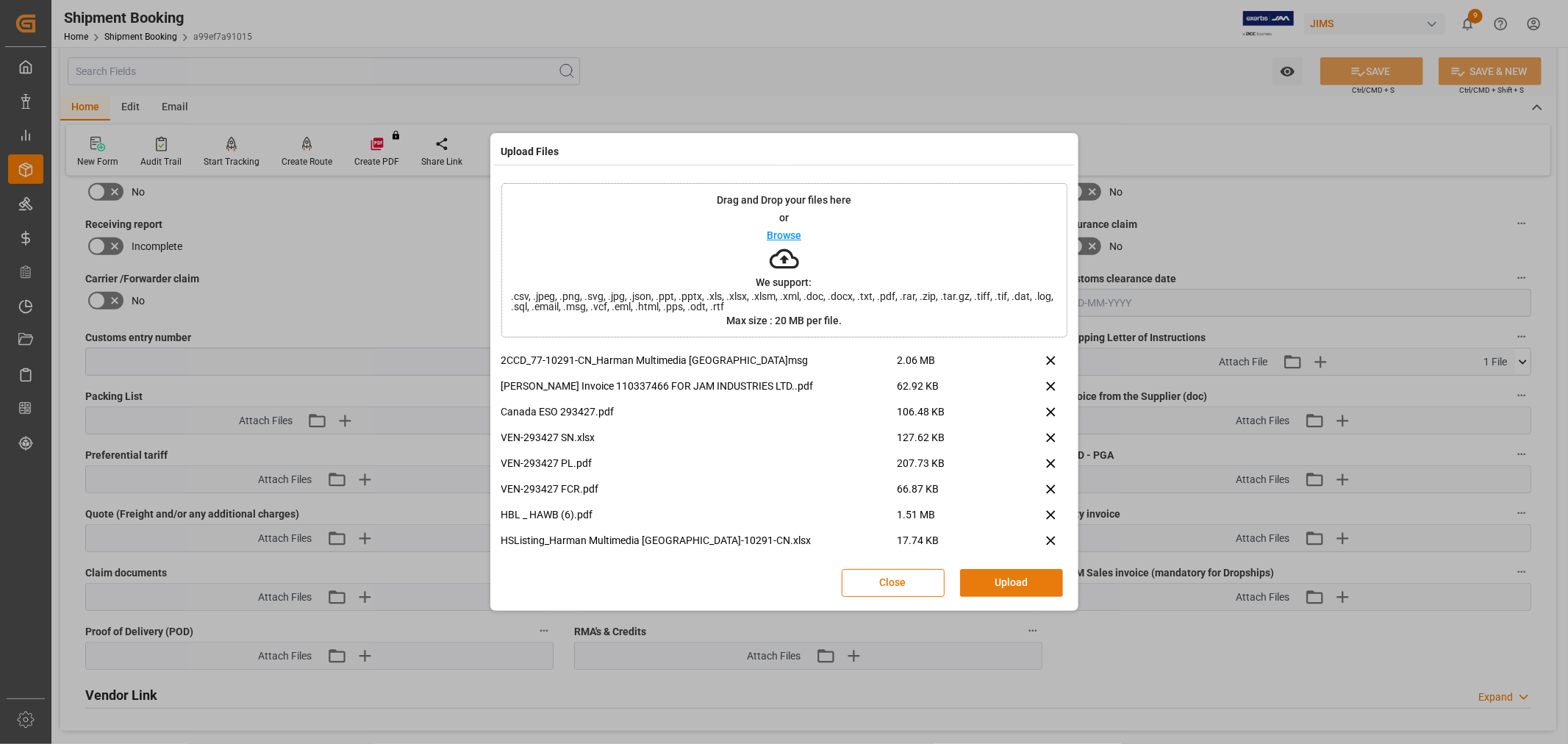
click at [981, 576] on button "Upload" at bounding box center [1011, 583] width 103 height 28
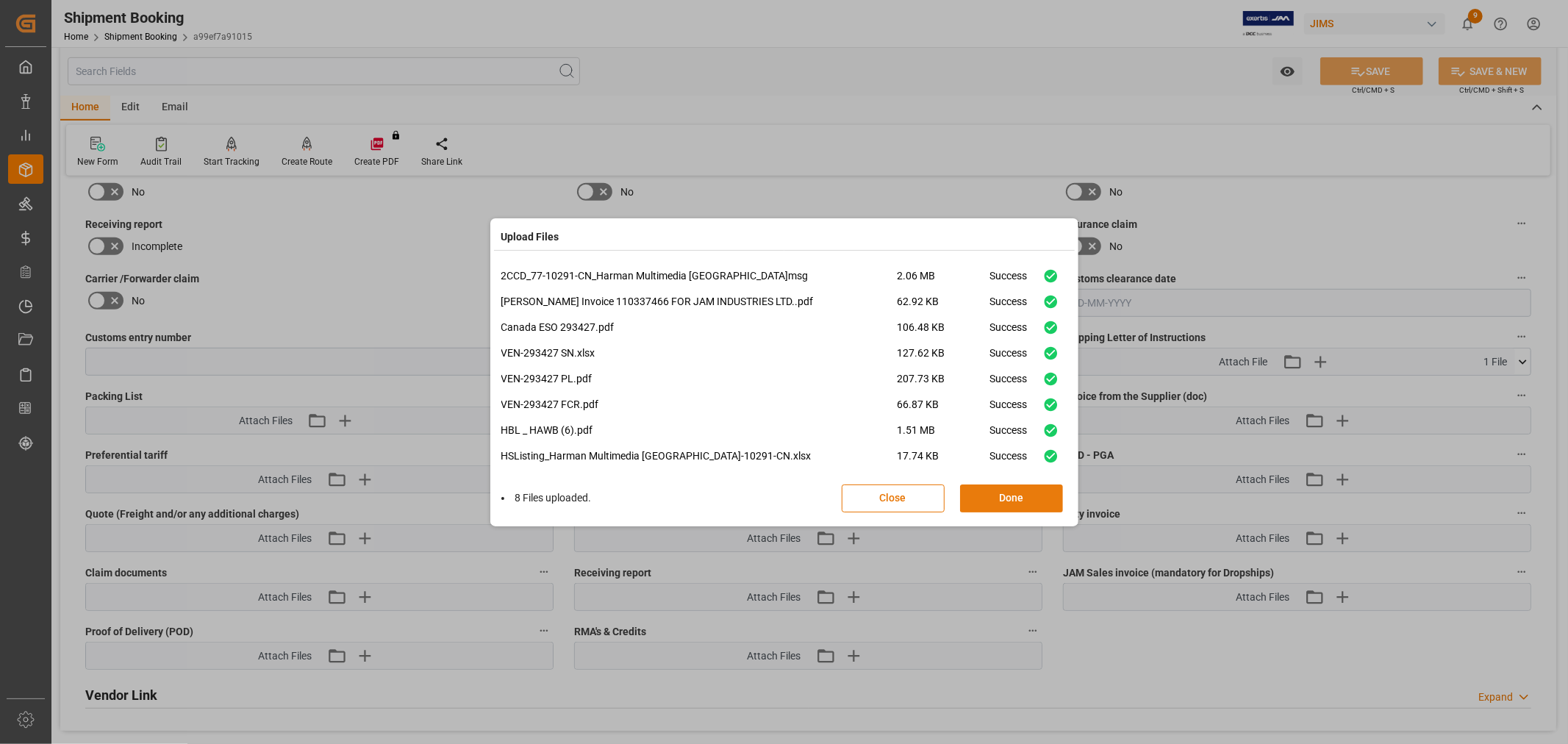
click at [987, 489] on button "Done" at bounding box center [1011, 499] width 103 height 28
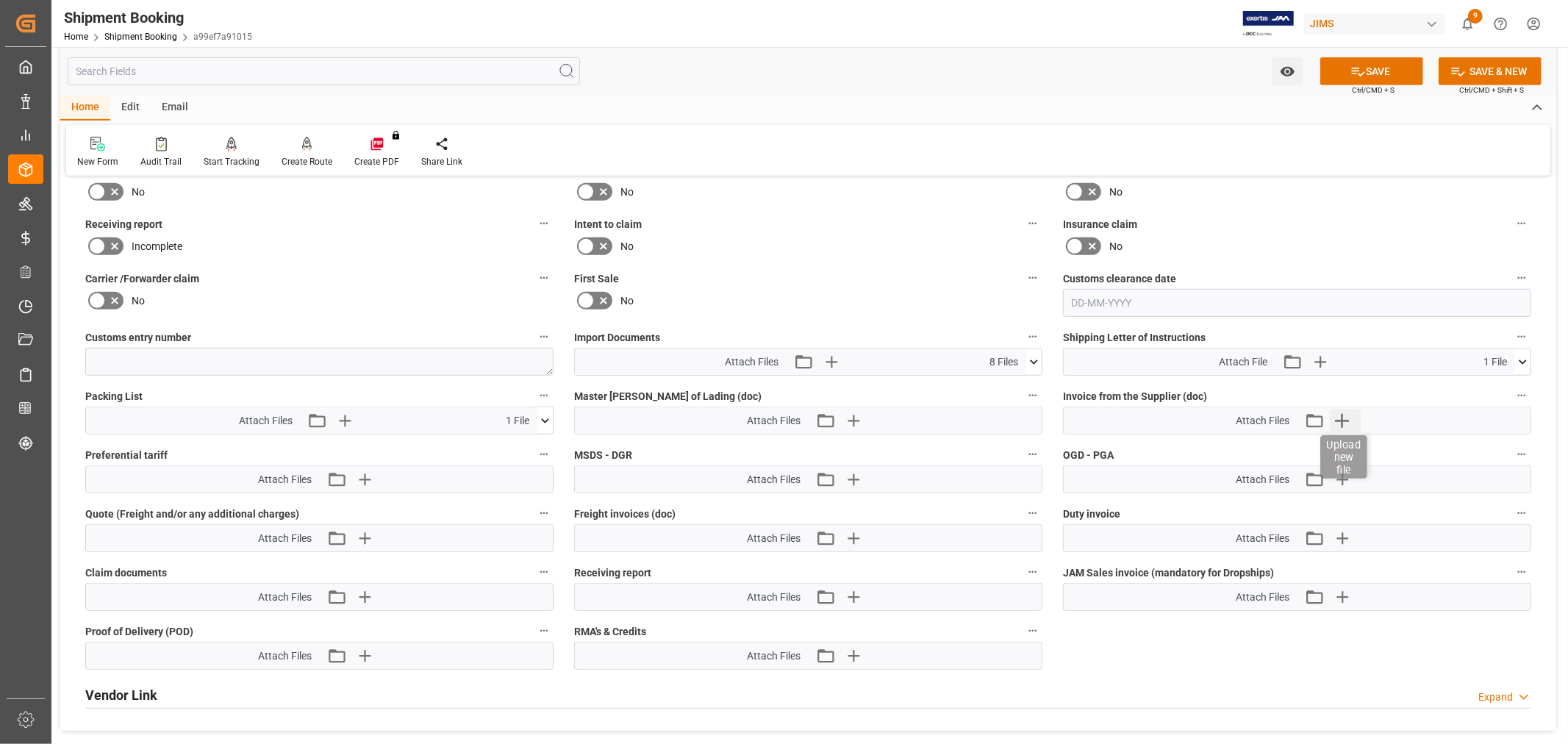
click at [1342, 420] on icon "button" at bounding box center [1342, 421] width 14 height 14
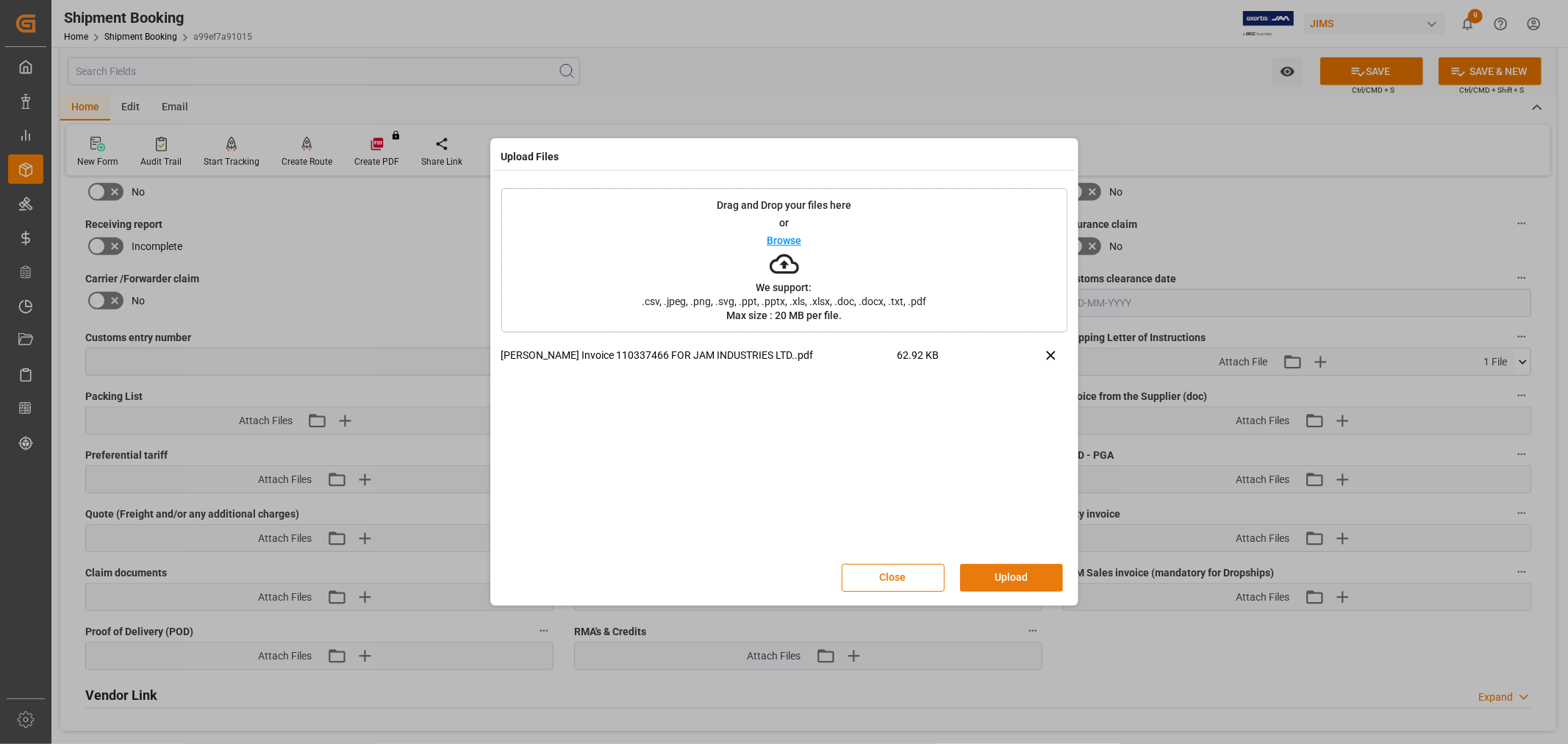
click at [1023, 571] on button "Upload" at bounding box center [1011, 578] width 103 height 28
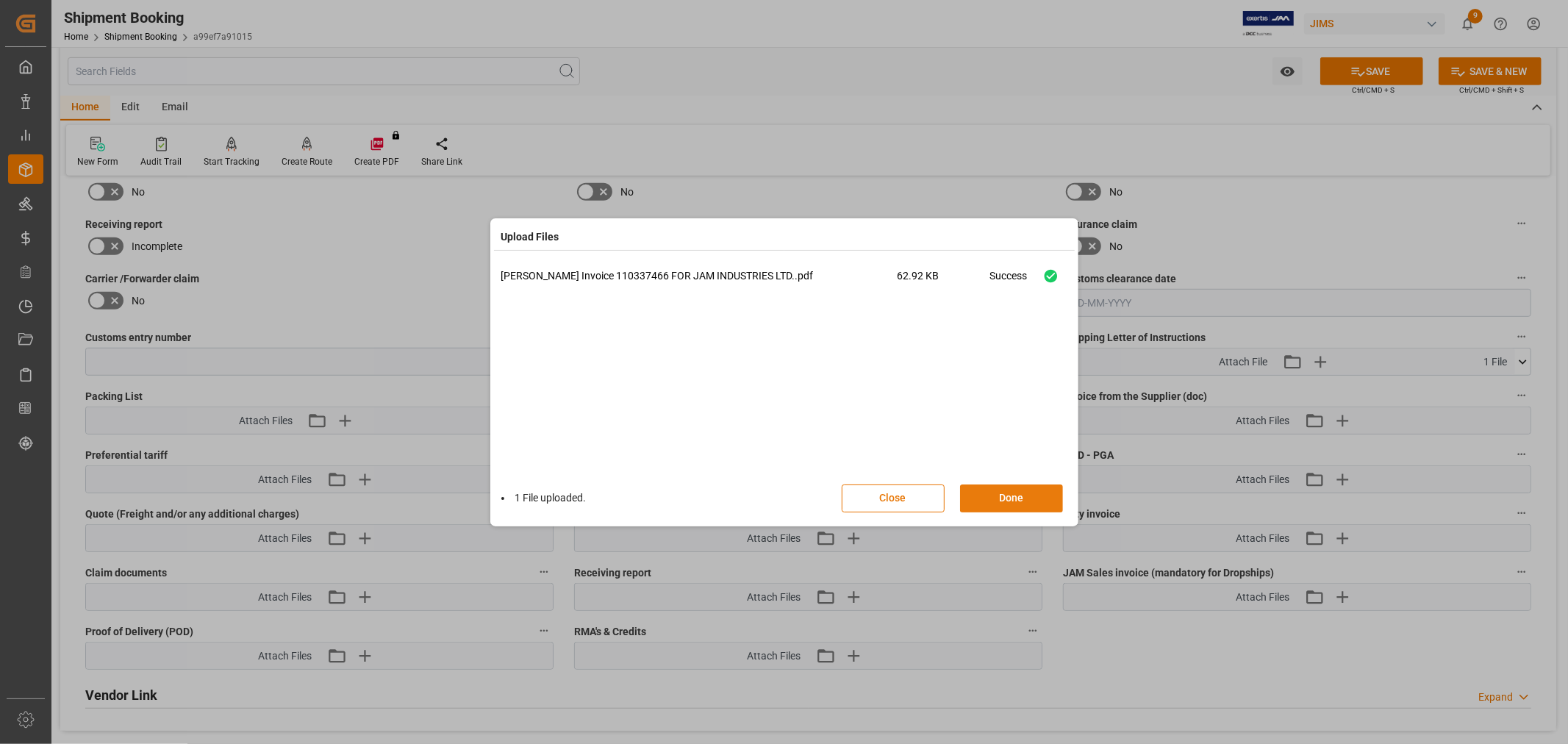
click at [991, 494] on button "Done" at bounding box center [1011, 499] width 103 height 28
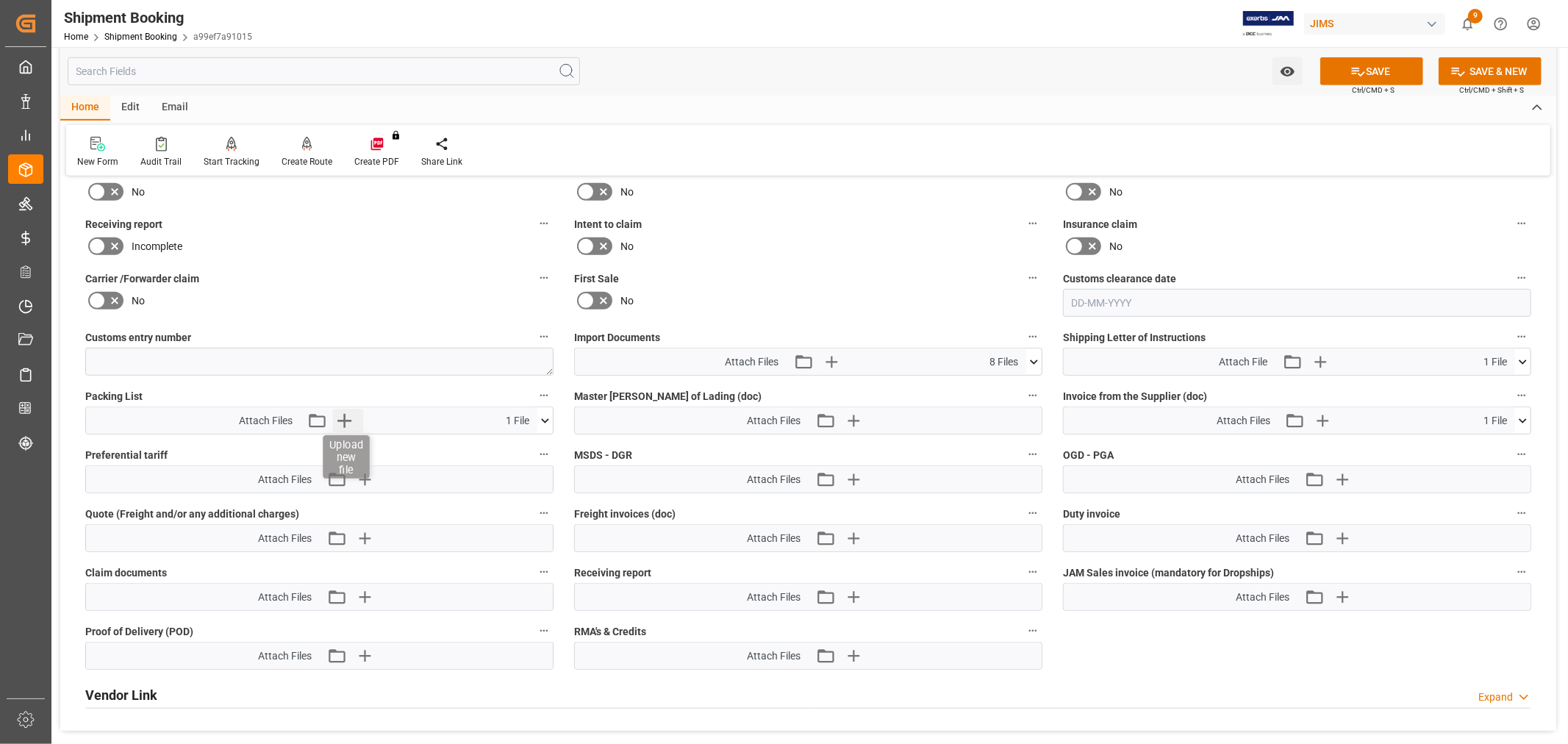
click at [351, 419] on icon "button" at bounding box center [345, 420] width 24 height 24
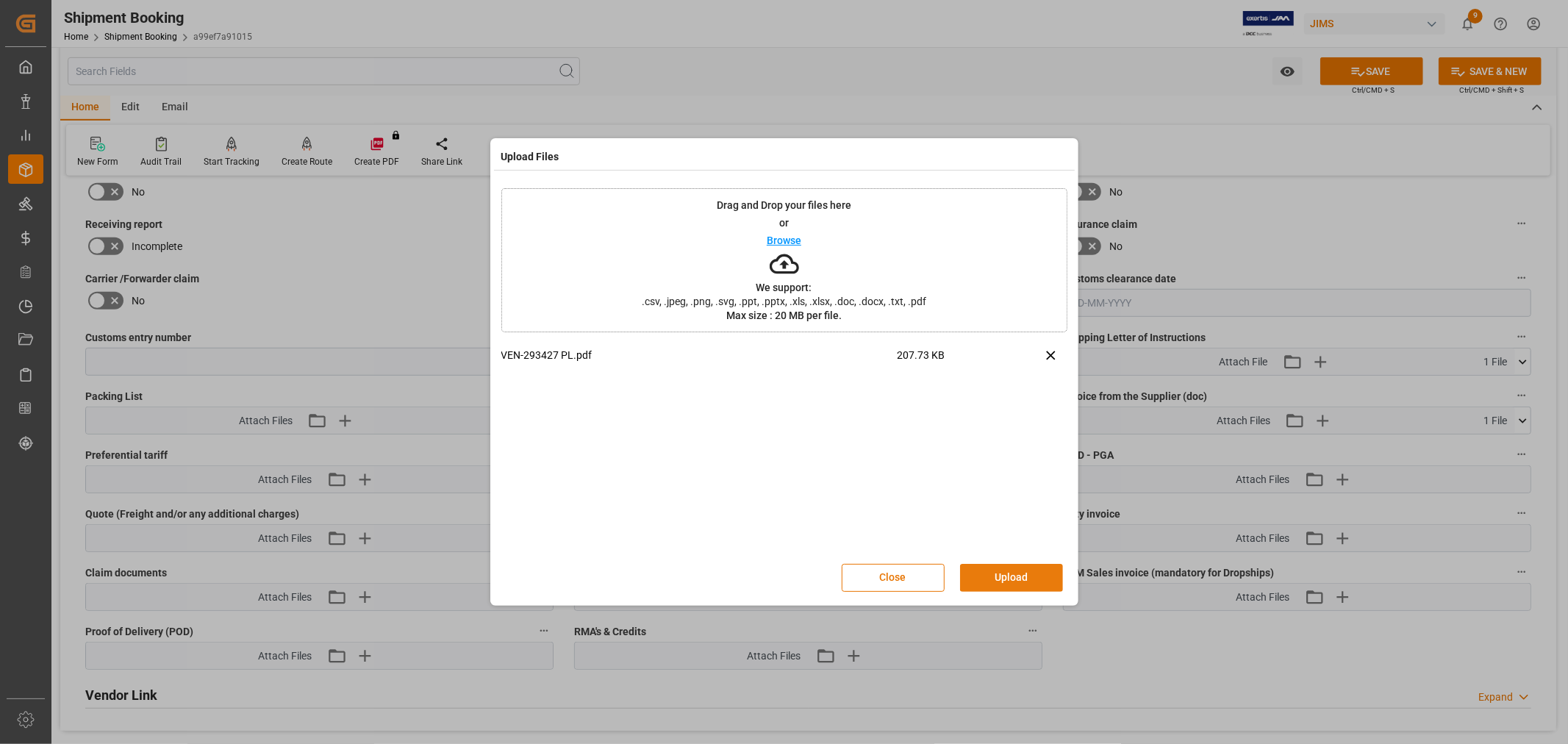
click at [1015, 571] on button "Upload" at bounding box center [1011, 578] width 103 height 28
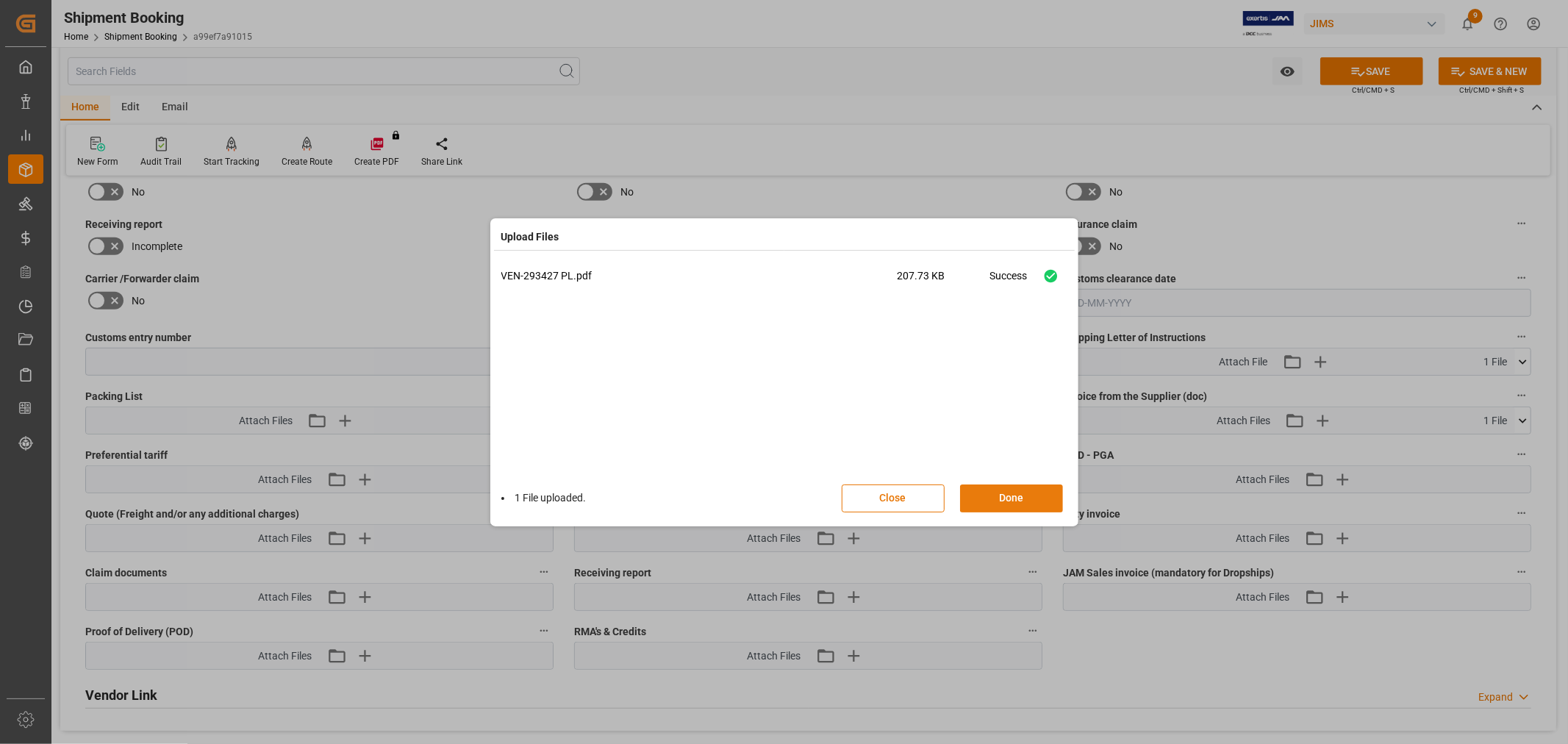
click at [987, 497] on button "Done" at bounding box center [1011, 499] width 103 height 28
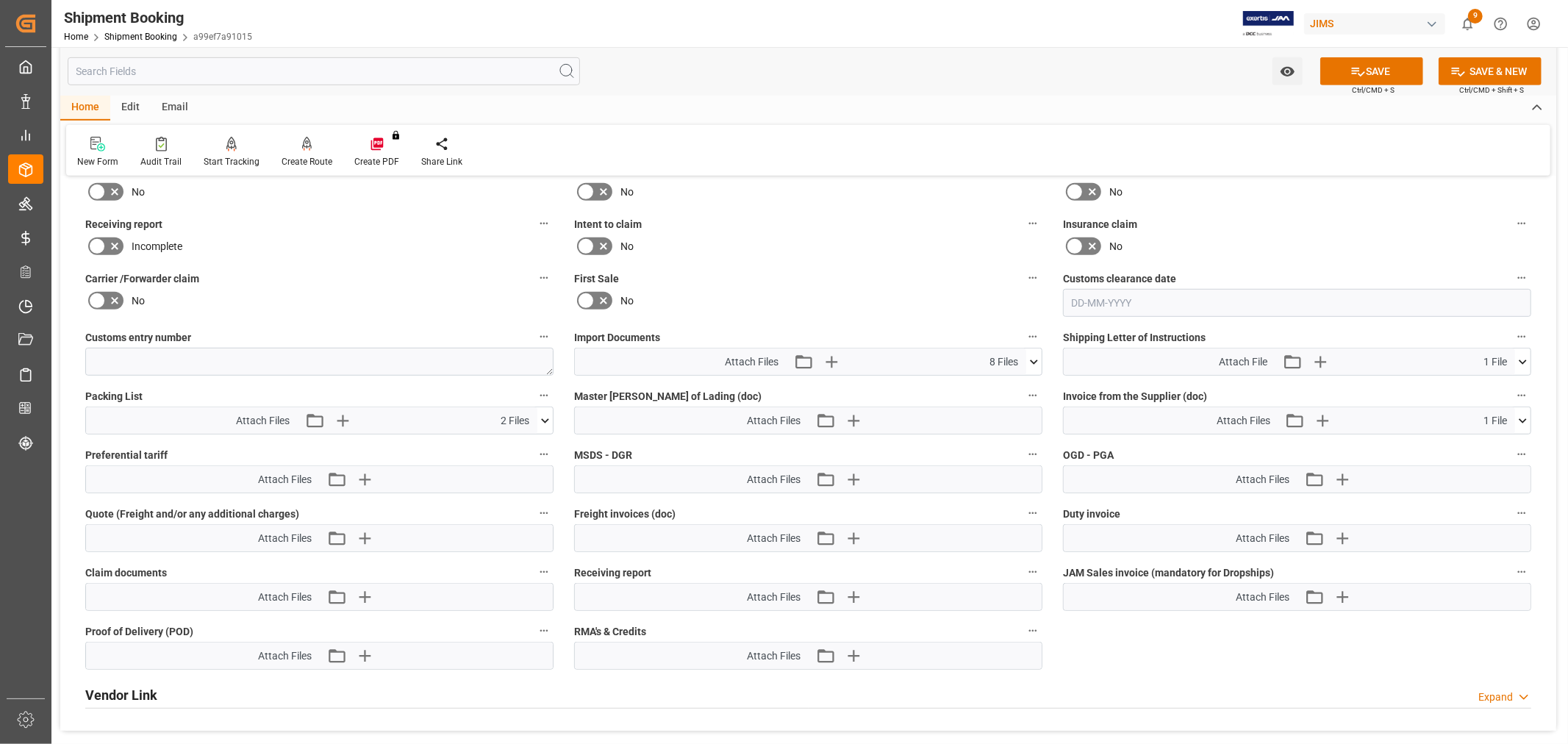
scroll to position [571, 0]
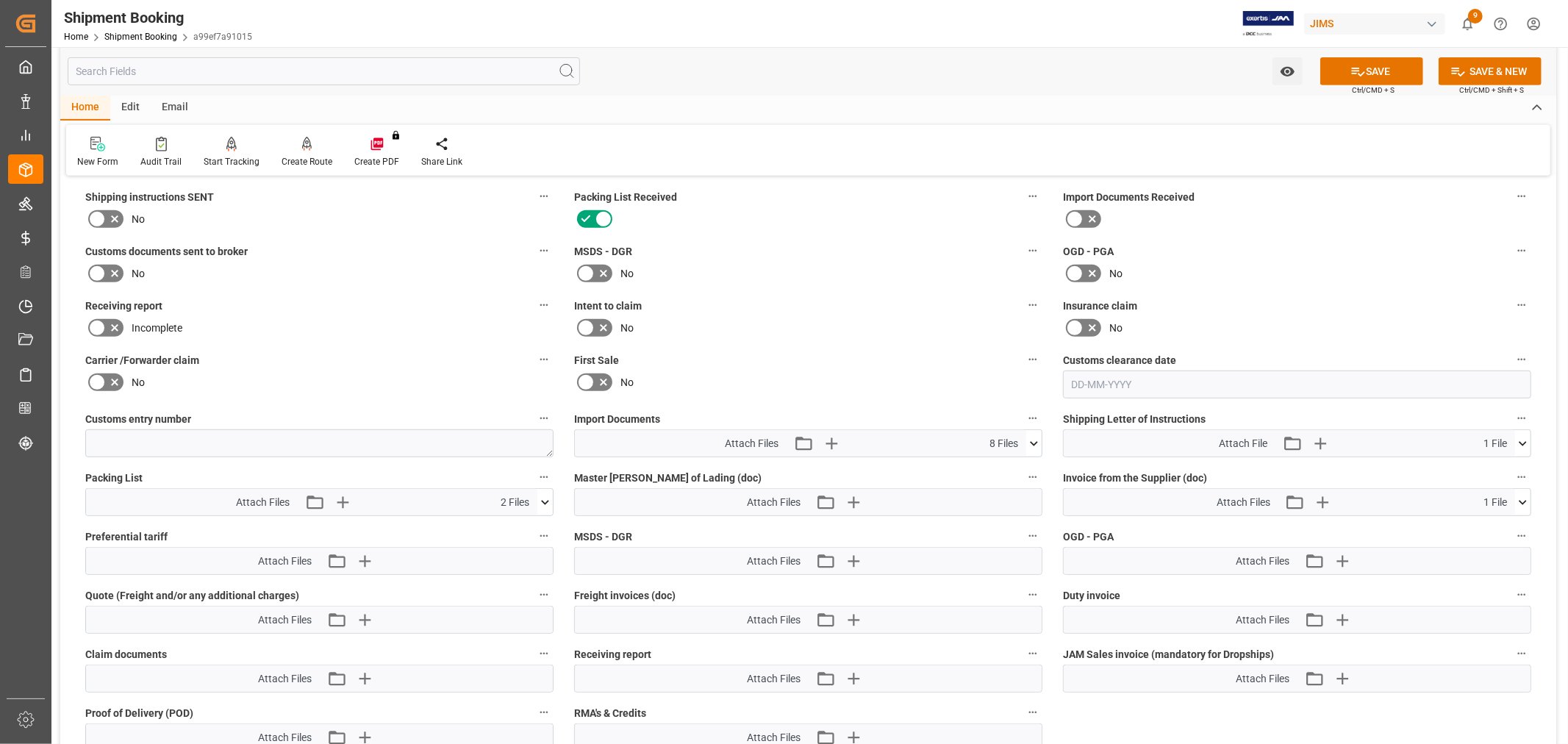
click at [107, 270] on icon at bounding box center [114, 274] width 18 height 18
click at [0, 0] on input "checkbox" at bounding box center [0, 0] width 0 height 0
click at [391, 310] on label "Receiving report" at bounding box center [319, 305] width 468 height 20
click at [534, 310] on button "Receiving report" at bounding box center [544, 305] width 20 height 20
click at [1366, 64] on div at bounding box center [784, 372] width 1568 height 744
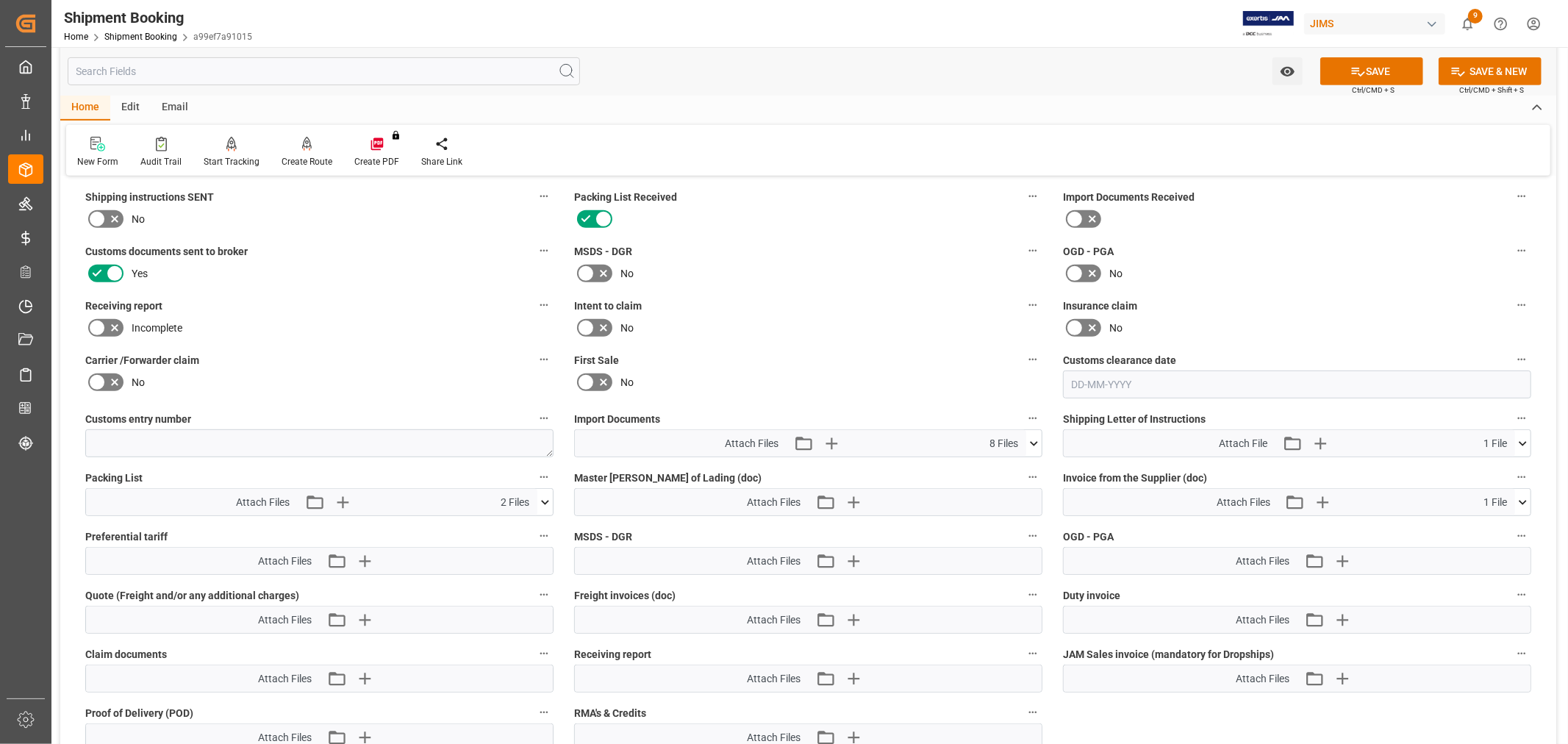
click at [1366, 64] on button "SAVE" at bounding box center [1372, 72] width 103 height 28
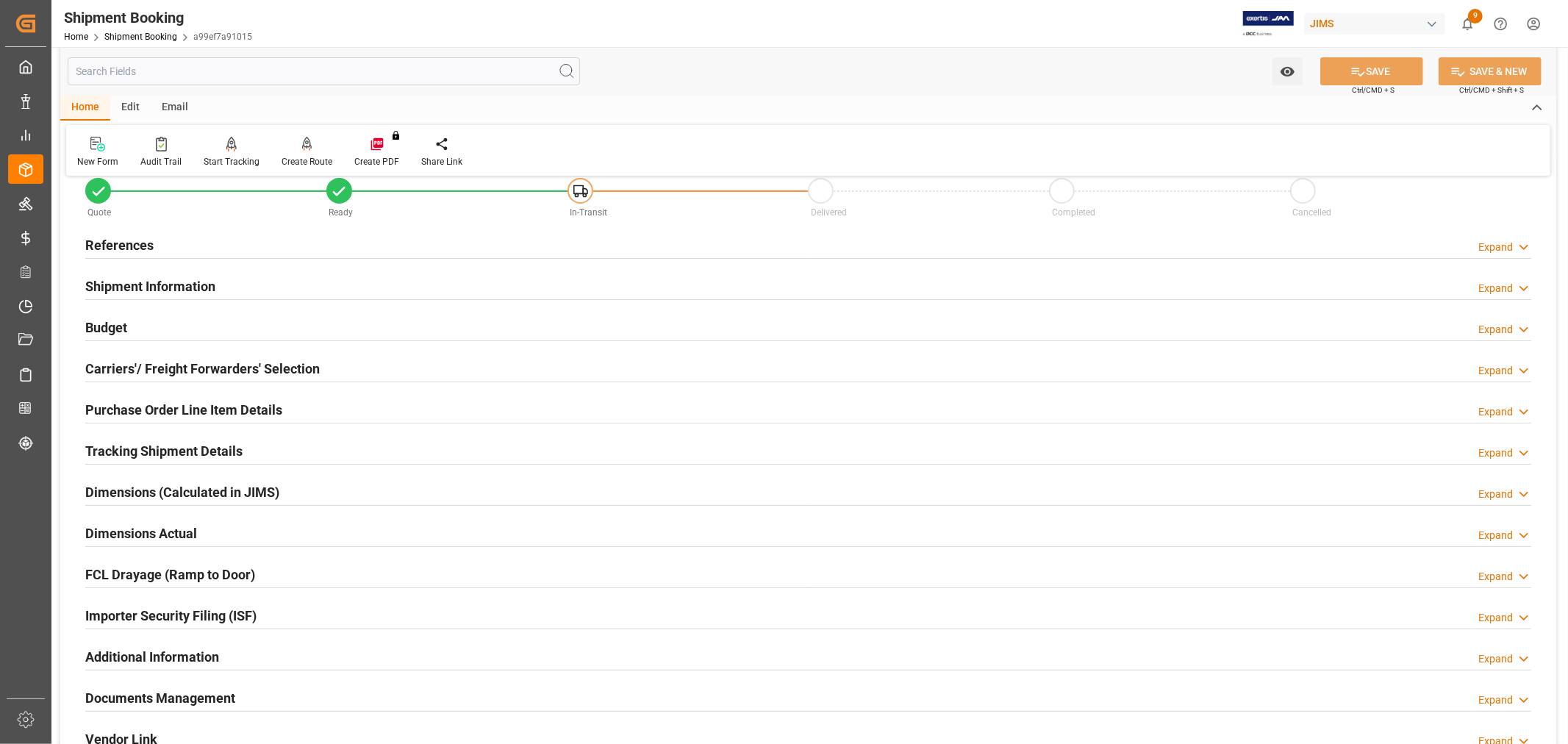
scroll to position [0, 0]
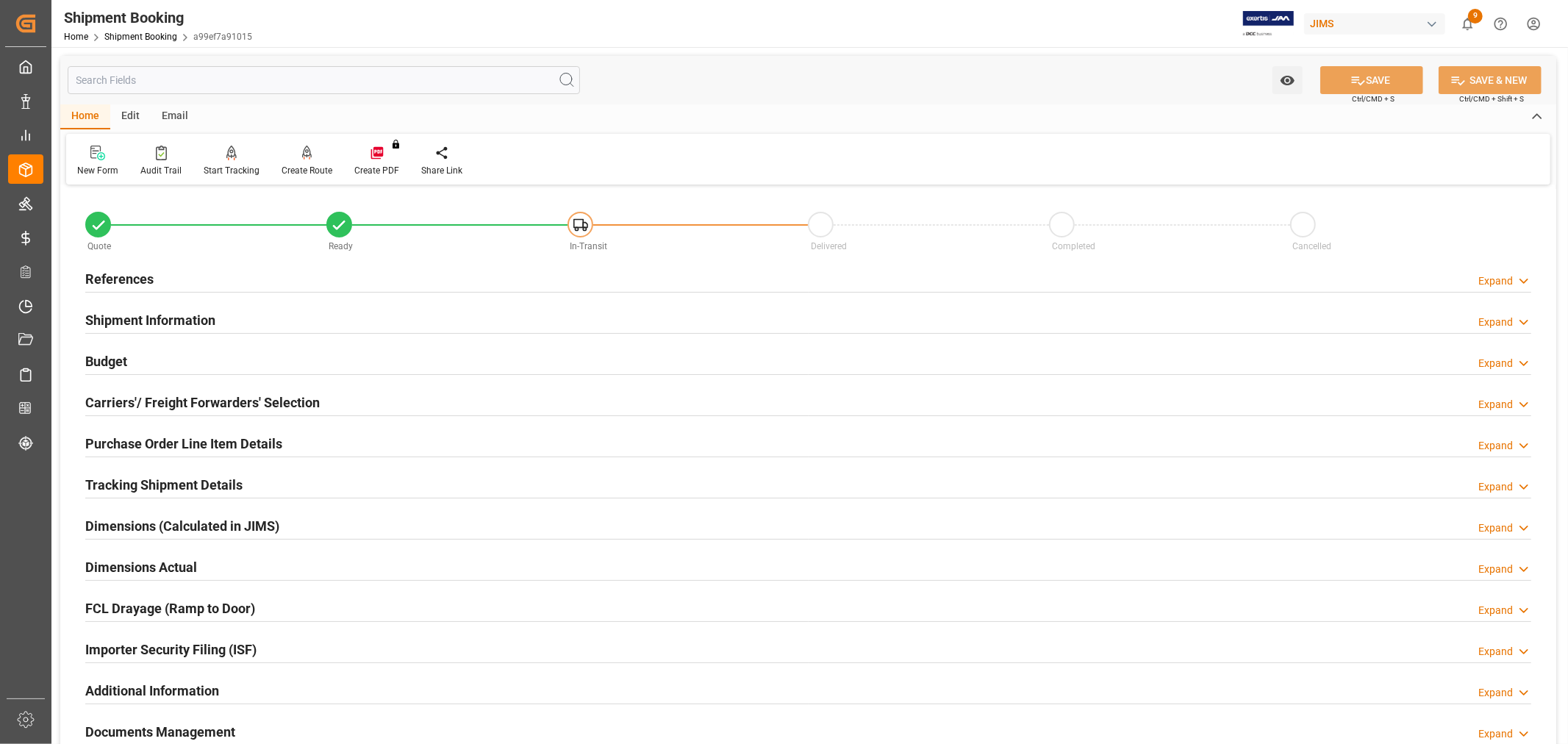
click at [130, 324] on h2 "Shipment Information" at bounding box center [150, 320] width 130 height 20
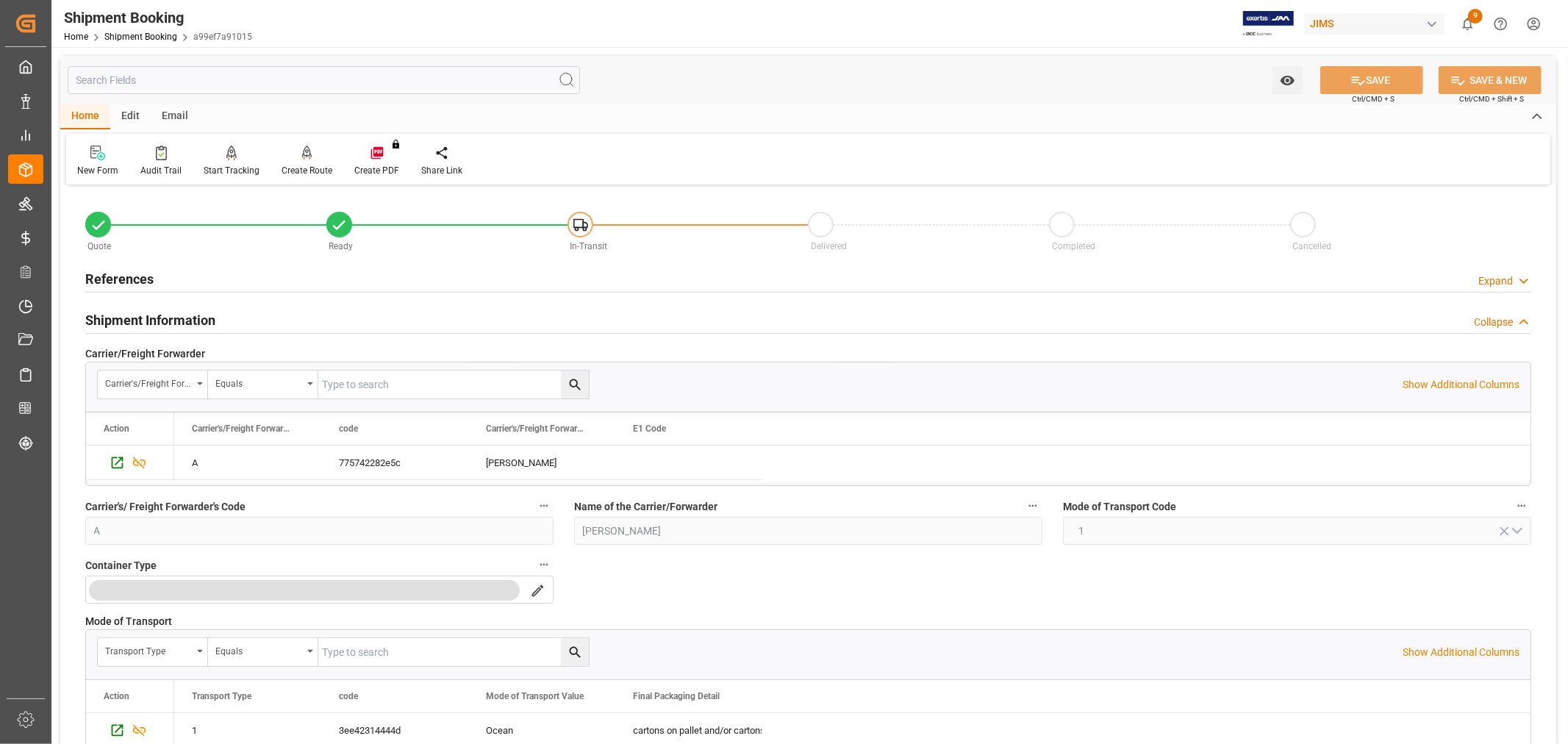
click at [130, 324] on h2 "Shipment Information" at bounding box center [150, 320] width 130 height 20
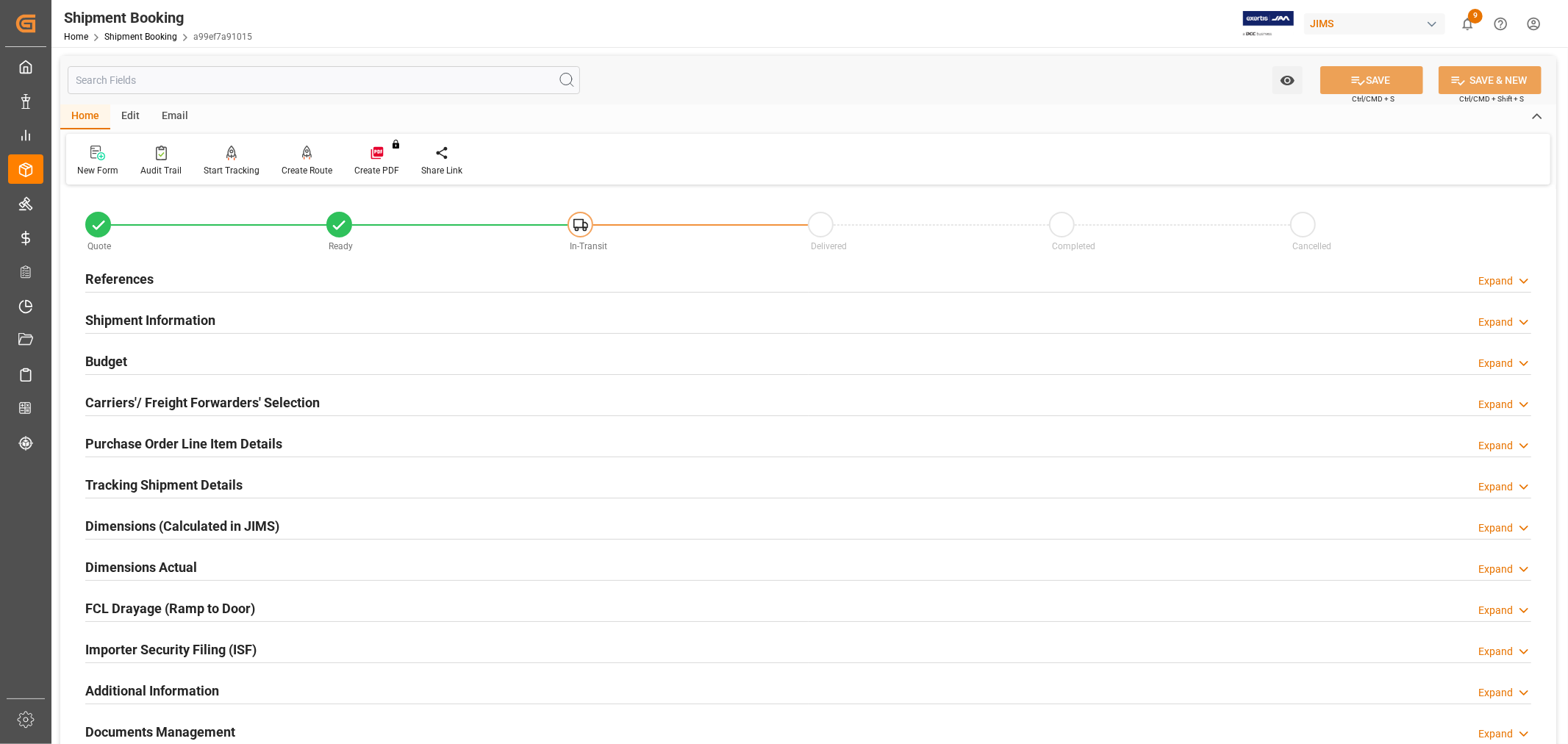
click at [103, 278] on h2 "References" at bounding box center [119, 279] width 68 height 20
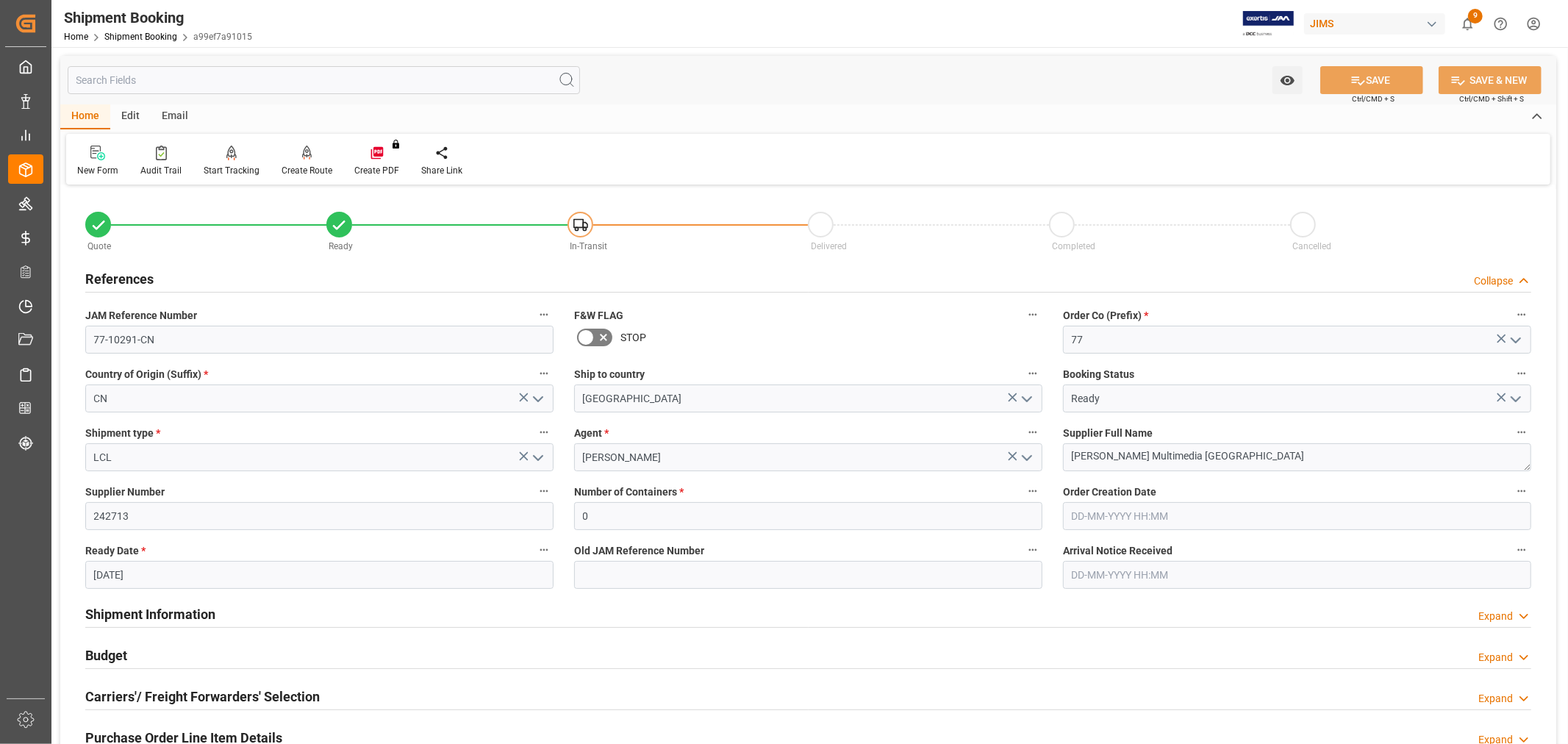
click at [103, 278] on h2 "References" at bounding box center [119, 279] width 68 height 20
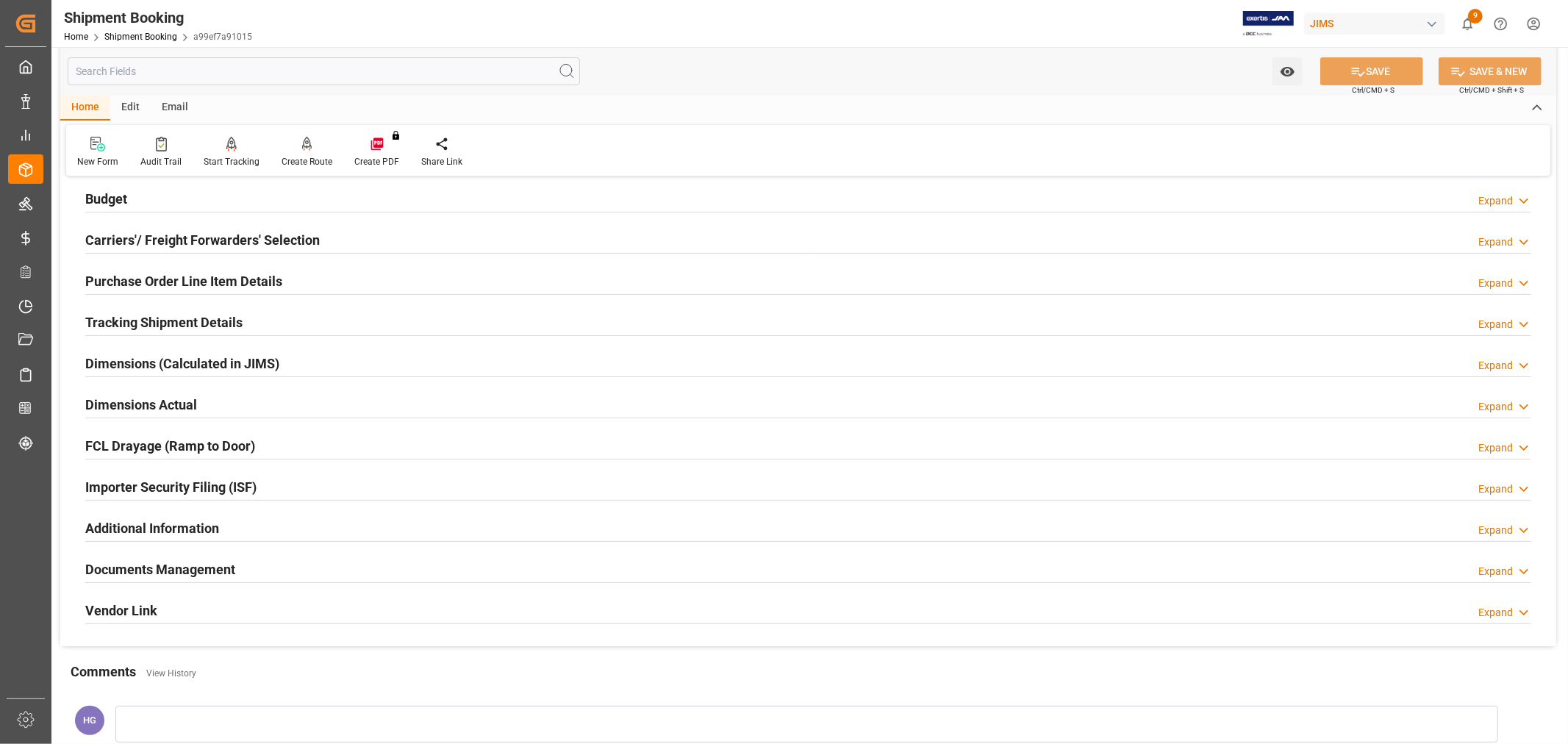
scroll to position [163, 0]
click at [155, 333] on div "Tracking Shipment Details" at bounding box center [163, 321] width 157 height 28
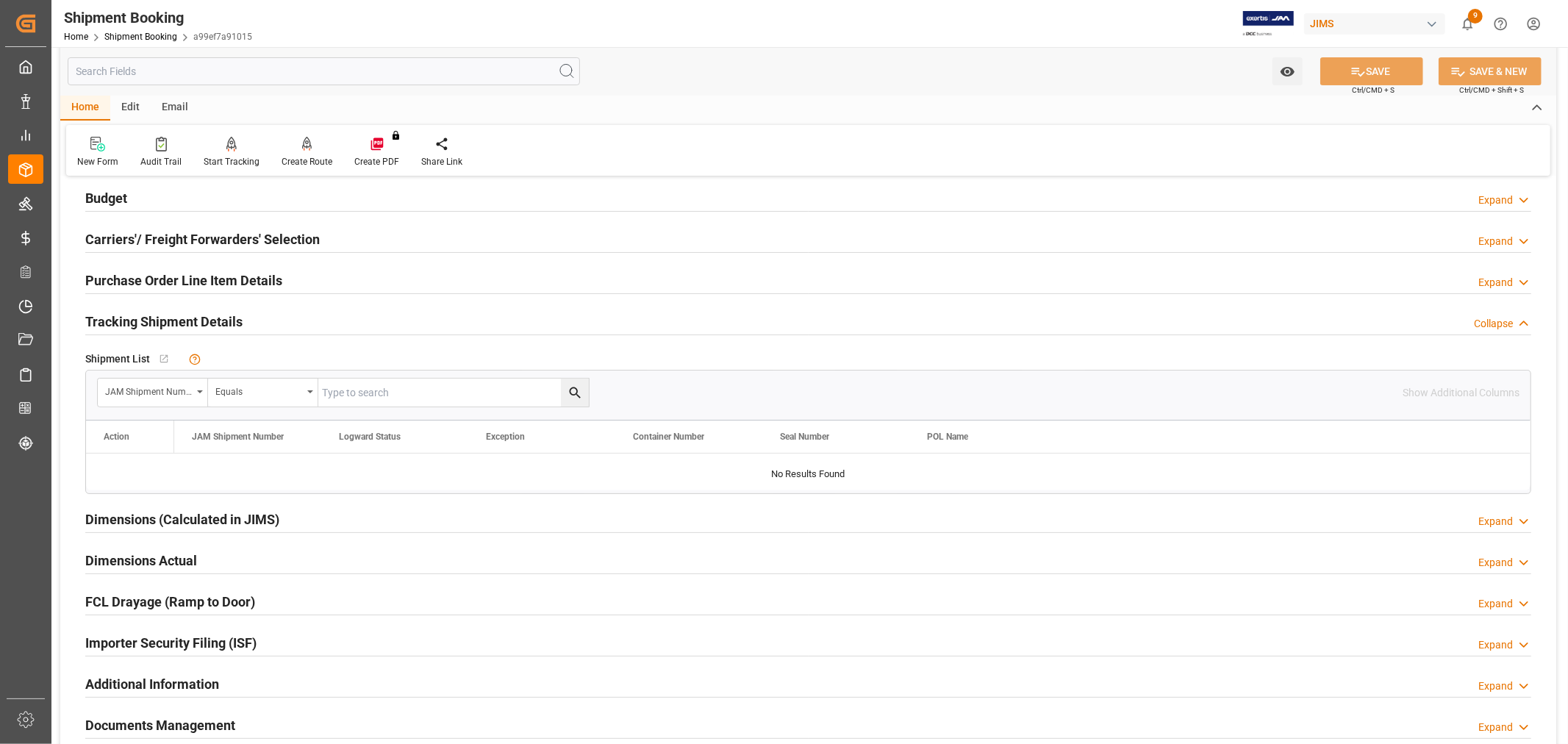
click at [155, 329] on h2 "Tracking Shipment Details" at bounding box center [163, 322] width 157 height 20
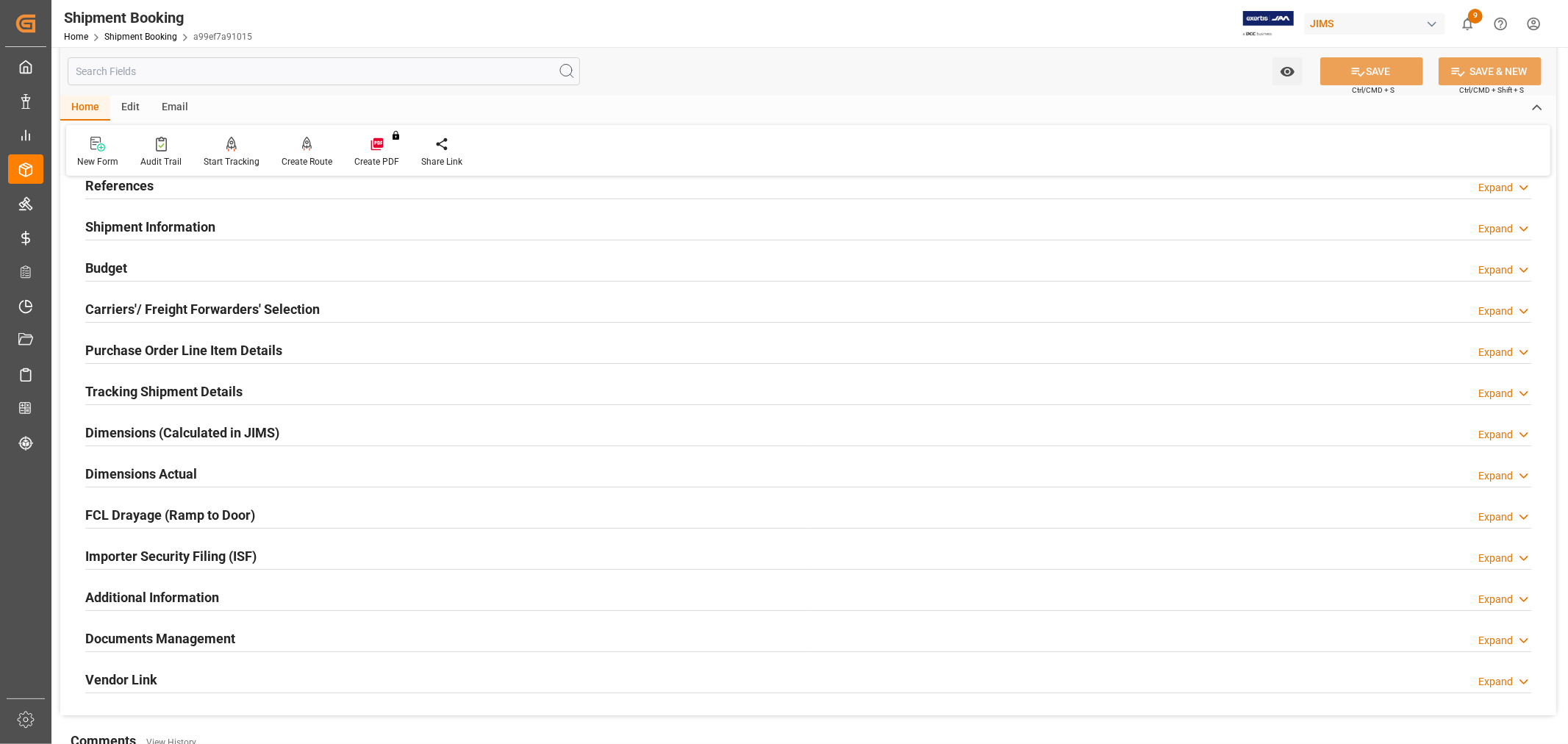
scroll to position [0, 0]
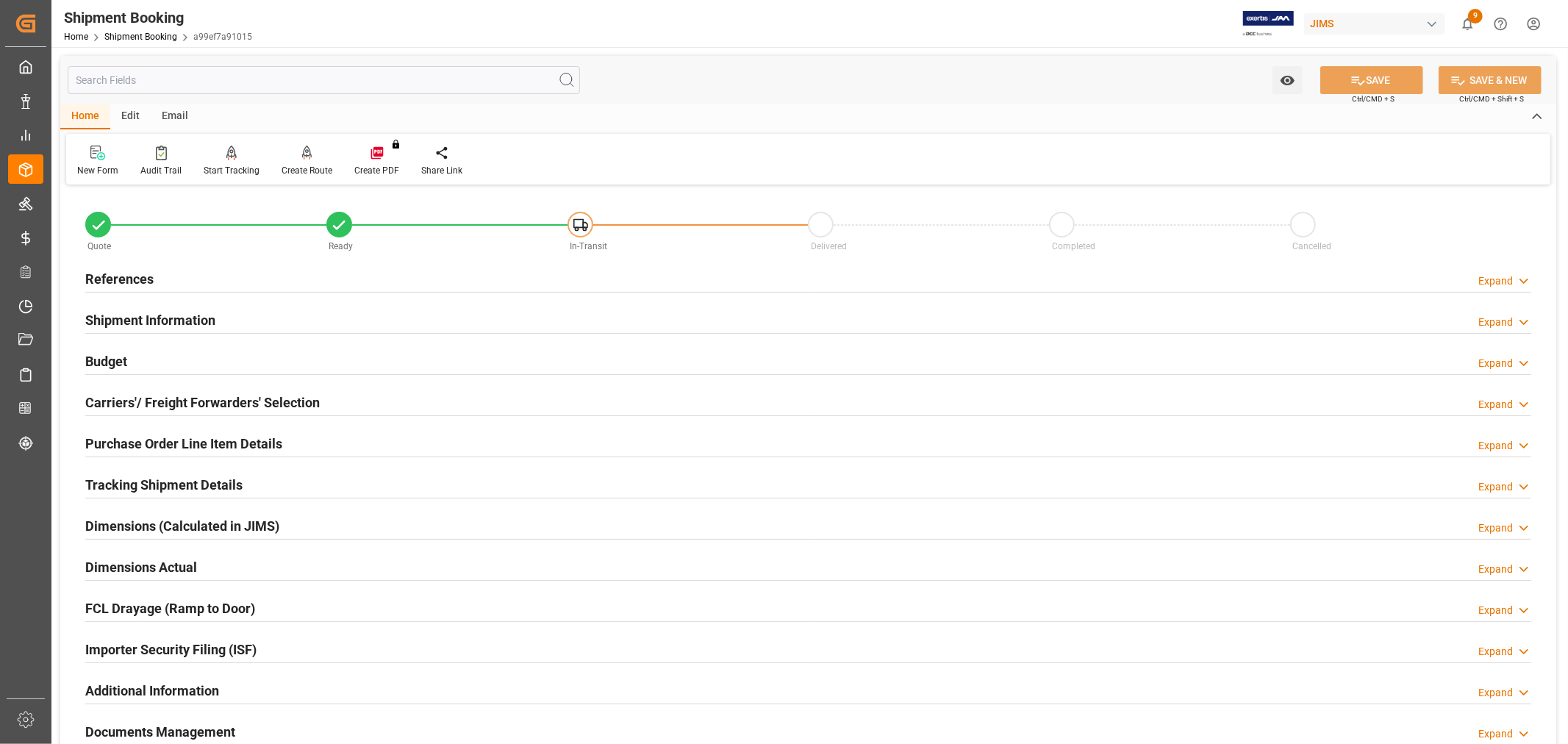
click at [135, 282] on h2 "References" at bounding box center [119, 279] width 68 height 20
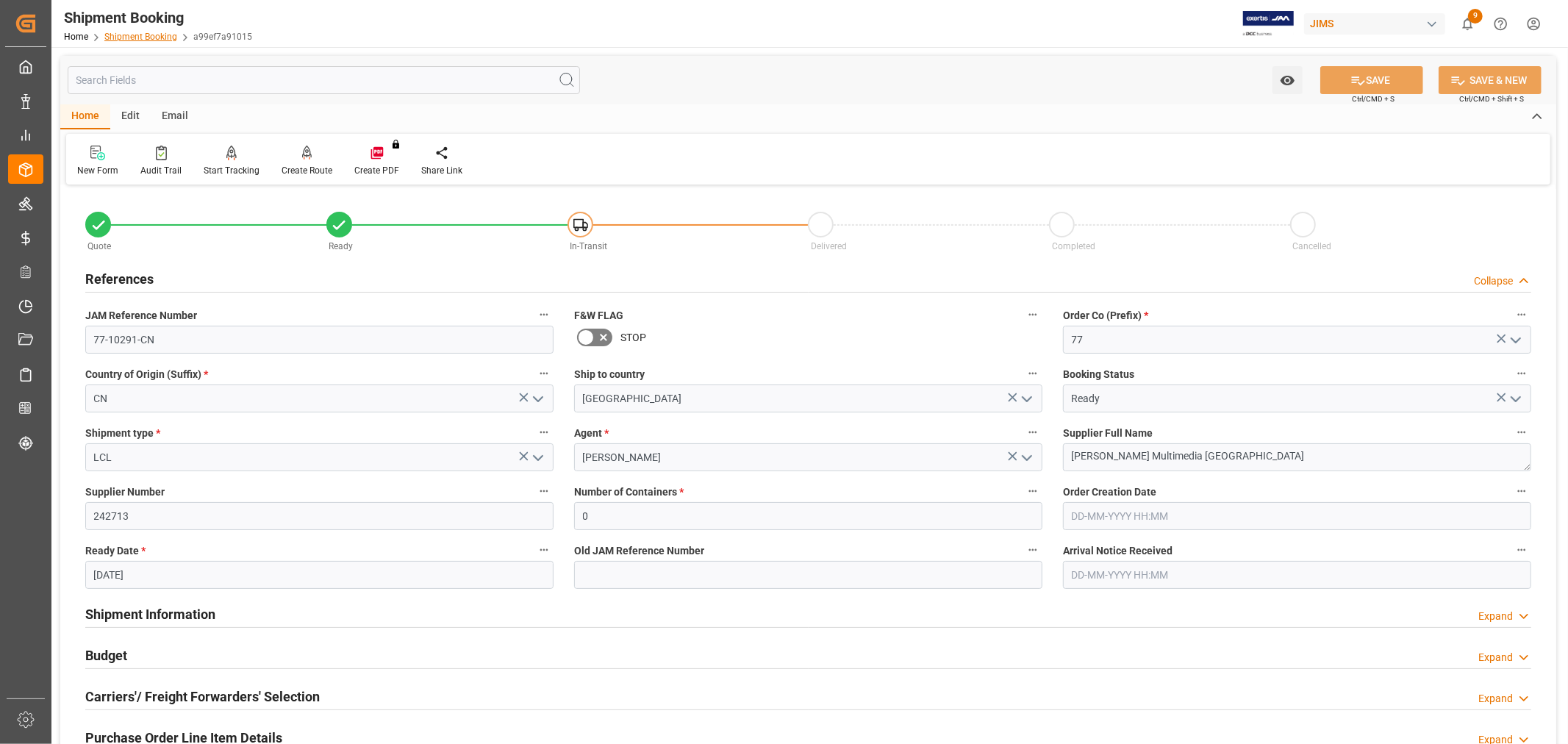
click at [126, 38] on link "Shipment Booking" at bounding box center [141, 37] width 73 height 11
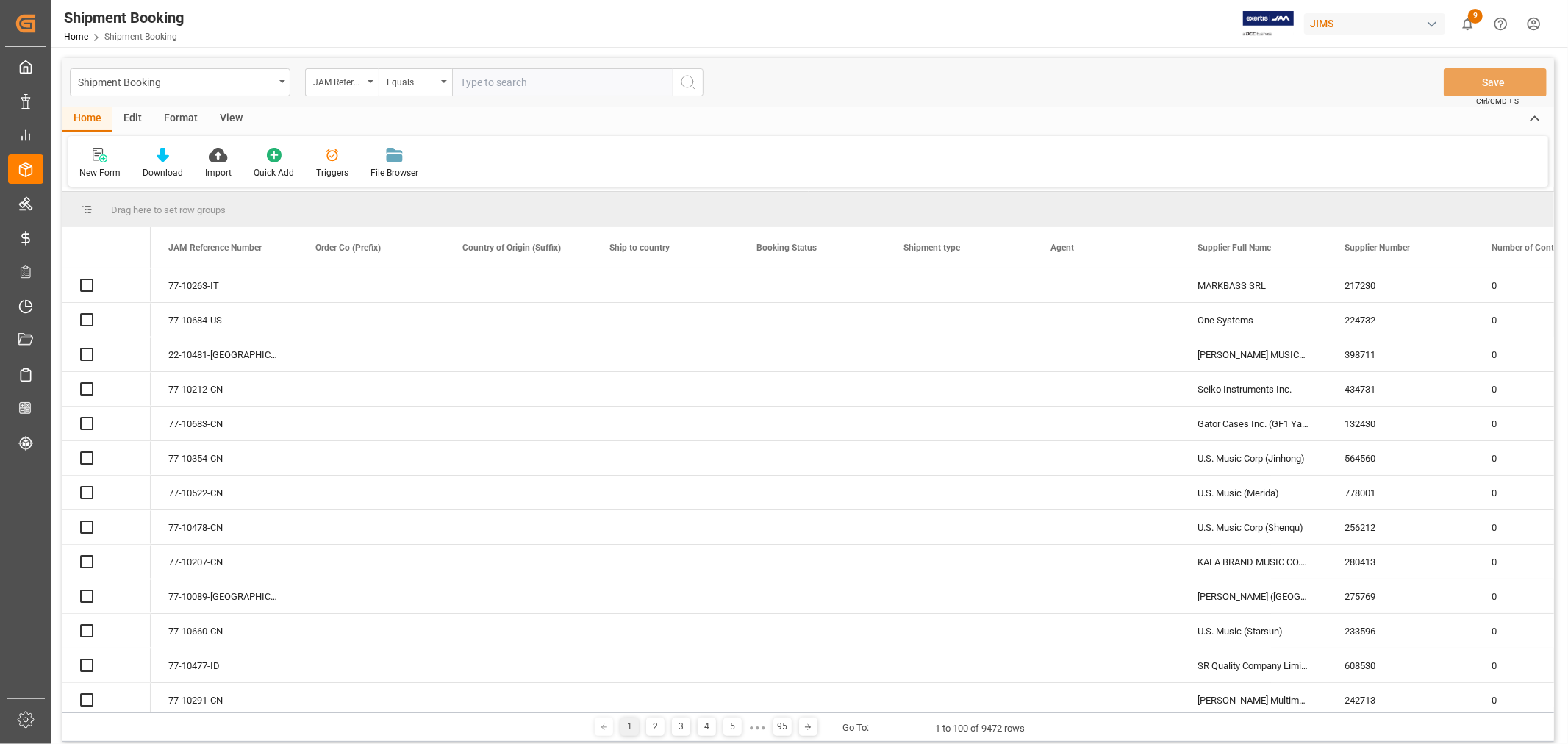
click at [480, 82] on input "text" at bounding box center [562, 82] width 221 height 28
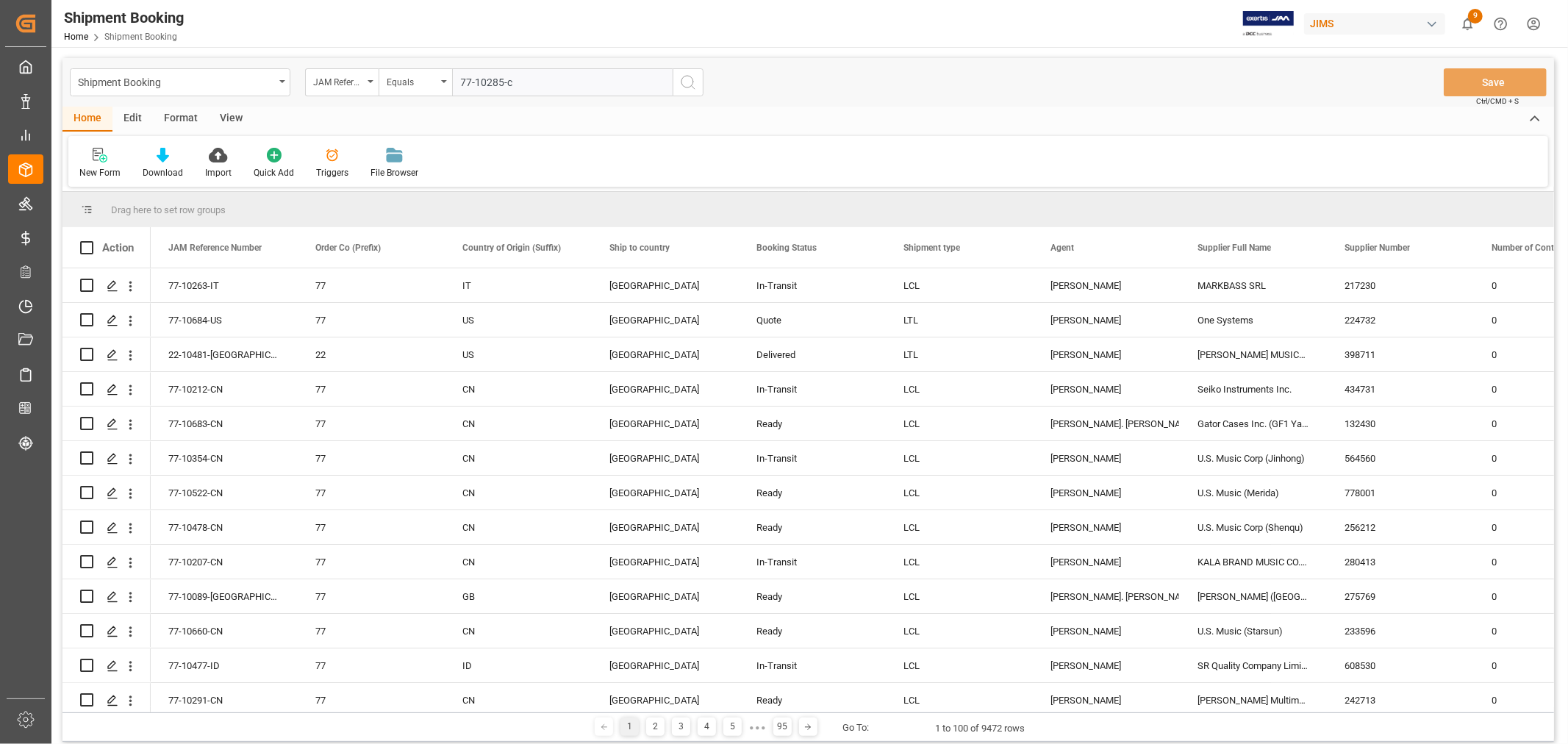
type input "77-10285-cn"
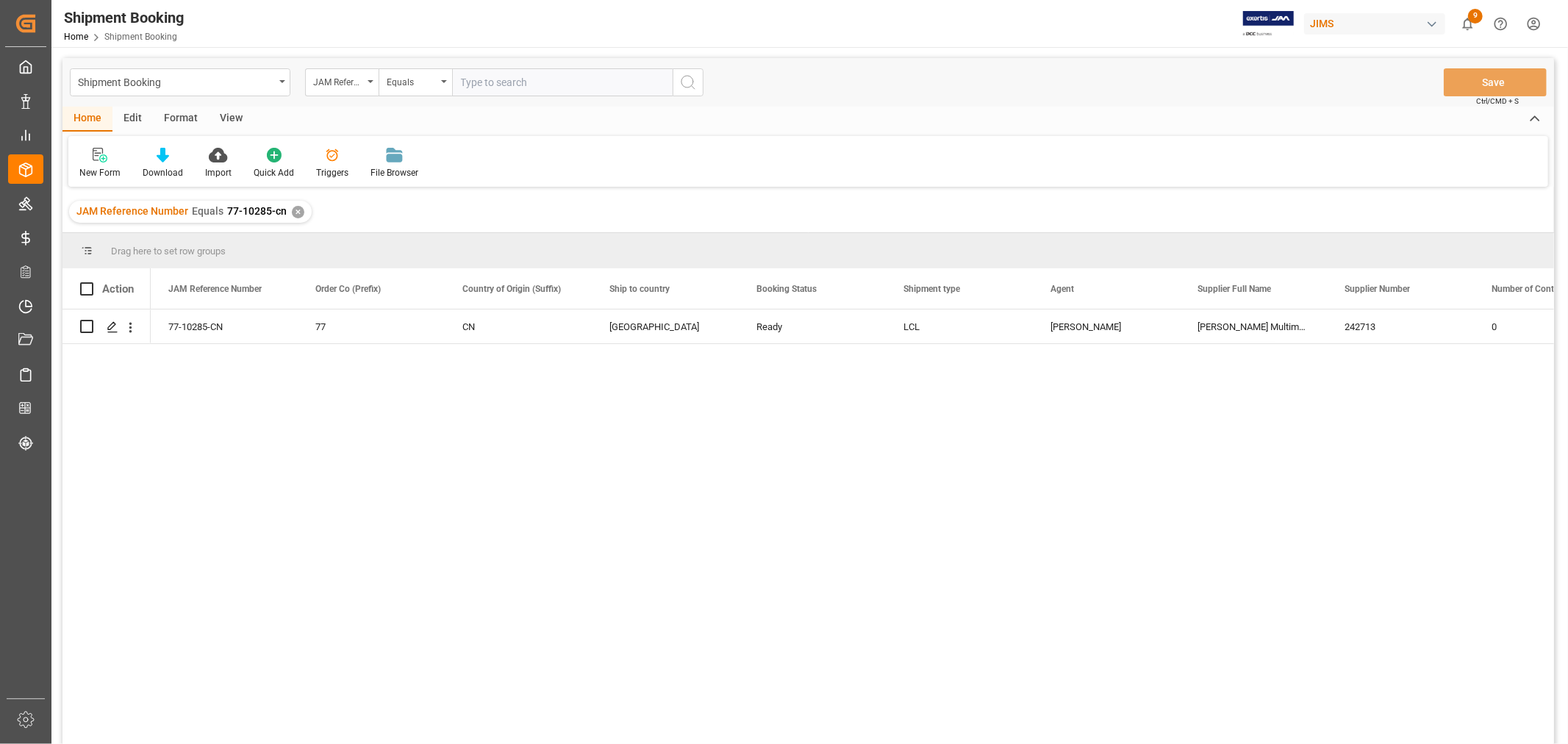
click at [222, 118] on div "View" at bounding box center [231, 119] width 45 height 25
click at [99, 172] on div "Default" at bounding box center [94, 172] width 28 height 13
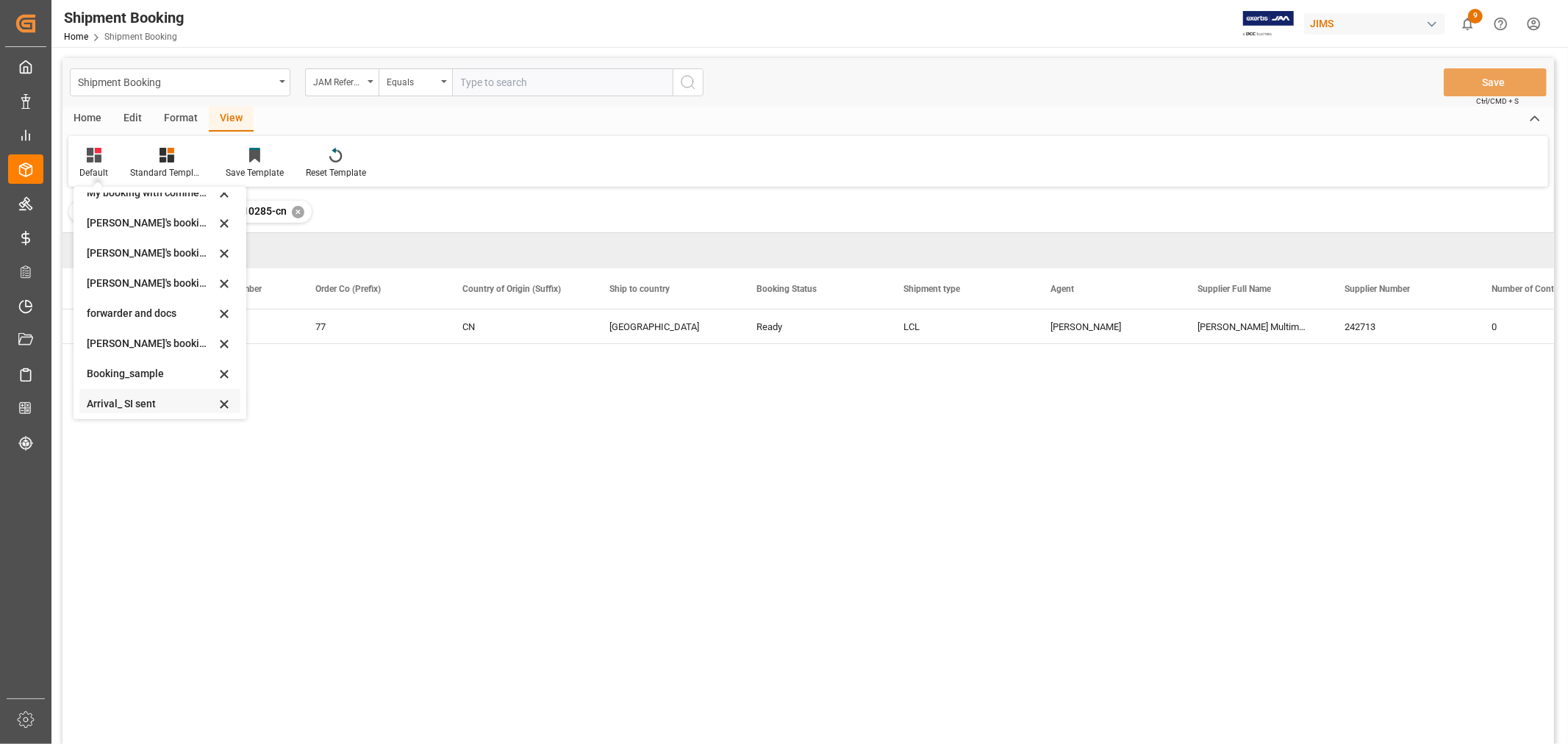
scroll to position [140, 0]
click at [131, 403] on div "booking_5" at bounding box center [151, 398] width 129 height 15
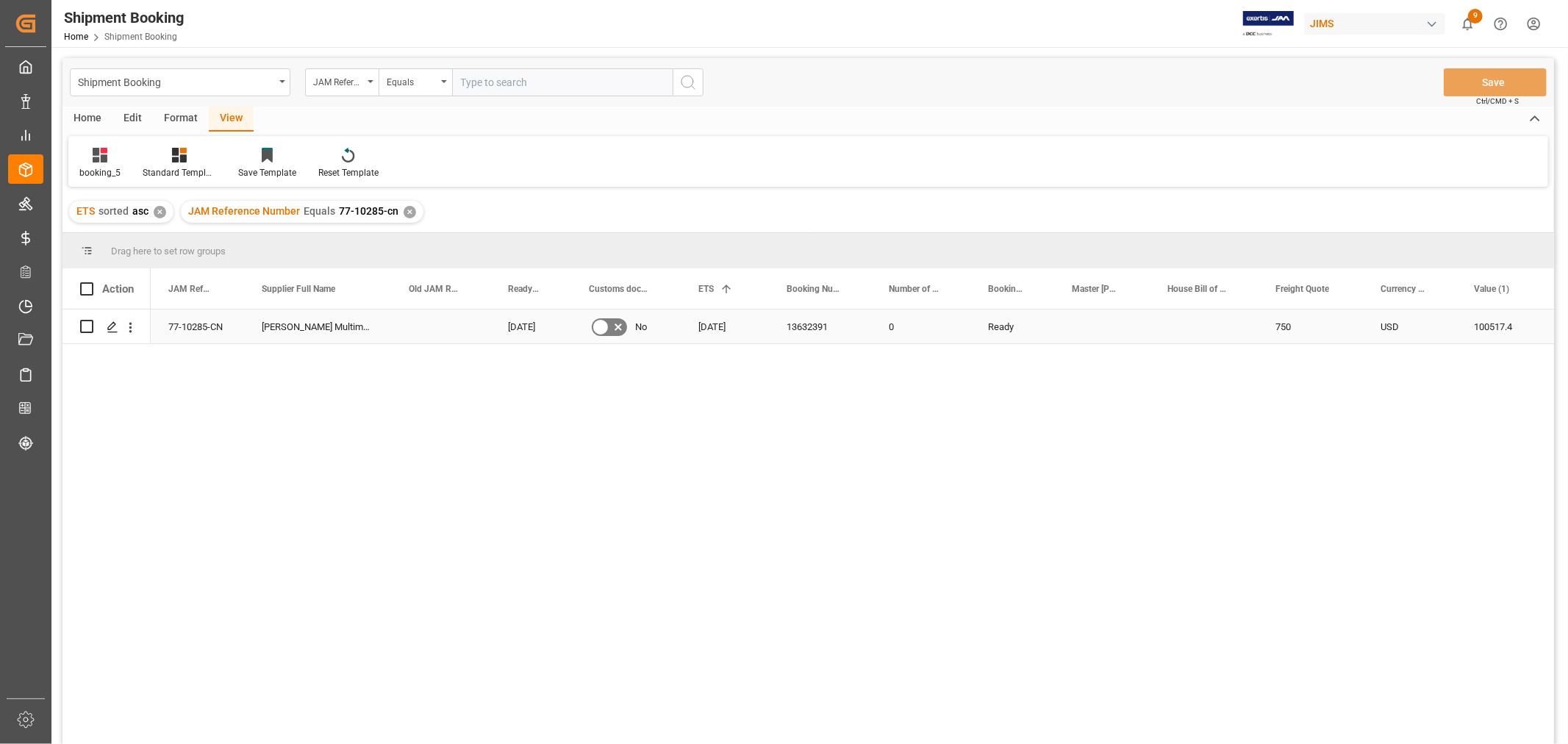
click at [801, 320] on div "13632391" at bounding box center [820, 326] width 102 height 34
